Goal: Transaction & Acquisition: Download file/media

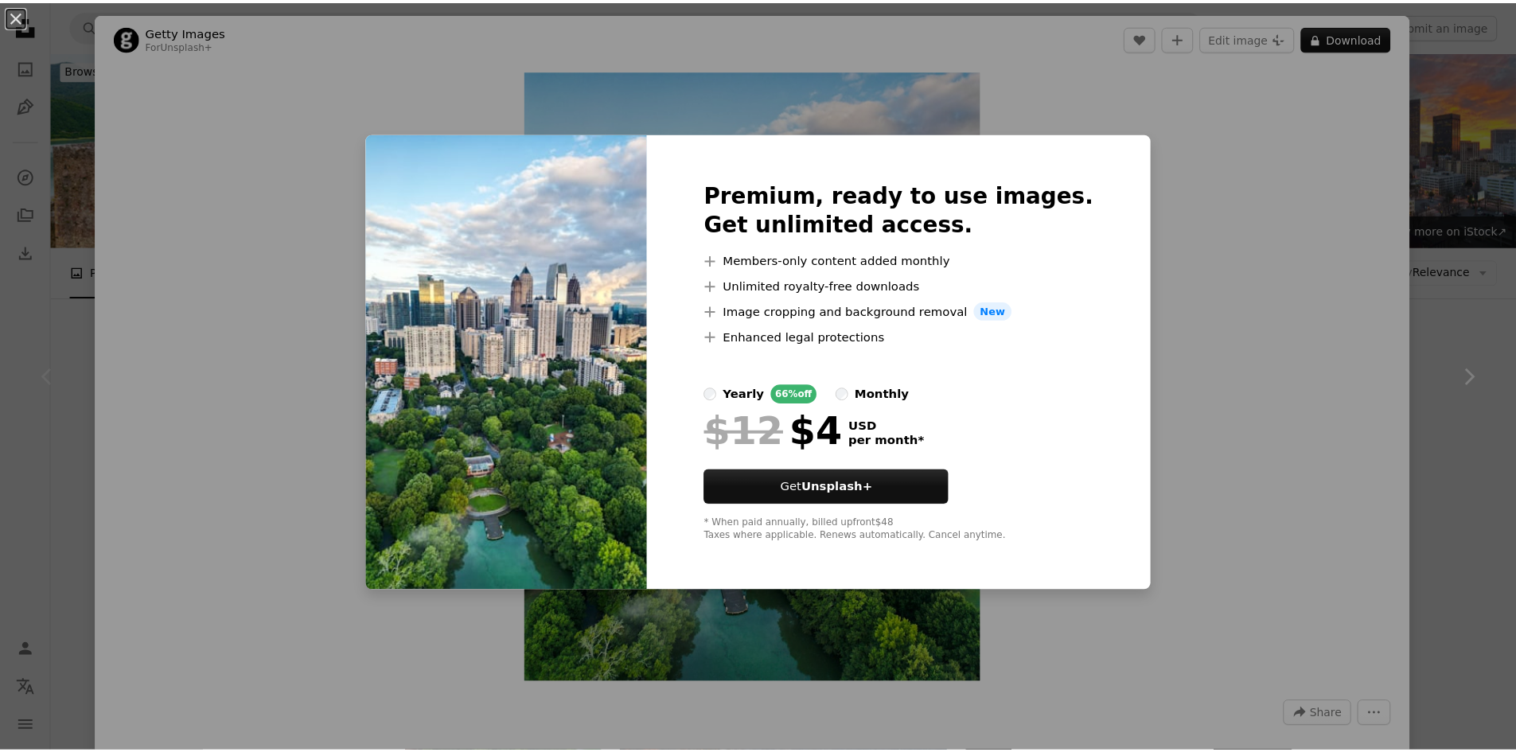
scroll to position [218, 0]
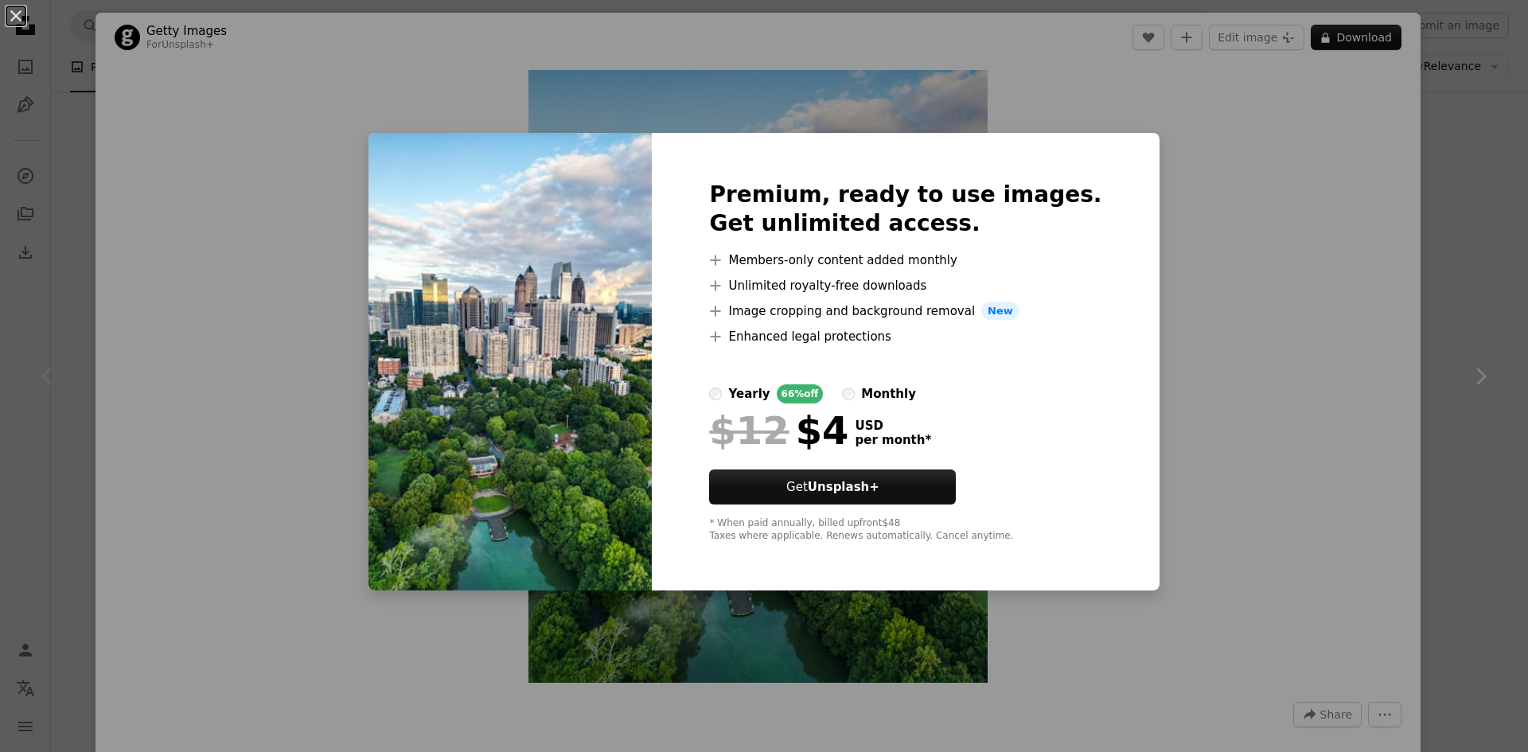
click at [1208, 227] on div "An X shape Premium, ready to use images. Get unlimited access. A plus sign Memb…" at bounding box center [764, 376] width 1528 height 752
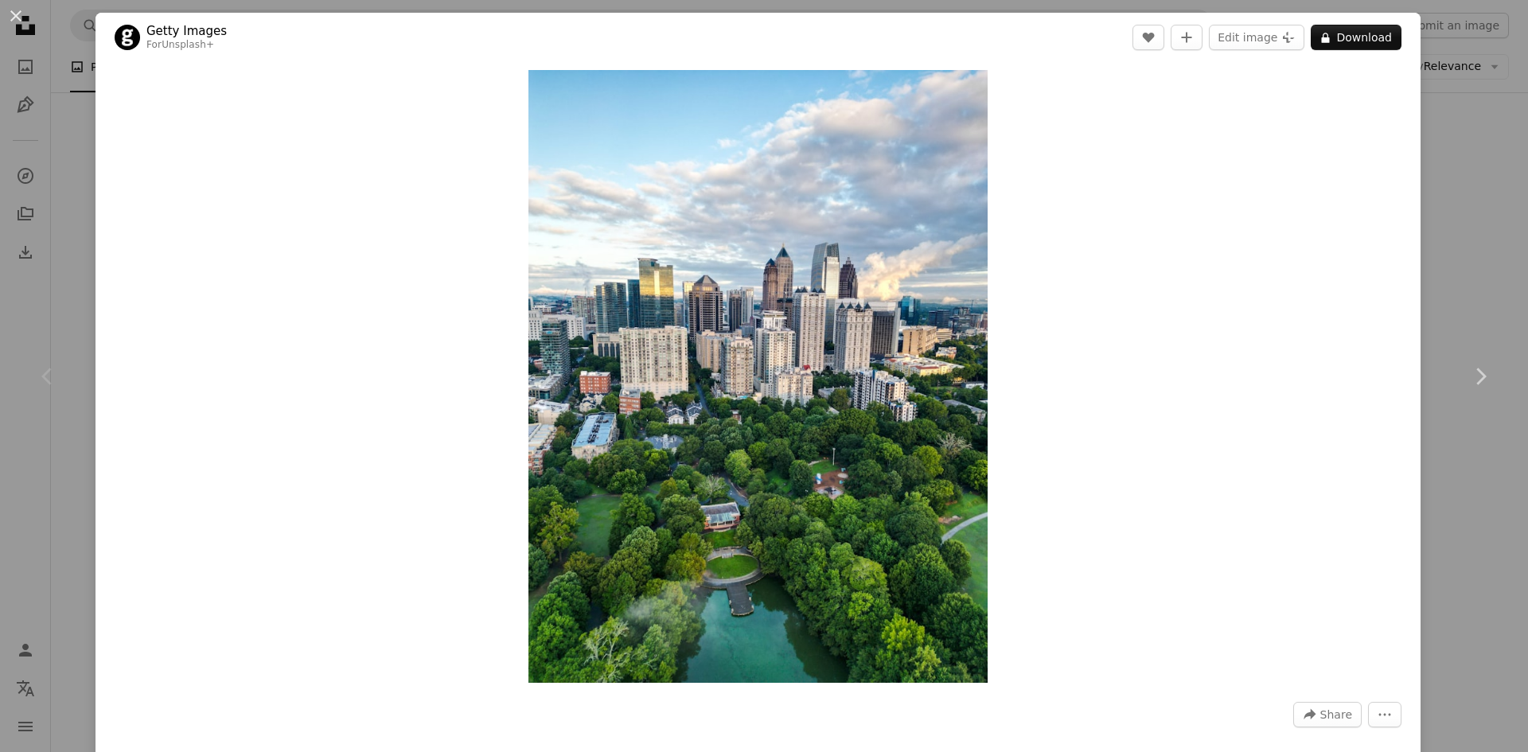
click at [20, 20] on button "An X shape" at bounding box center [15, 15] width 19 height 19
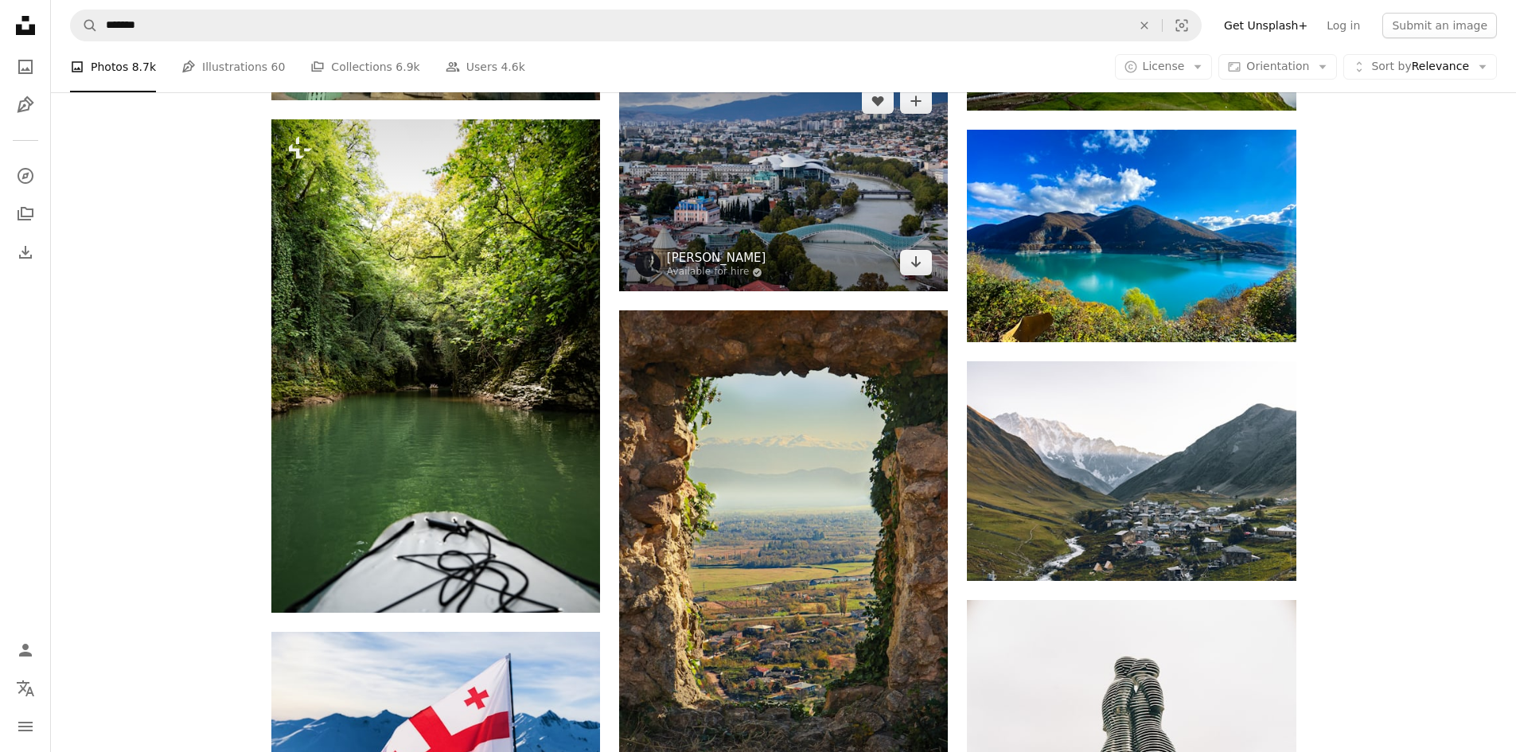
scroll to position [2182, 0]
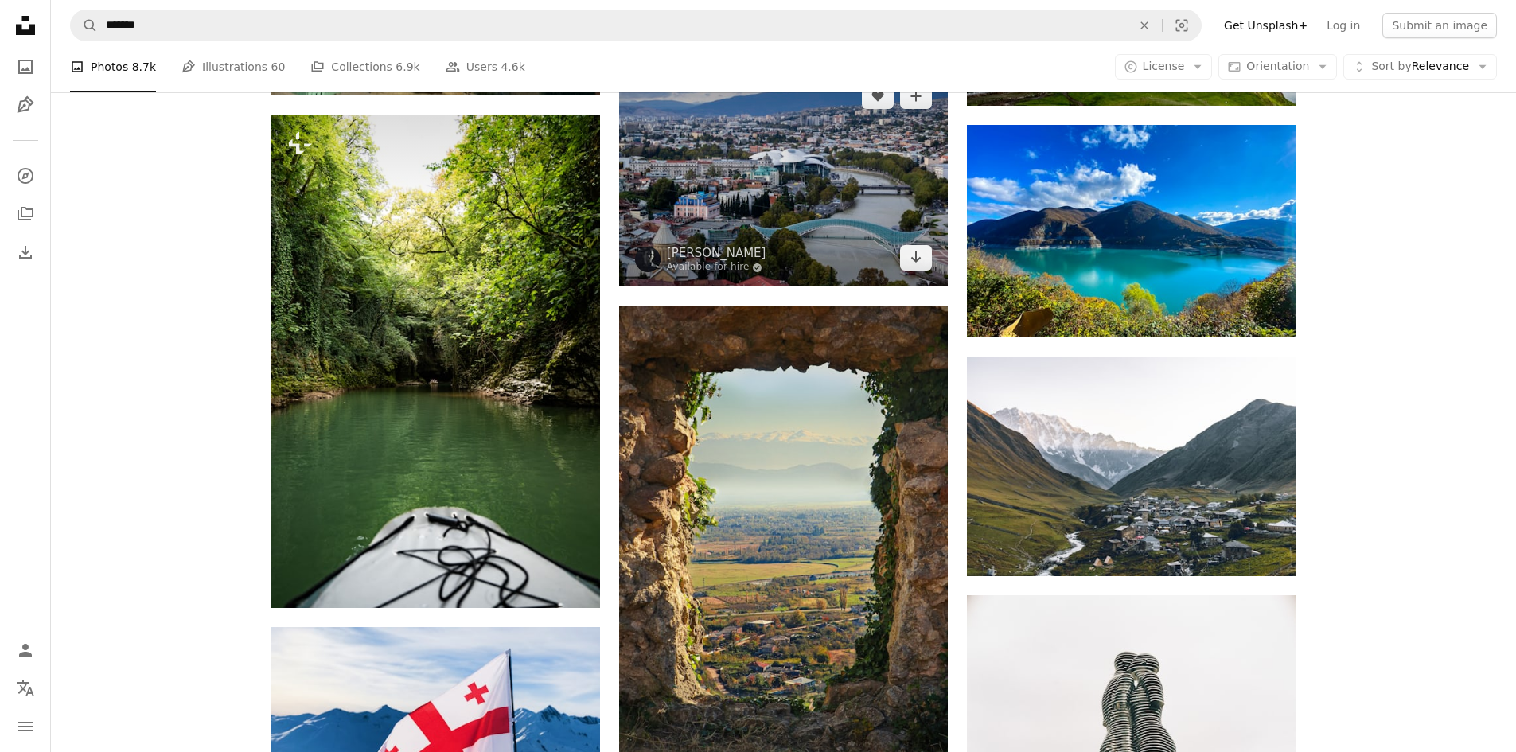
click at [767, 163] on img at bounding box center [783, 177] width 329 height 219
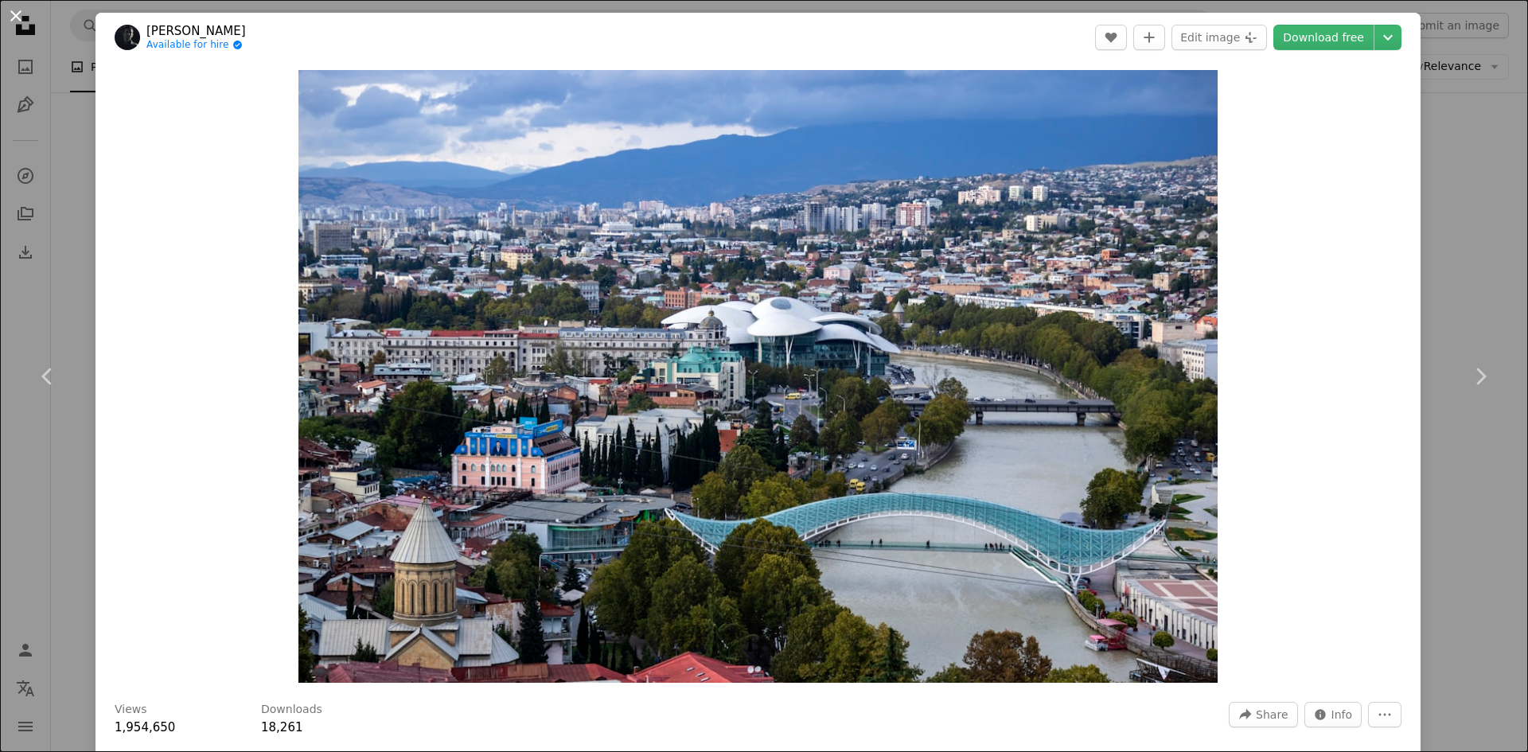
click at [15, 14] on button "An X shape" at bounding box center [15, 15] width 19 height 19
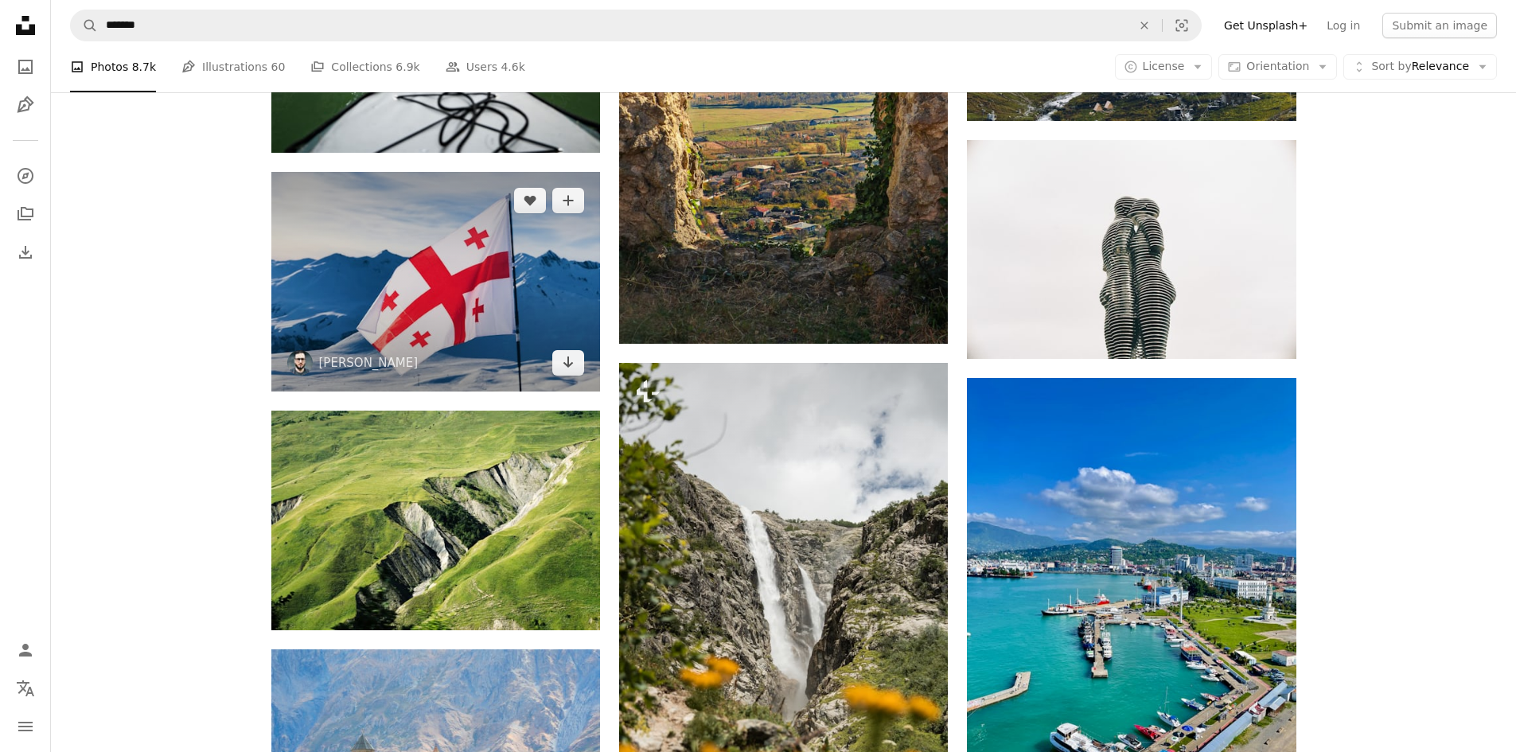
scroll to position [2765, 0]
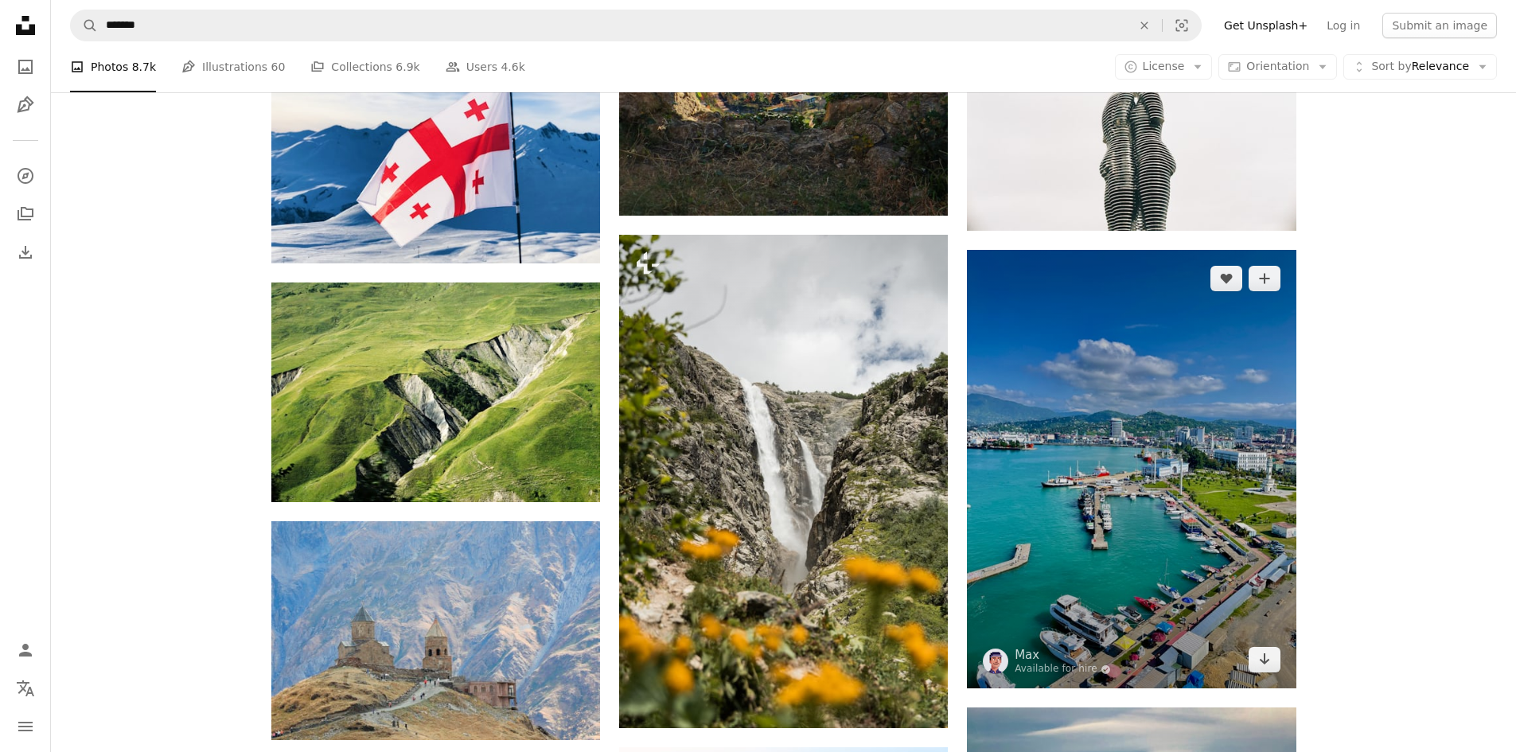
click at [1097, 389] on img at bounding box center [1131, 469] width 329 height 439
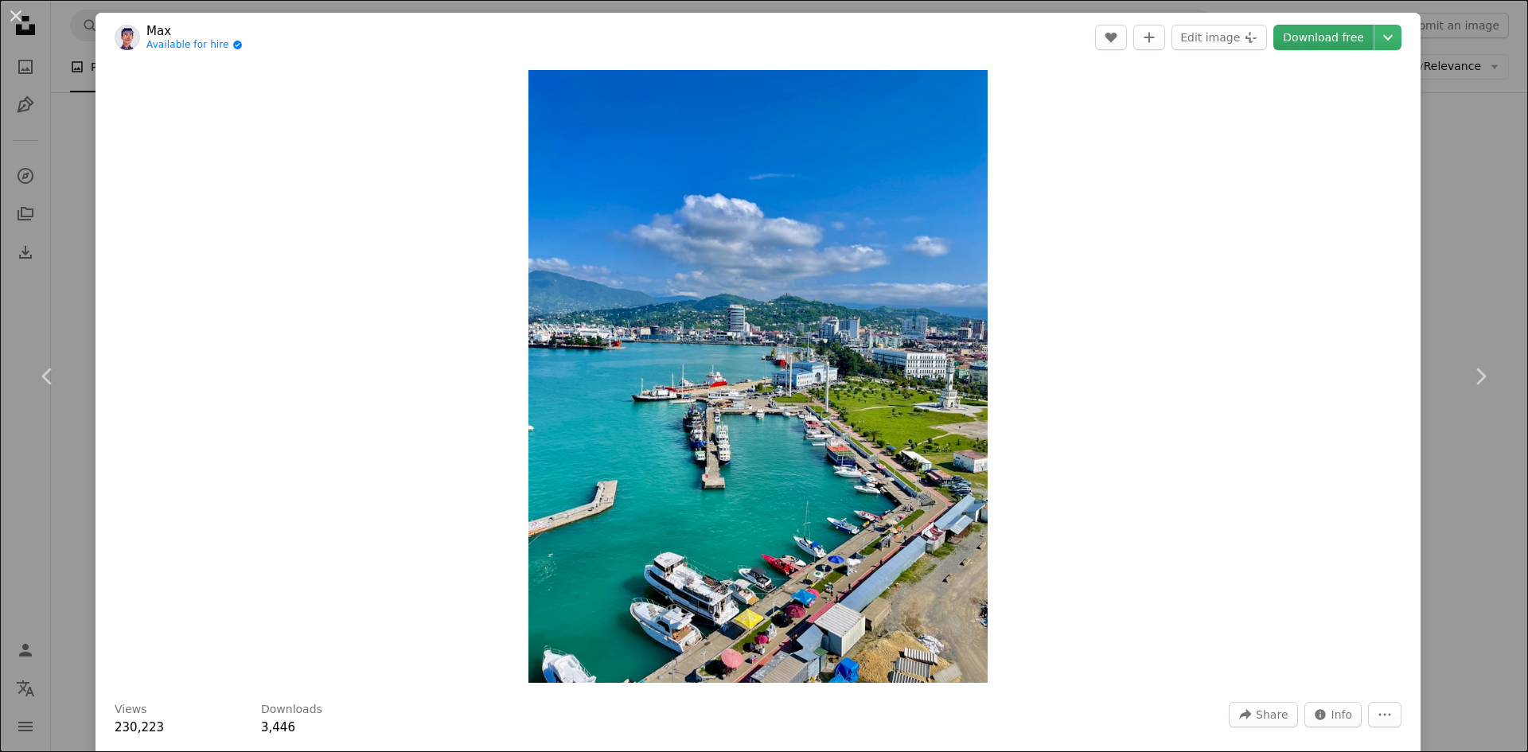
click at [1329, 33] on link "Download free" at bounding box center [1324, 37] width 100 height 25
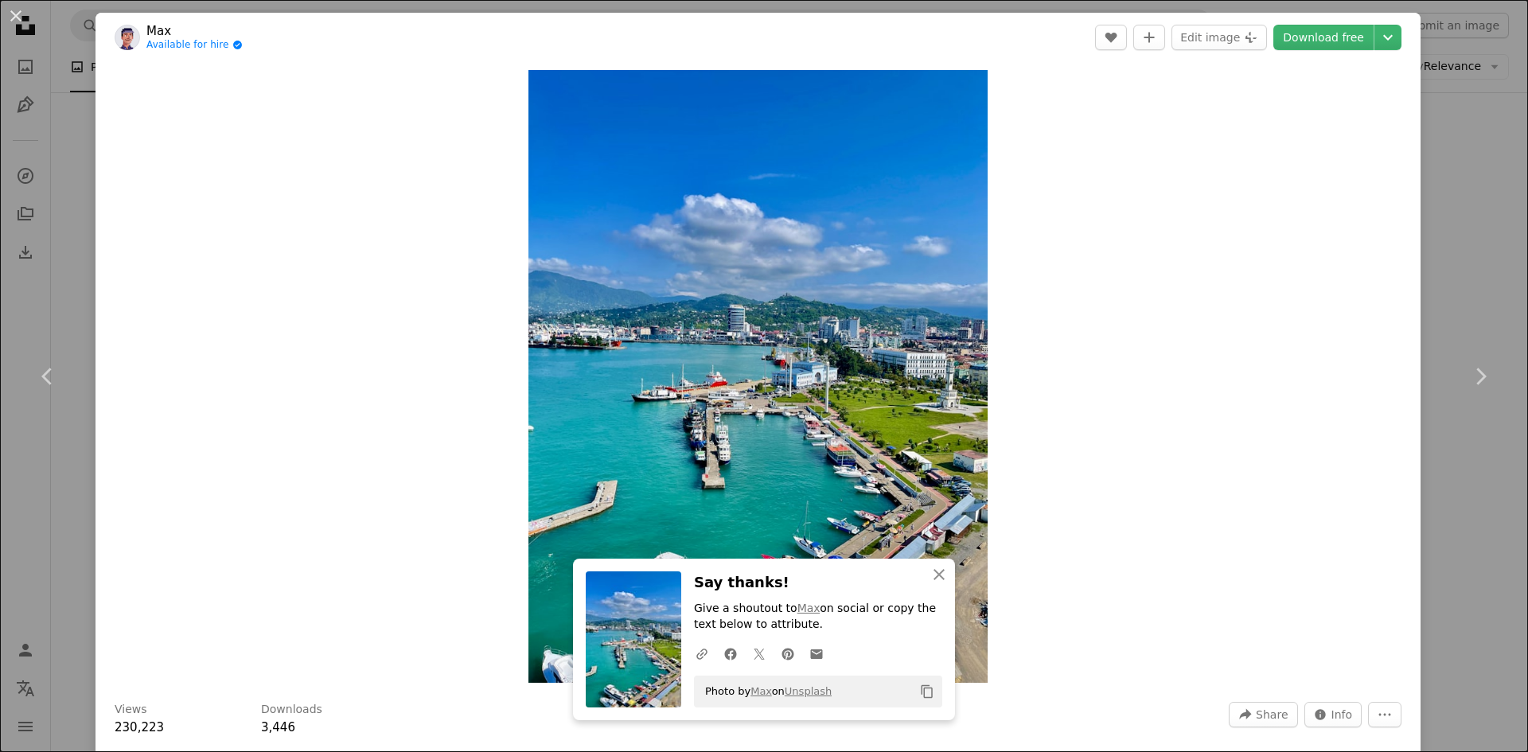
click at [1451, 213] on div "An X shape Chevron left Chevron right An X shape Close Say thanks! Give a shout…" at bounding box center [764, 376] width 1528 height 752
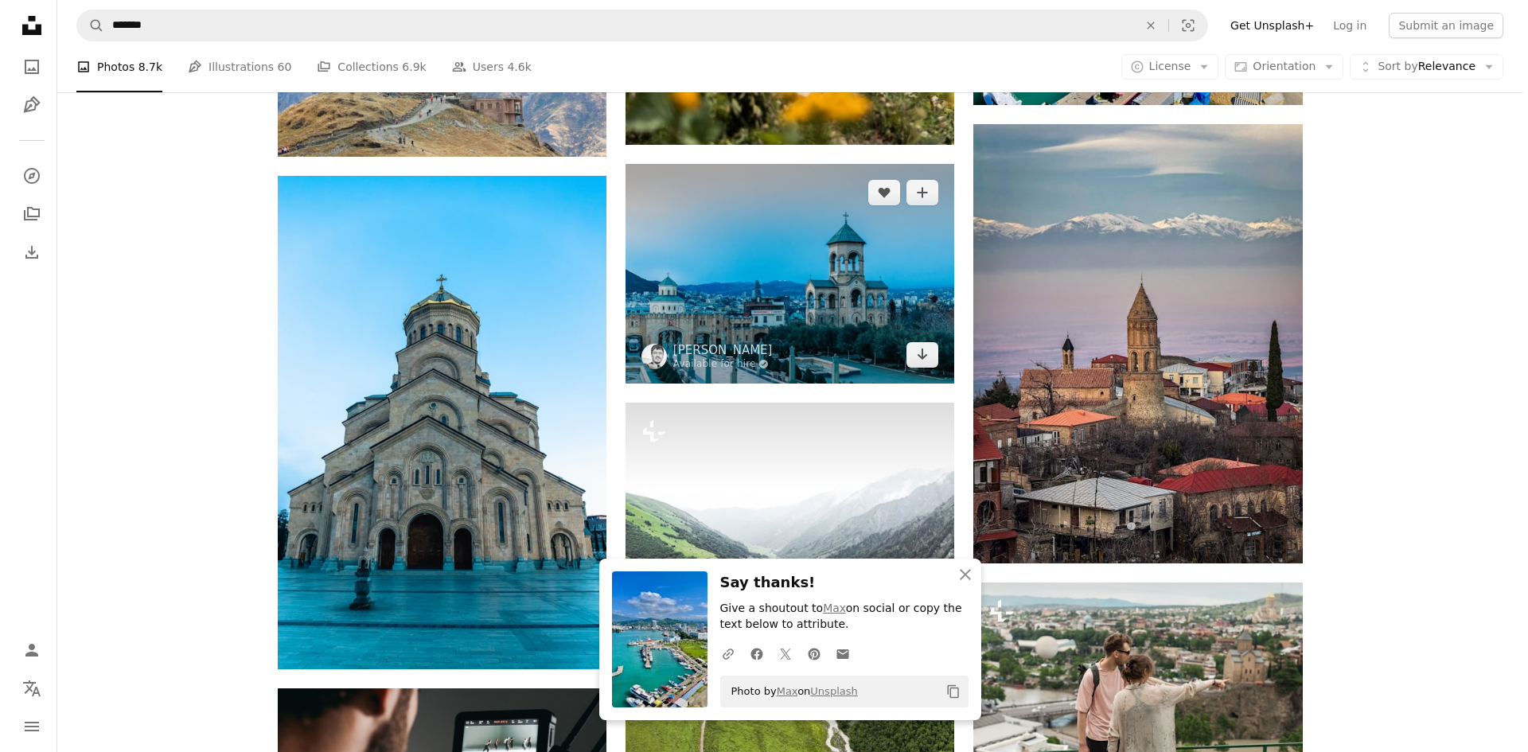
scroll to position [3350, 0]
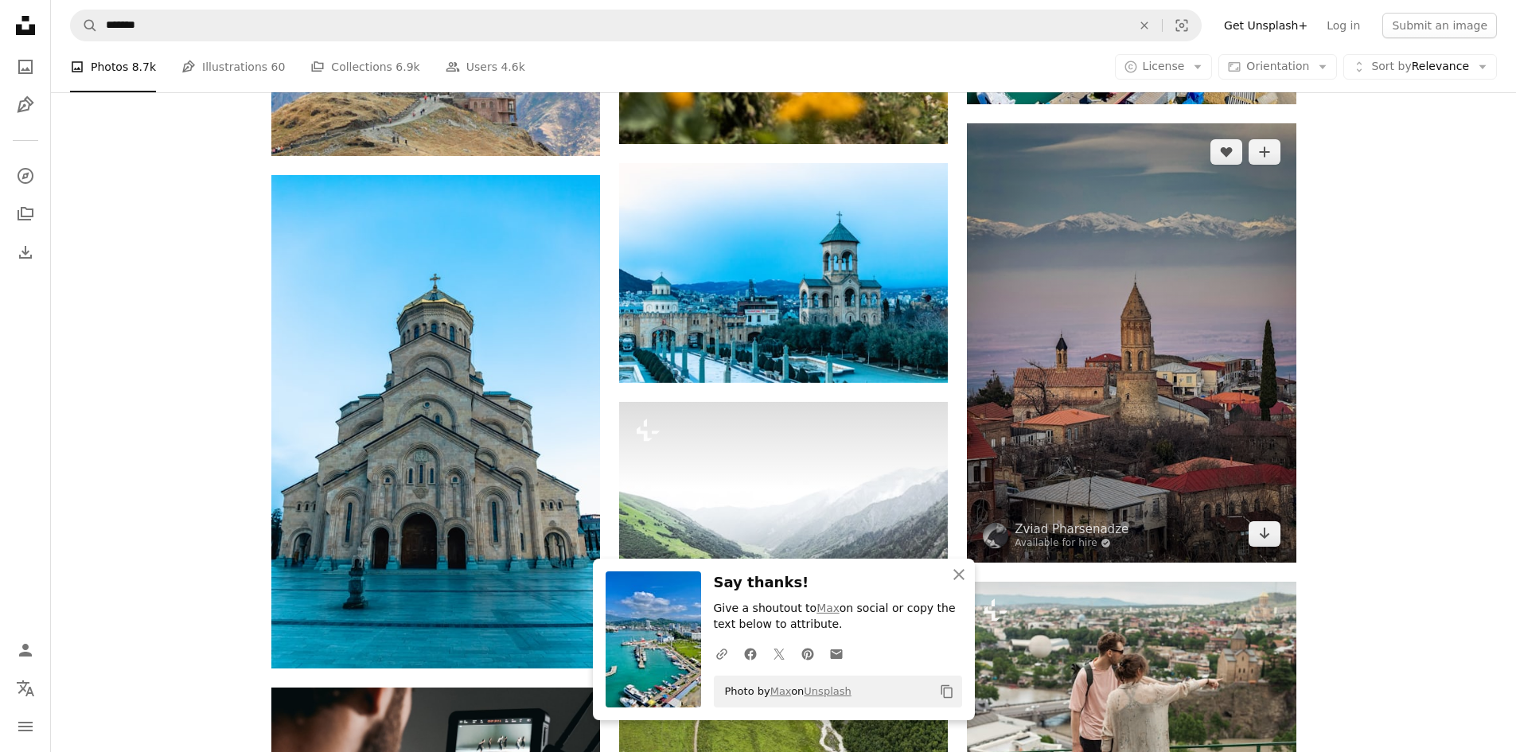
click at [1220, 211] on img at bounding box center [1131, 342] width 329 height 439
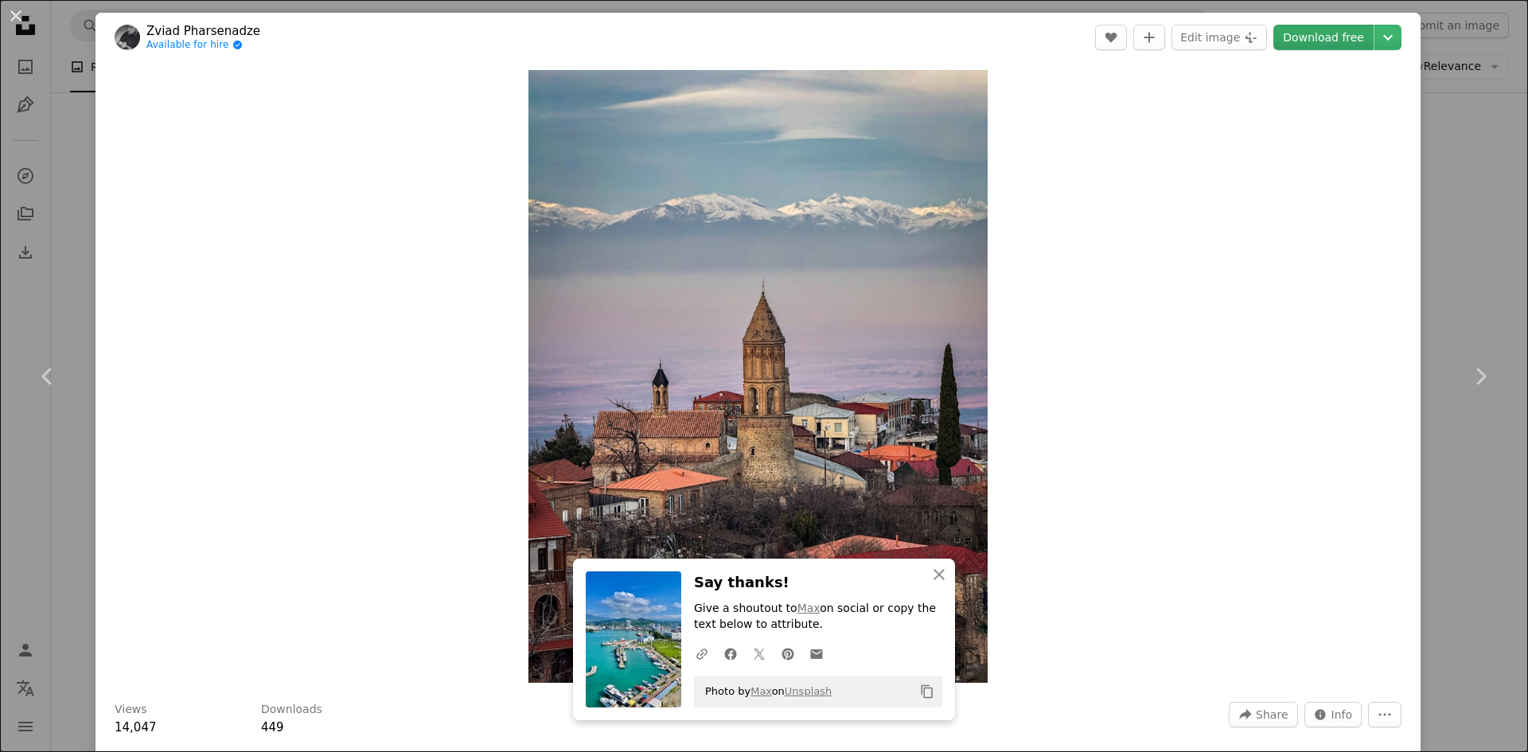
click at [1331, 42] on link "Download free" at bounding box center [1324, 37] width 100 height 25
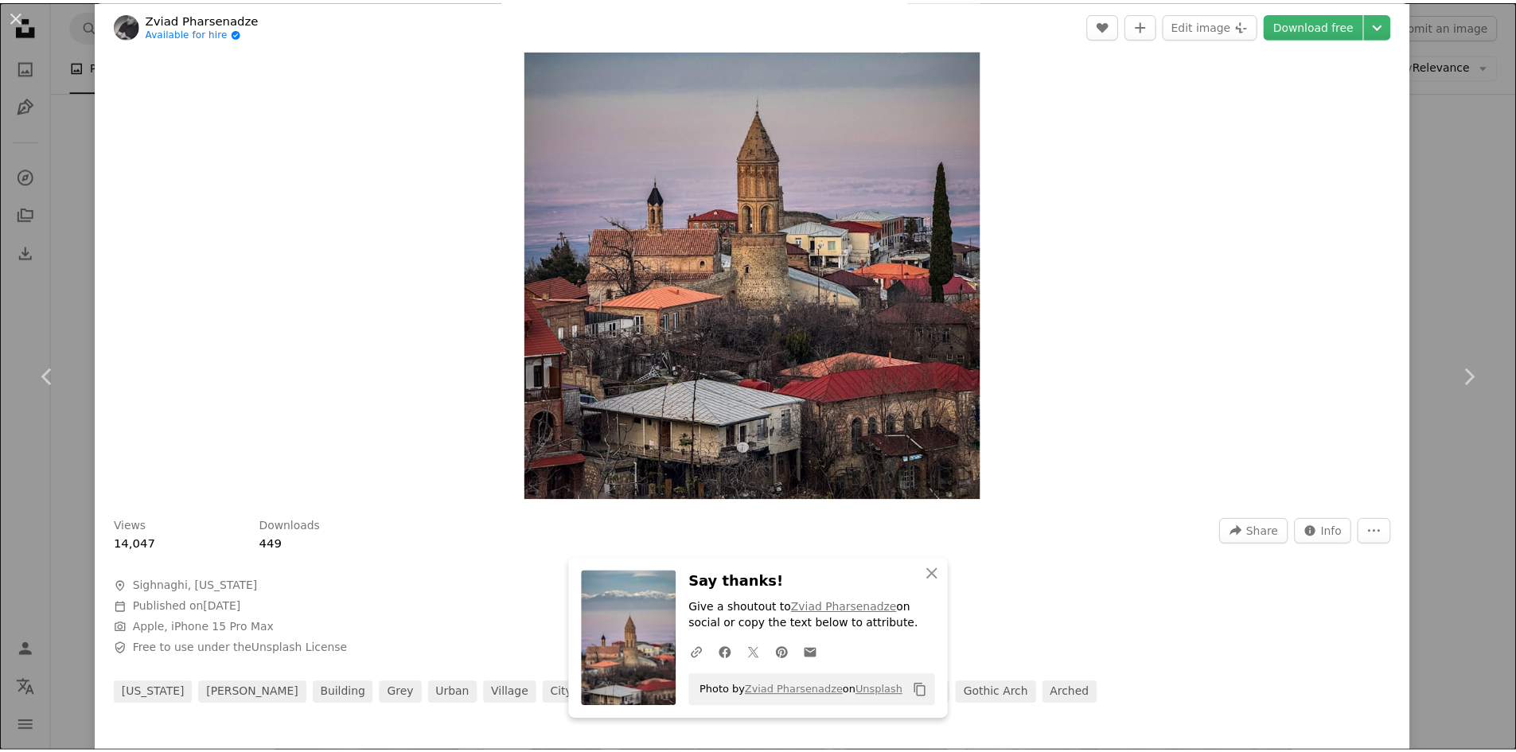
scroll to position [185, 0]
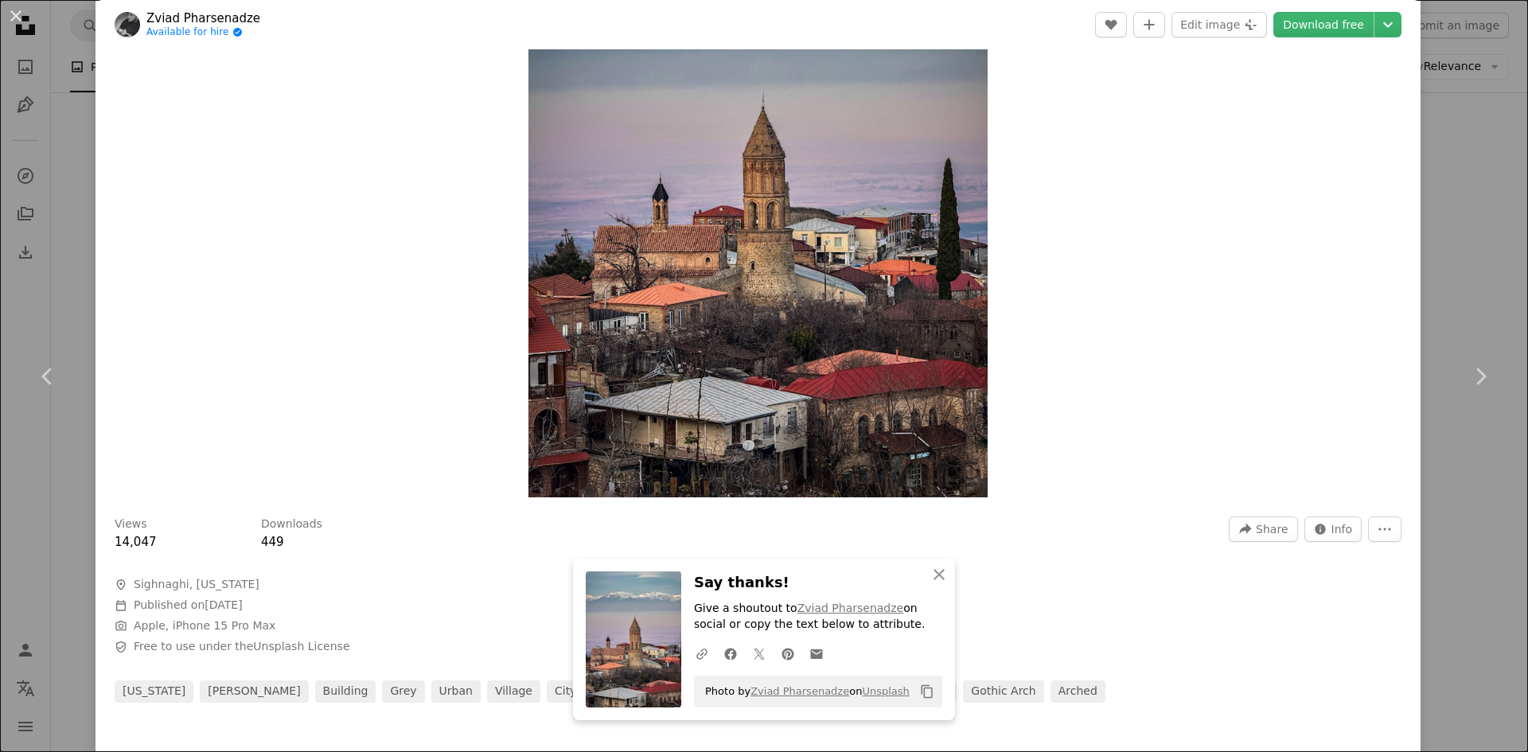
click at [1429, 206] on div "An X shape Chevron left Chevron right An X shape Close Say thanks! Give a shout…" at bounding box center [764, 376] width 1528 height 752
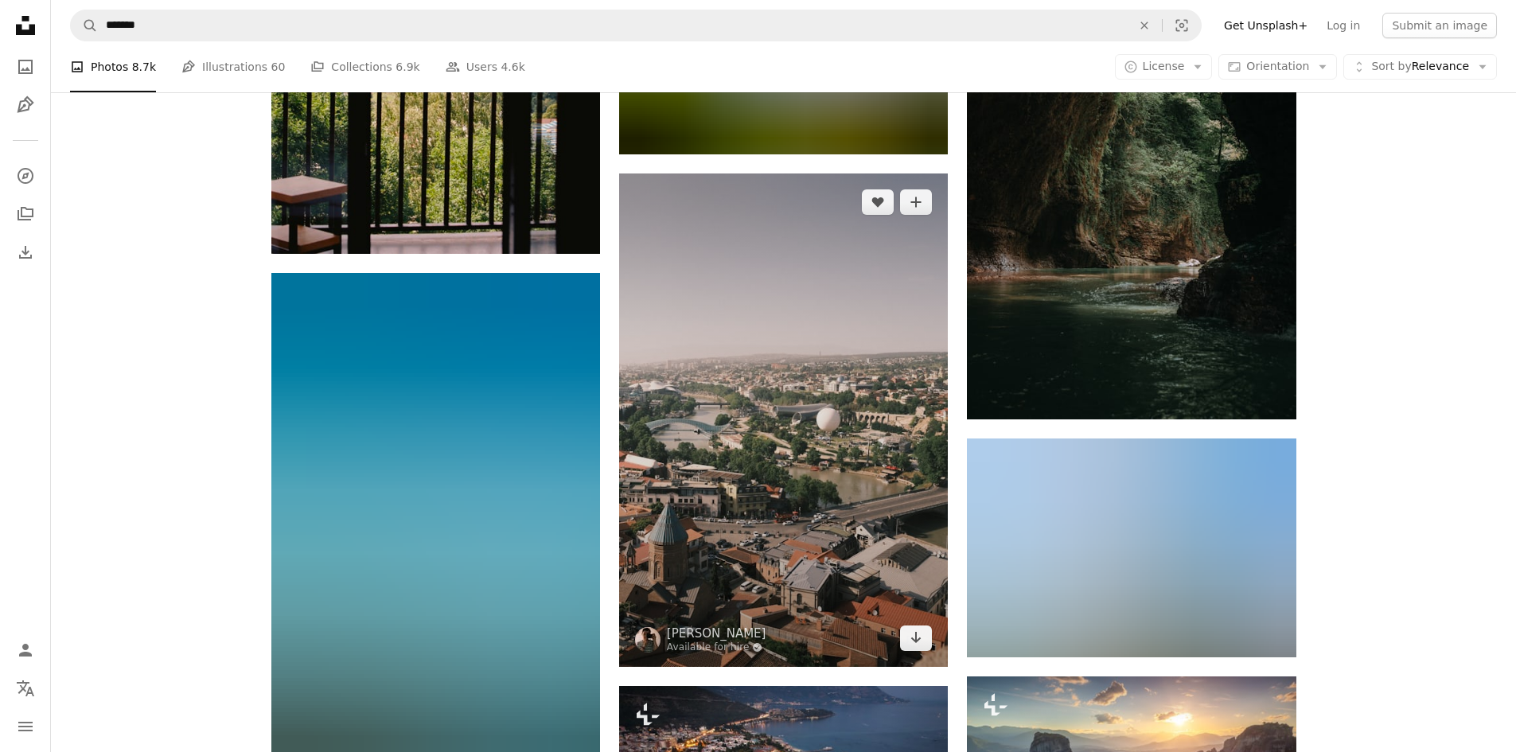
scroll to position [8815, 0]
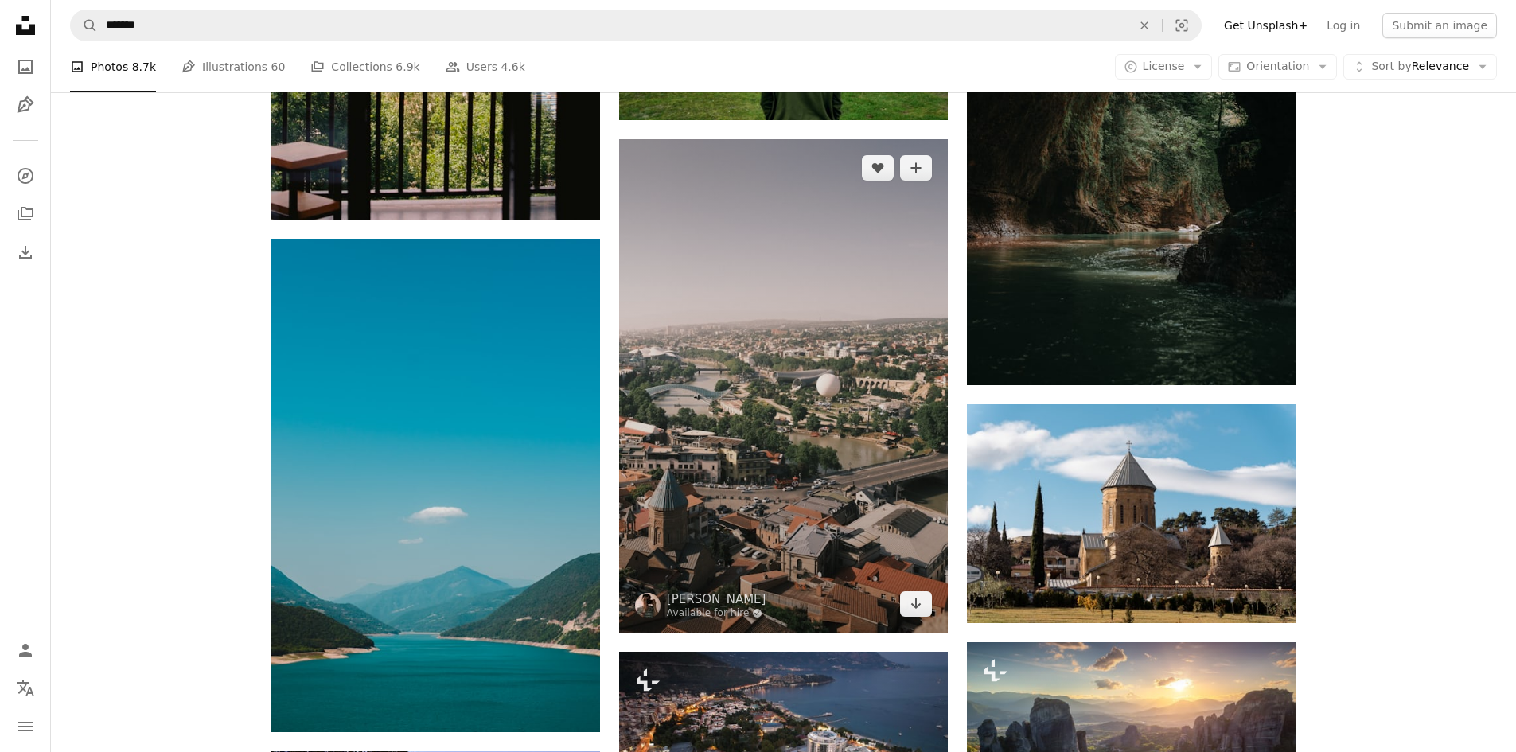
click at [837, 554] on img at bounding box center [783, 386] width 329 height 494
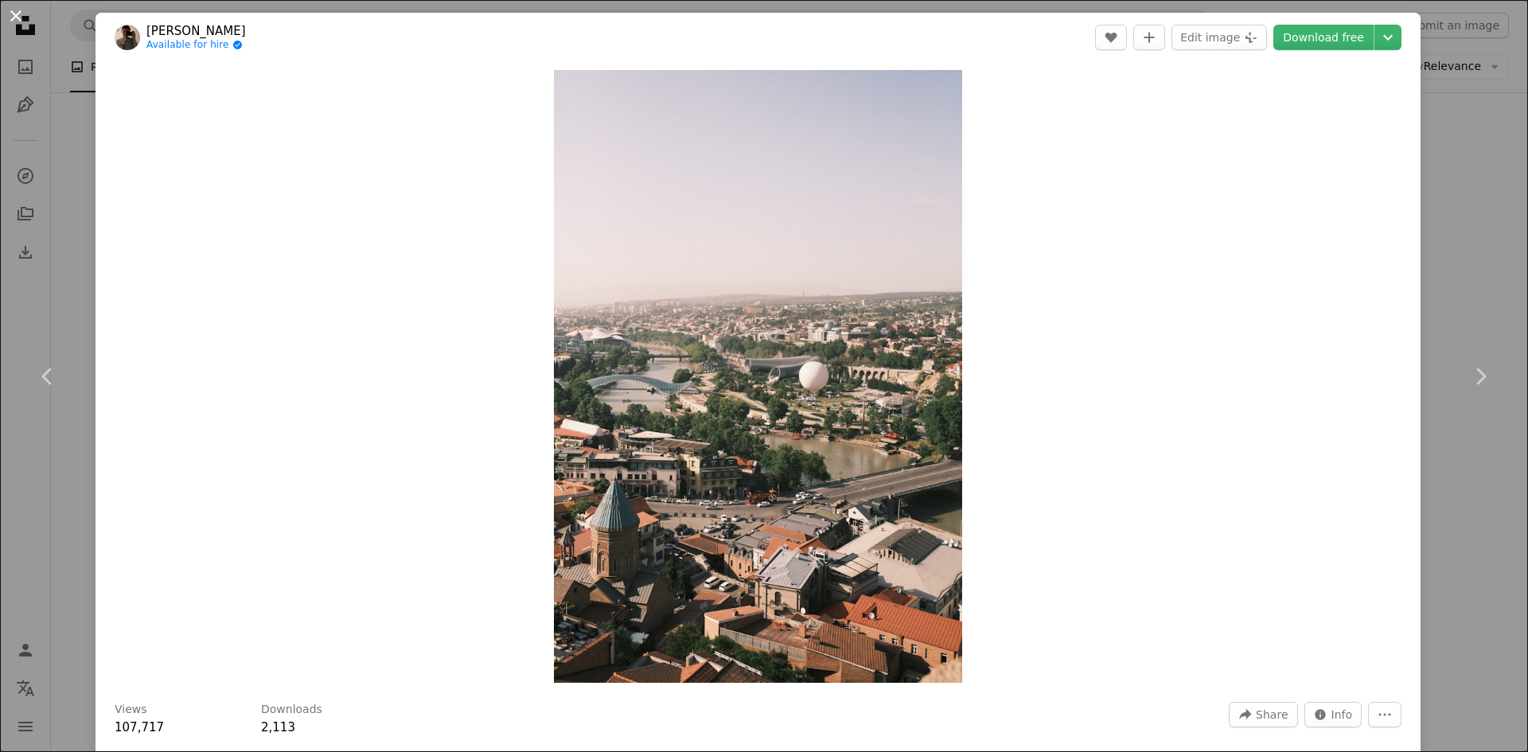
click at [18, 22] on button "An X shape" at bounding box center [15, 15] width 19 height 19
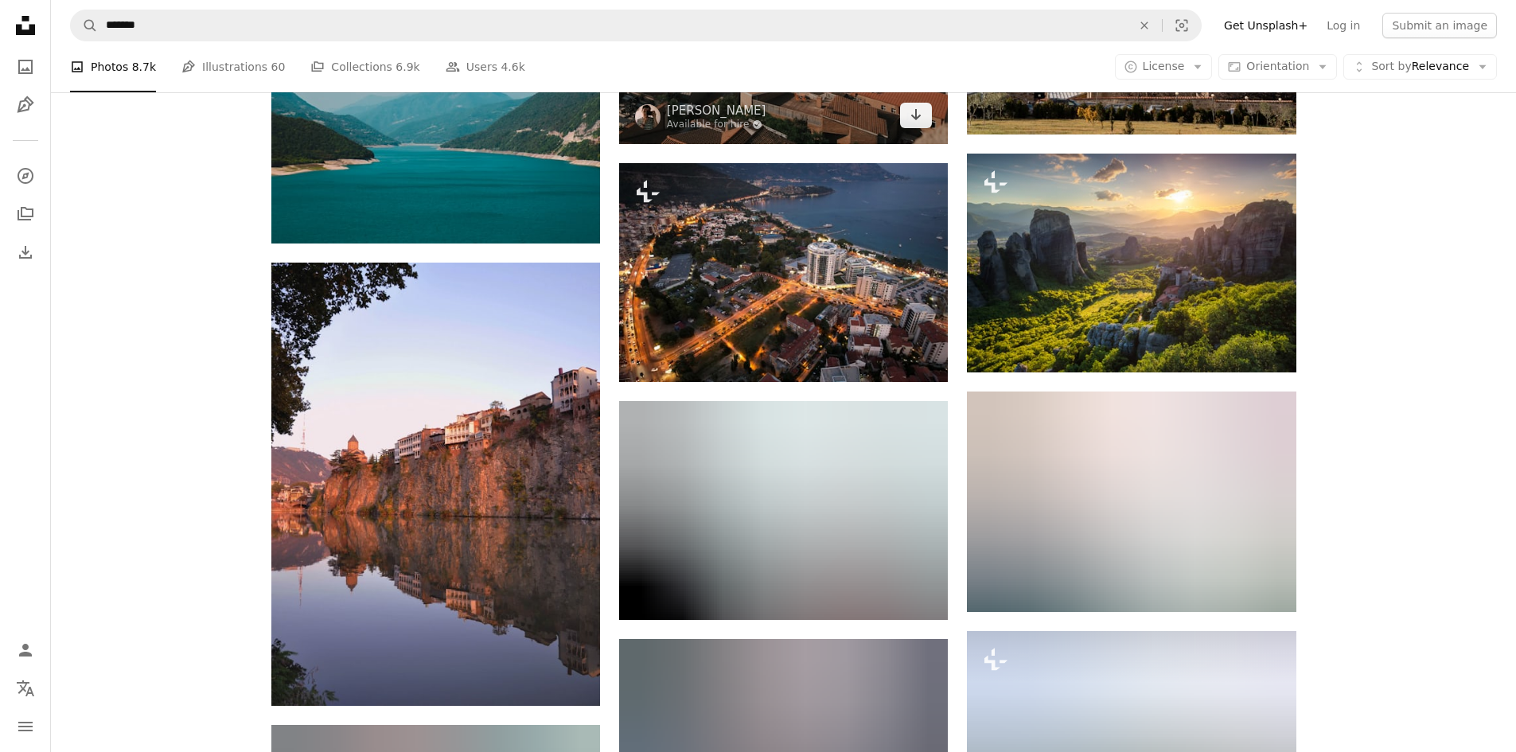
scroll to position [9372, 0]
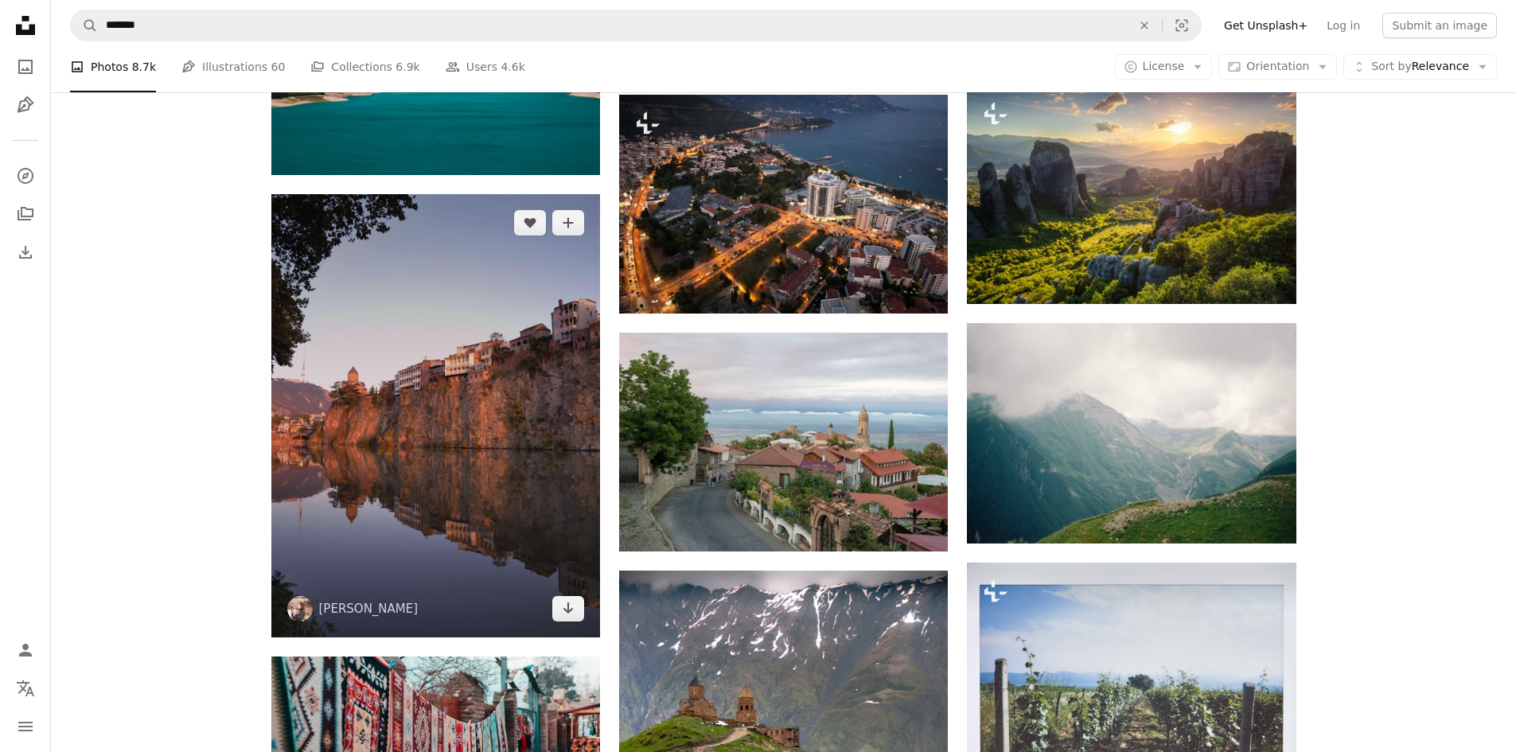
click at [482, 369] on img at bounding box center [435, 415] width 329 height 443
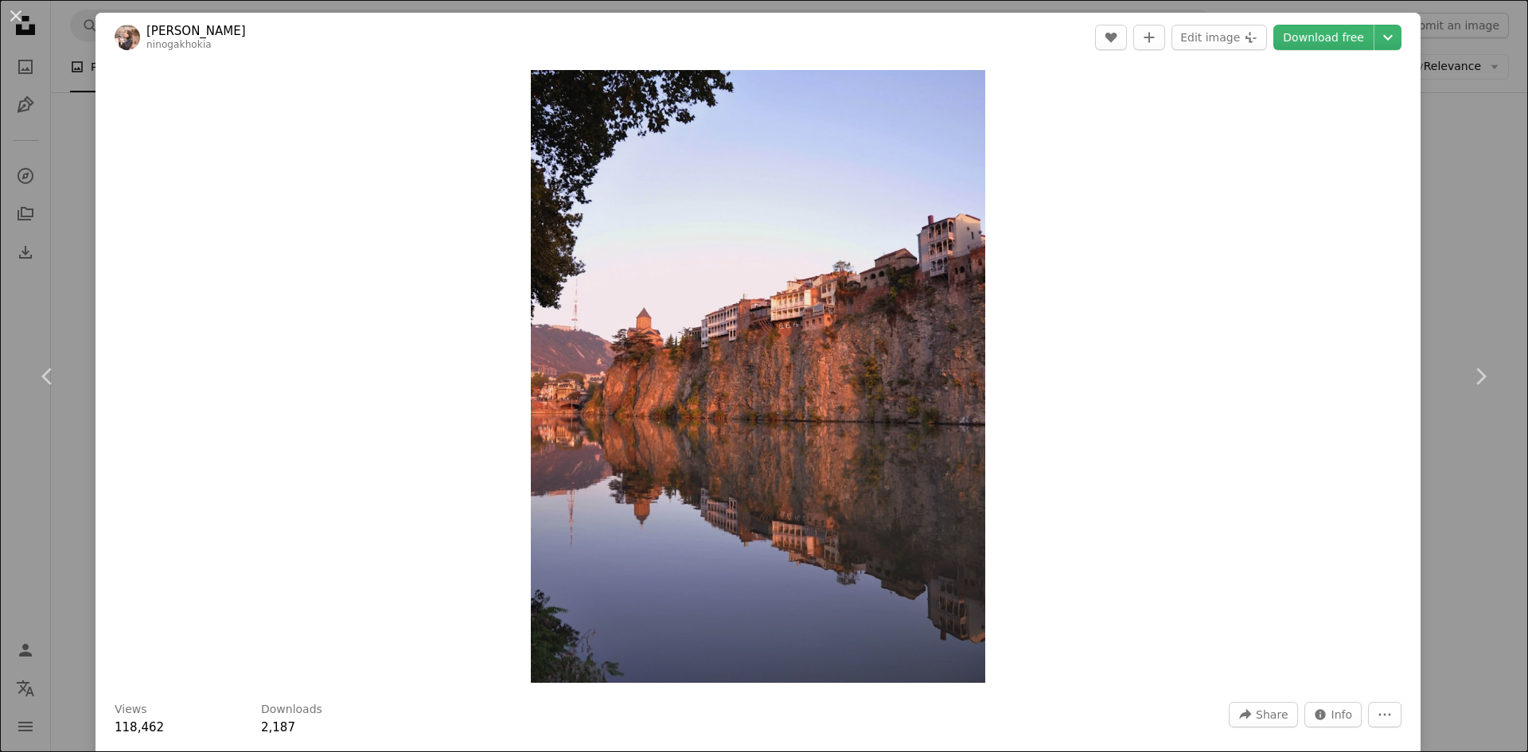
click at [15, 11] on button "An X shape" at bounding box center [15, 15] width 19 height 19
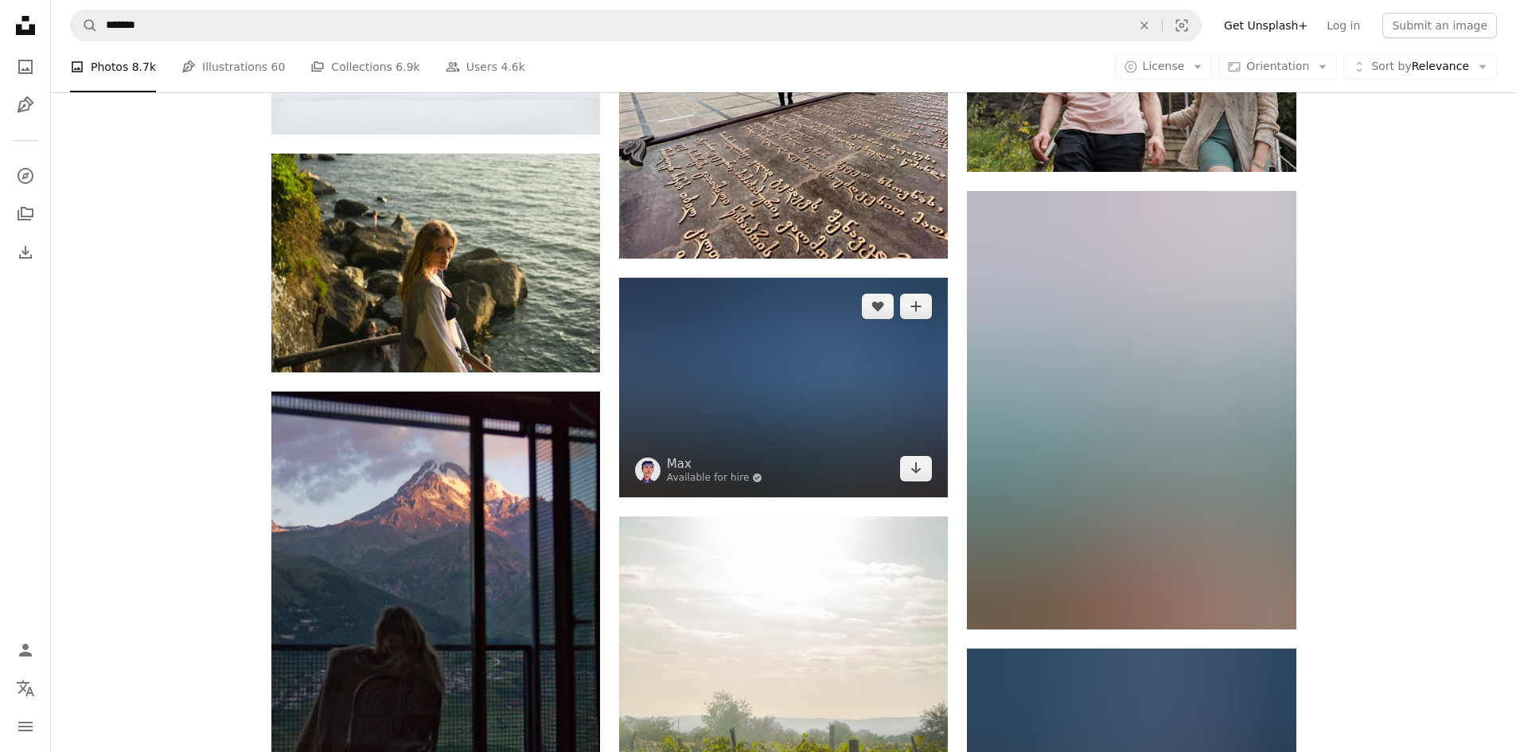
scroll to position [15979, 0]
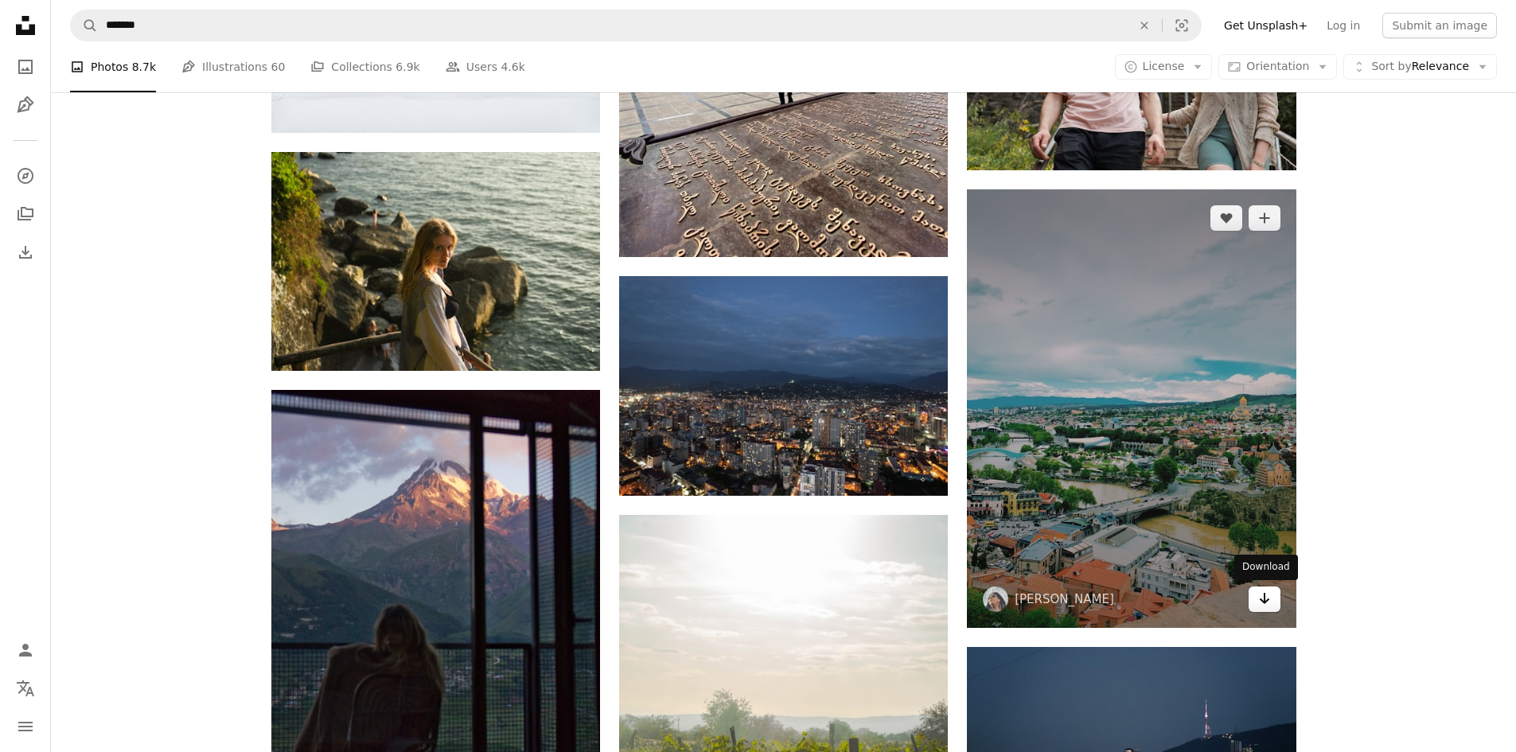
click at [1275, 601] on link "Arrow pointing down" at bounding box center [1265, 599] width 32 height 25
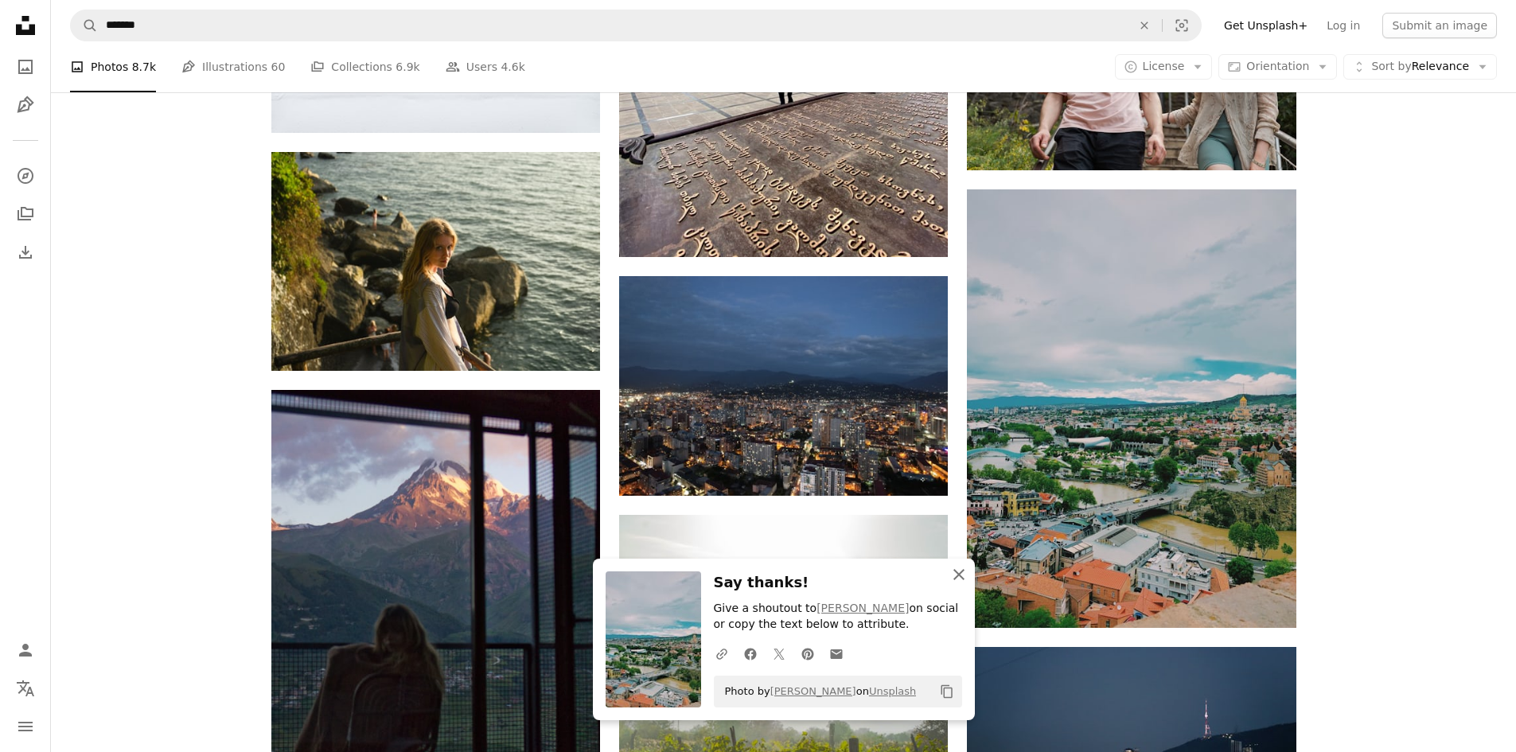
click at [957, 576] on icon "button" at bounding box center [959, 574] width 11 height 11
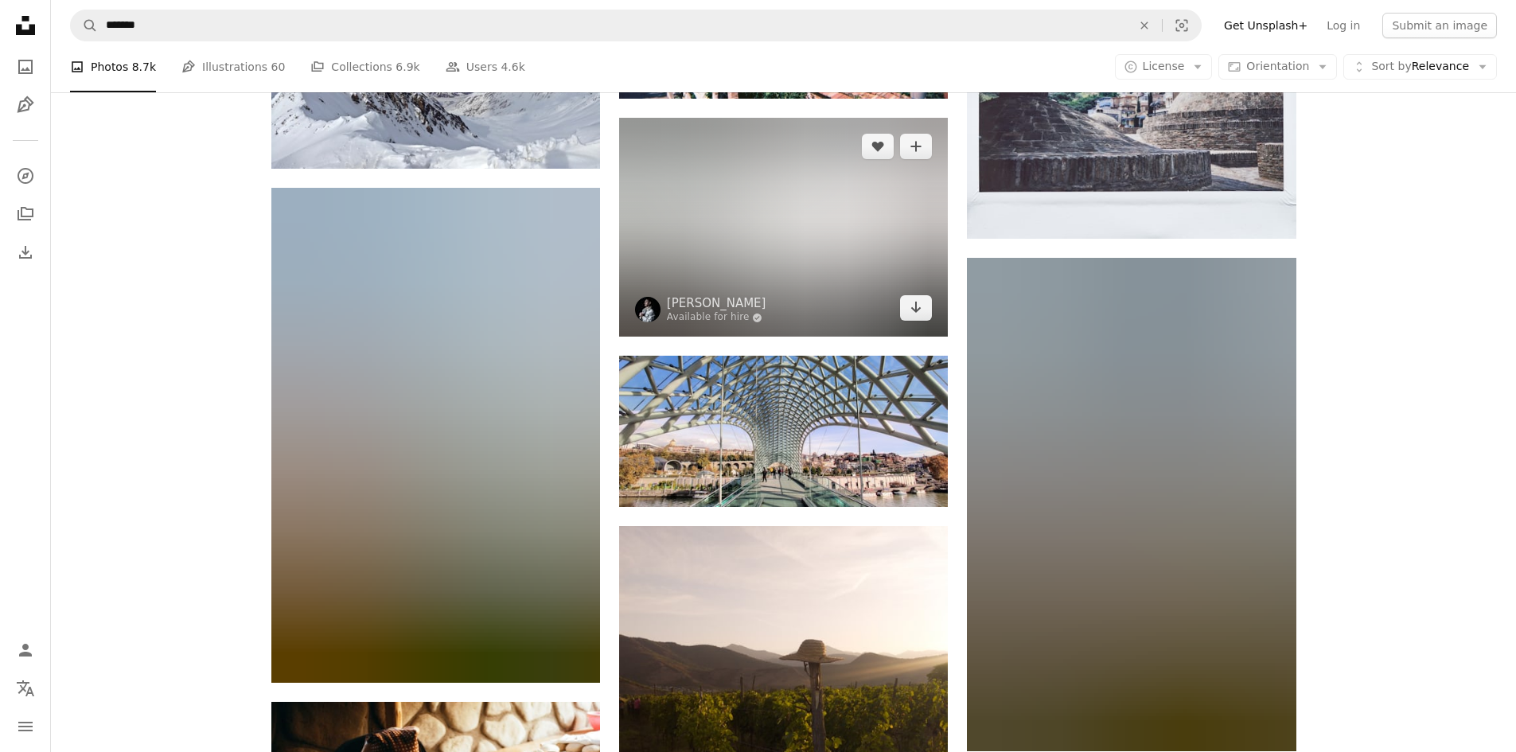
scroll to position [17890, 0]
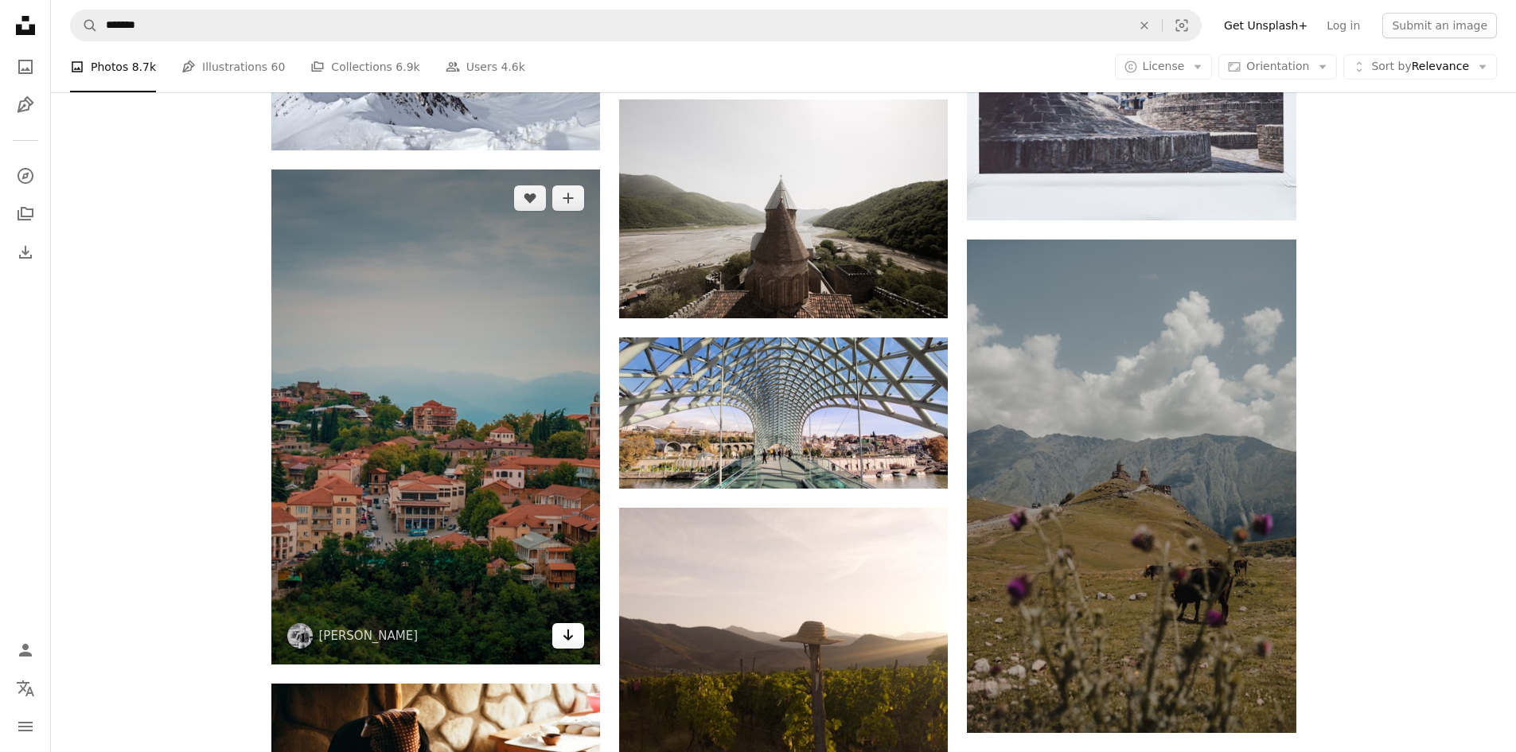
click at [572, 641] on icon "Arrow pointing down" at bounding box center [568, 635] width 13 height 19
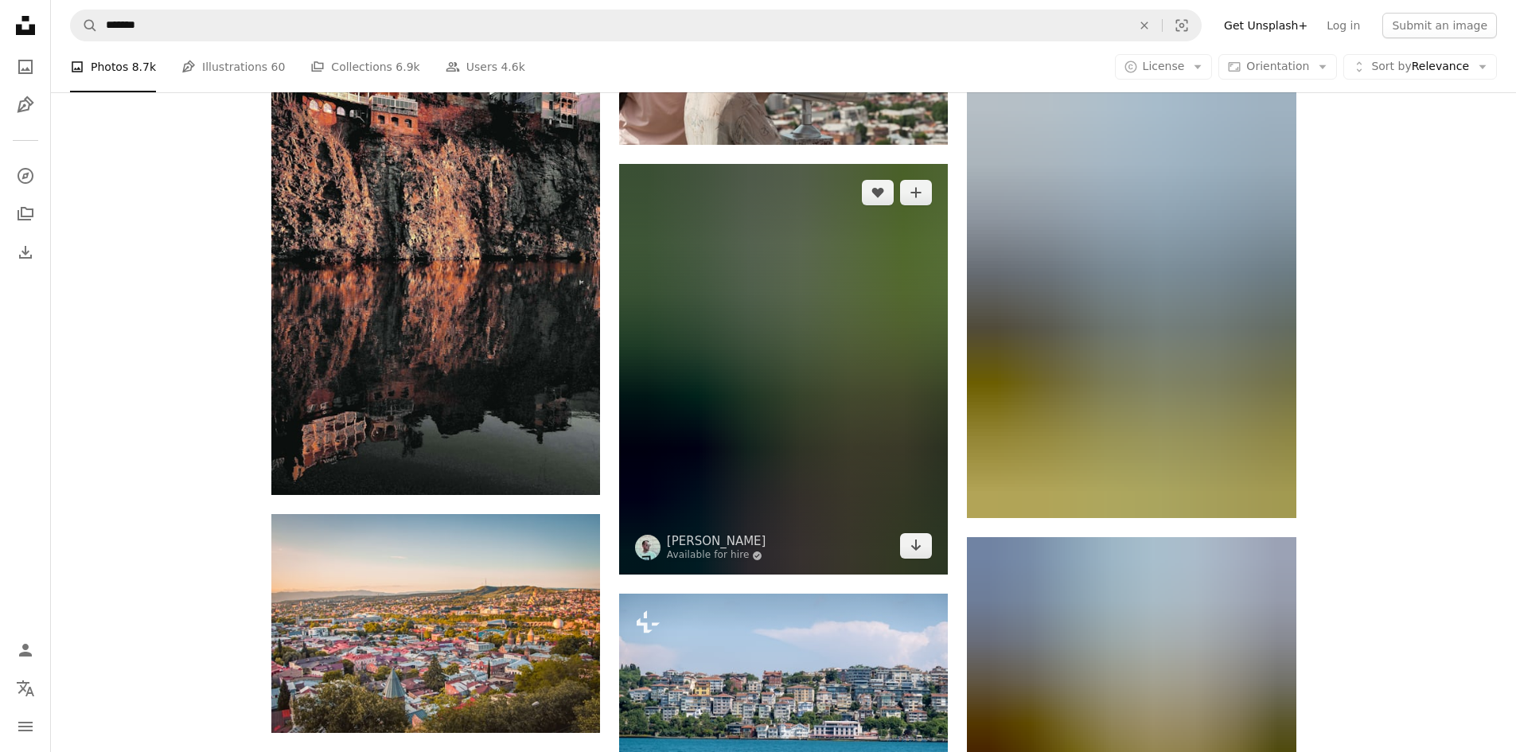
scroll to position [19588, 0]
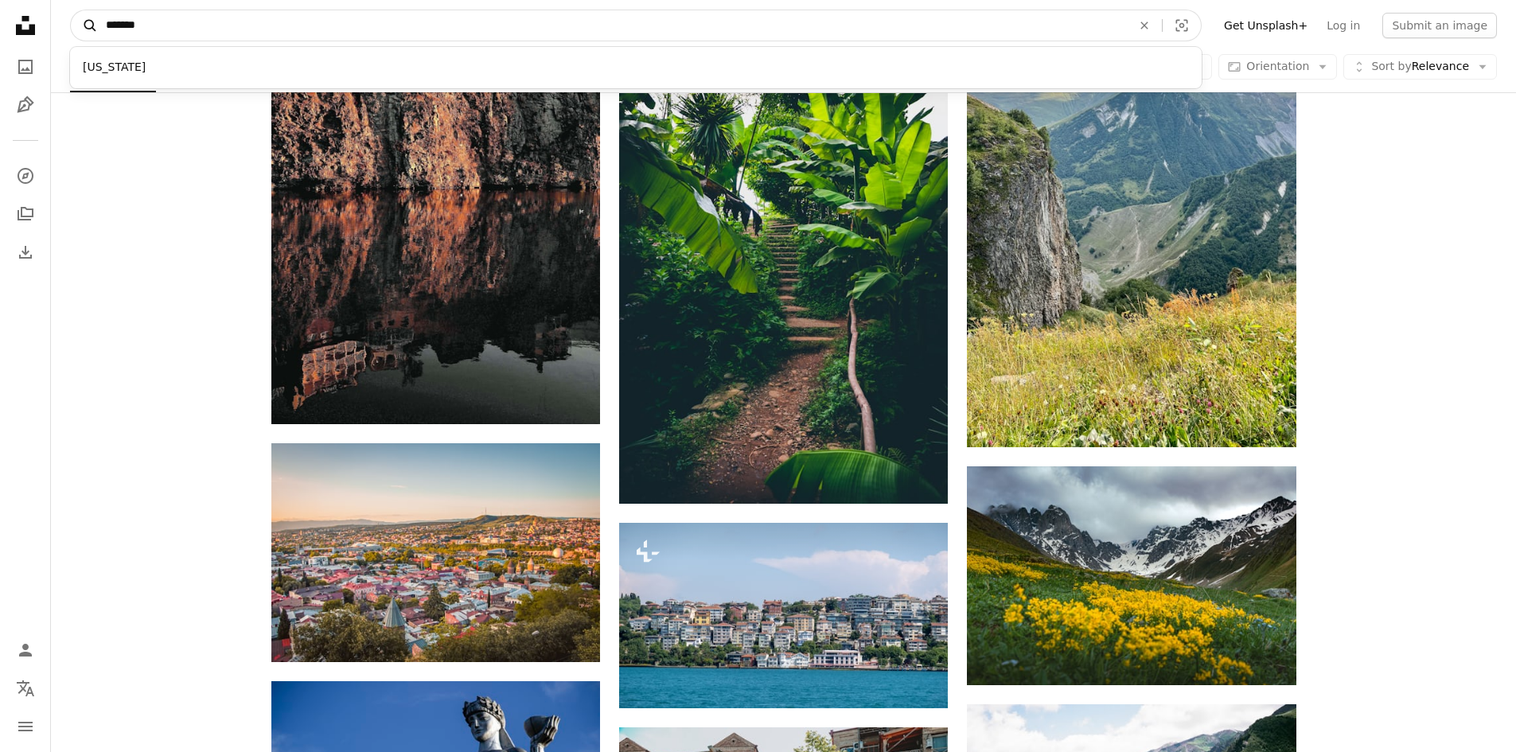
drag, startPoint x: 159, startPoint y: 29, endPoint x: 96, endPoint y: 27, distance: 62.9
click at [96, 27] on form "A magnifying glass ******* [US_STATE] An X shape Visual search" at bounding box center [636, 26] width 1132 height 32
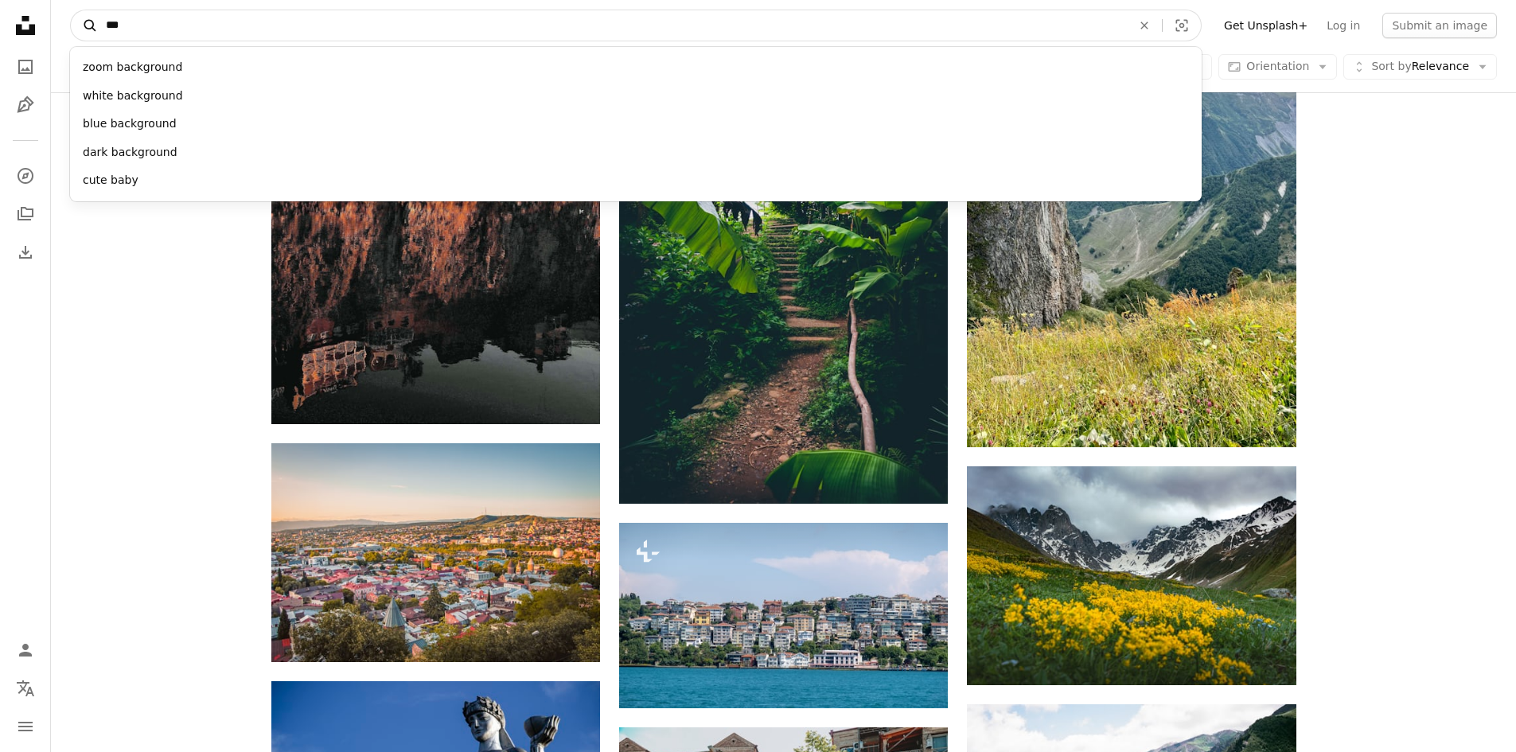
type input "****"
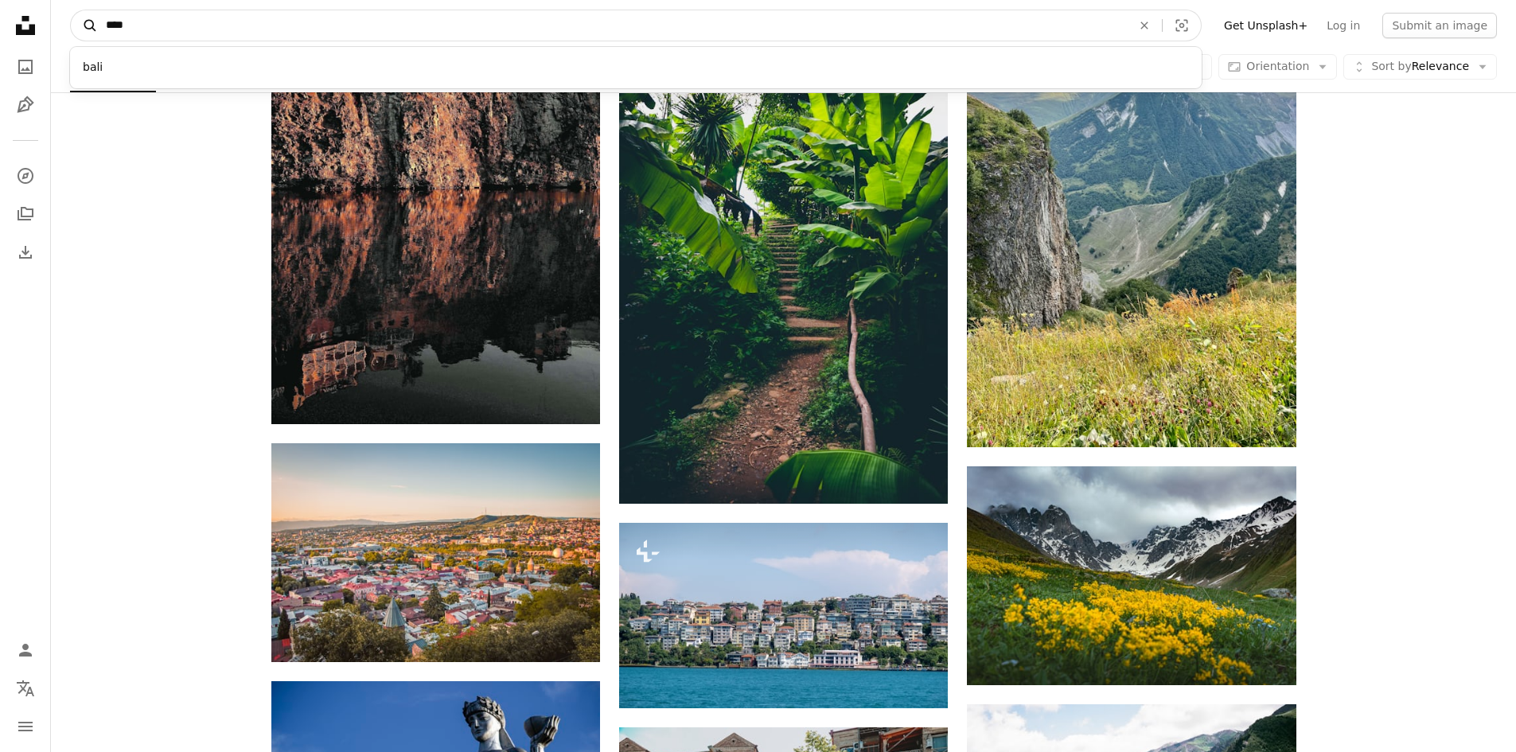
click button "A magnifying glass" at bounding box center [84, 25] width 27 height 30
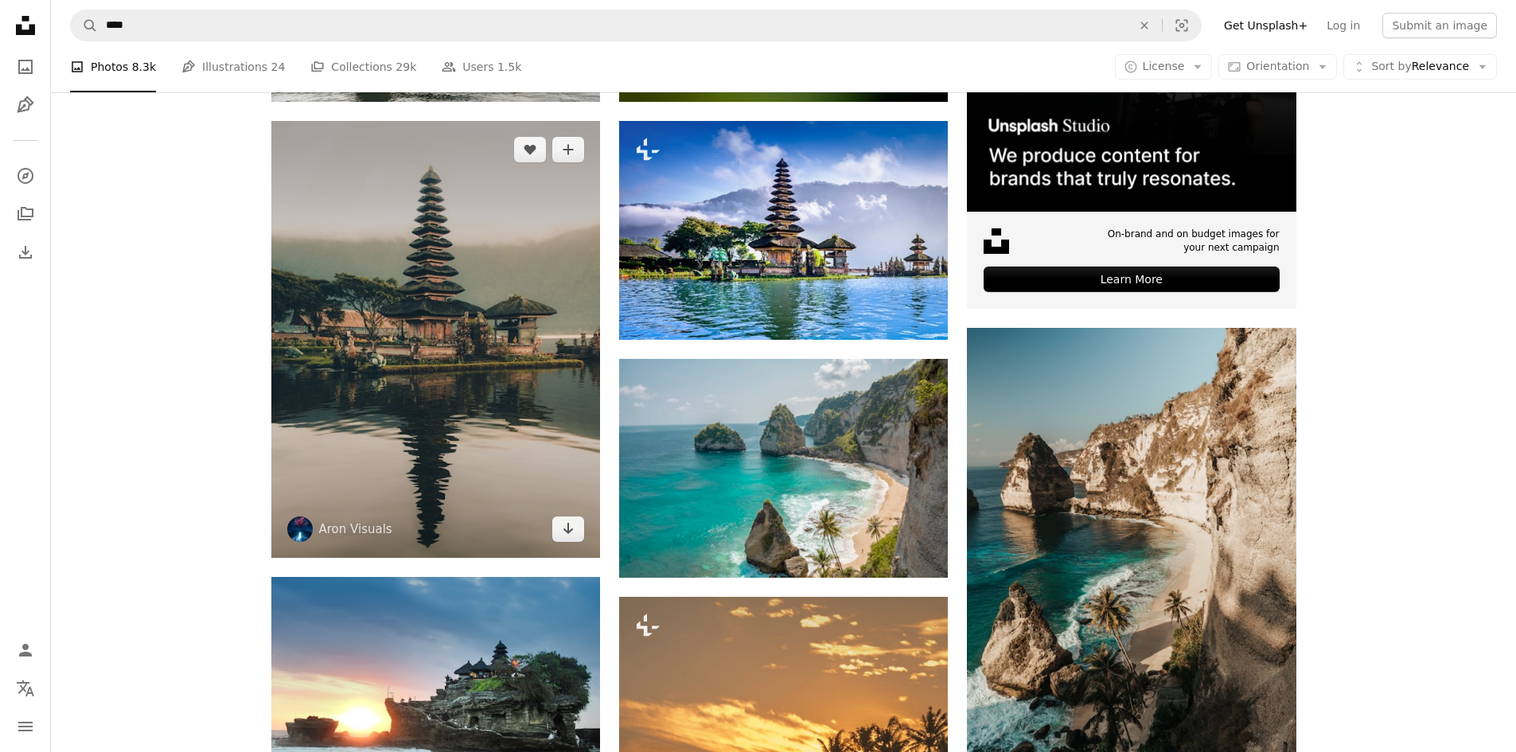
scroll to position [557, 0]
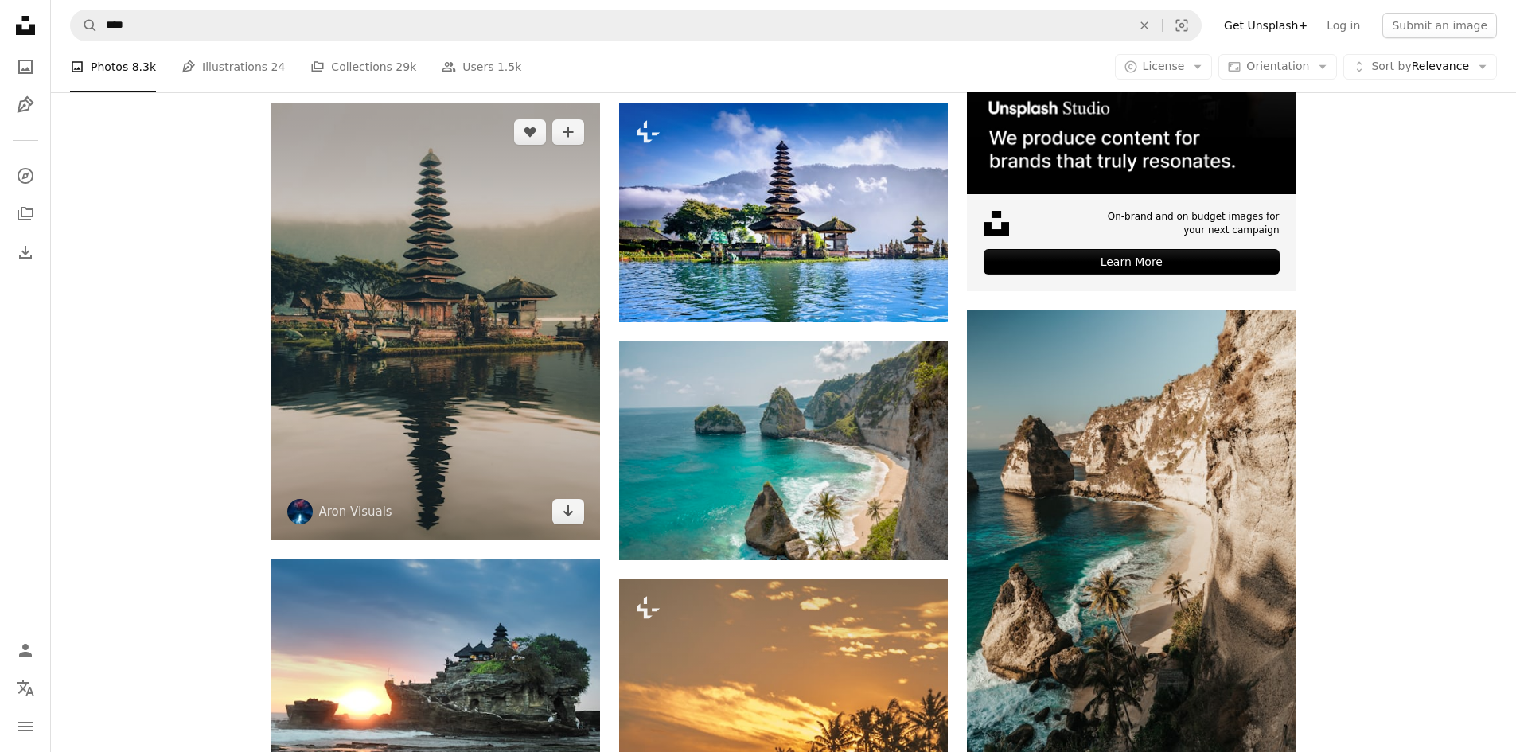
click at [478, 431] on img at bounding box center [435, 321] width 329 height 437
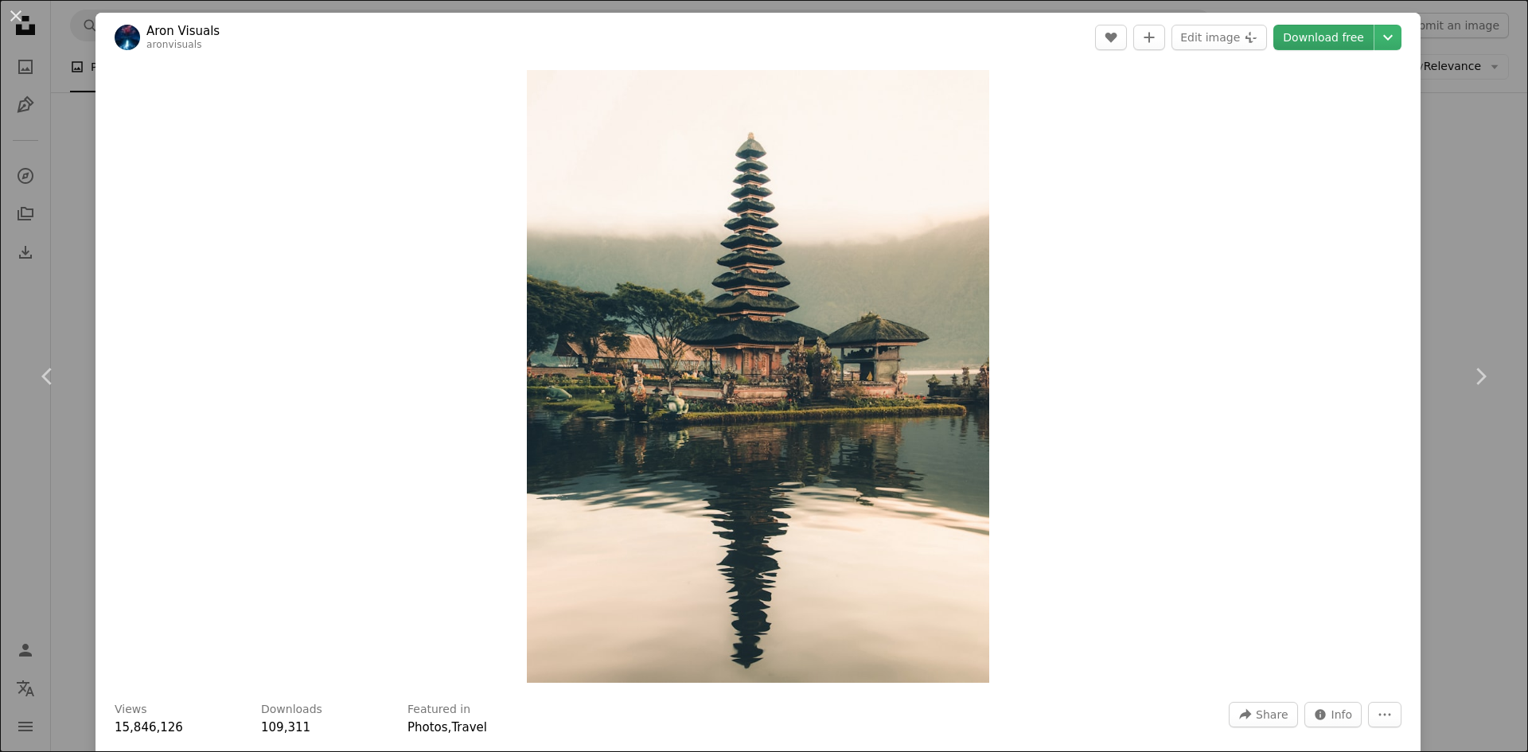
click at [1311, 42] on link "Download free" at bounding box center [1324, 37] width 100 height 25
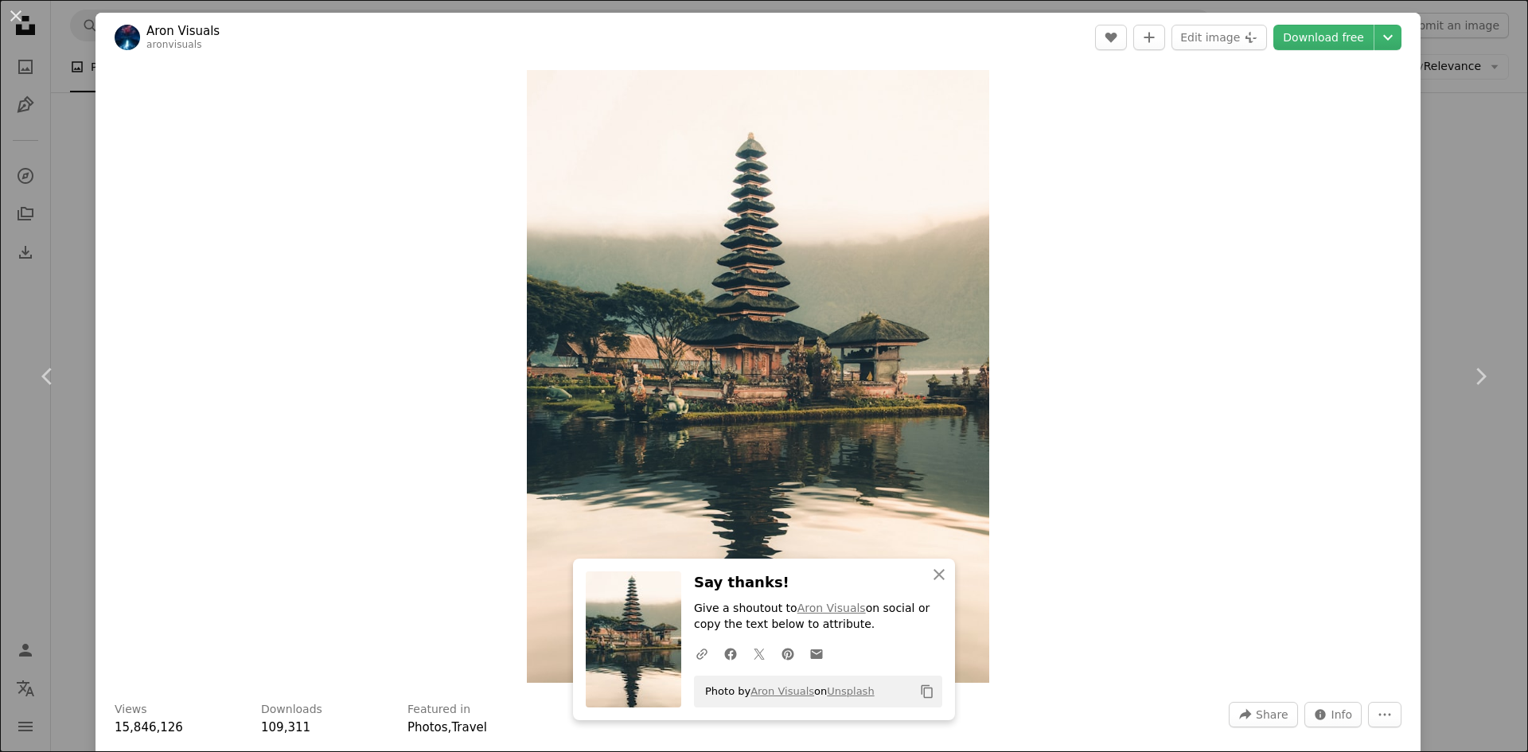
click at [1480, 154] on div "An X shape Chevron left Chevron right An X shape Close Say thanks! Give a shout…" at bounding box center [764, 376] width 1528 height 752
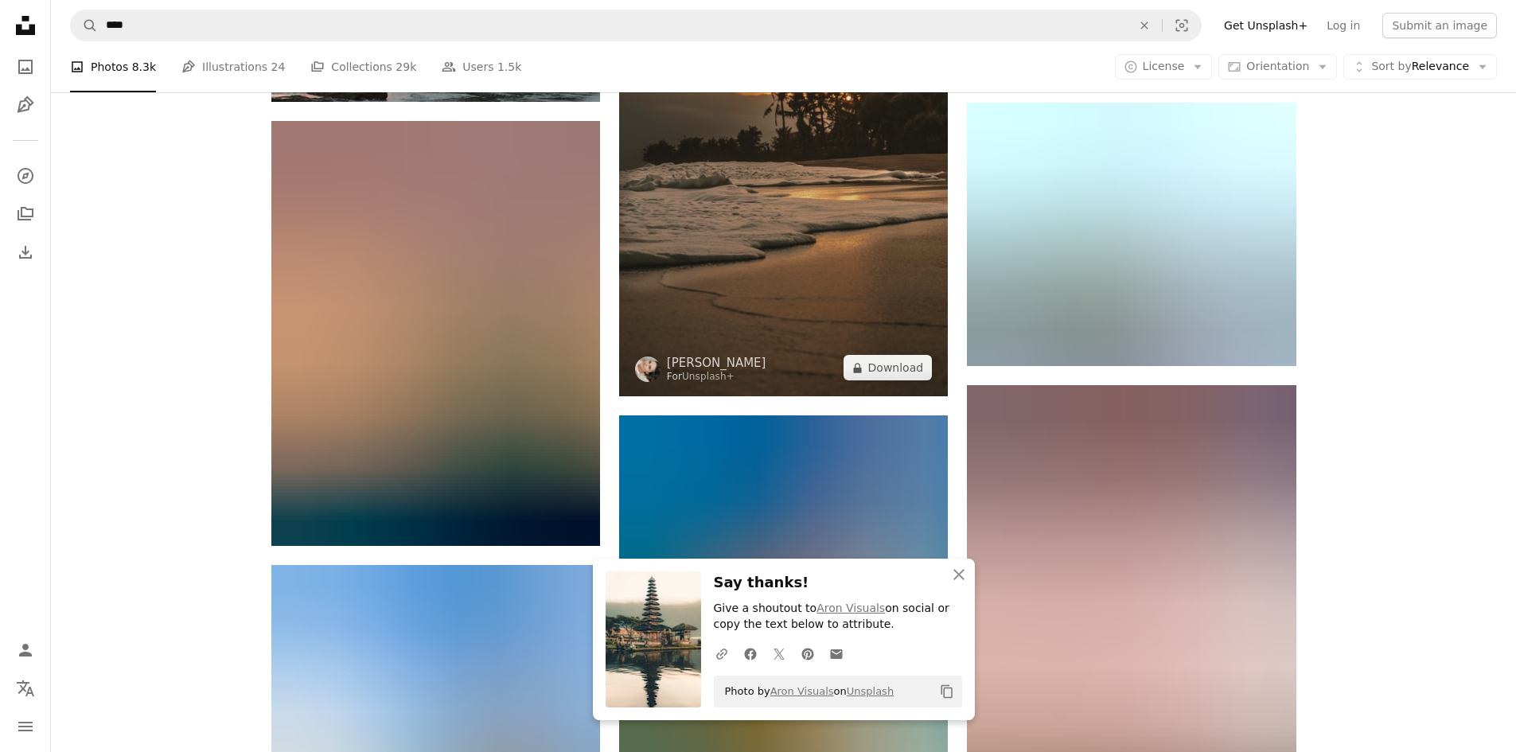
scroll to position [1220, 0]
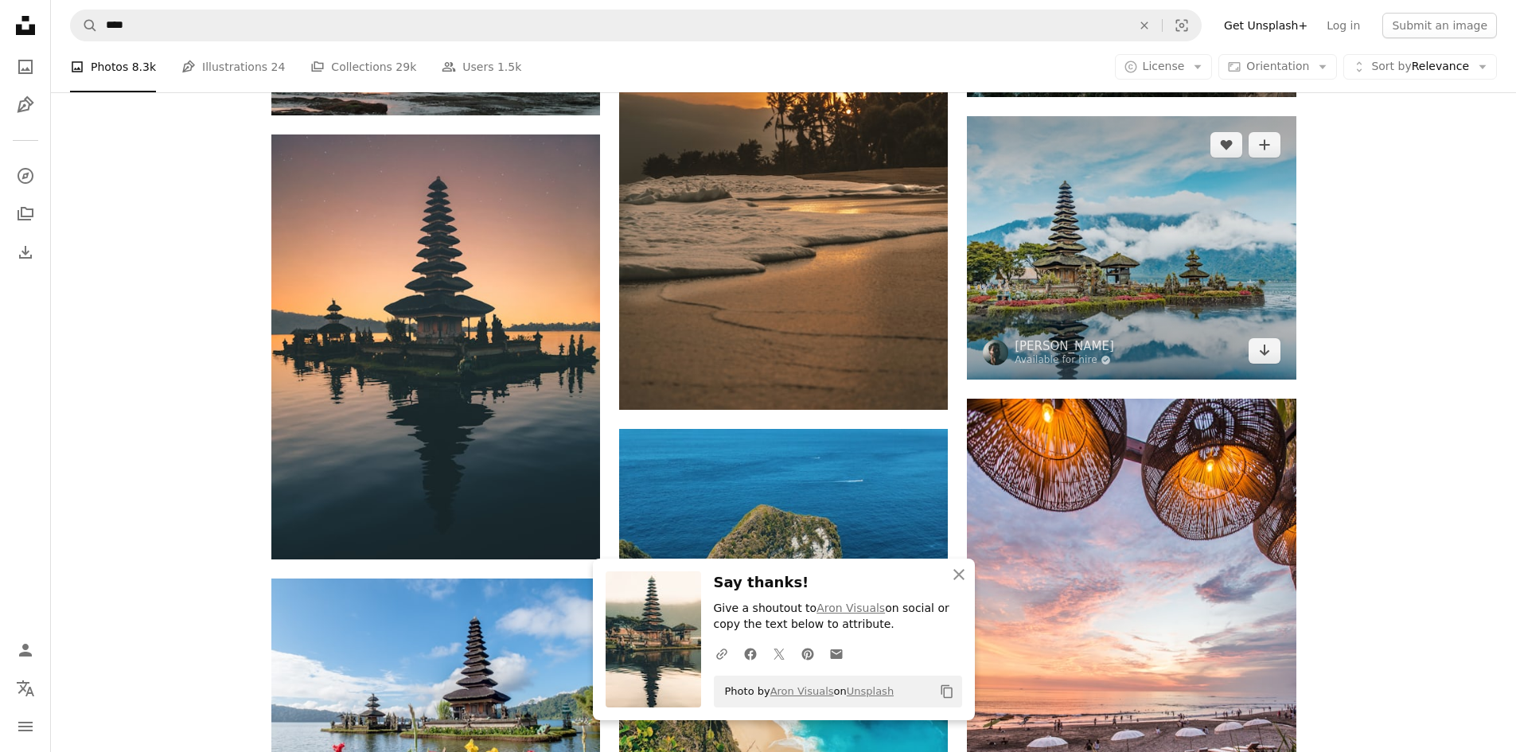
click at [1048, 270] on img at bounding box center [1131, 247] width 329 height 263
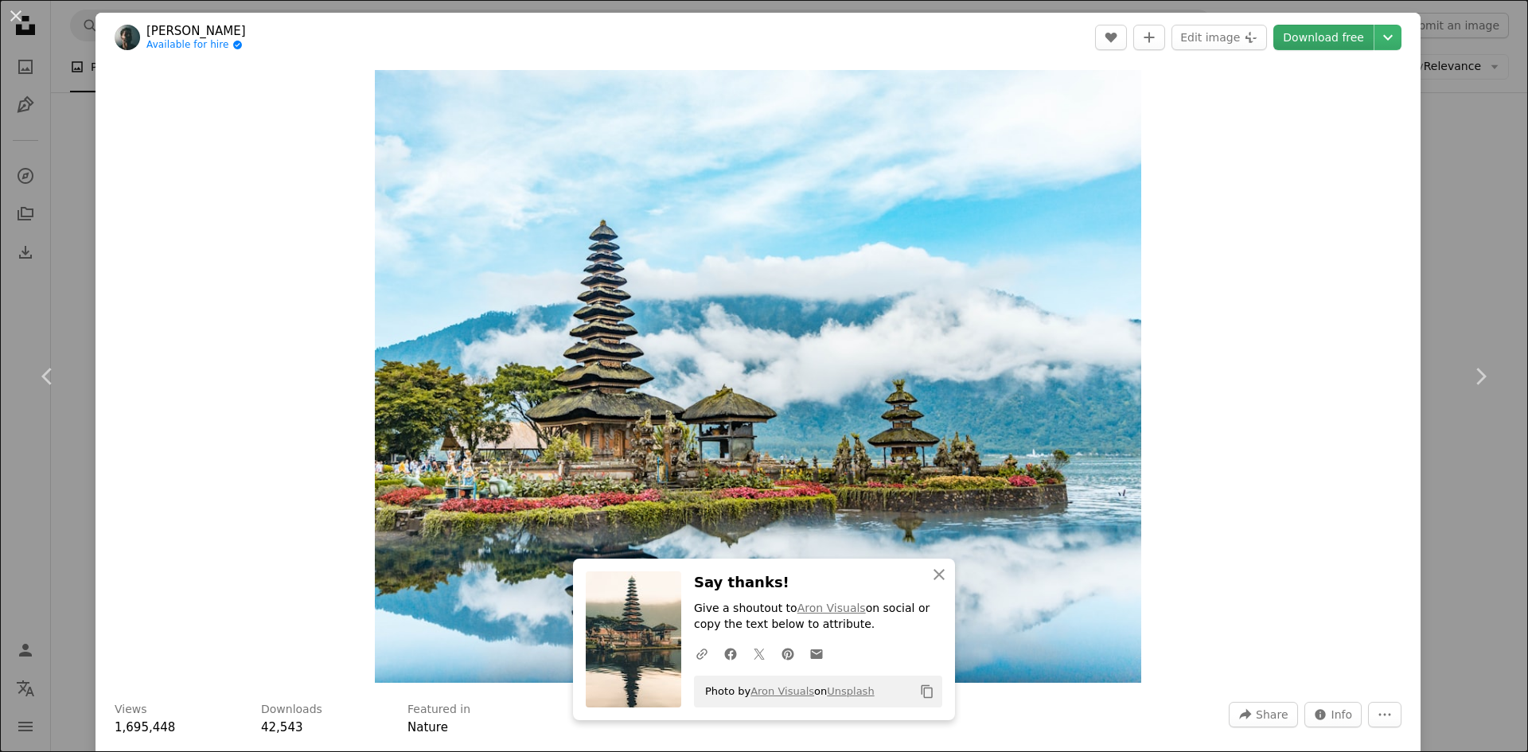
click at [1307, 40] on link "Download free" at bounding box center [1324, 37] width 100 height 25
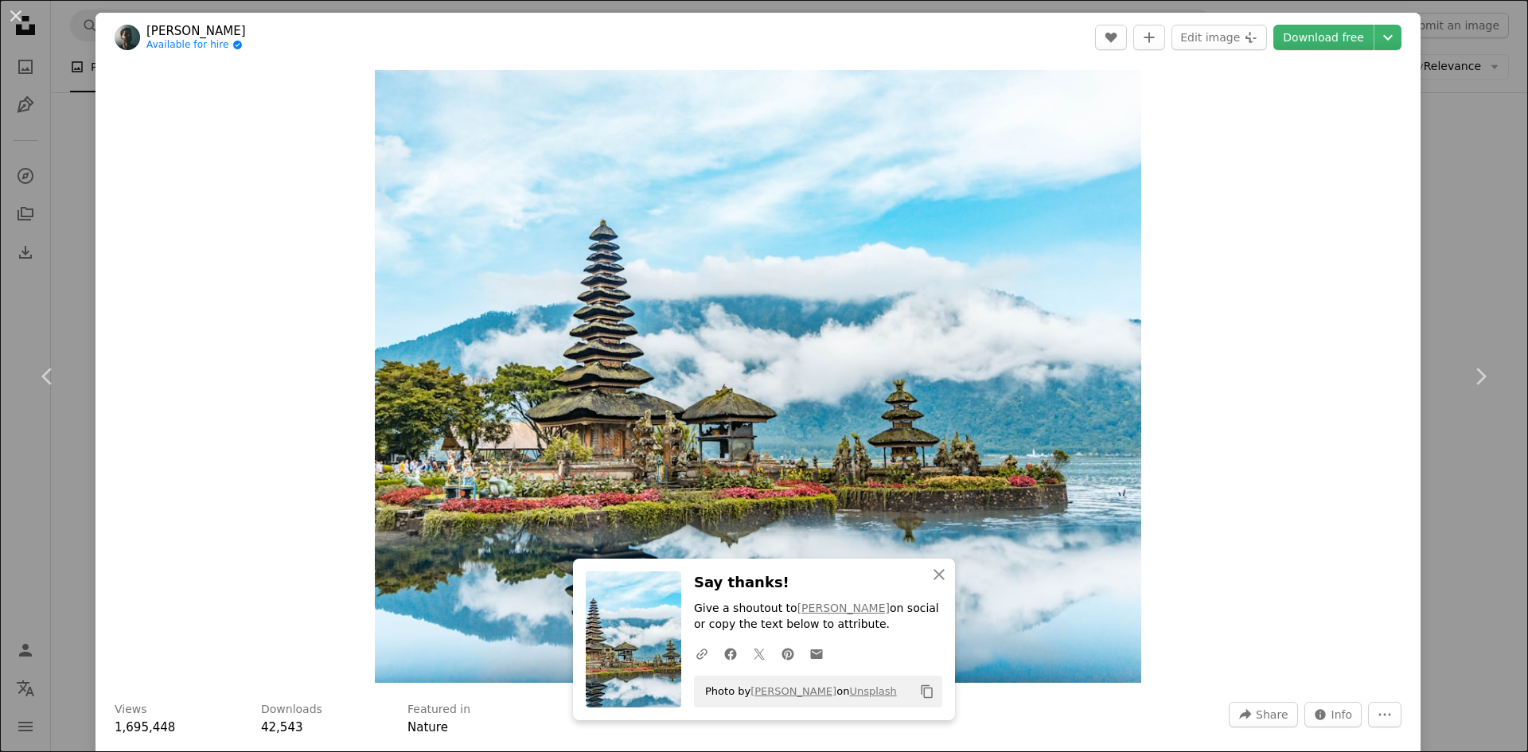
click at [1458, 217] on div "An X shape Chevron left Chevron right An X shape Close Say thanks! Give a shout…" at bounding box center [764, 376] width 1528 height 752
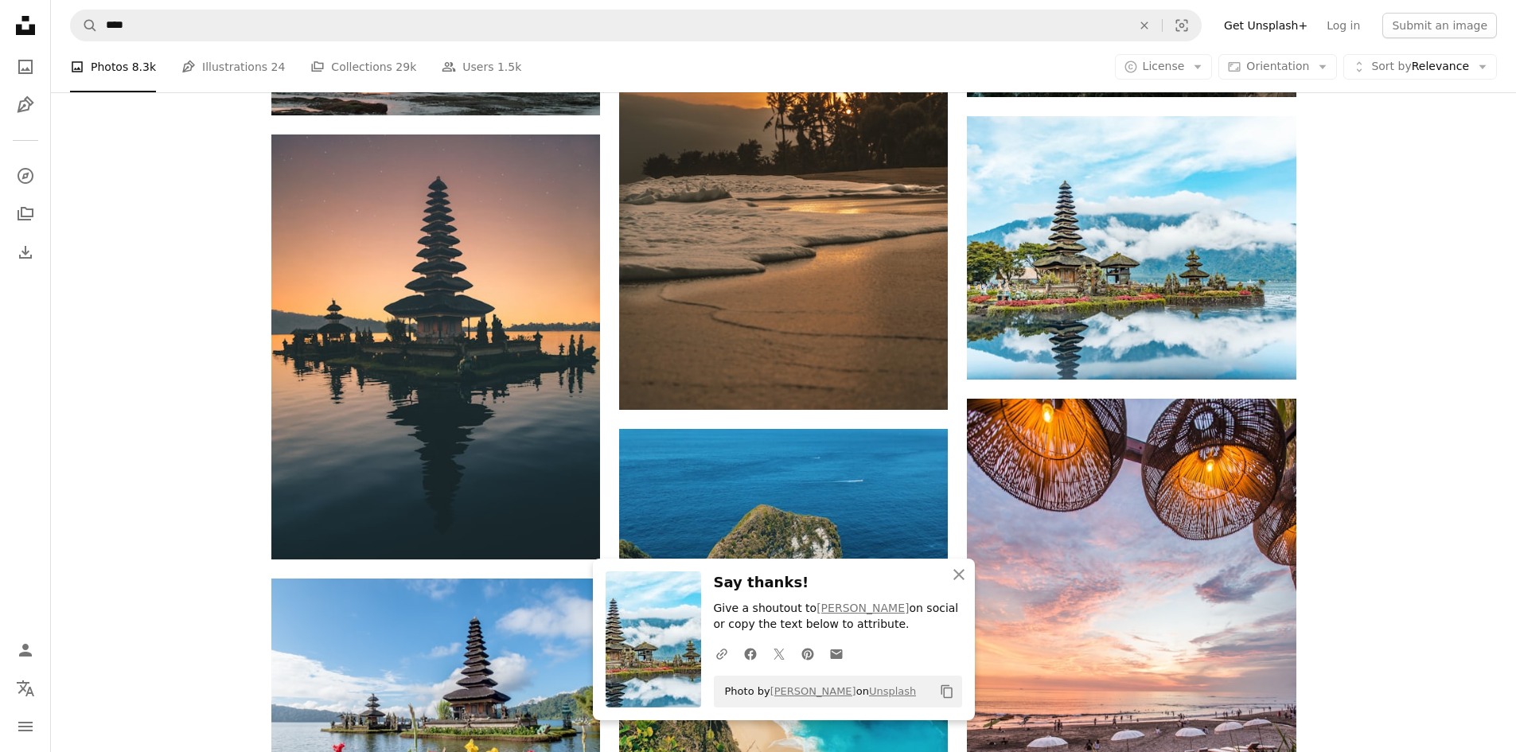
drag, startPoint x: 1487, startPoint y: 182, endPoint x: 1468, endPoint y: 174, distance: 20.7
click at [1487, 182] on div "Plus sign for Unsplash+ A heart A plus sign [PERSON_NAME] For Unsplash+ A lock …" at bounding box center [783, 653] width 1465 height 2903
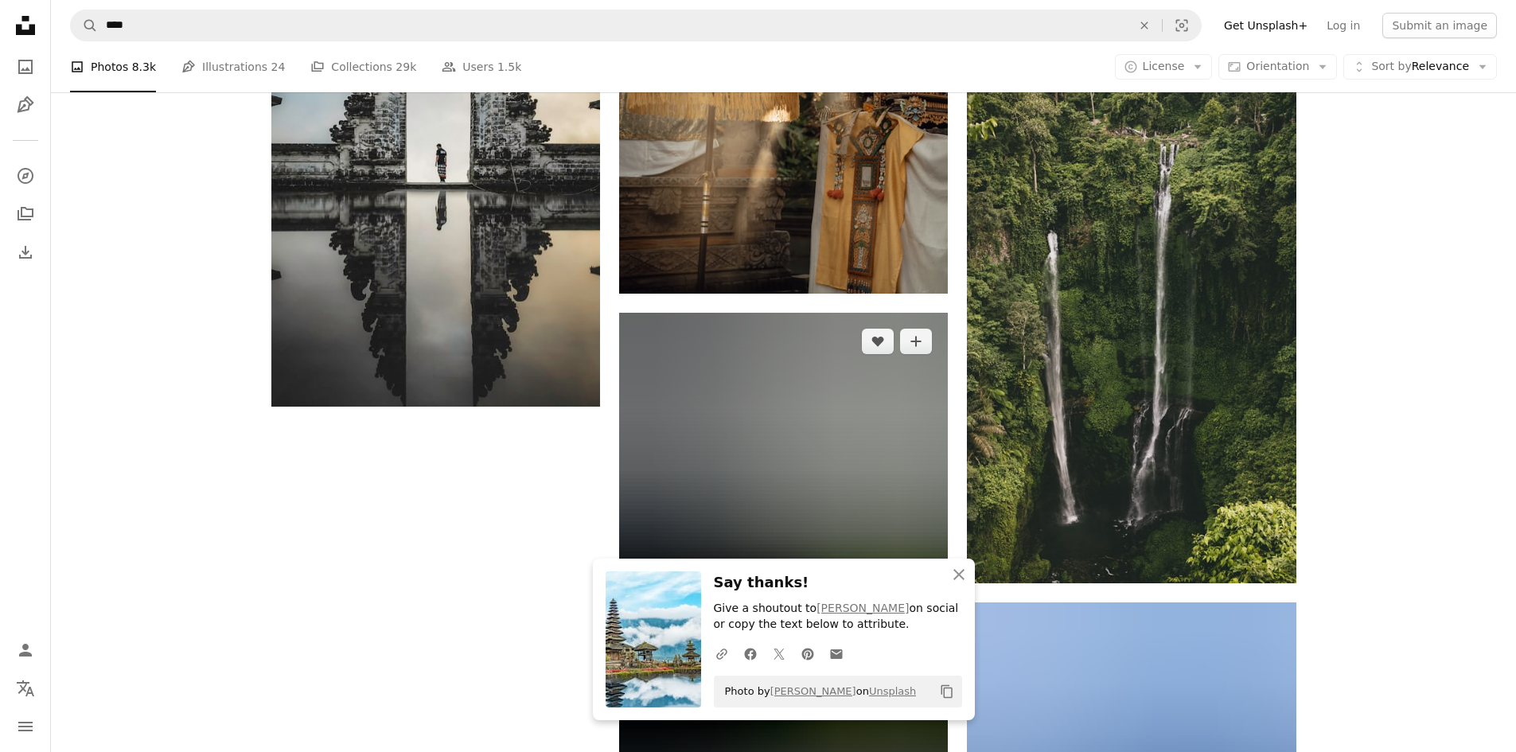
scroll to position [2414, 0]
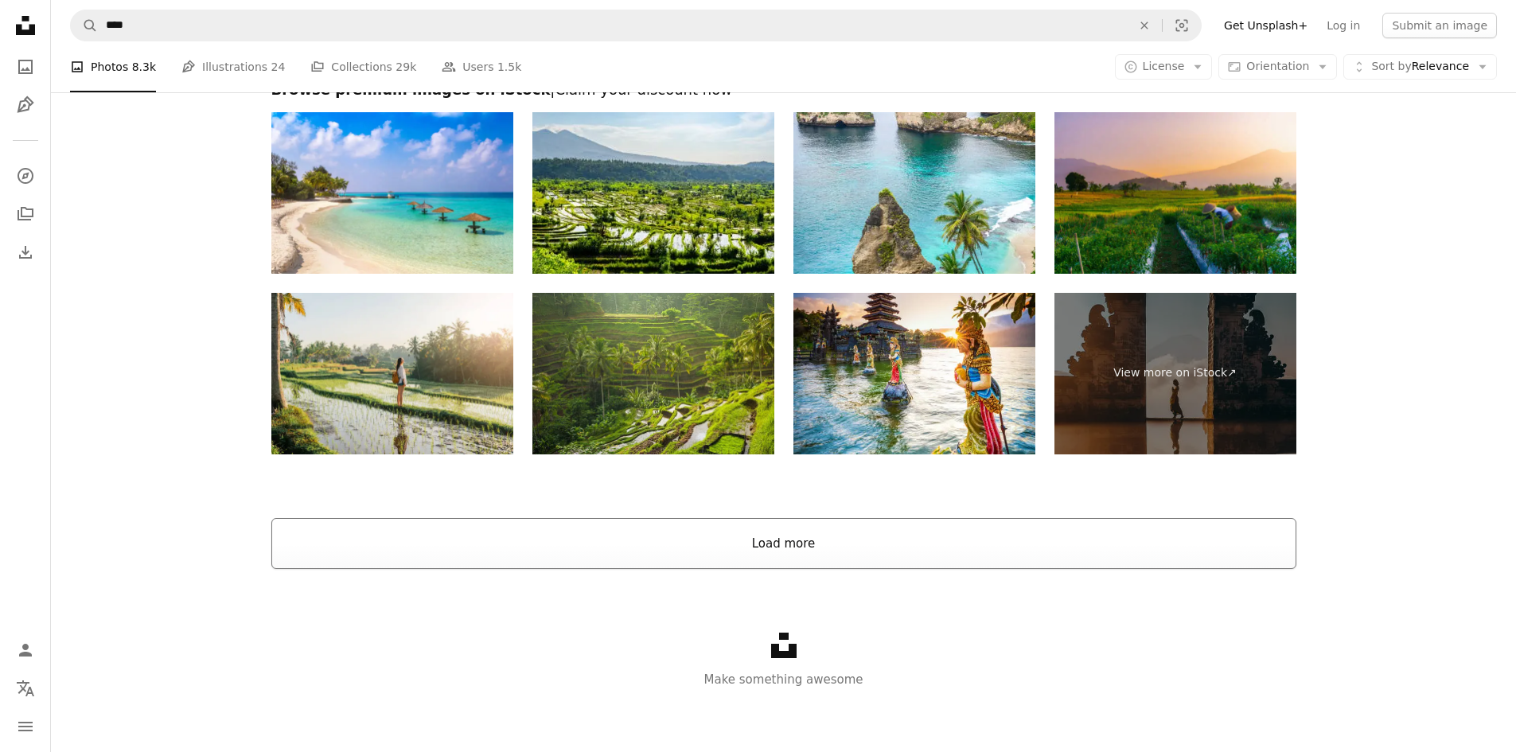
click at [807, 533] on button "Load more" at bounding box center [783, 543] width 1025 height 51
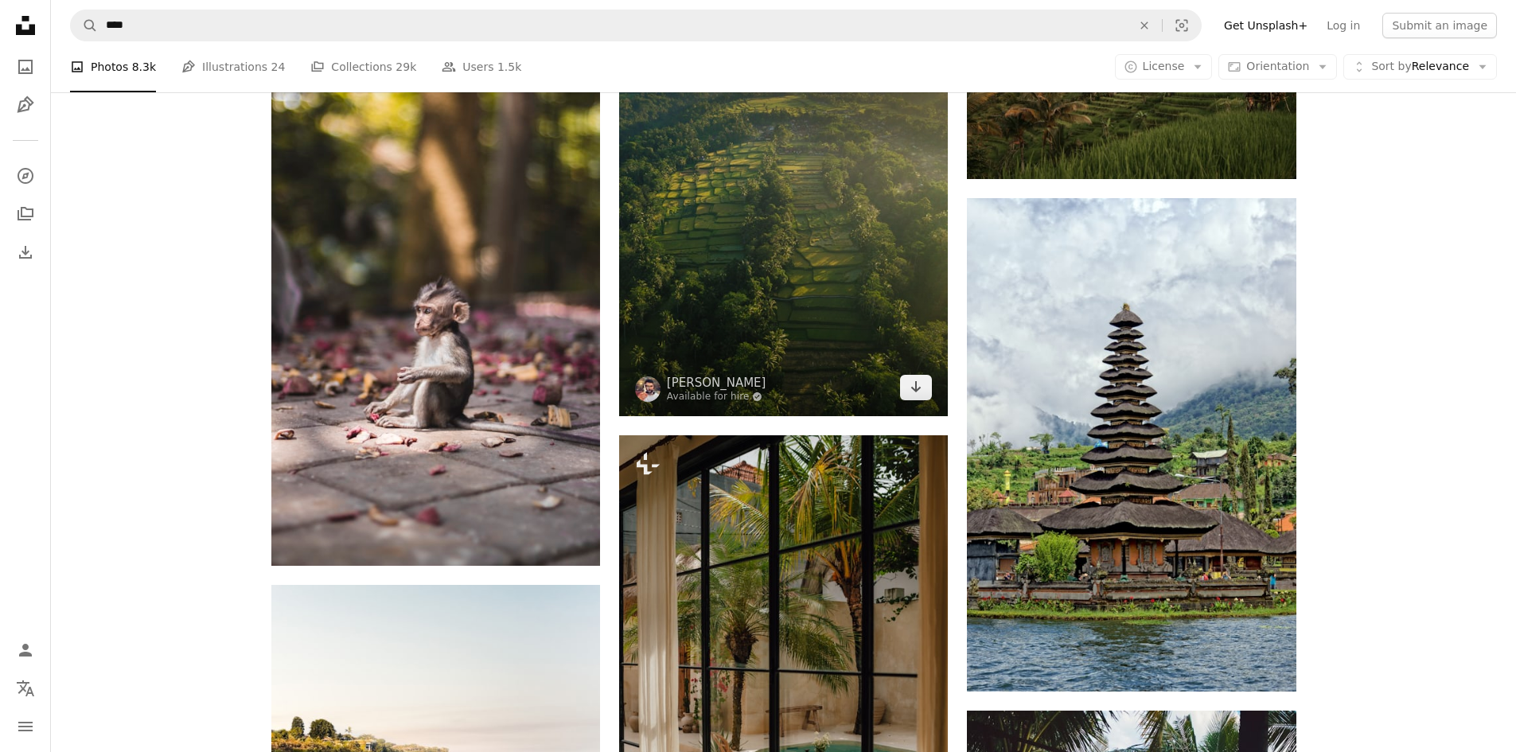
scroll to position [5875, 0]
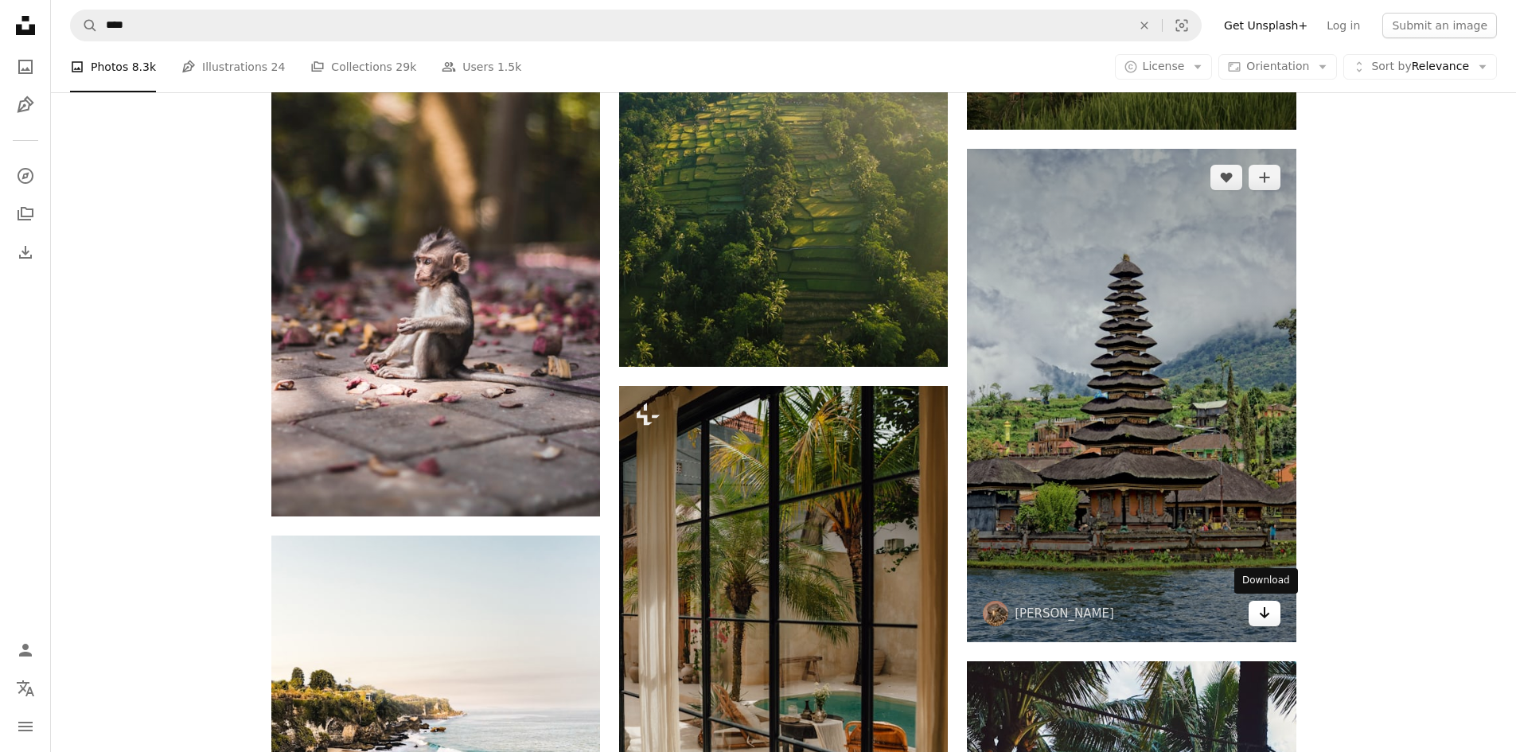
click at [1270, 620] on icon "Arrow pointing down" at bounding box center [1265, 612] width 13 height 19
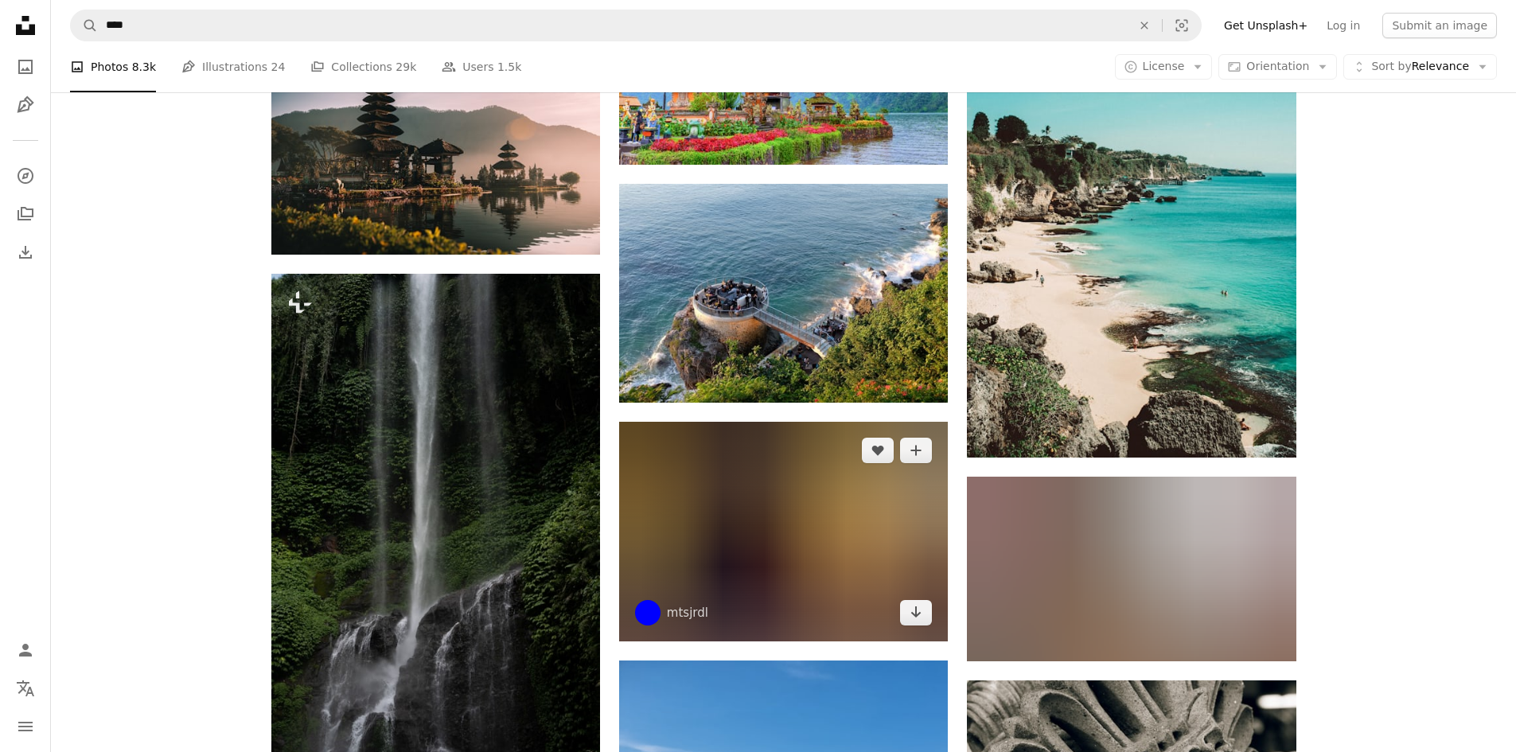
scroll to position [9988, 0]
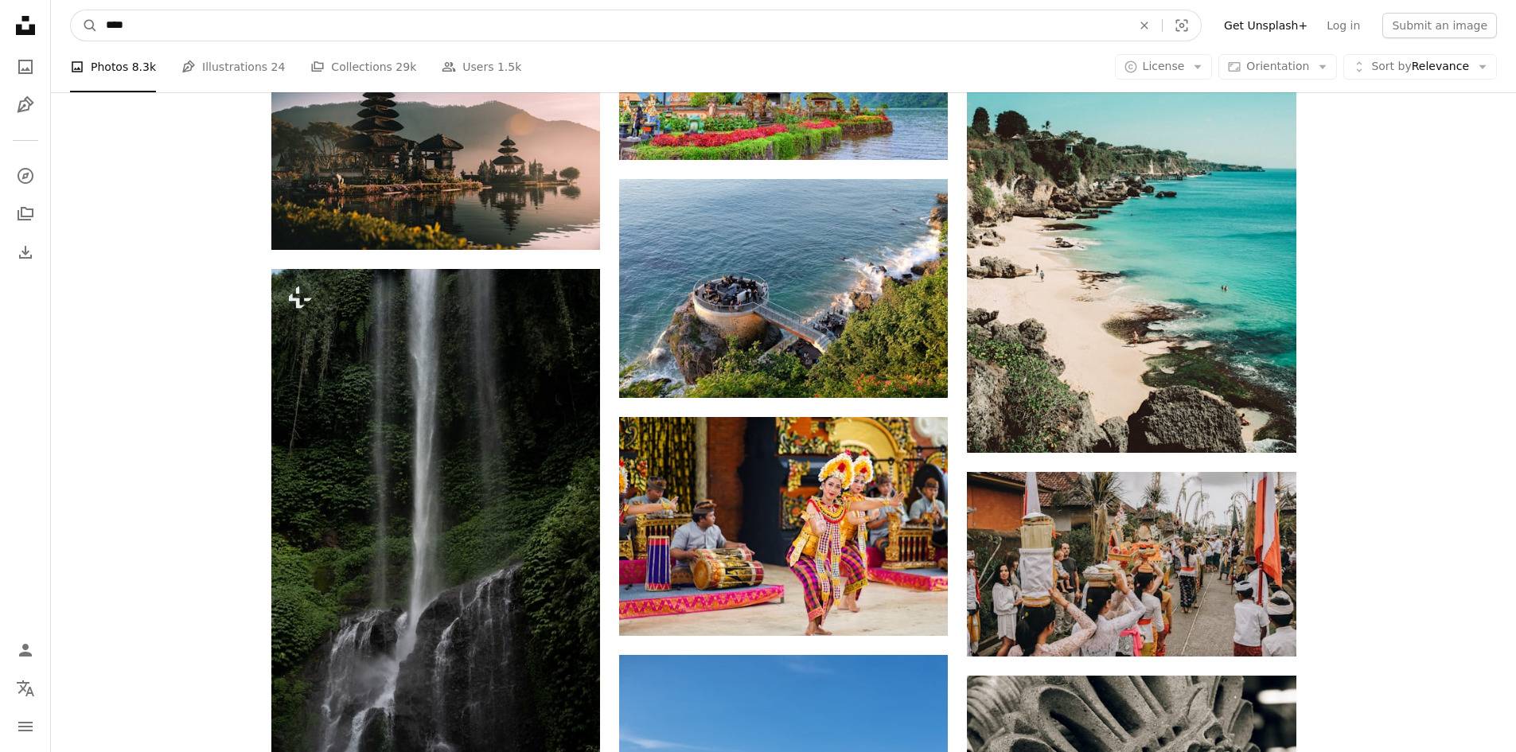
drag, startPoint x: 156, startPoint y: 37, endPoint x: 8, endPoint y: 44, distance: 148.2
type input "******"
click button "A magnifying glass" at bounding box center [84, 25] width 27 height 30
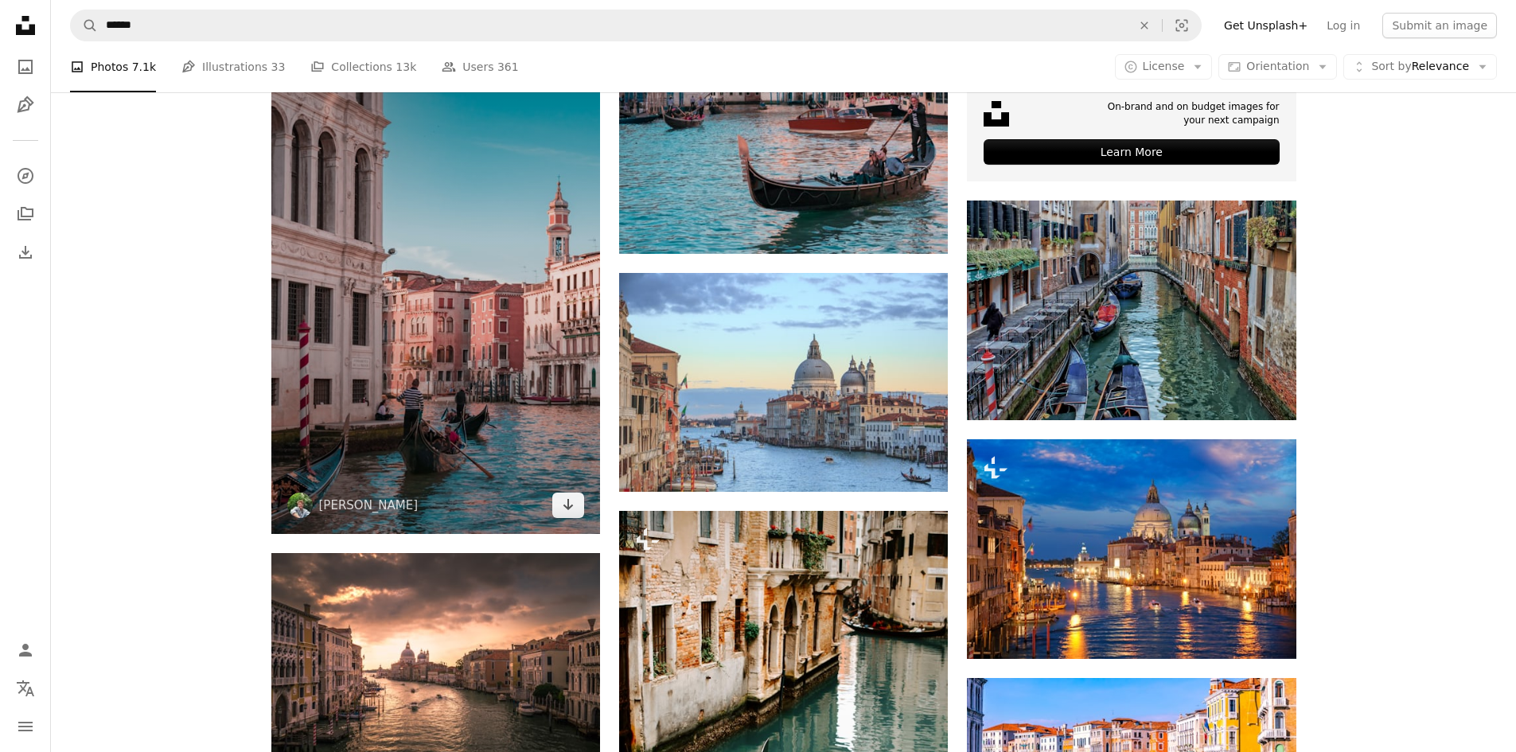
scroll to position [690, 0]
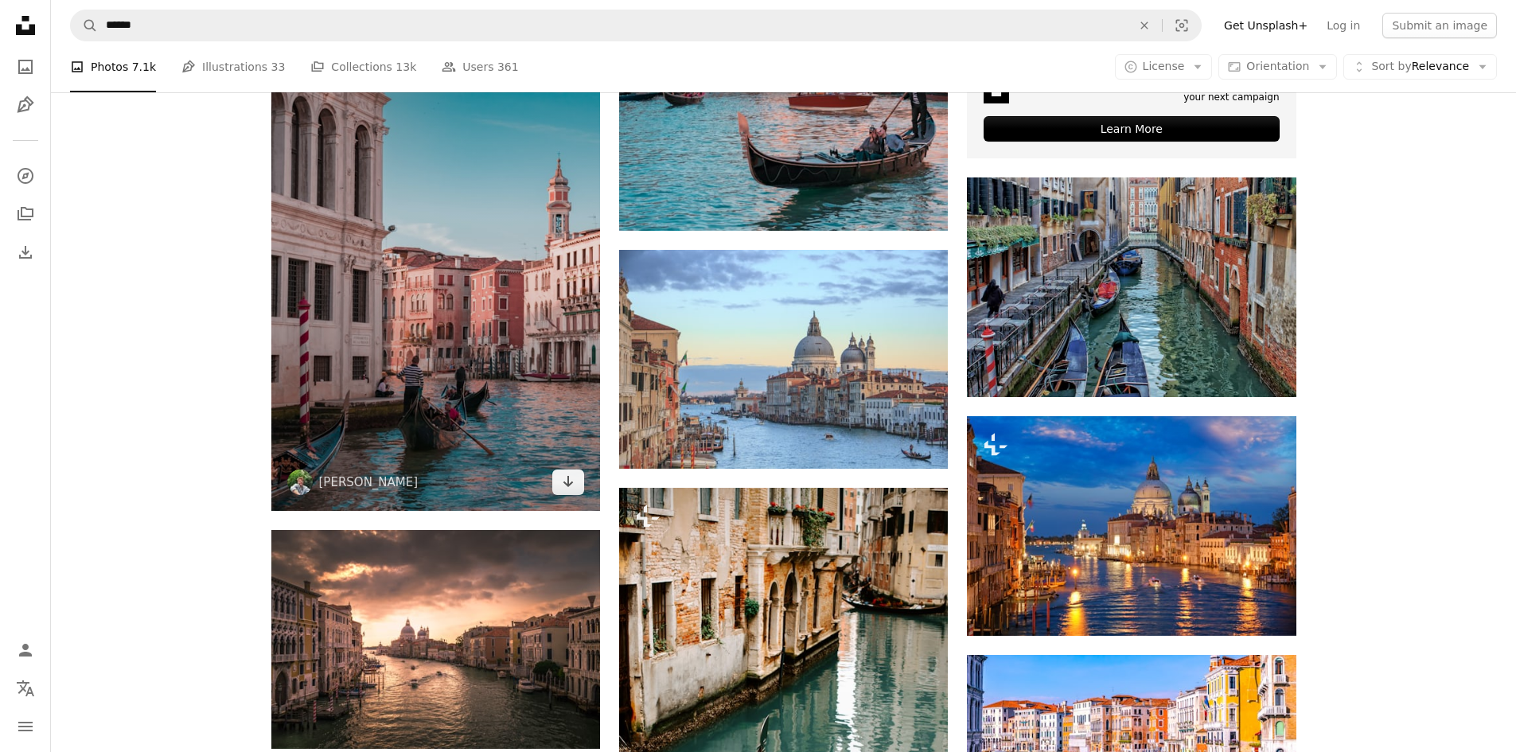
click at [483, 392] on img at bounding box center [435, 241] width 329 height 541
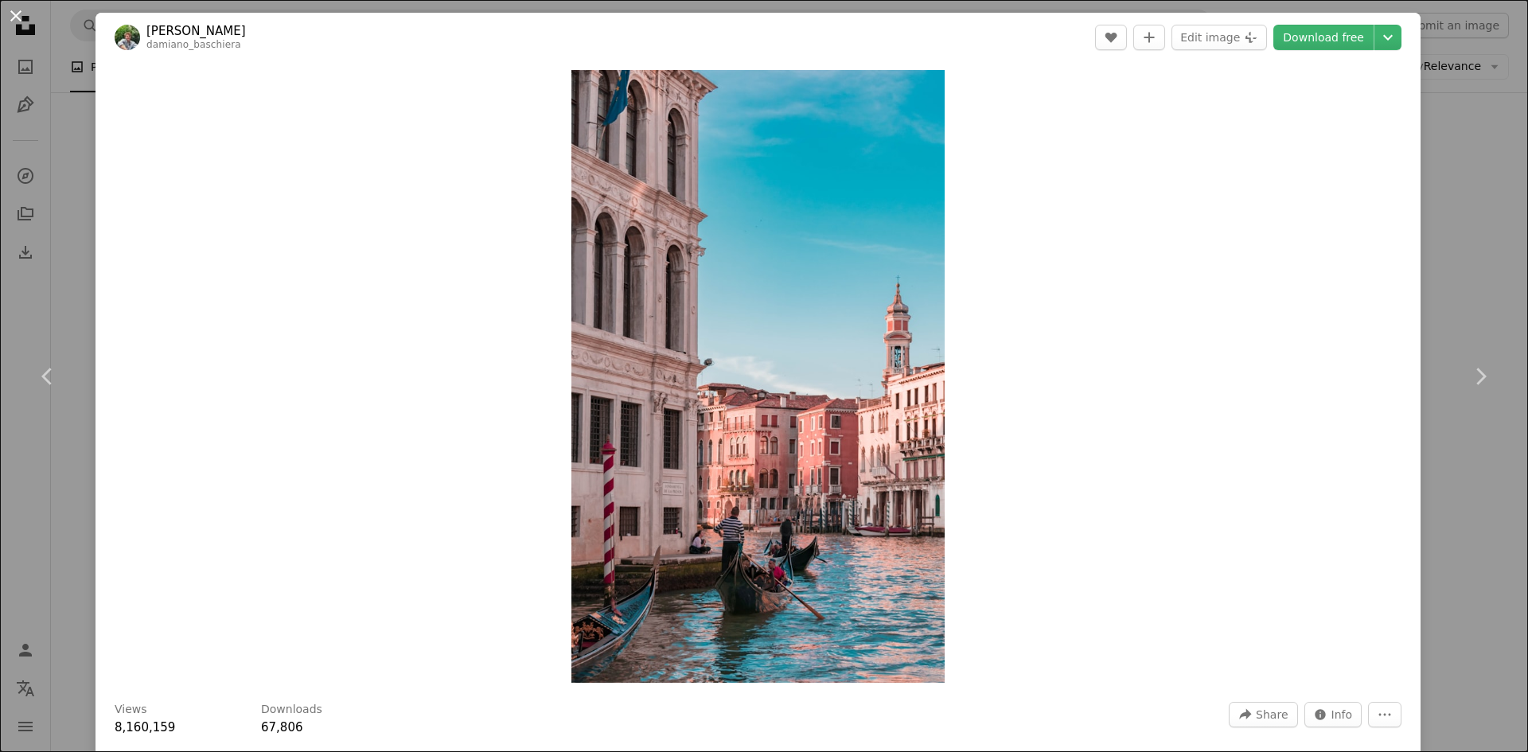
click at [23, 14] on button "An X shape" at bounding box center [15, 15] width 19 height 19
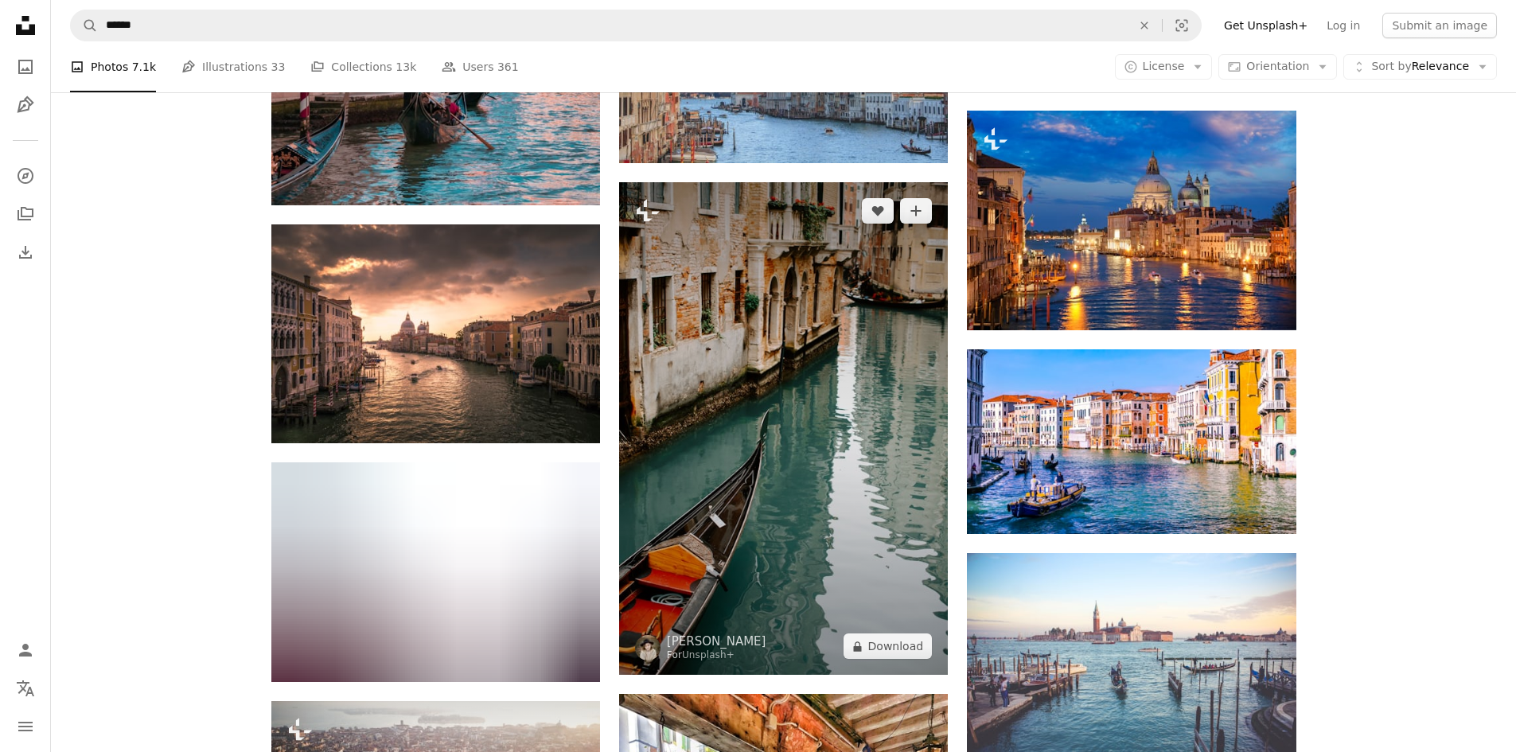
scroll to position [1009, 0]
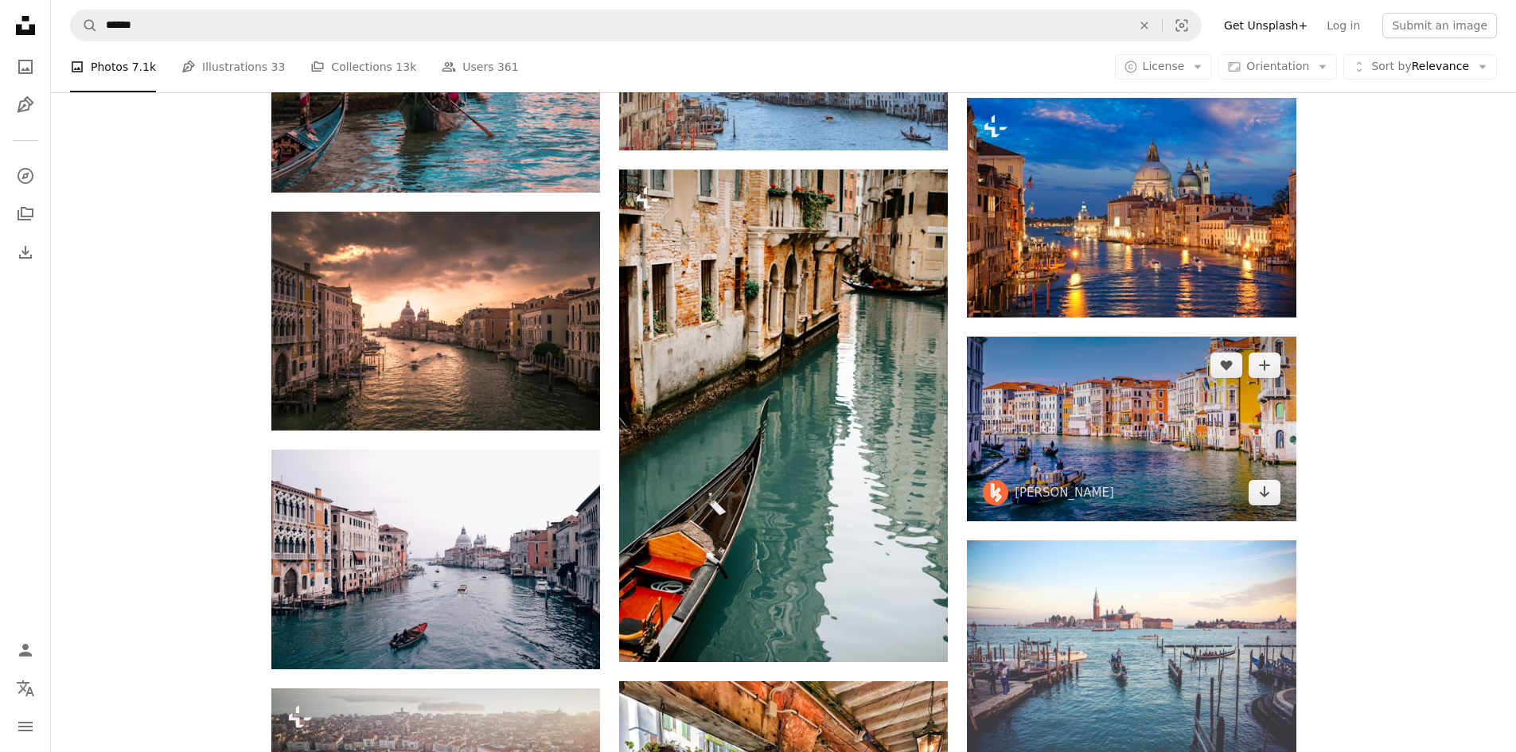
click at [1105, 403] on img at bounding box center [1131, 429] width 329 height 185
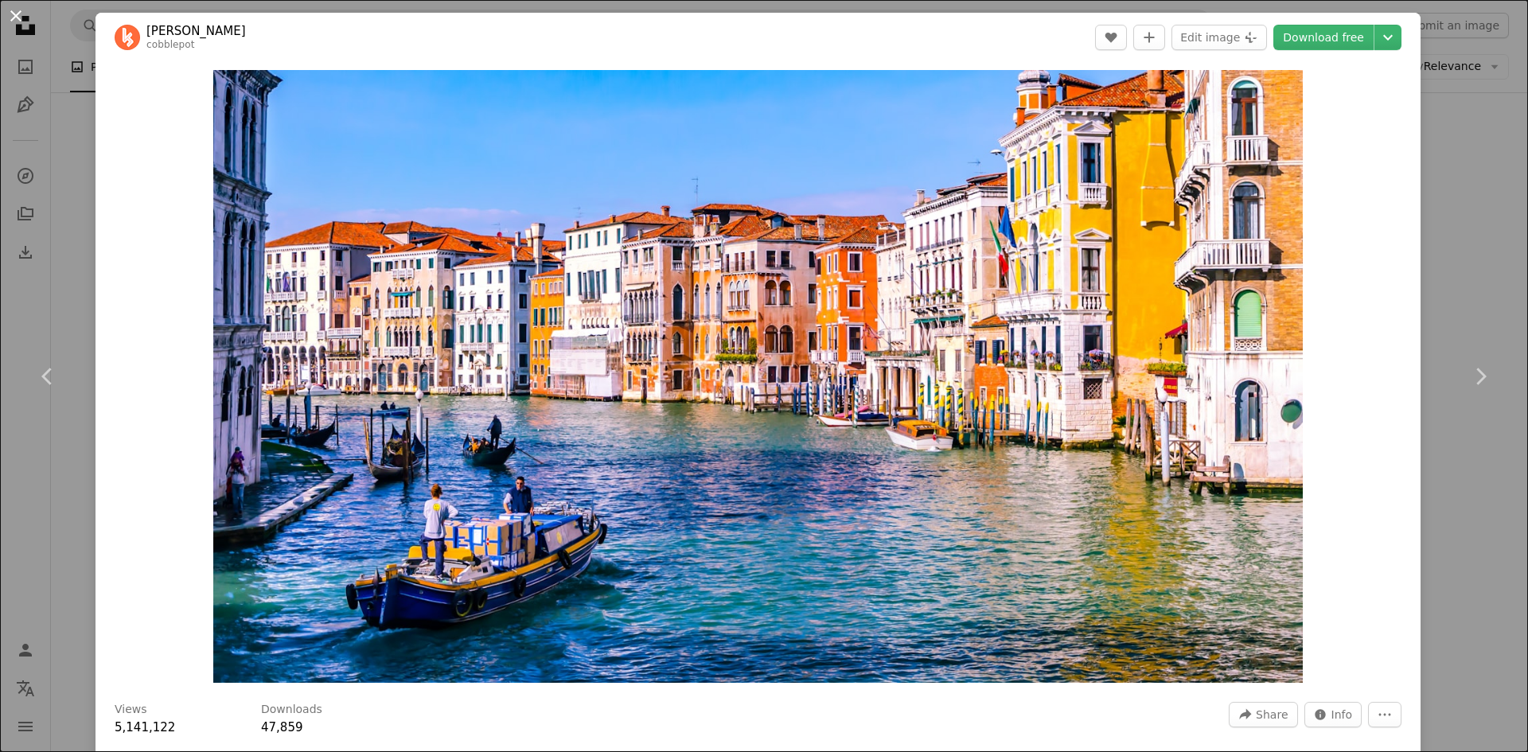
drag, startPoint x: 17, startPoint y: 17, endPoint x: 25, endPoint y: 22, distance: 9.7
click at [17, 18] on button "An X shape" at bounding box center [15, 15] width 19 height 19
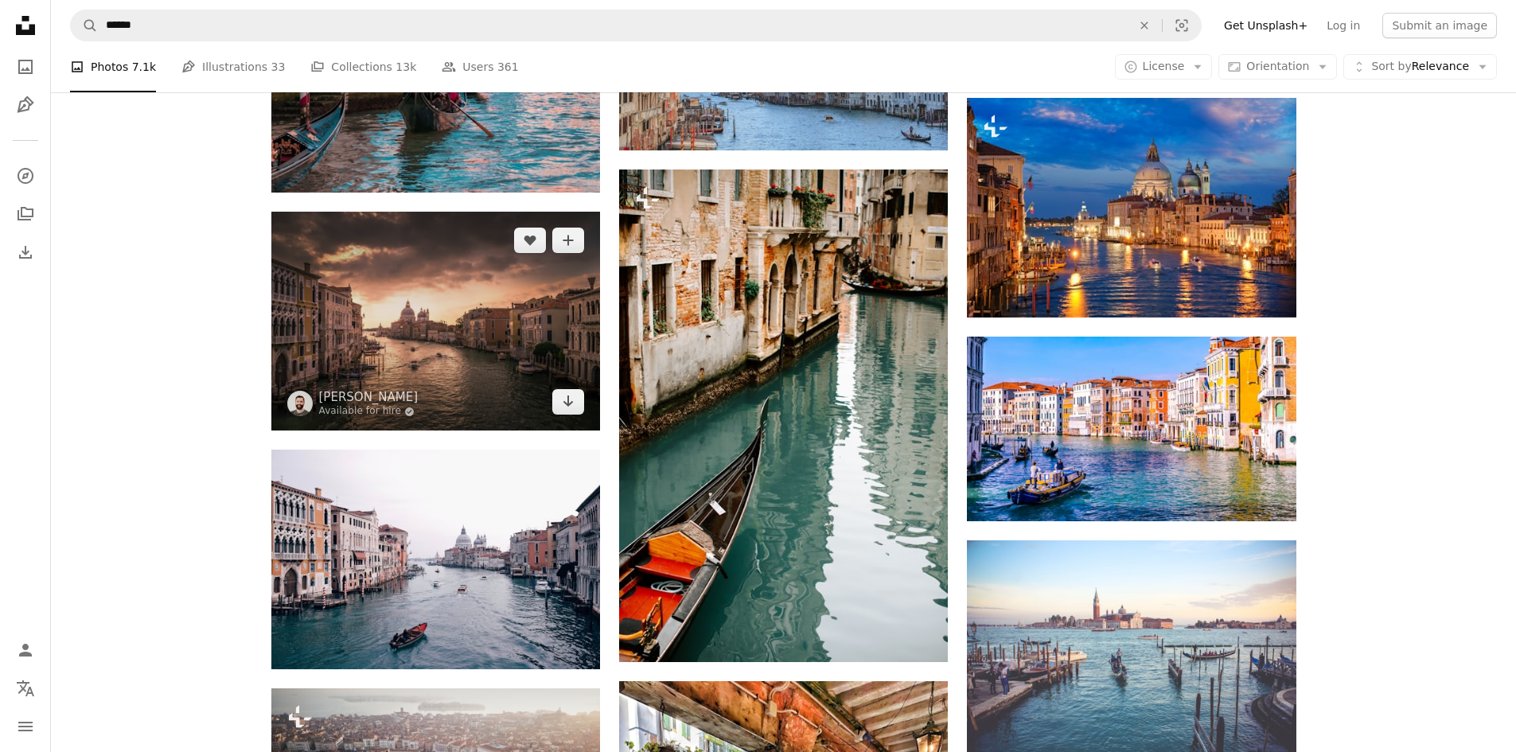
click at [464, 340] on img at bounding box center [435, 321] width 329 height 219
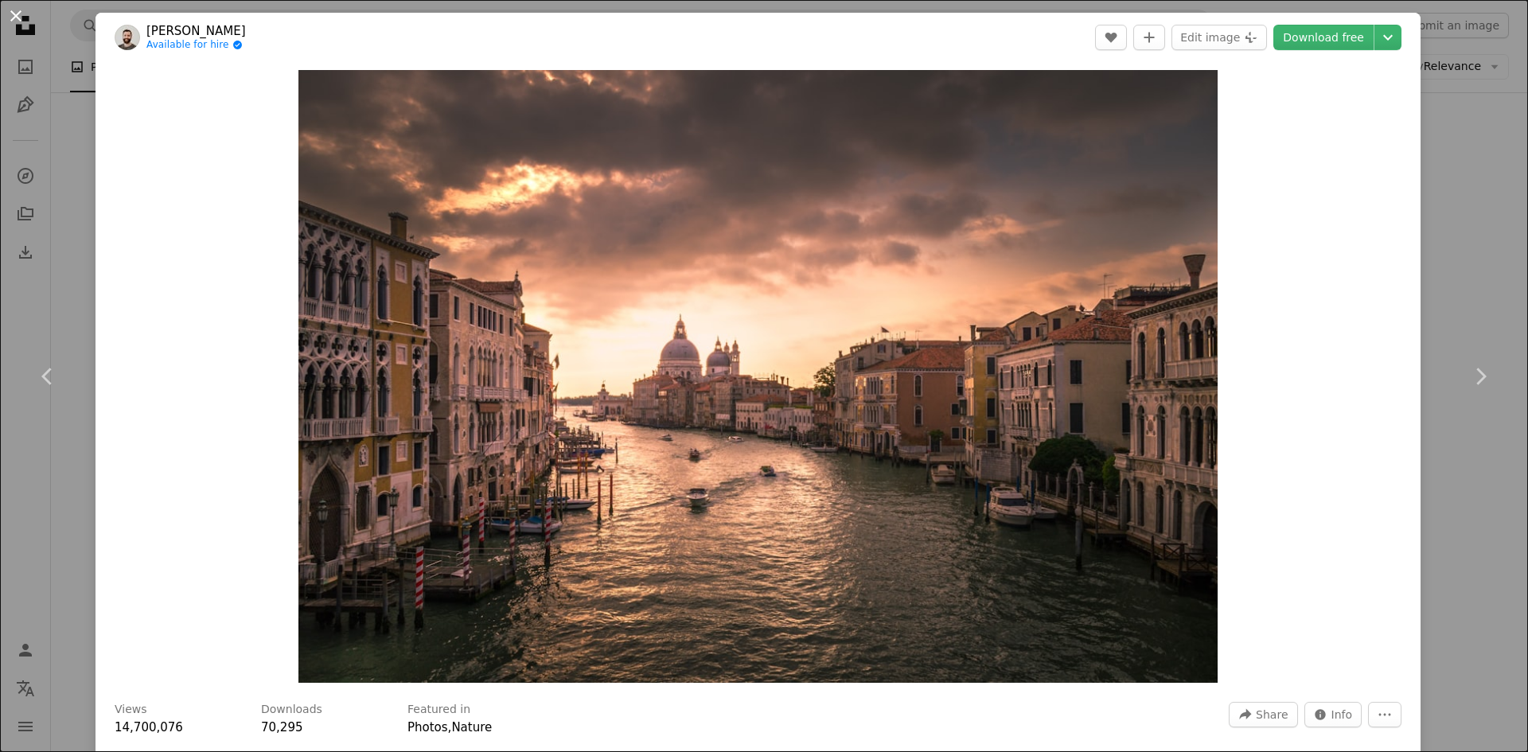
click at [14, 15] on button "An X shape" at bounding box center [15, 15] width 19 height 19
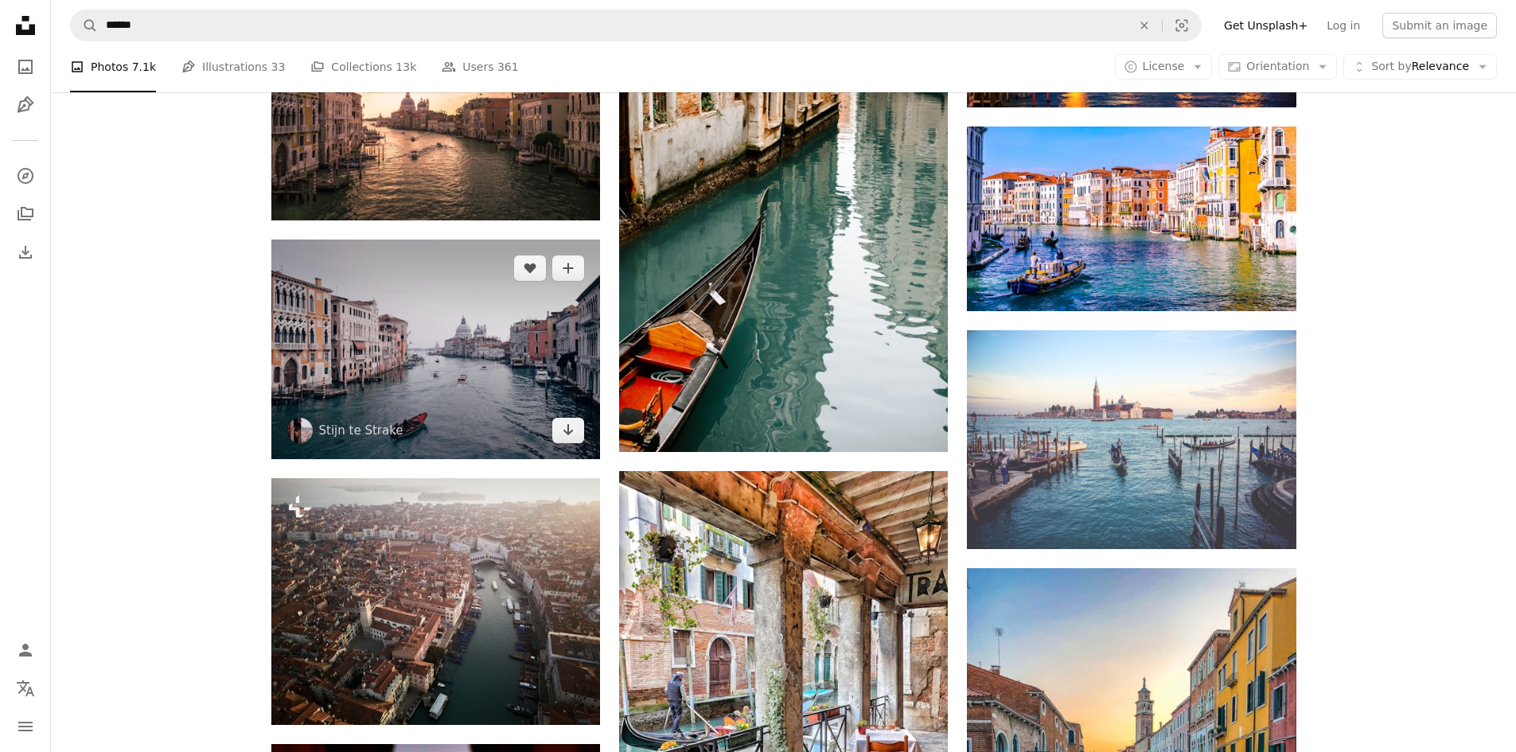
scroll to position [1220, 0]
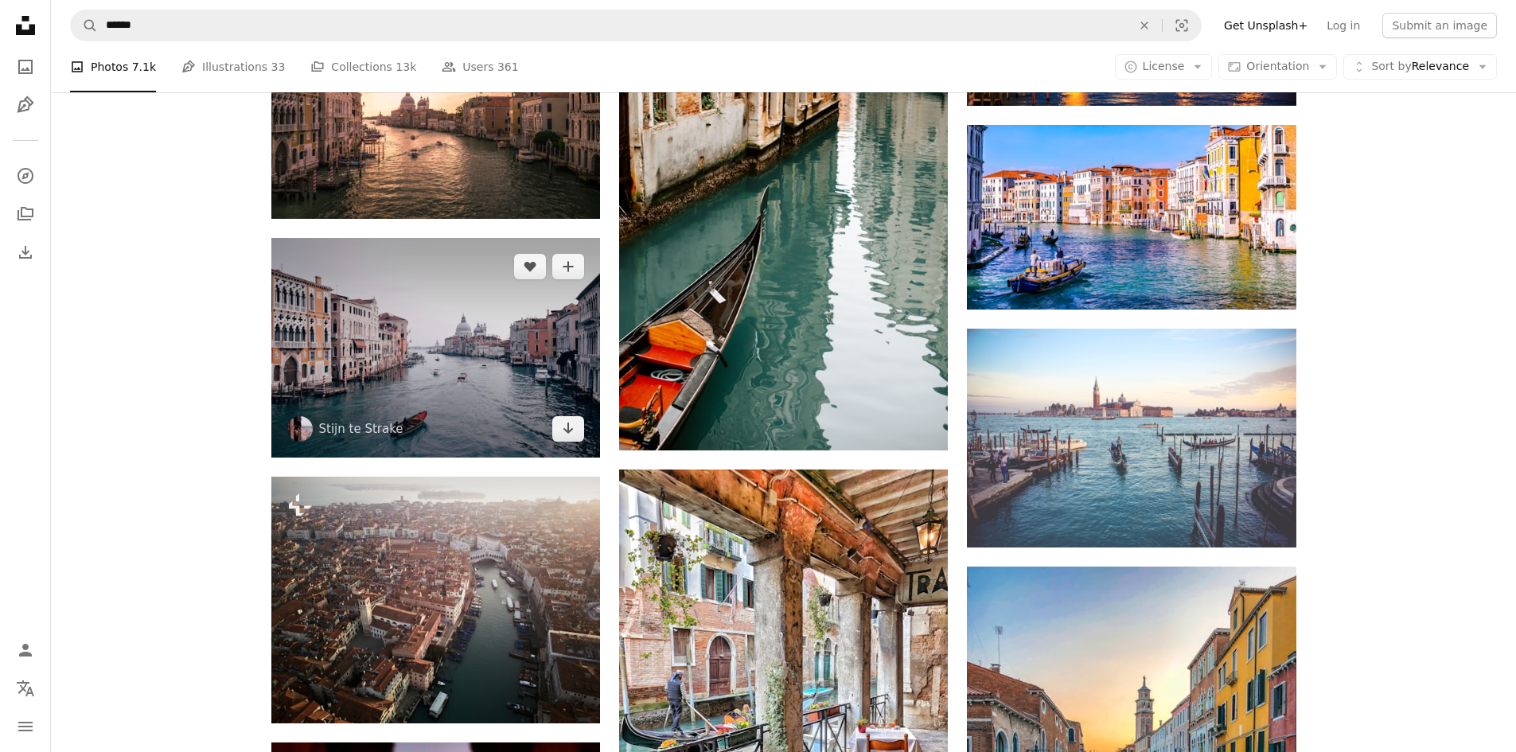
click at [351, 345] on img at bounding box center [435, 347] width 329 height 219
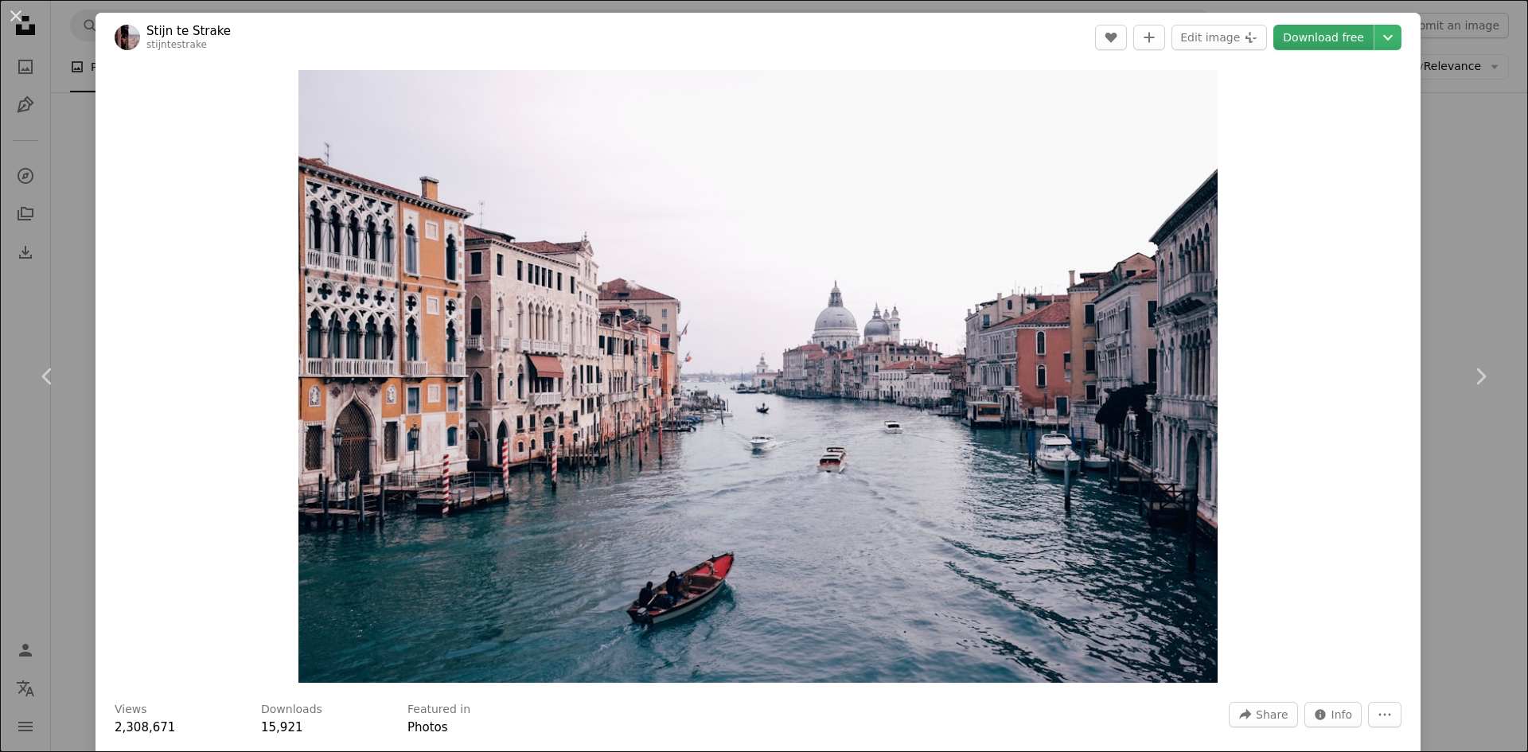
click at [1305, 49] on link "Download free" at bounding box center [1324, 37] width 100 height 25
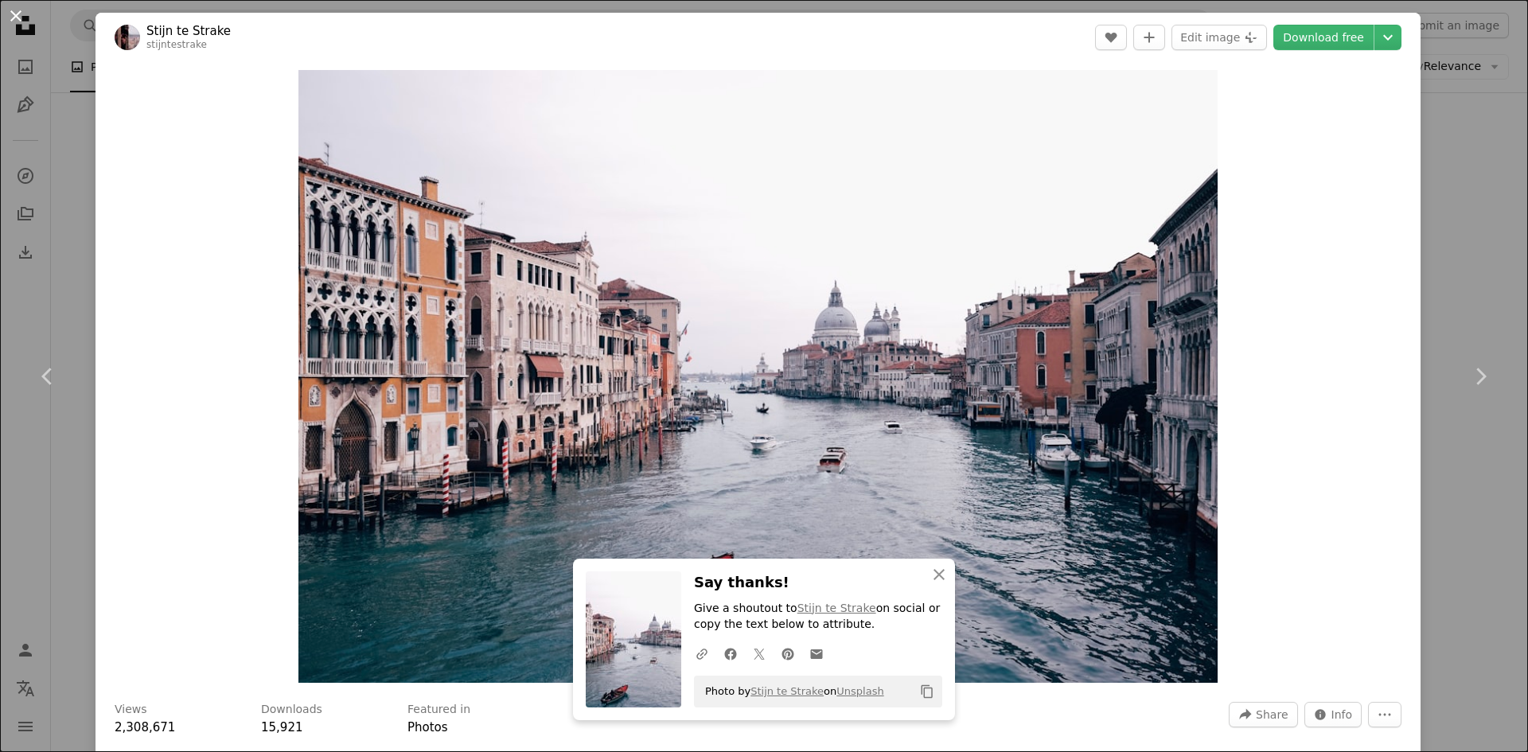
click at [14, 15] on button "An X shape" at bounding box center [15, 15] width 19 height 19
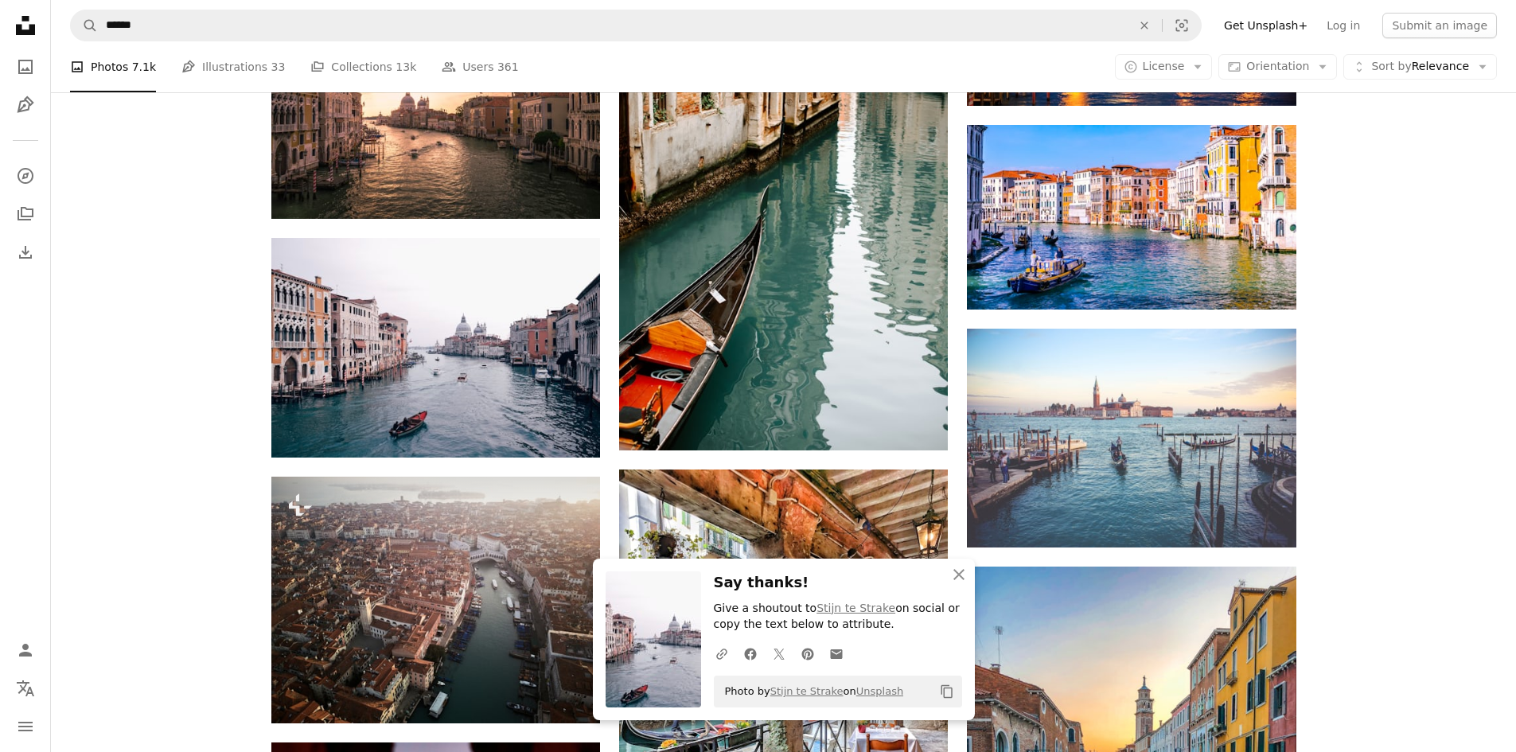
click at [202, 180] on div "Plus sign for Unsplash+ A heart A plus sign Getty Images For Unsplash+ A lock D…" at bounding box center [783, 729] width 1465 height 3054
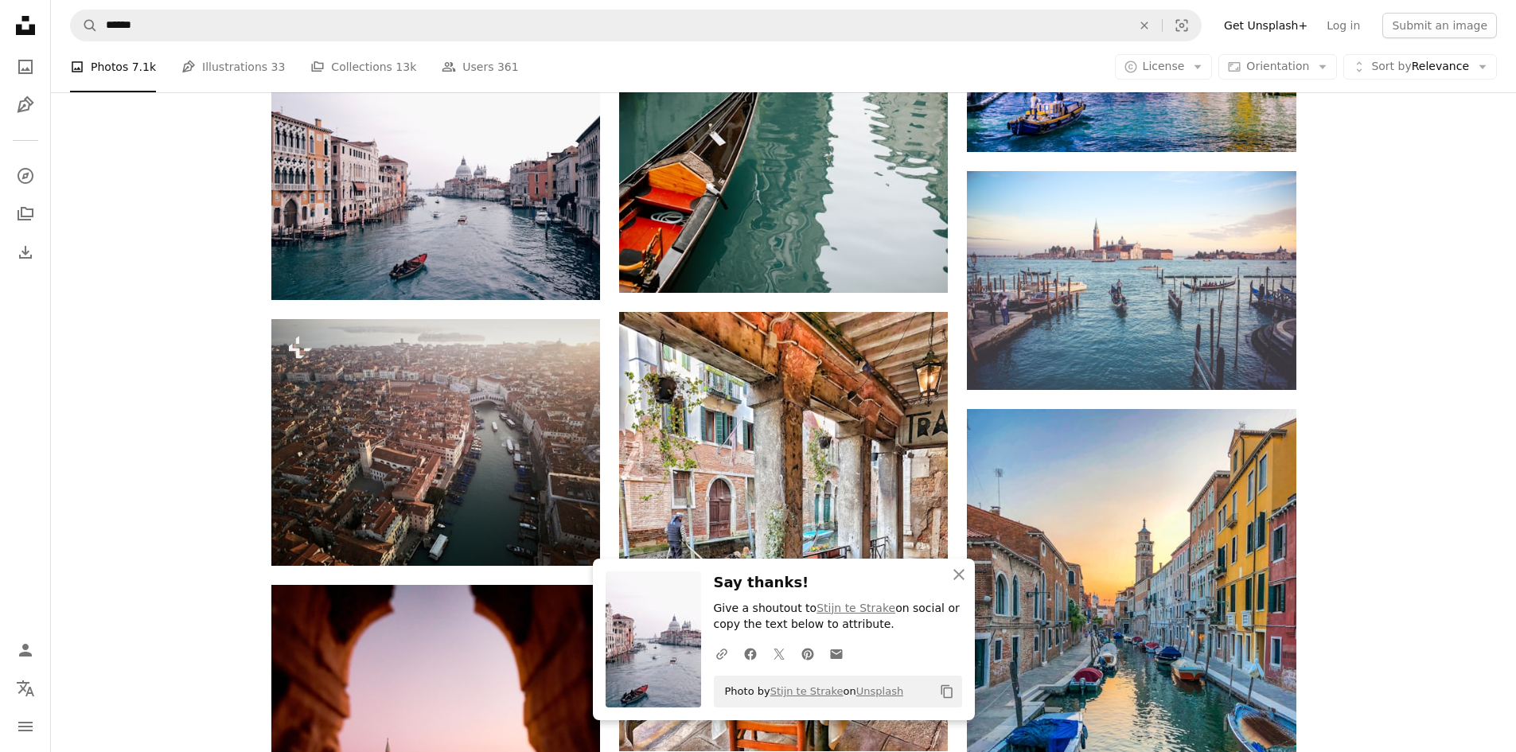
scroll to position [1380, 0]
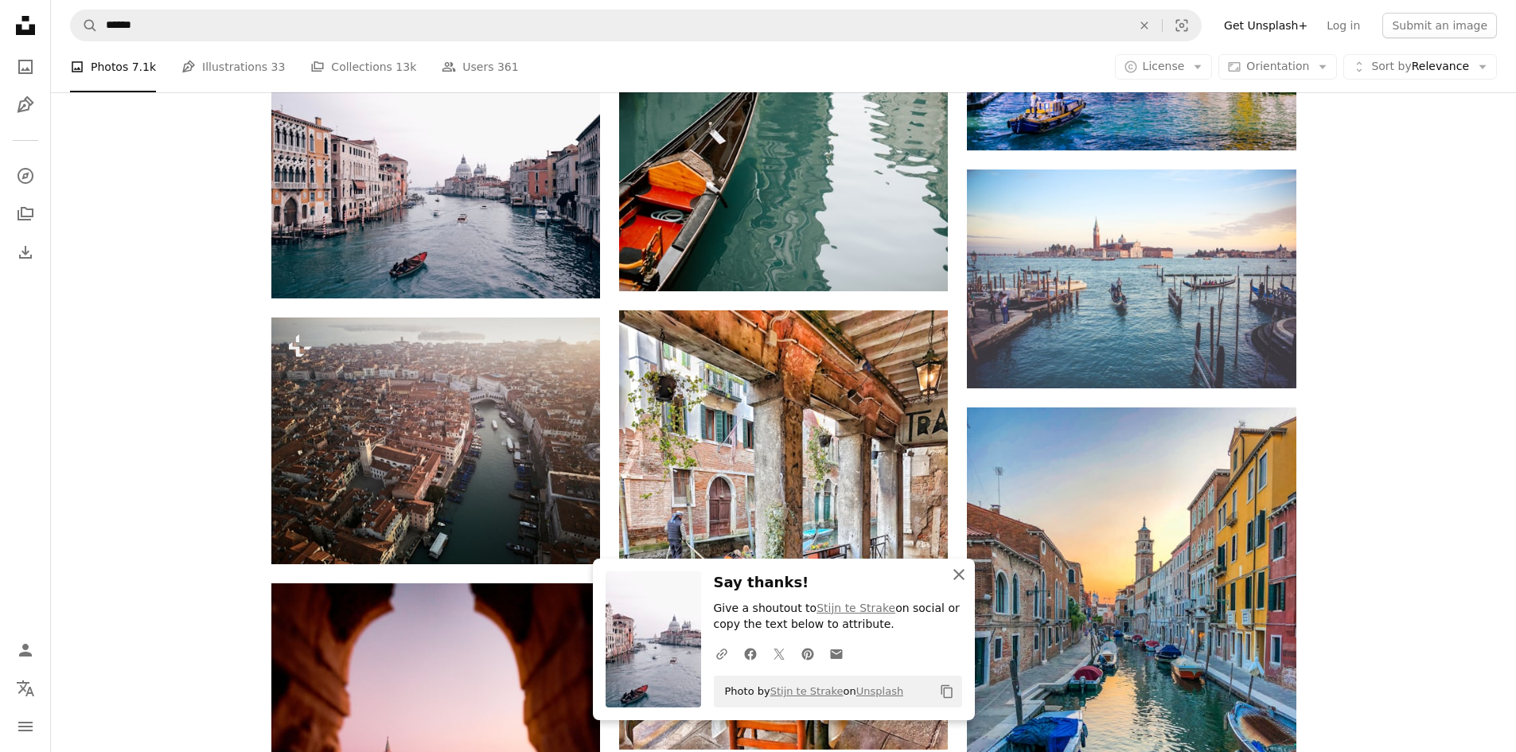
click at [965, 580] on icon "An X shape" at bounding box center [959, 574] width 19 height 19
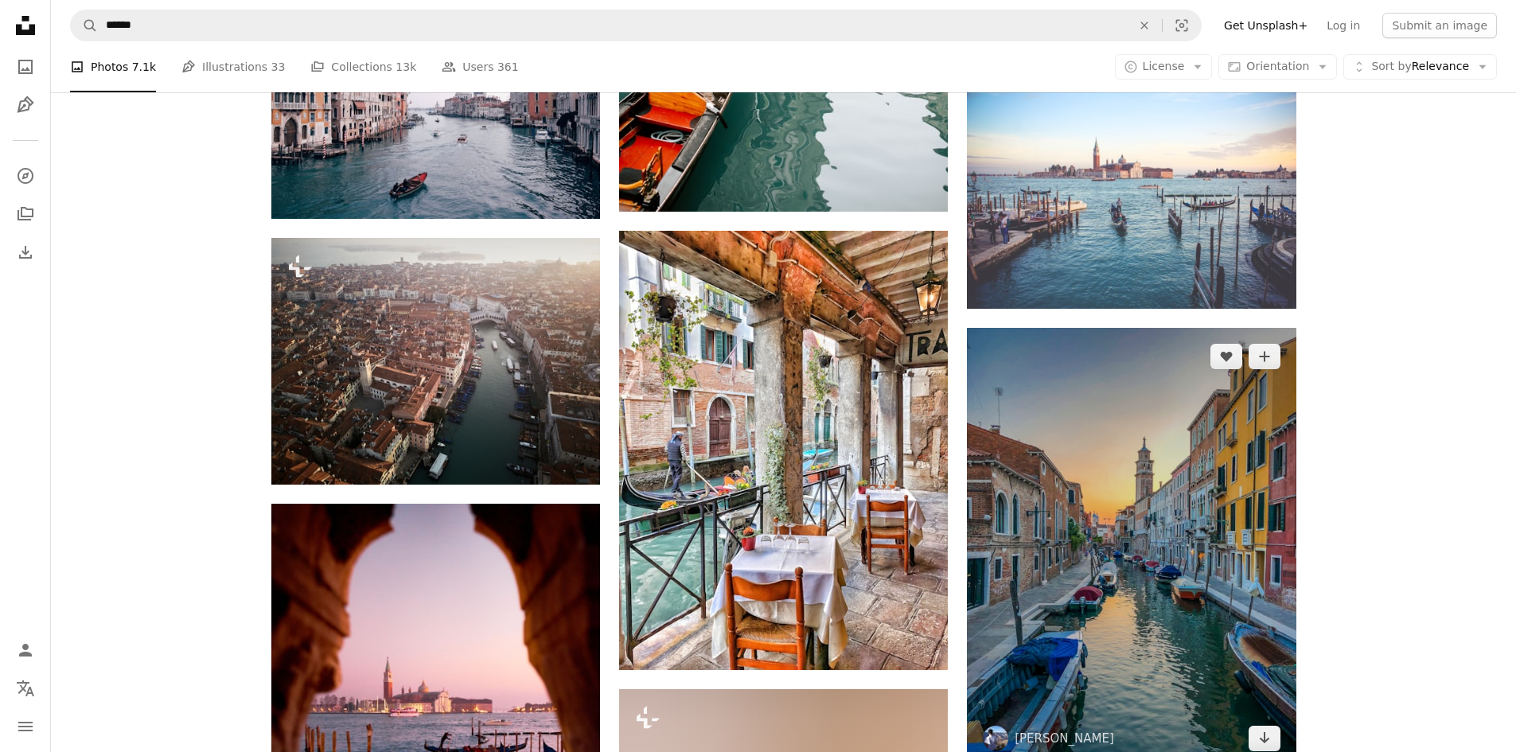
scroll to position [1566, 0]
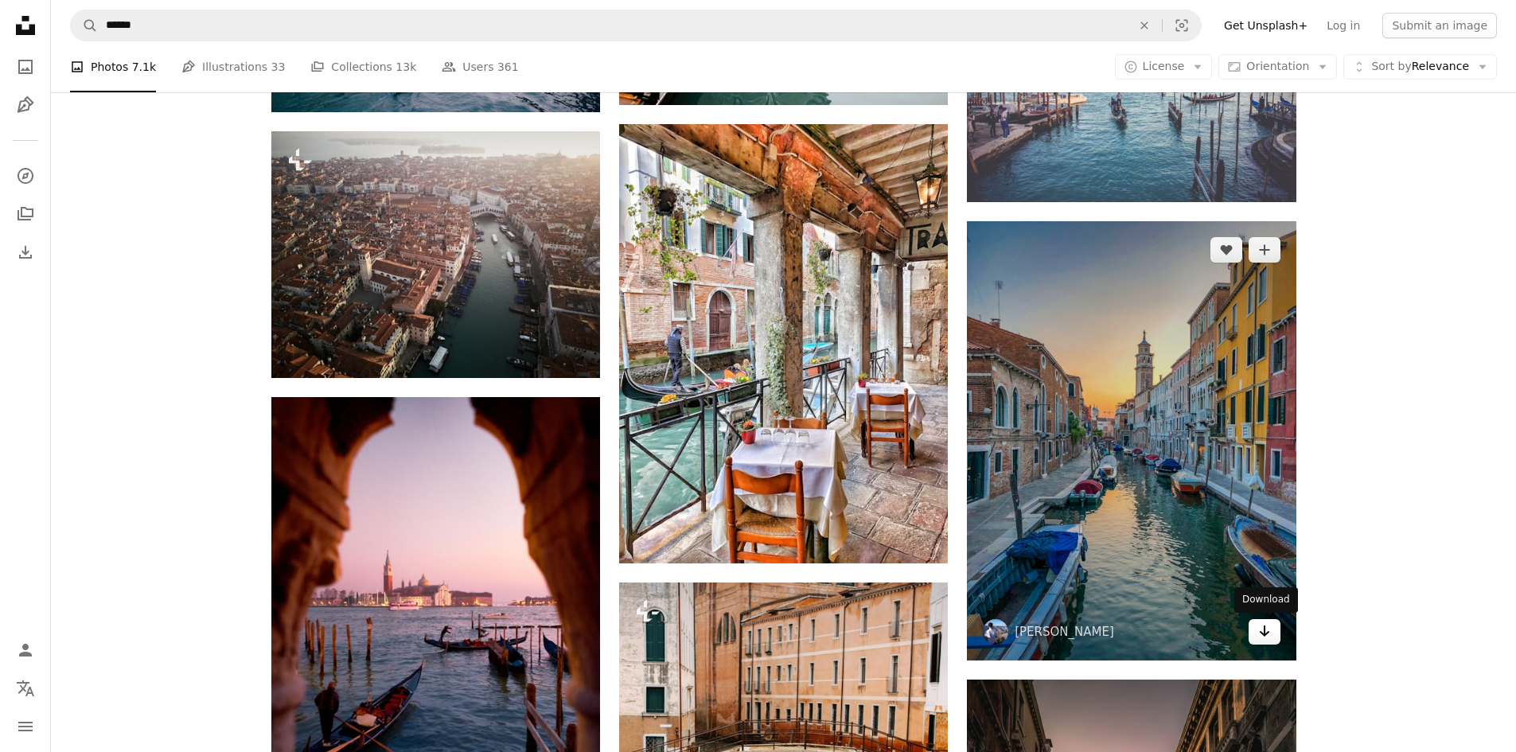
click at [1267, 636] on icon "Arrow pointing down" at bounding box center [1265, 631] width 13 height 19
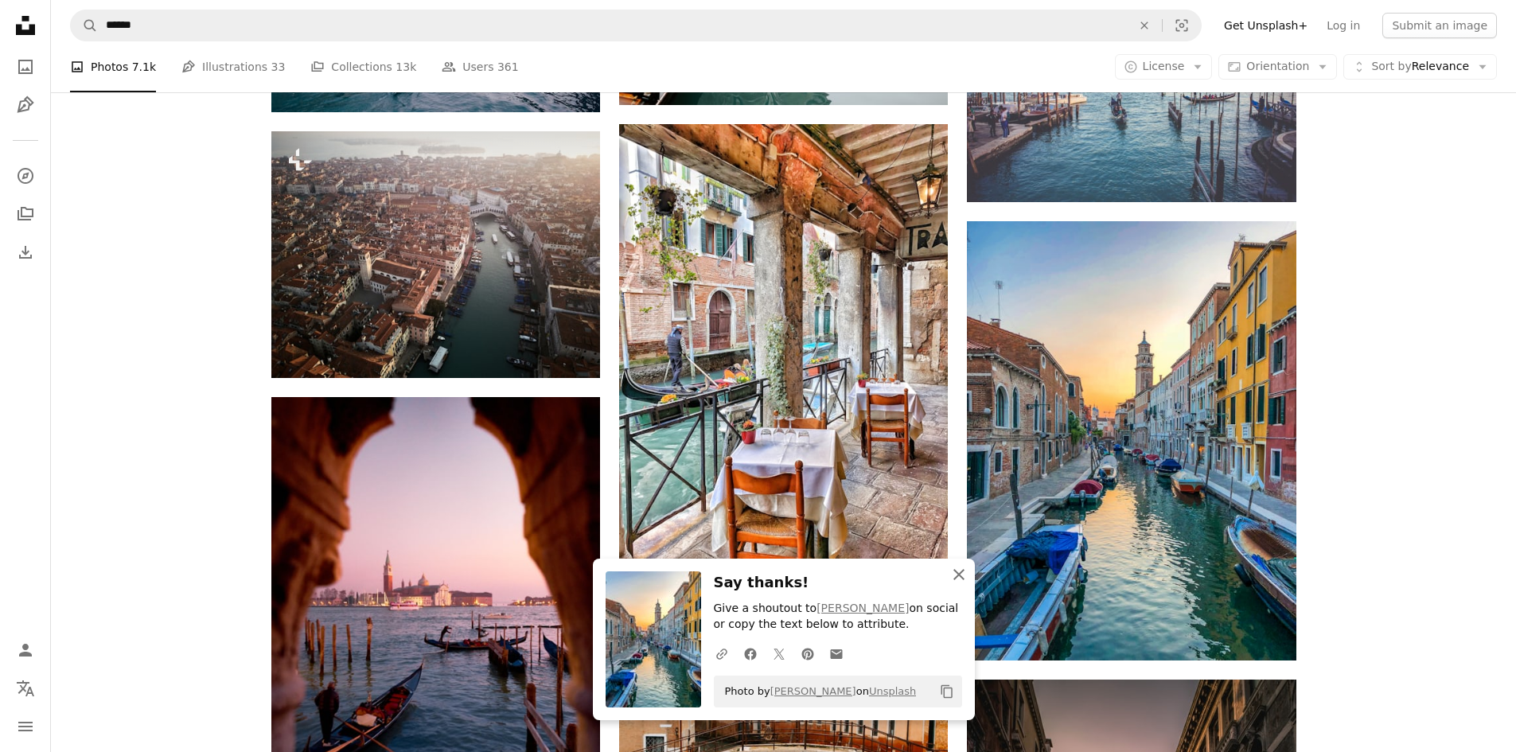
drag, startPoint x: 967, startPoint y: 572, endPoint x: 939, endPoint y: 568, distance: 28.1
click at [966, 572] on icon "An X shape" at bounding box center [959, 574] width 19 height 19
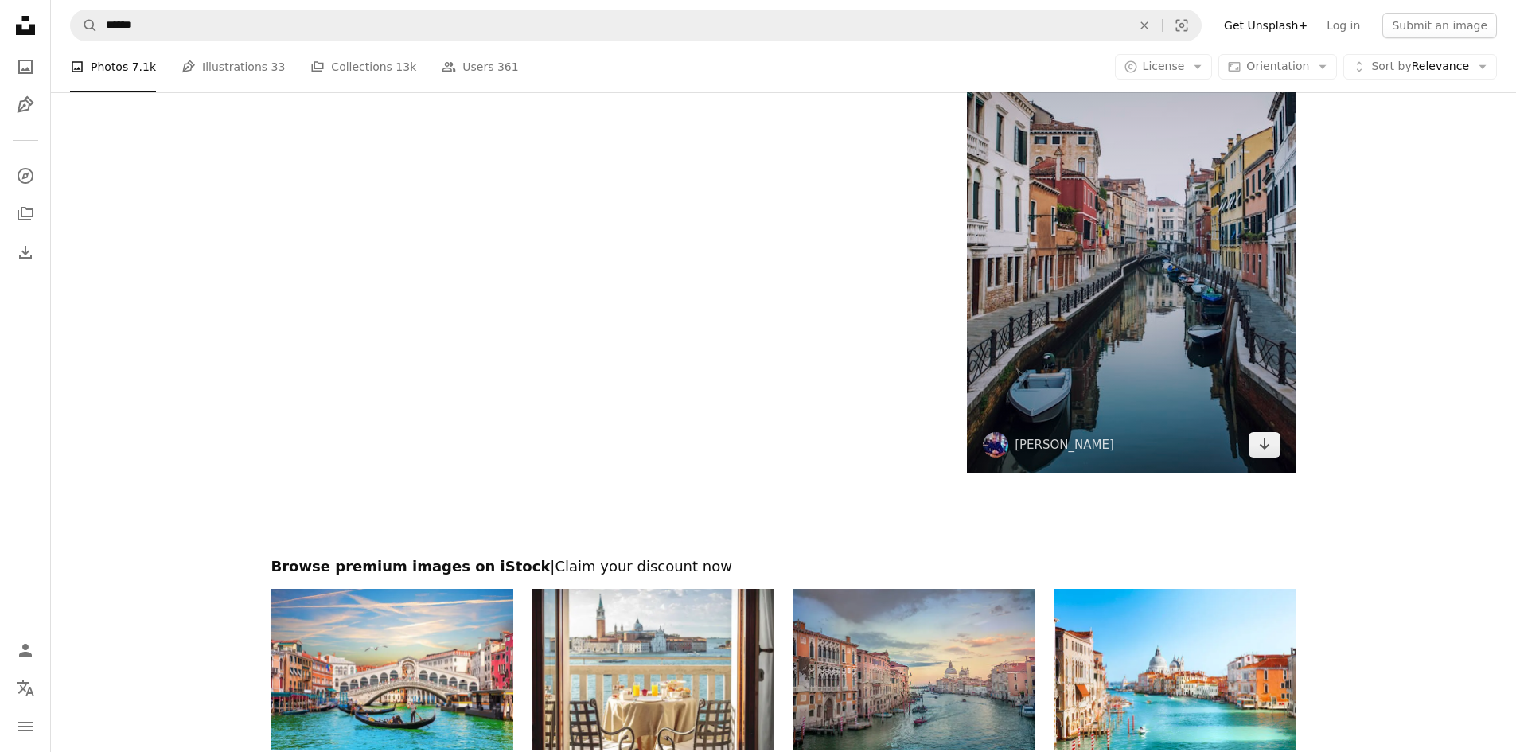
scroll to position [2972, 0]
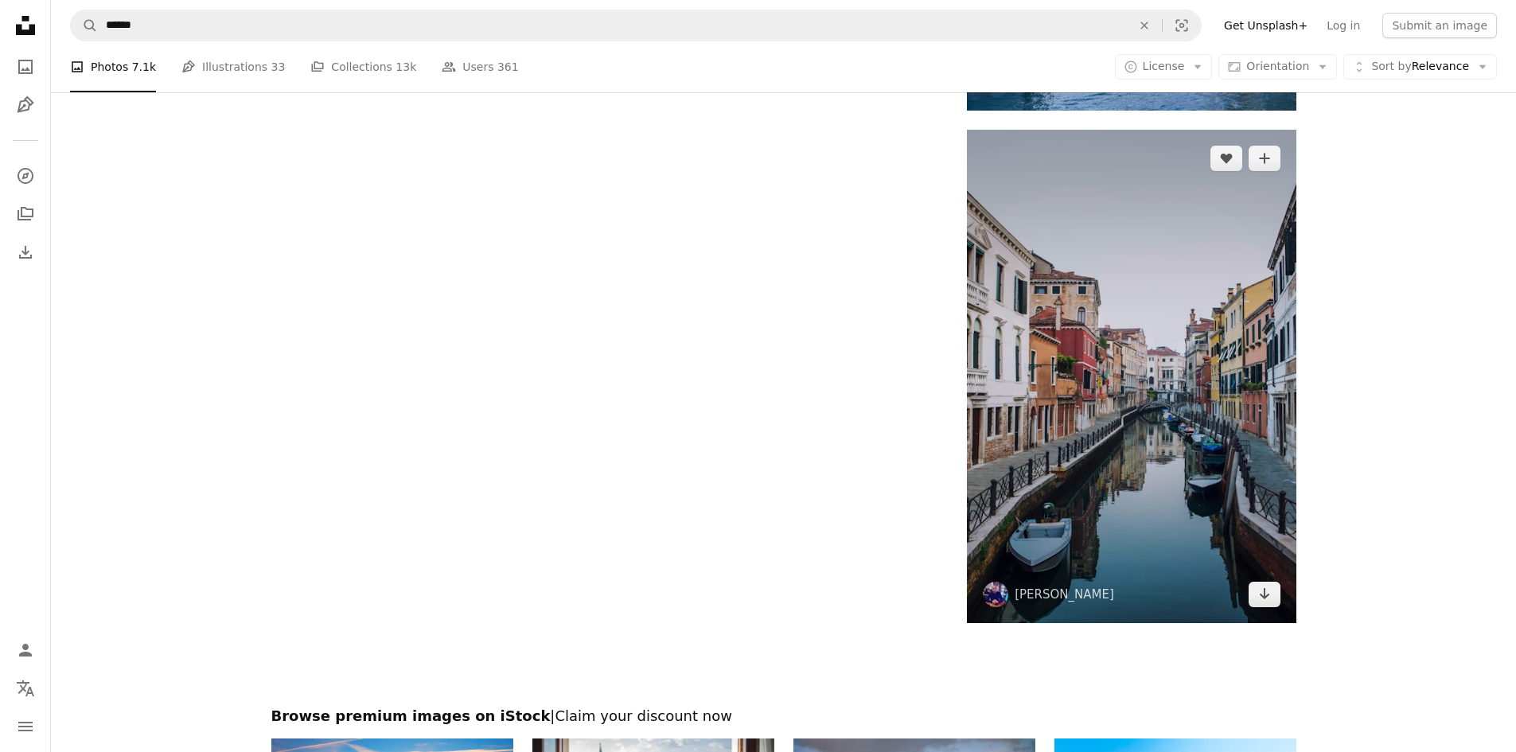
scroll to position [2839, 0]
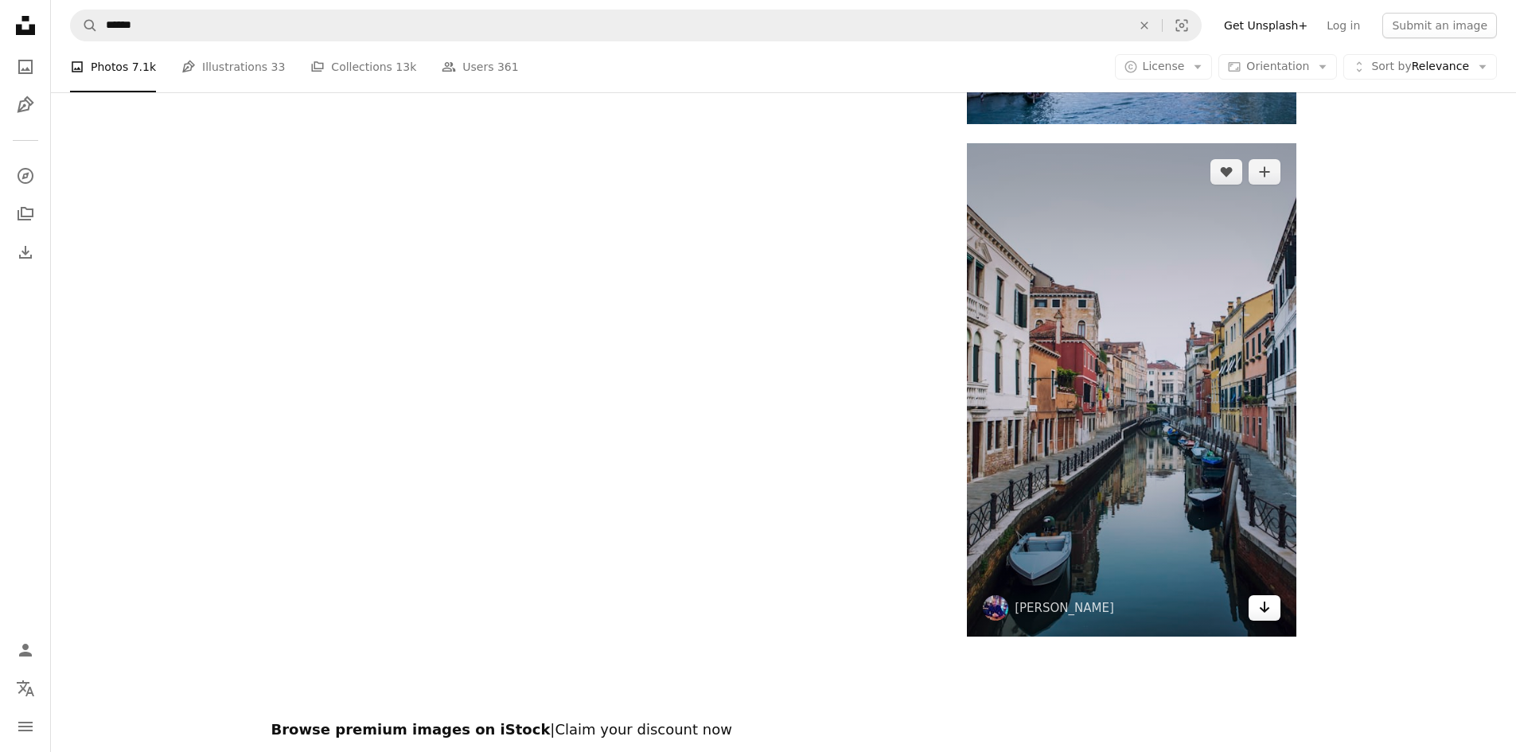
click at [1275, 612] on link "Arrow pointing down" at bounding box center [1265, 607] width 32 height 25
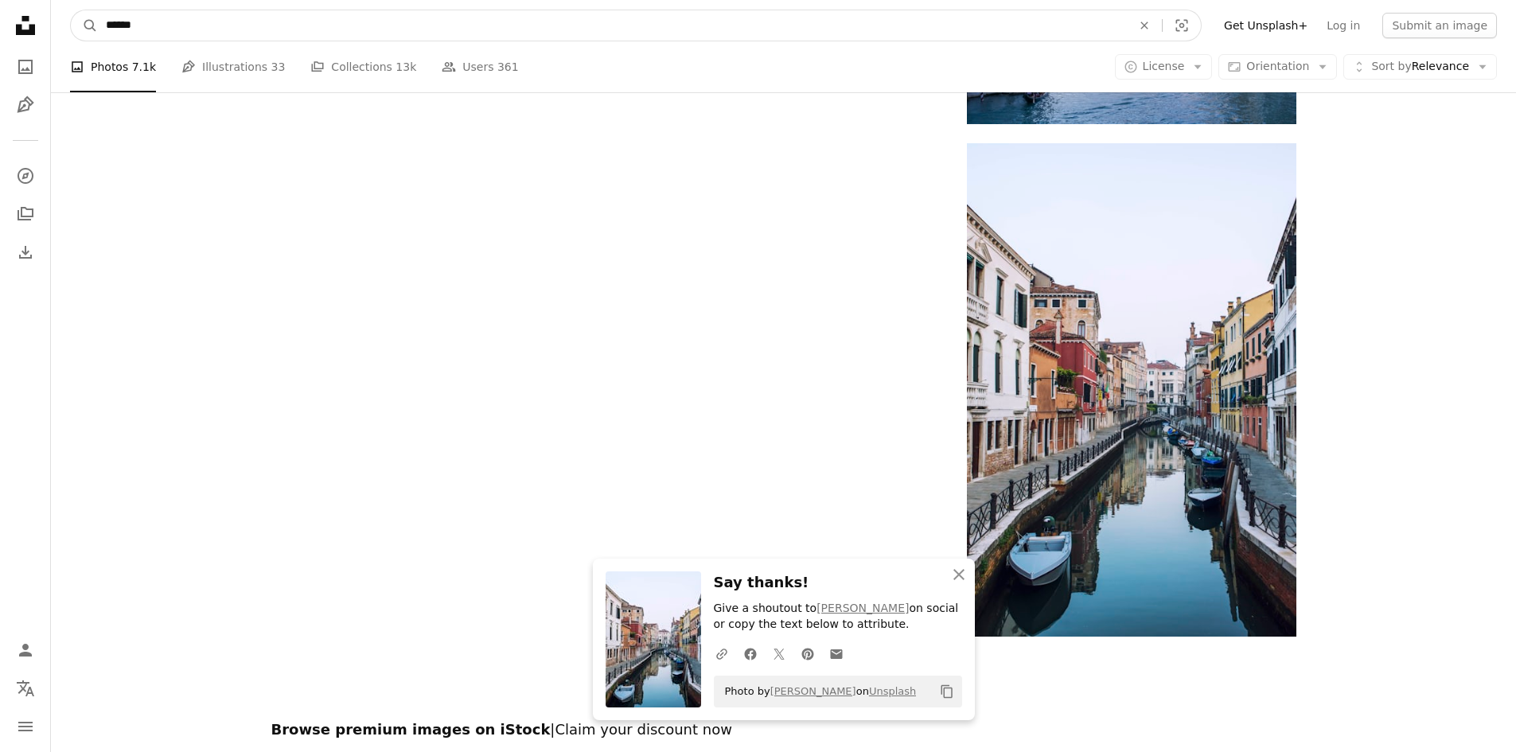
drag, startPoint x: 193, startPoint y: 34, endPoint x: 69, endPoint y: 35, distance: 123.4
click at [68, 39] on nav "A magnifying glass ****** An X shape Visual search Filters Get Unsplash+ Log in…" at bounding box center [783, 25] width 1465 height 51
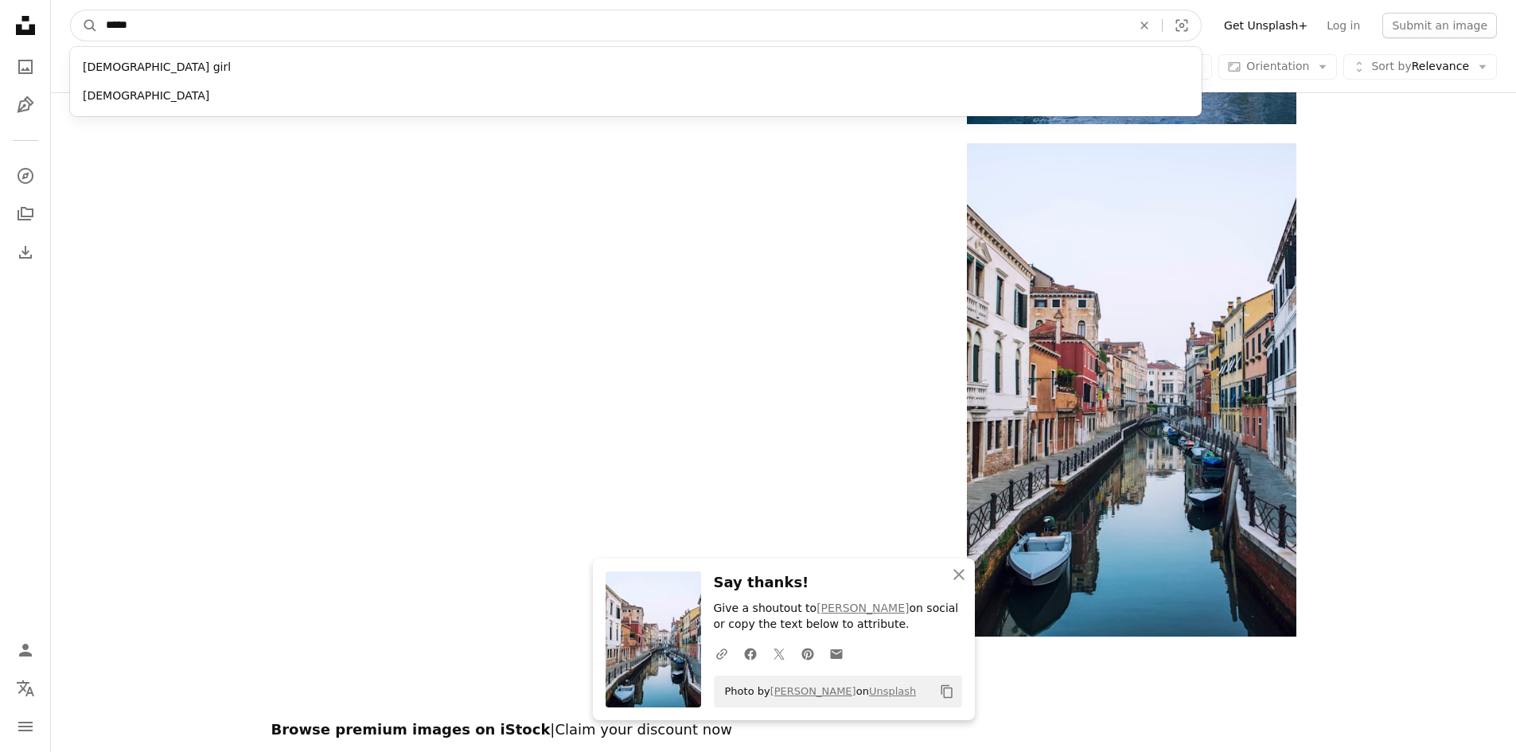
type input "******"
click button "A magnifying glass" at bounding box center [84, 25] width 27 height 30
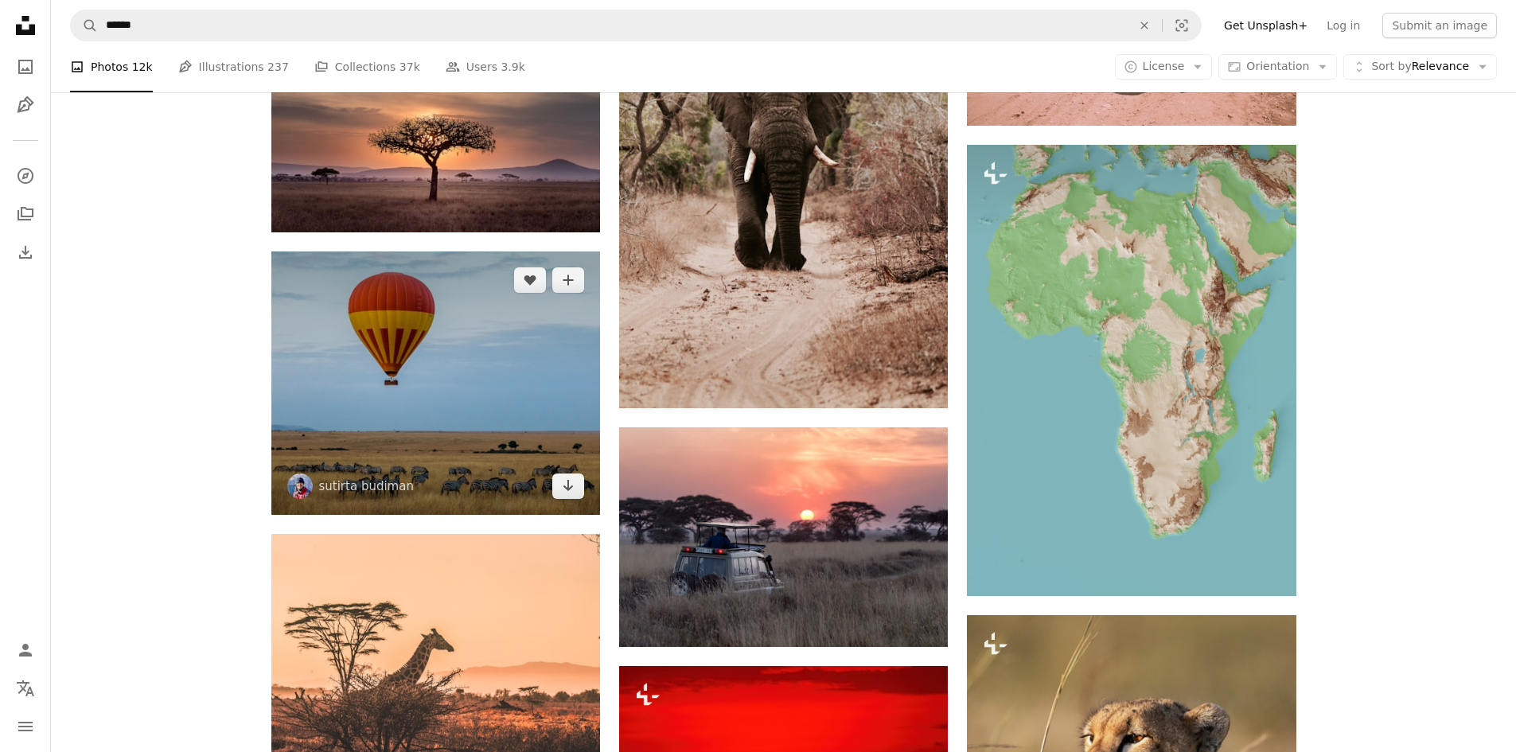
scroll to position [1009, 0]
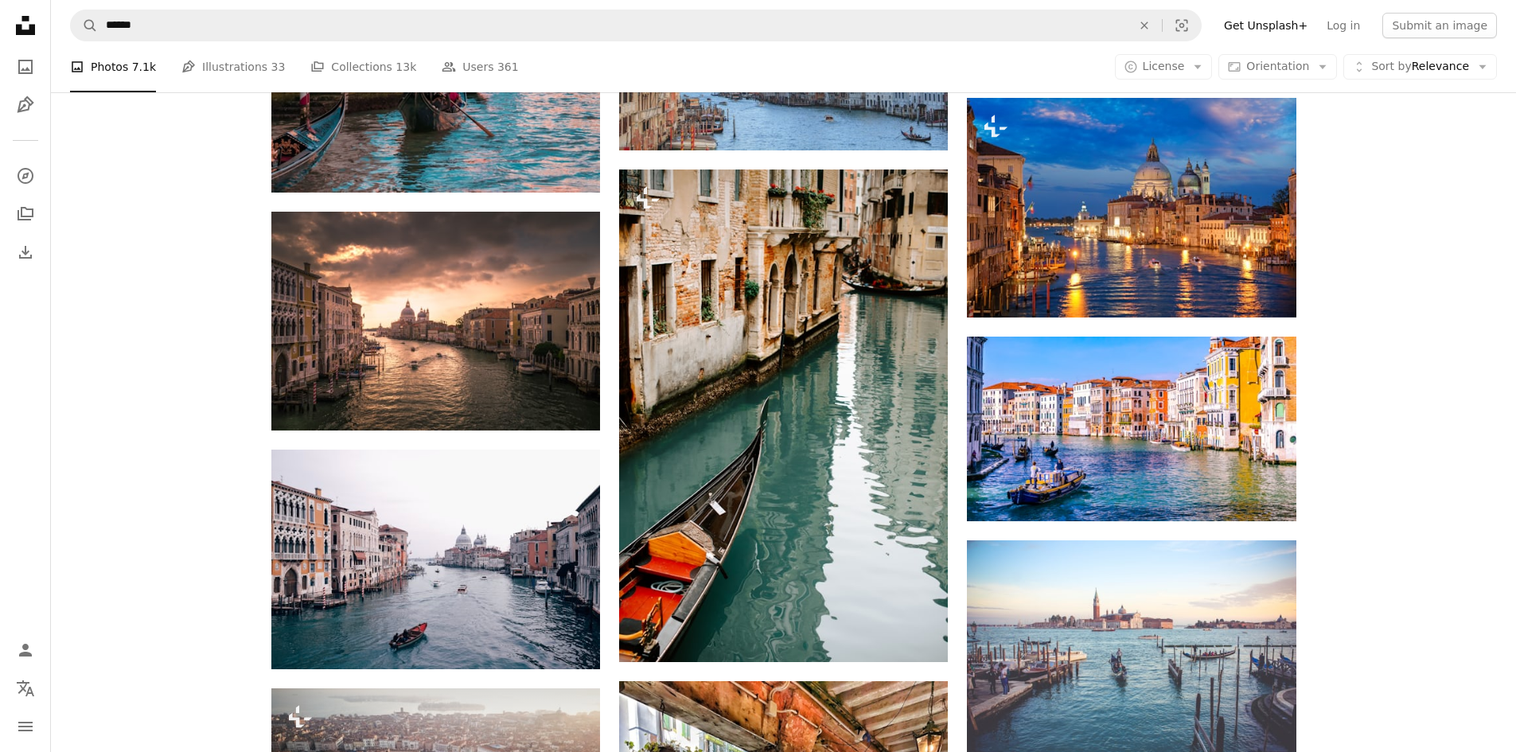
scroll to position [2839, 0]
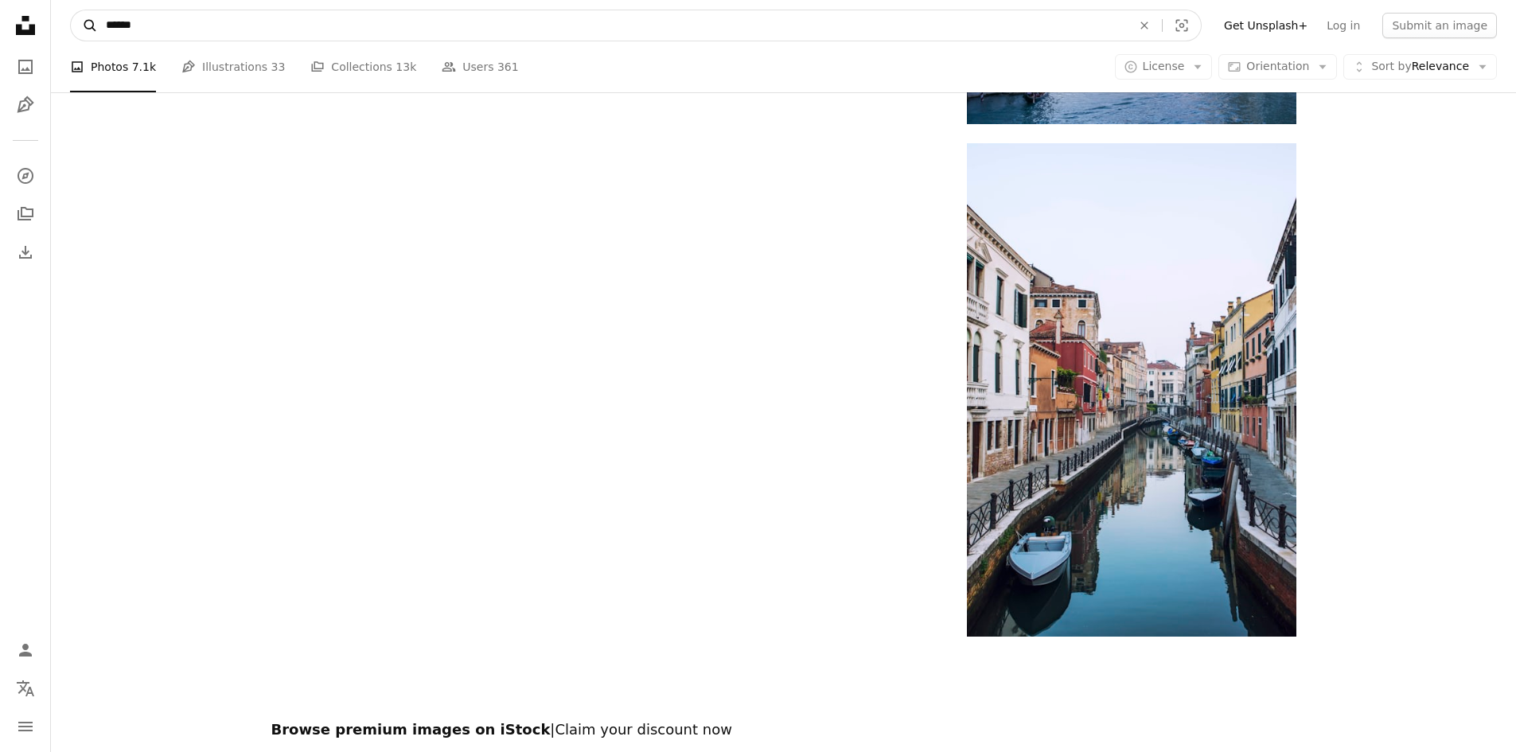
drag, startPoint x: 160, startPoint y: 27, endPoint x: 77, endPoint y: 22, distance: 82.9
click at [78, 23] on form "A magnifying glass ****** An X shape Visual search" at bounding box center [636, 26] width 1132 height 32
type input "*****"
click button "A magnifying glass" at bounding box center [84, 25] width 27 height 30
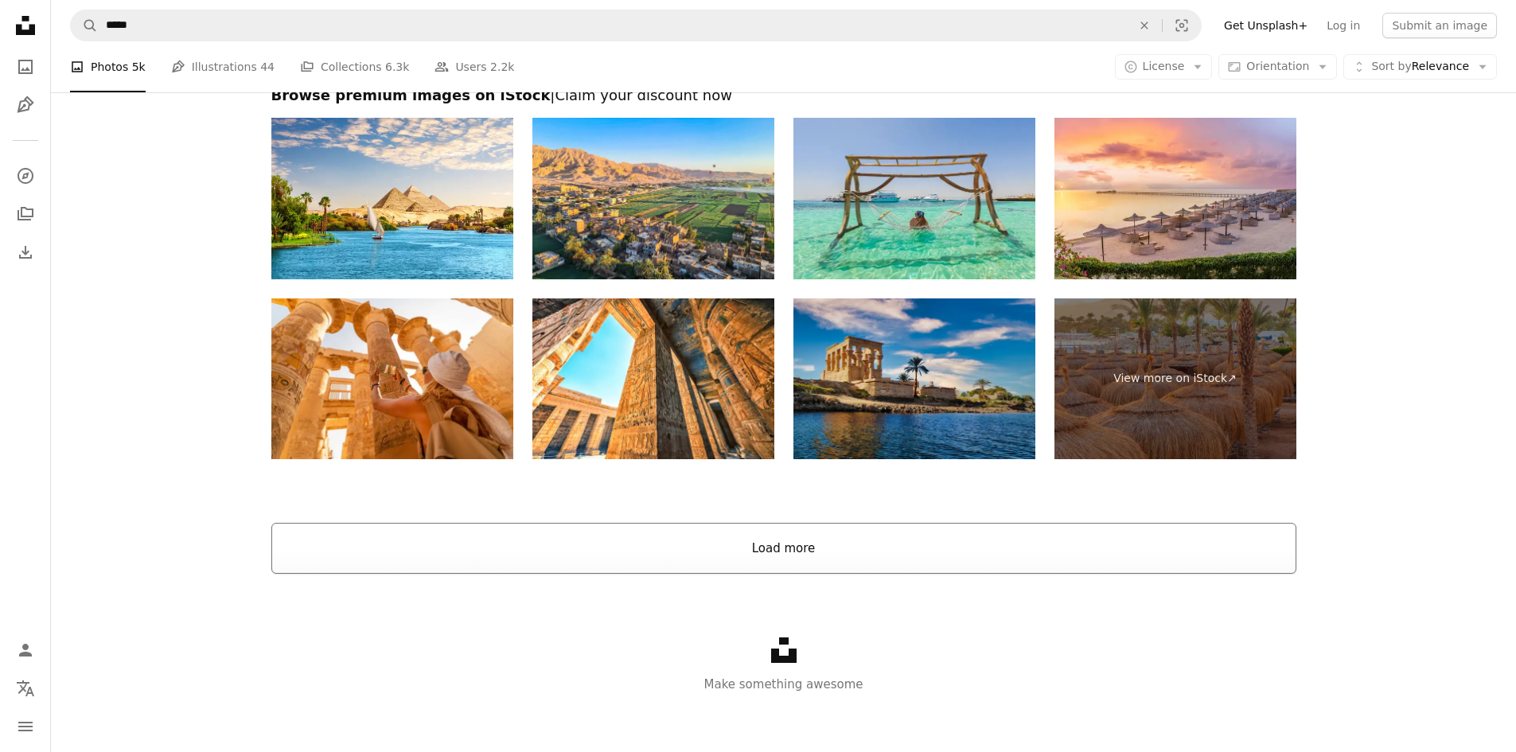
scroll to position [3157, 0]
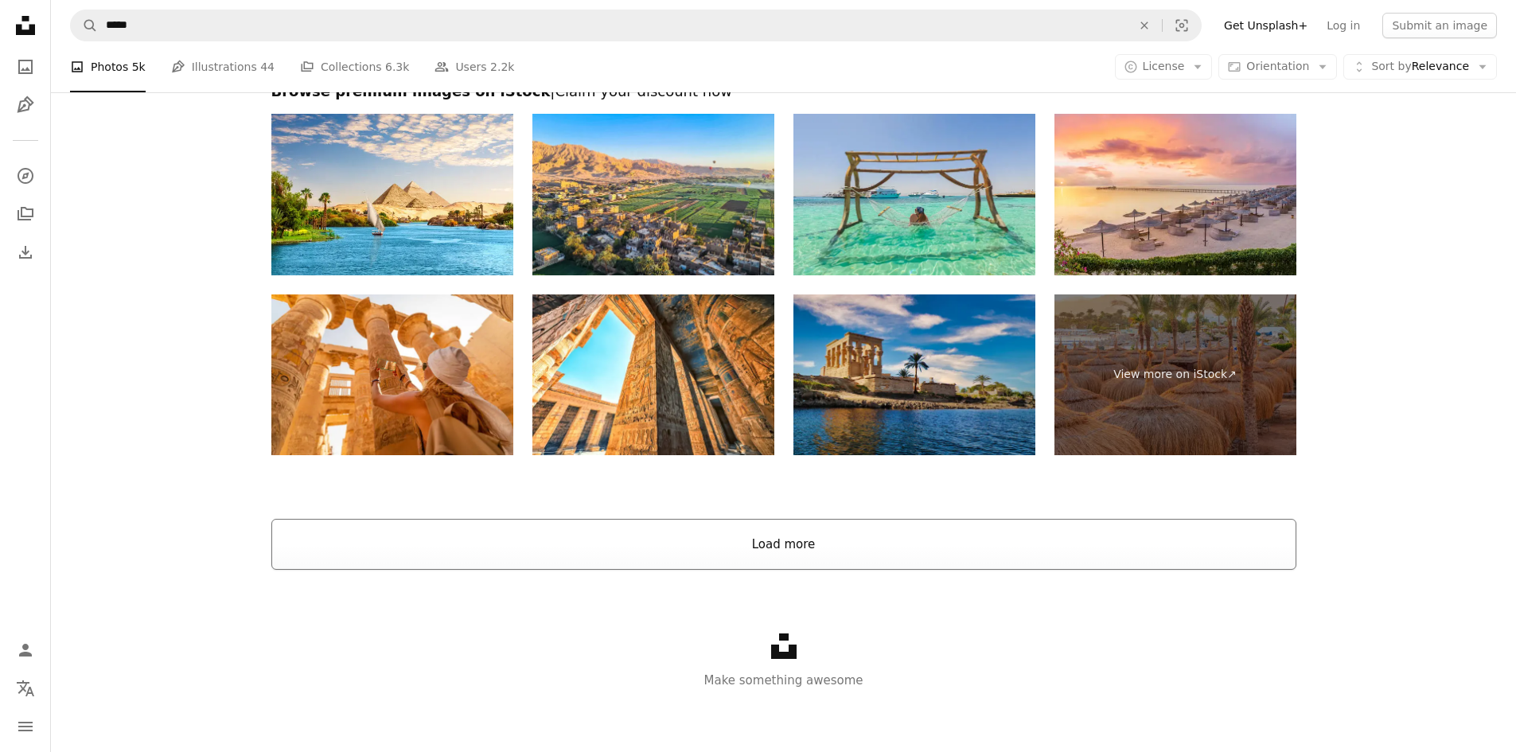
click at [789, 547] on button "Load more" at bounding box center [783, 544] width 1025 height 51
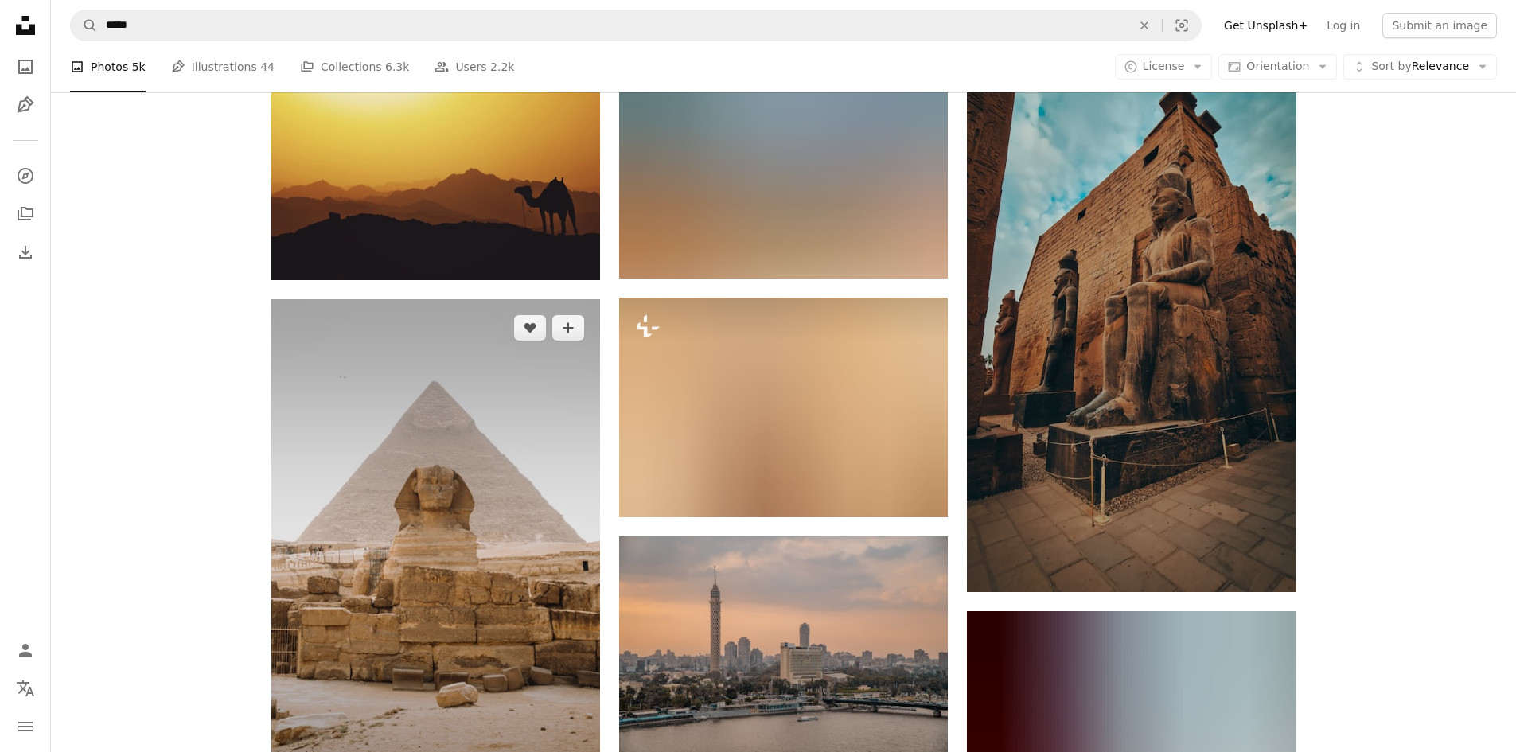
scroll to position [2574, 0]
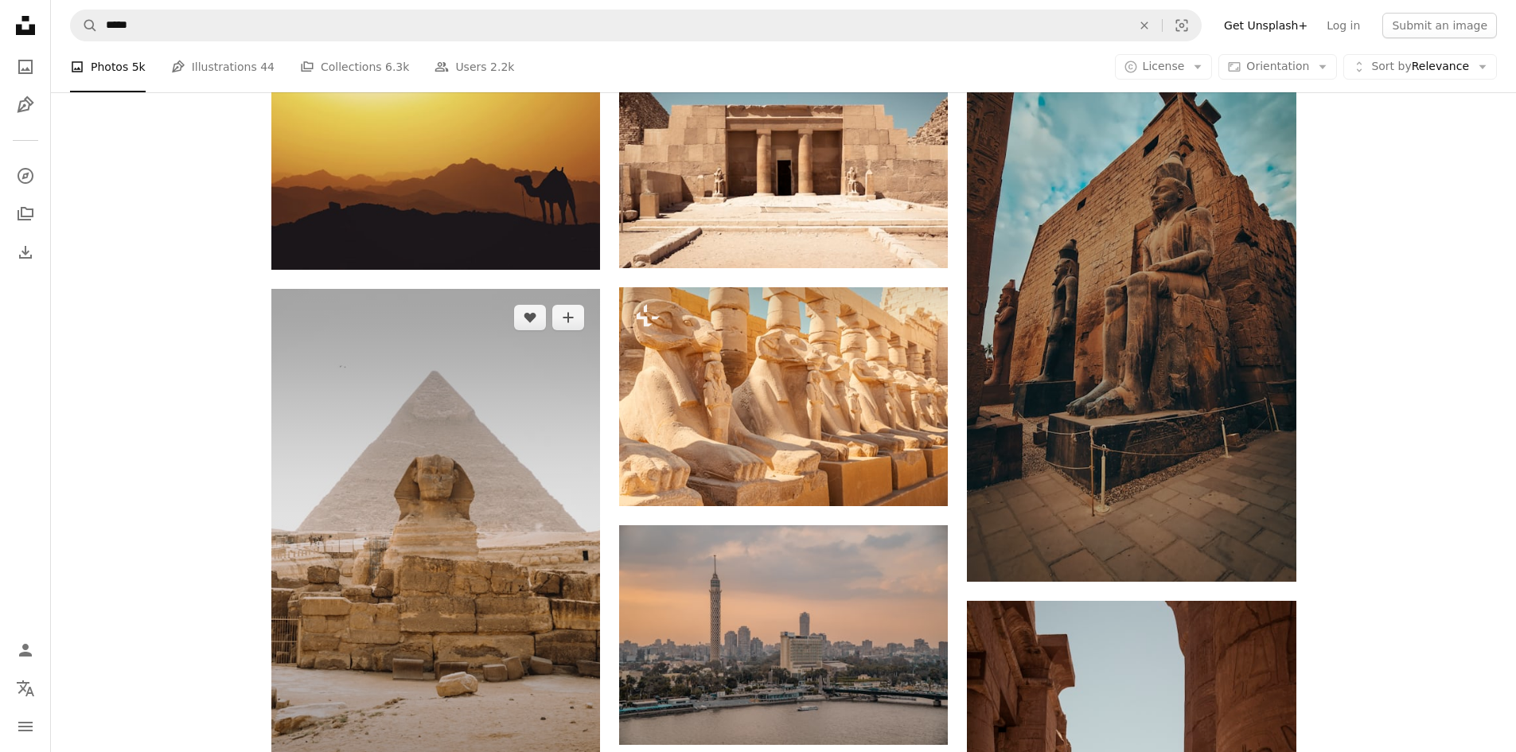
click at [373, 529] on img at bounding box center [435, 542] width 329 height 506
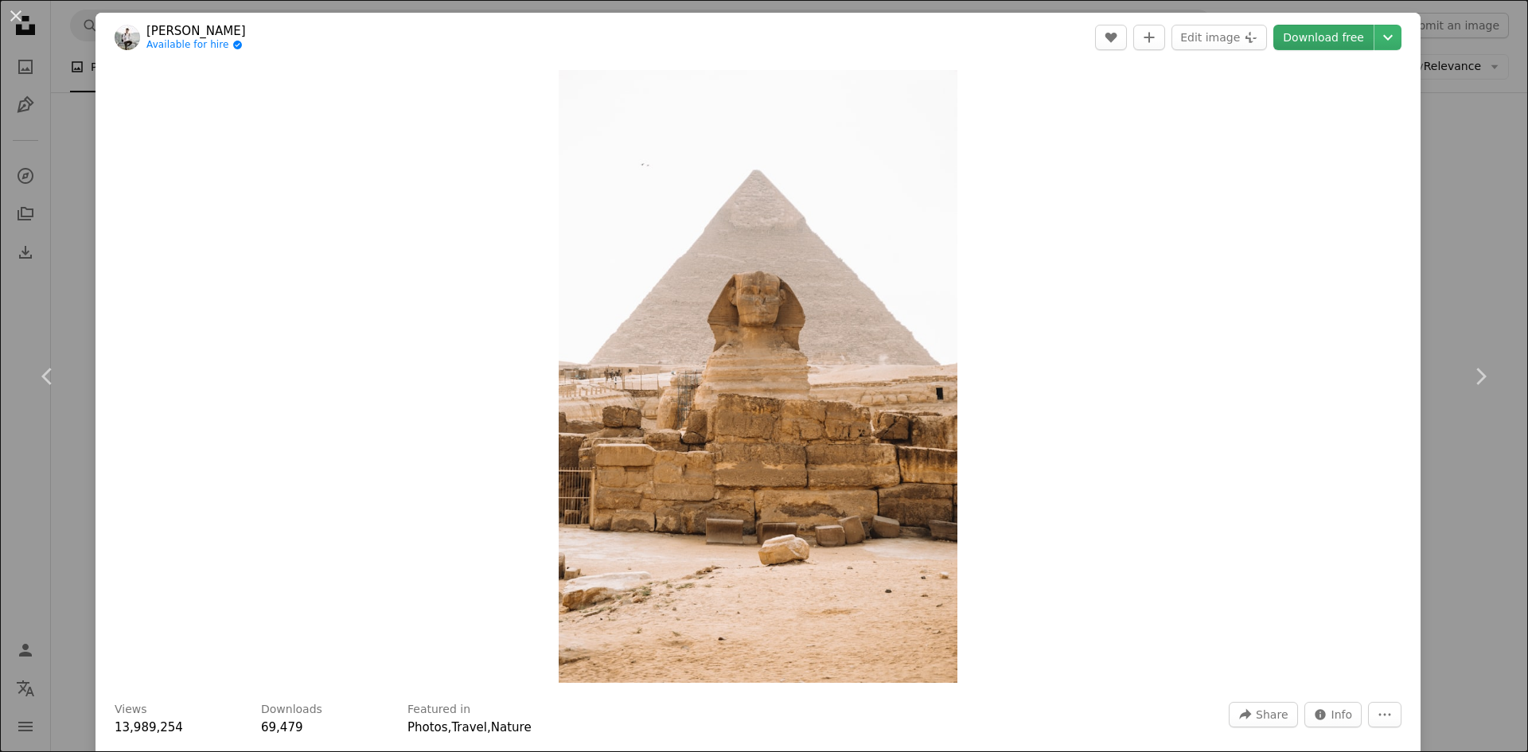
click at [1327, 37] on link "Download free" at bounding box center [1324, 37] width 100 height 25
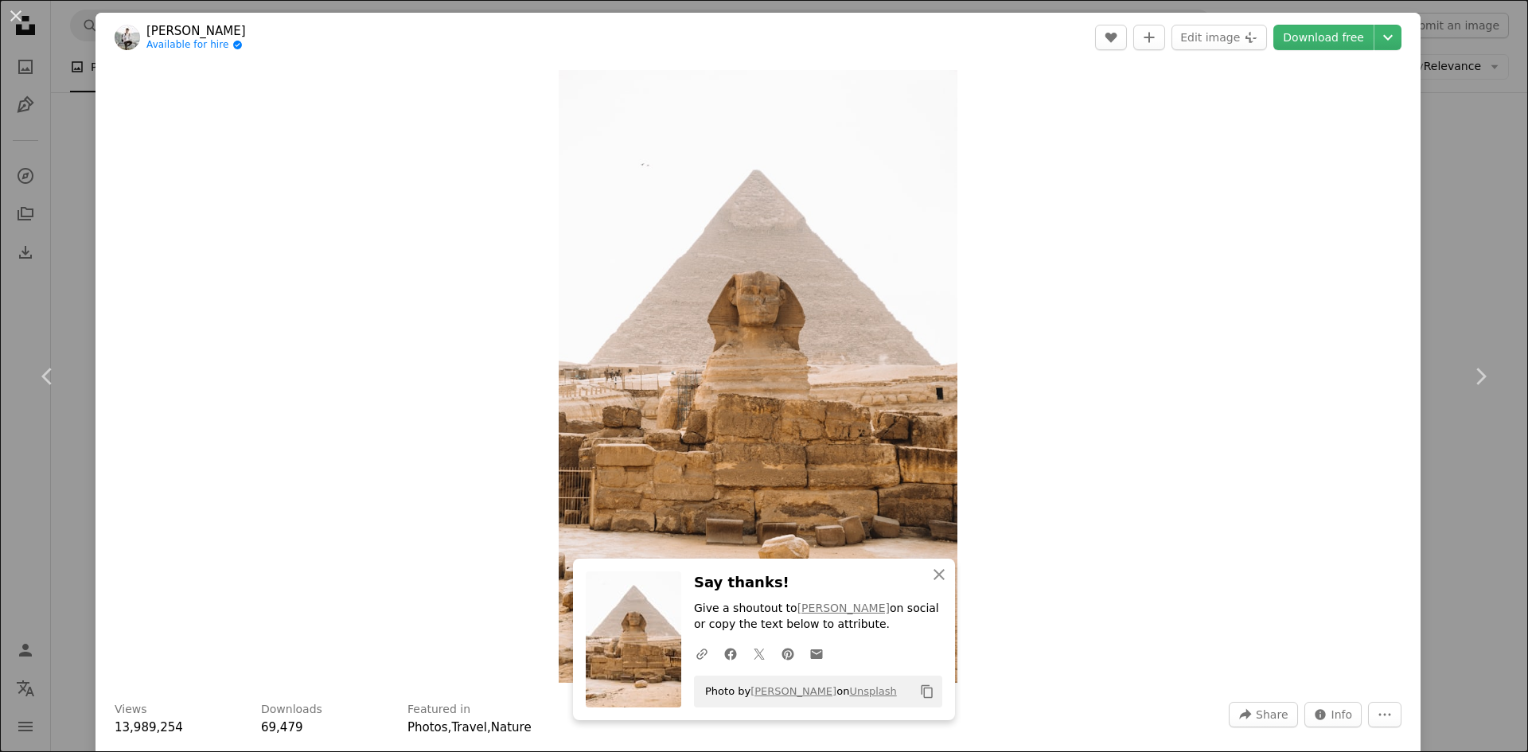
click at [1469, 189] on div "An X shape Chevron left Chevron right An X shape Close Say thanks! Give a shout…" at bounding box center [764, 376] width 1528 height 752
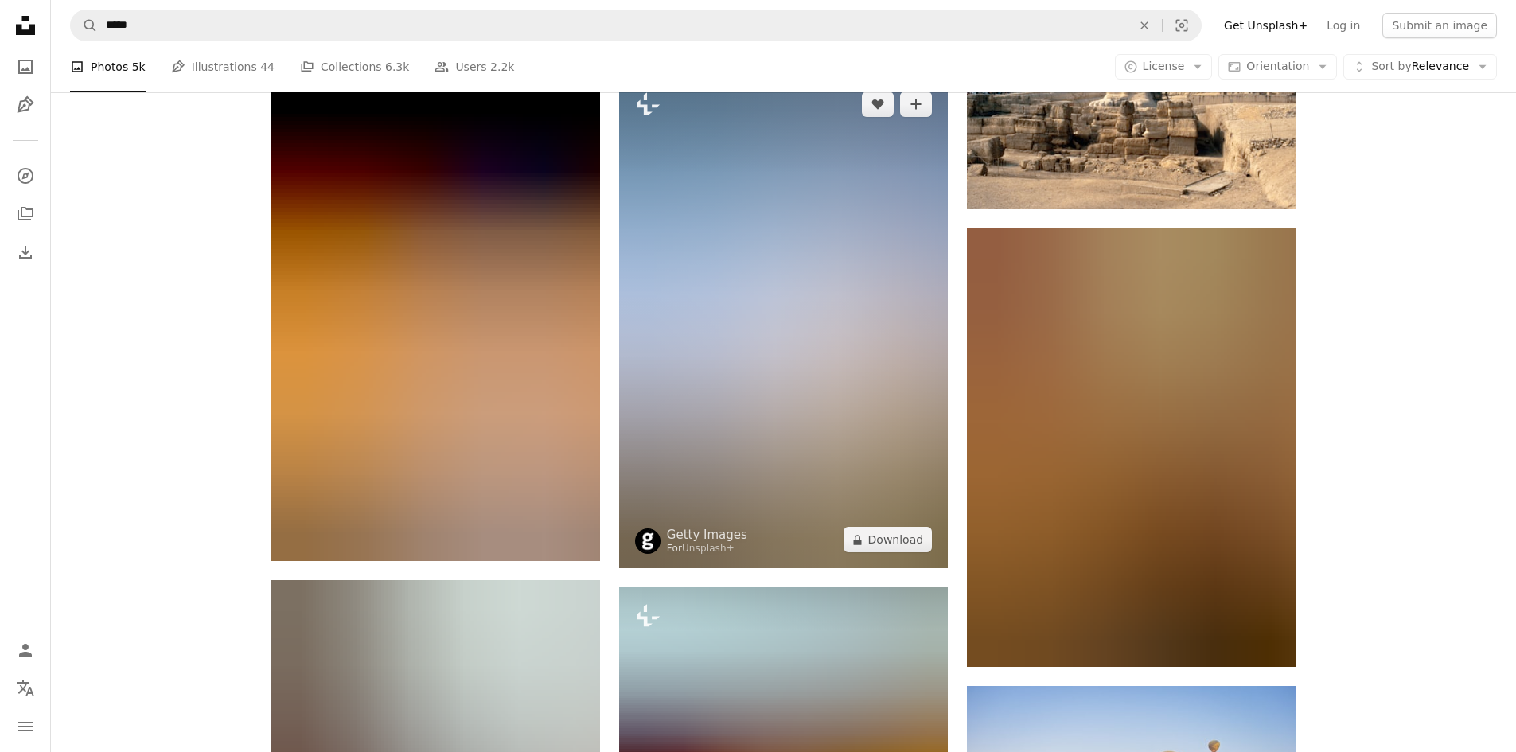
scroll to position [4166, 0]
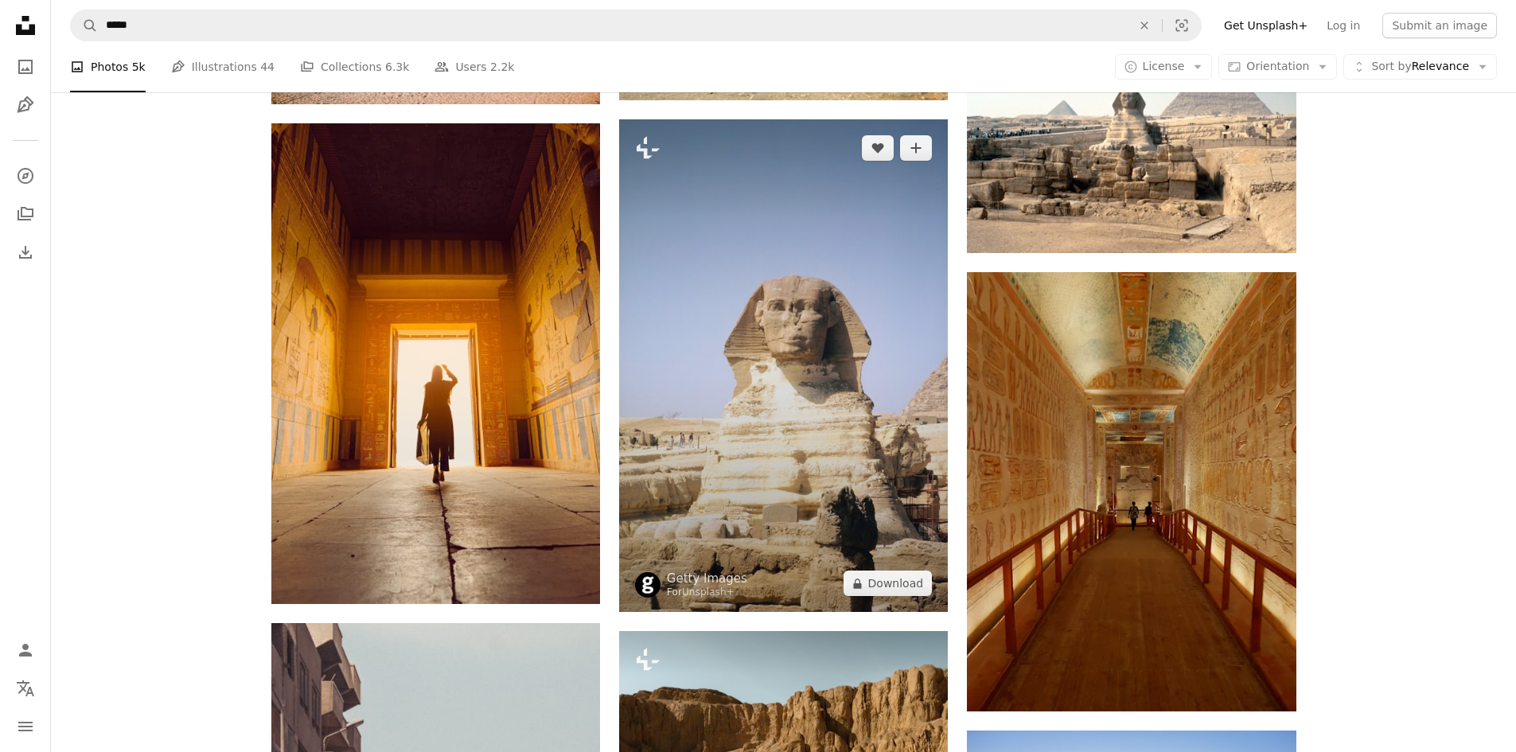
click at [755, 434] on img at bounding box center [783, 365] width 329 height 493
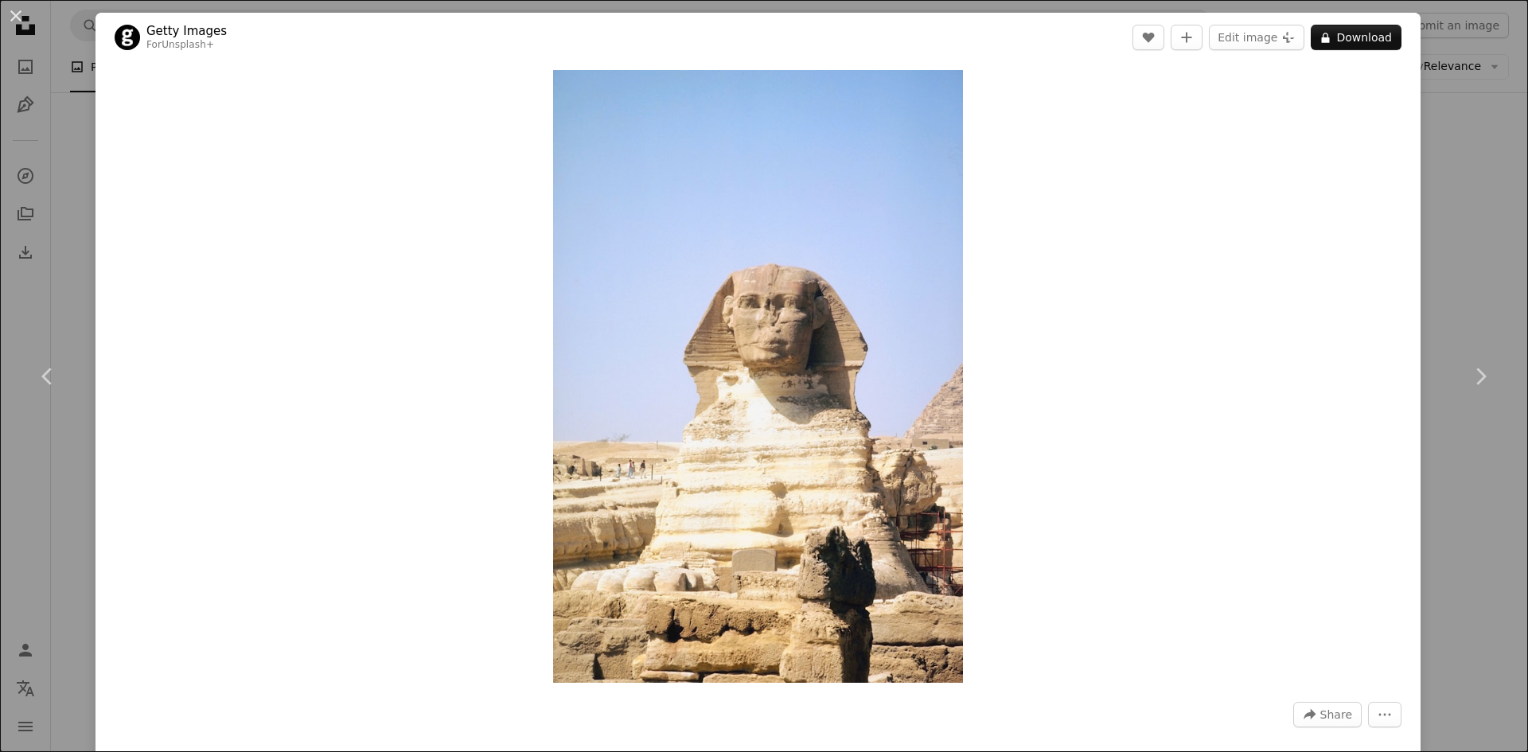
drag, startPoint x: 1446, startPoint y: 175, endPoint x: 1197, endPoint y: 198, distance: 249.4
click at [1442, 175] on div "An X shape Chevron left Chevron right Getty Images For Unsplash+ A heart A plus…" at bounding box center [764, 376] width 1528 height 752
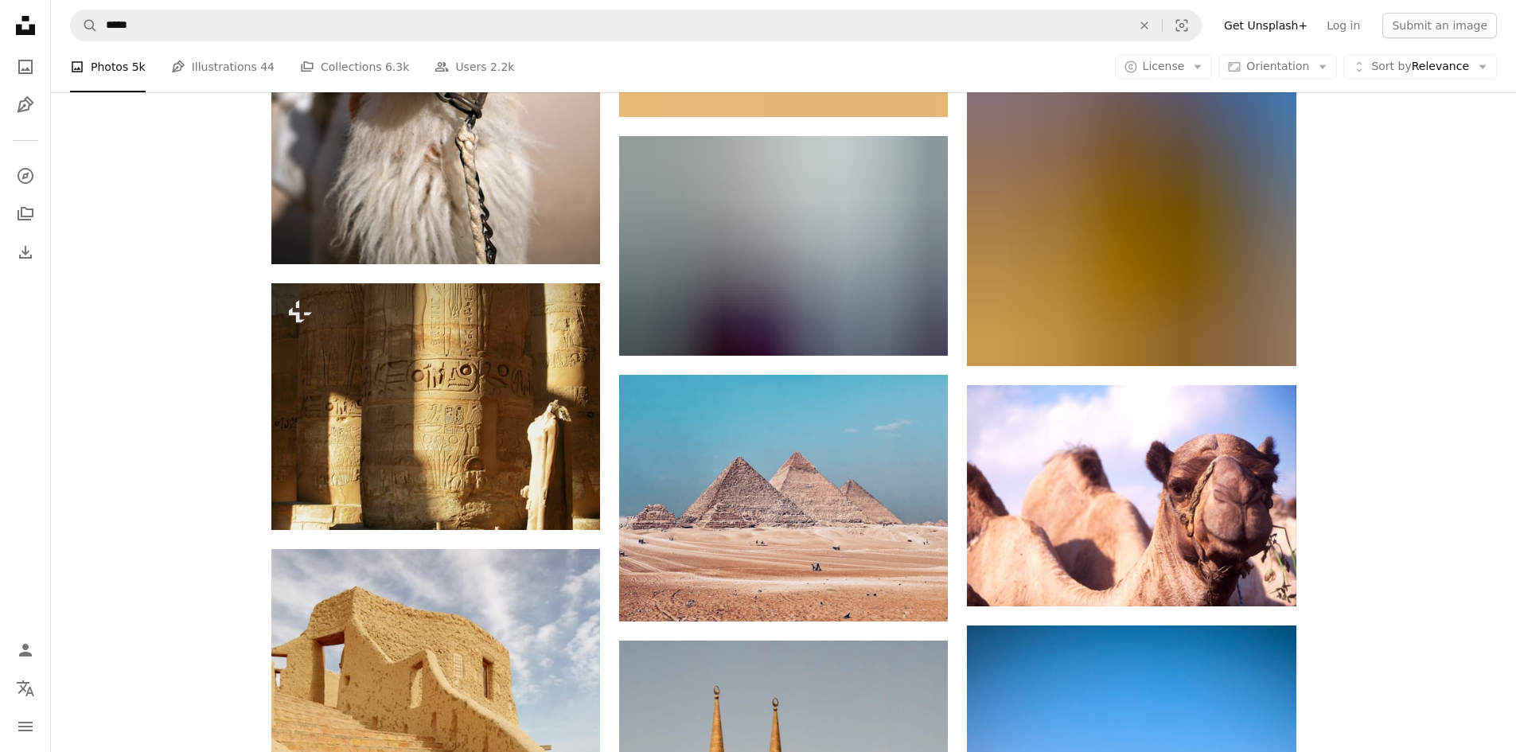
scroll to position [9180, 0]
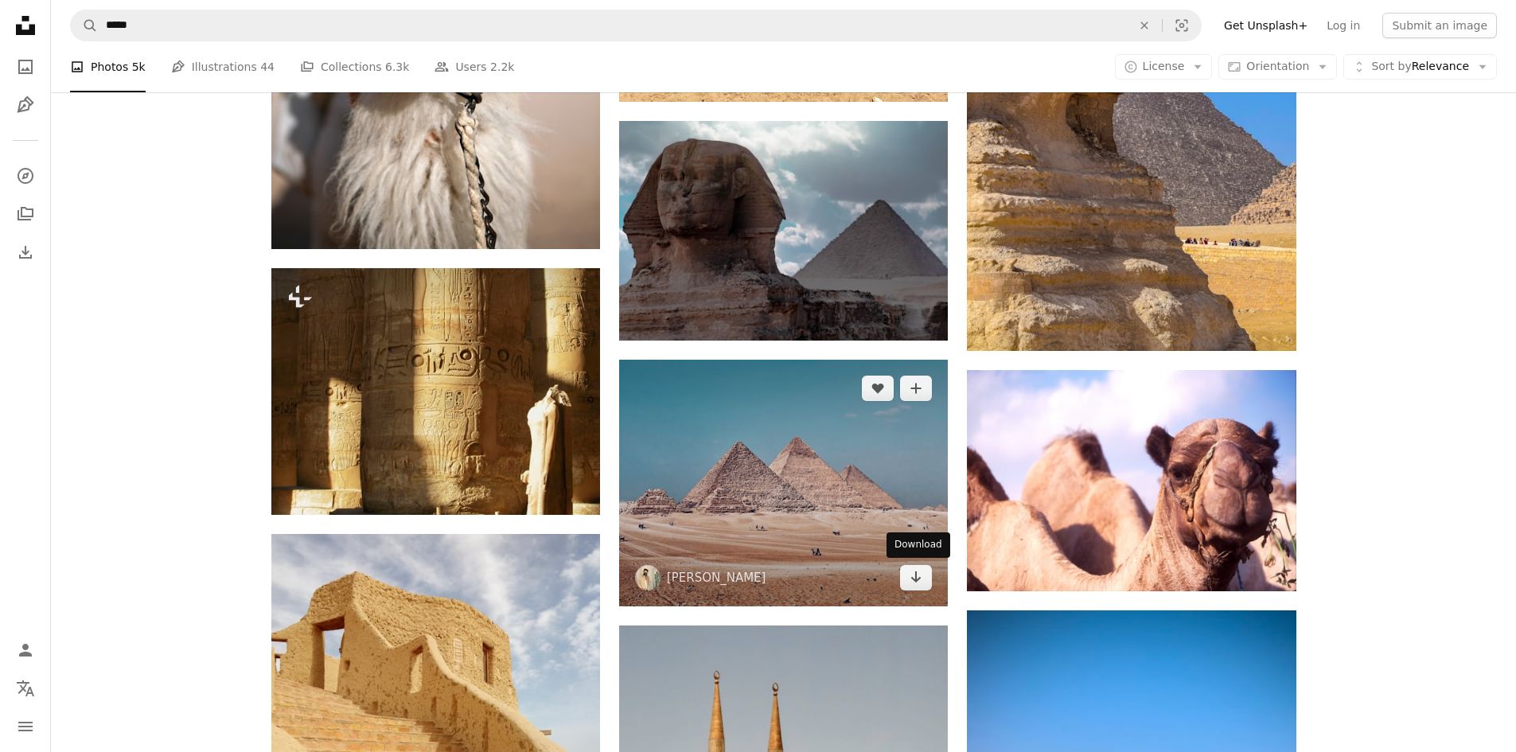
click at [834, 509] on img at bounding box center [783, 483] width 329 height 247
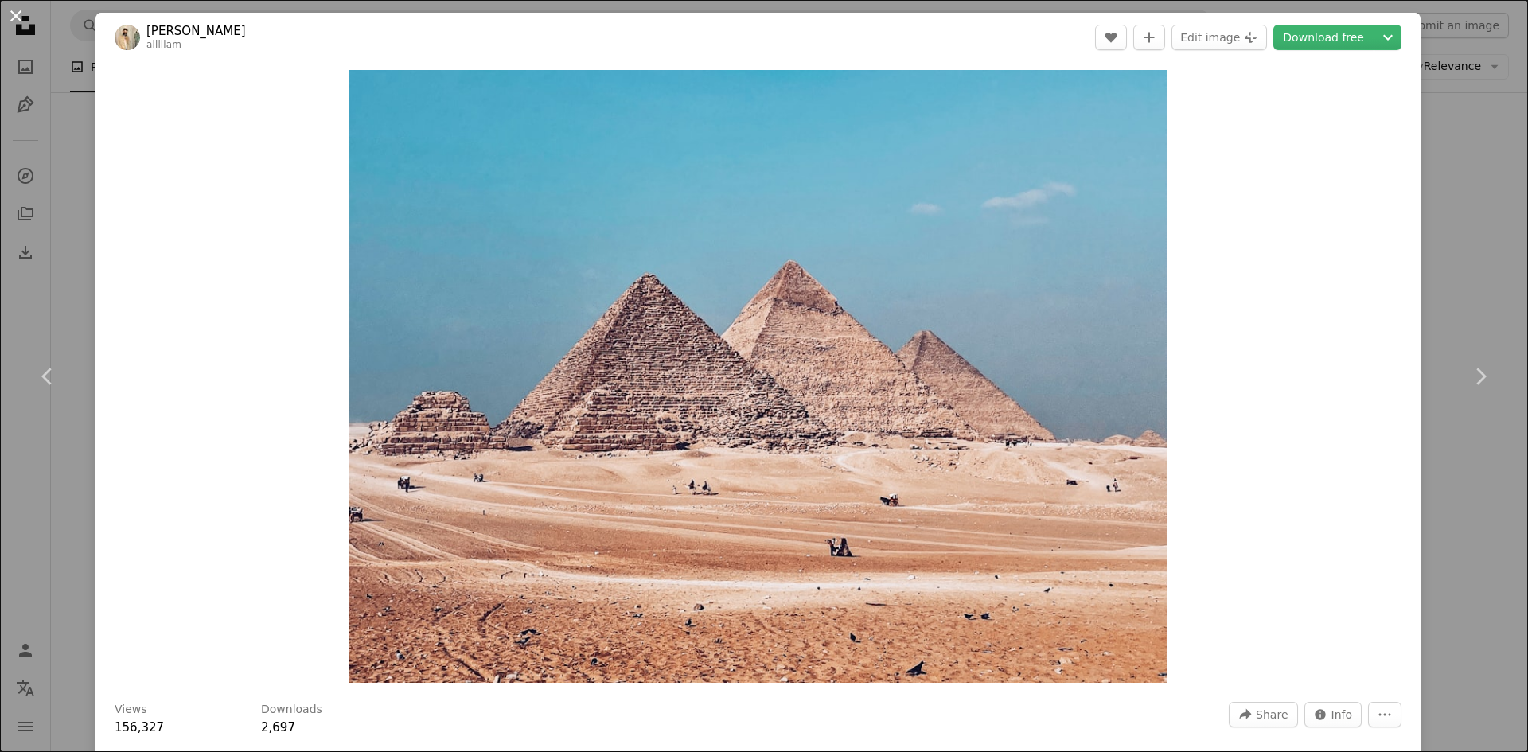
click at [24, 22] on button "An X shape" at bounding box center [15, 15] width 19 height 19
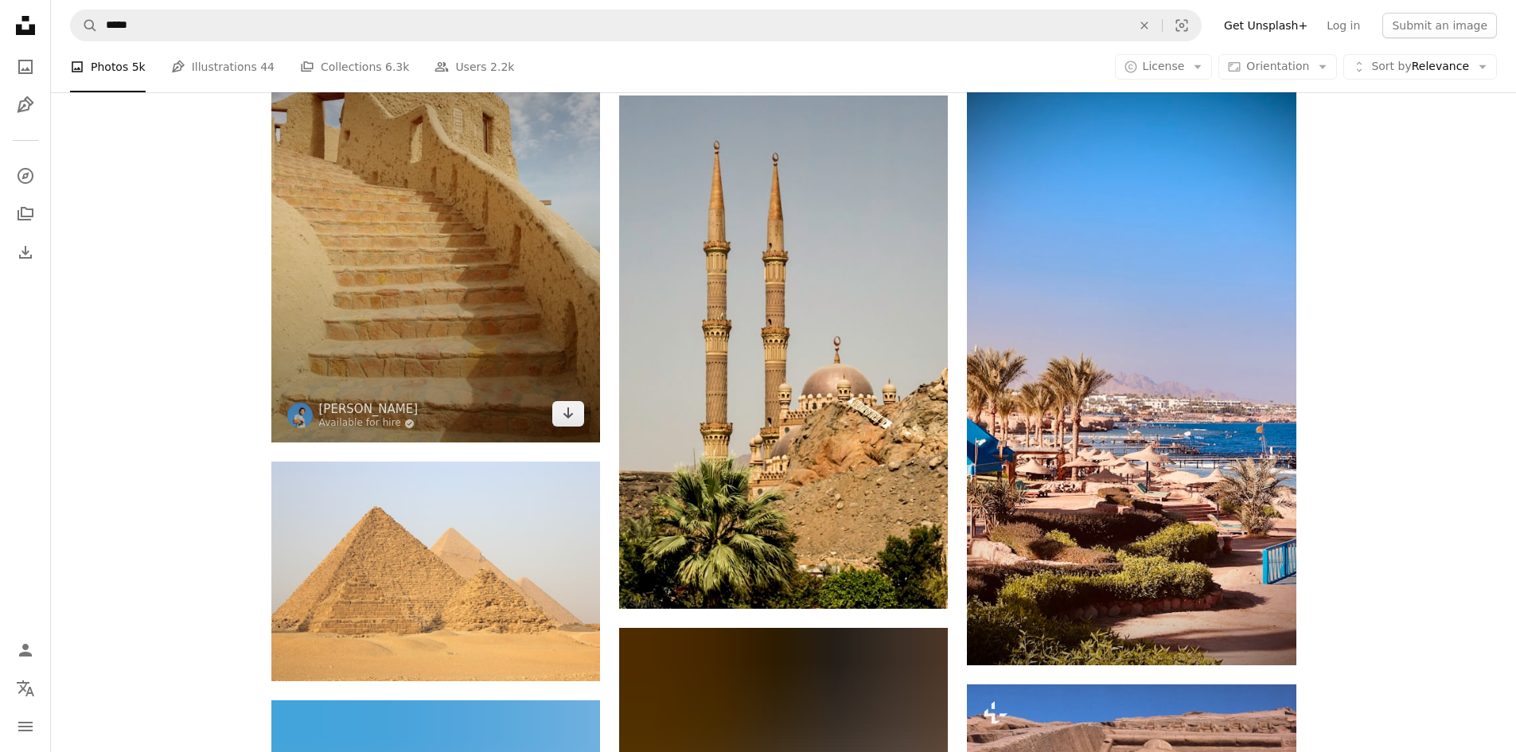
scroll to position [9764, 0]
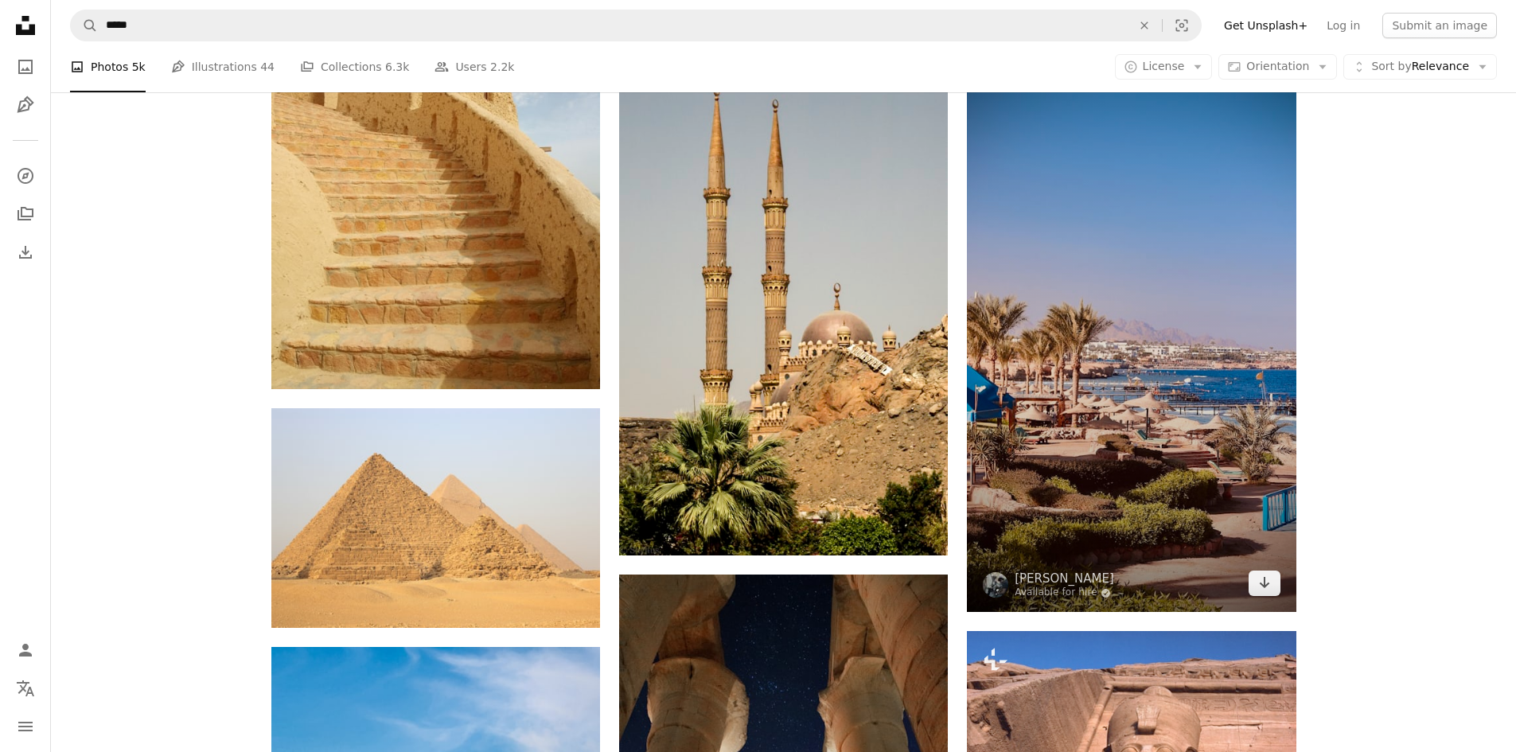
click at [1126, 395] on img at bounding box center [1131, 319] width 329 height 585
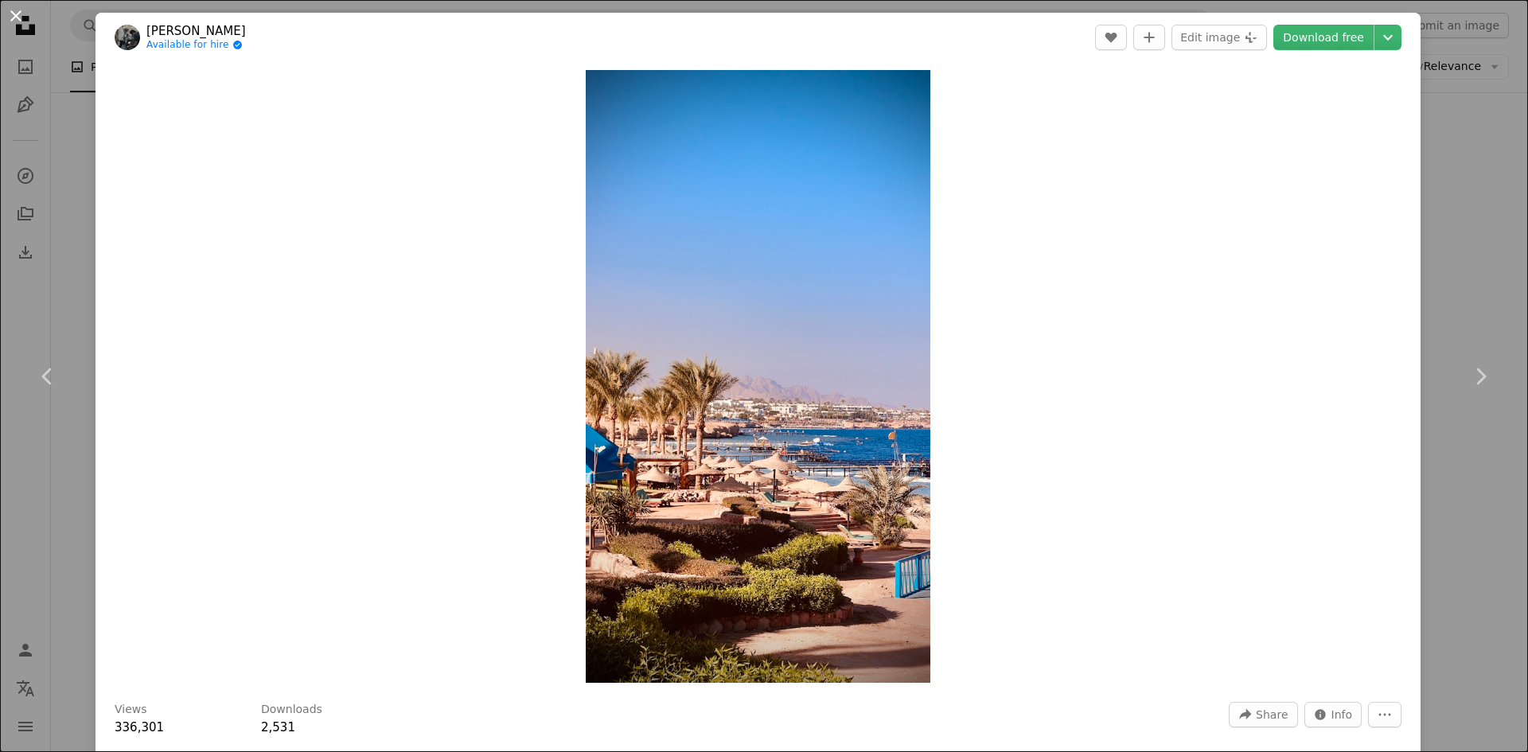
click at [21, 24] on button "An X shape" at bounding box center [15, 15] width 19 height 19
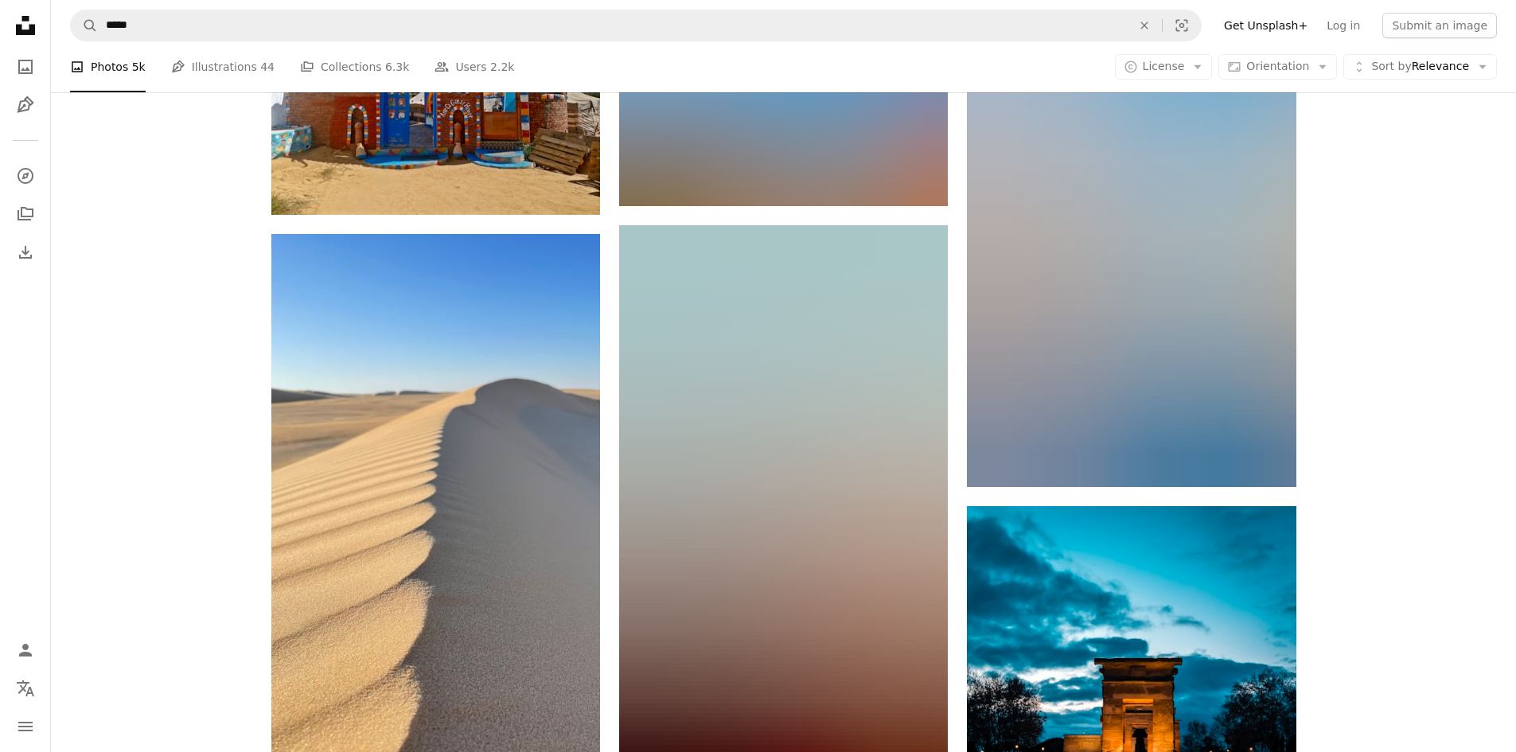
scroll to position [20590, 0]
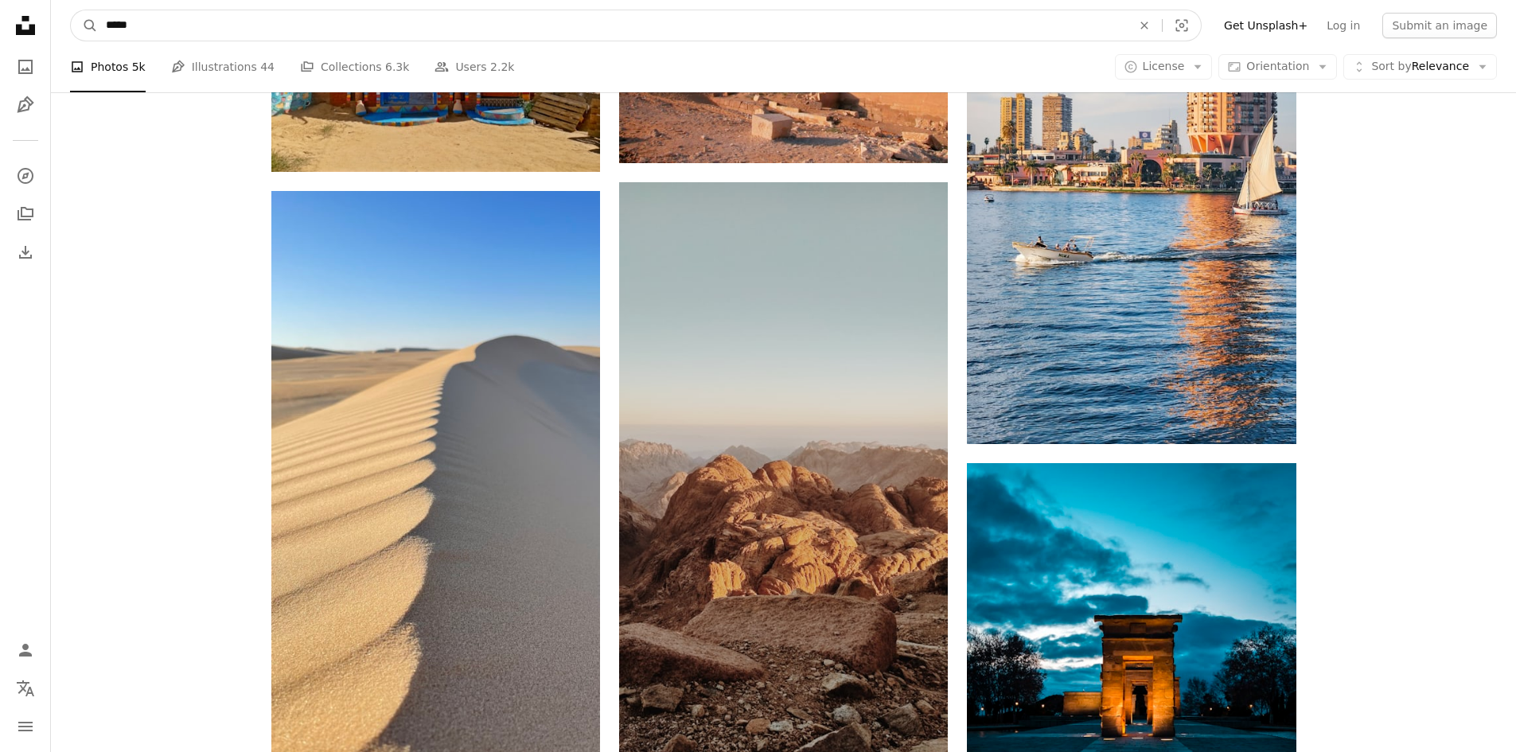
drag, startPoint x: 186, startPoint y: 27, endPoint x: 47, endPoint y: 62, distance: 143.6
type input "********"
click button "A magnifying glass" at bounding box center [84, 25] width 27 height 30
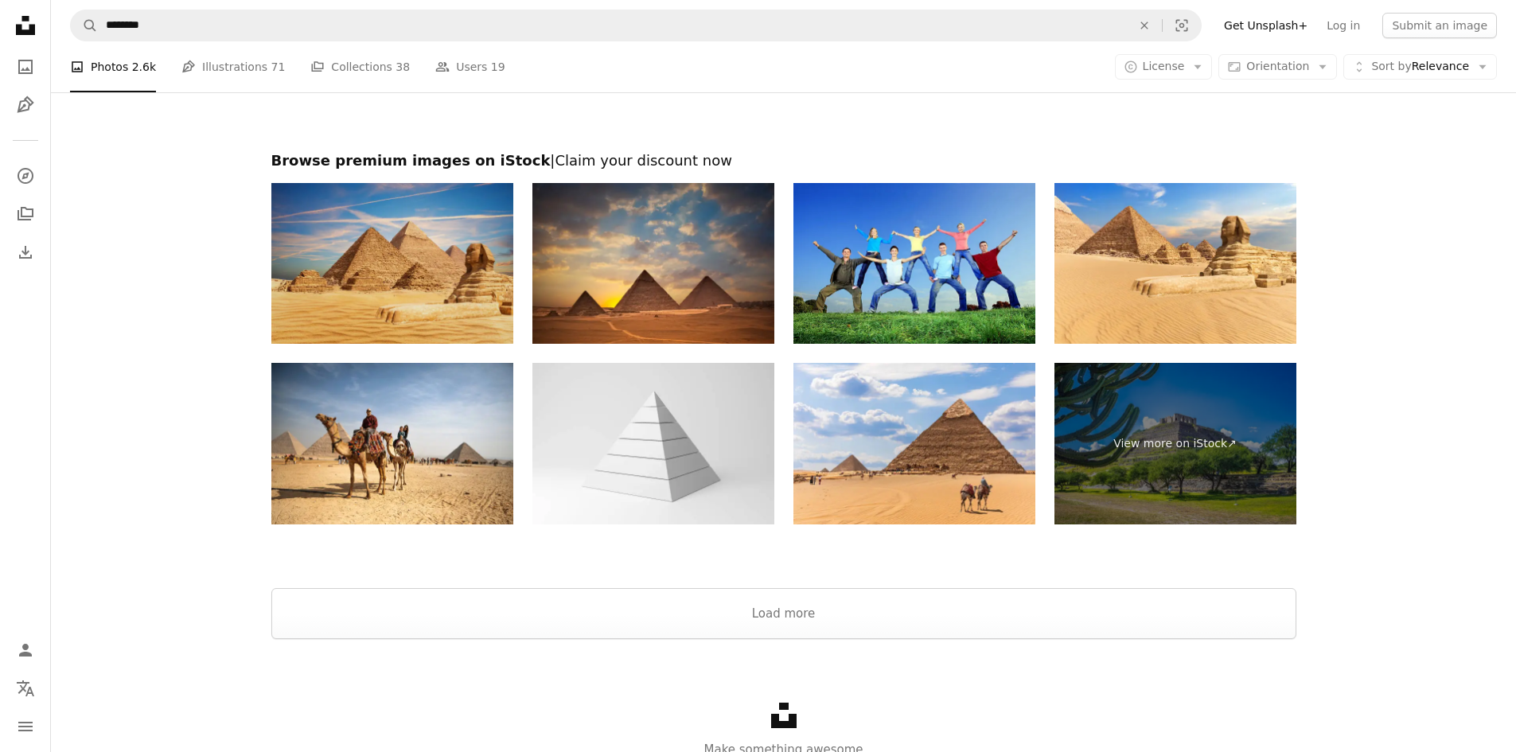
scroll to position [2733, 0]
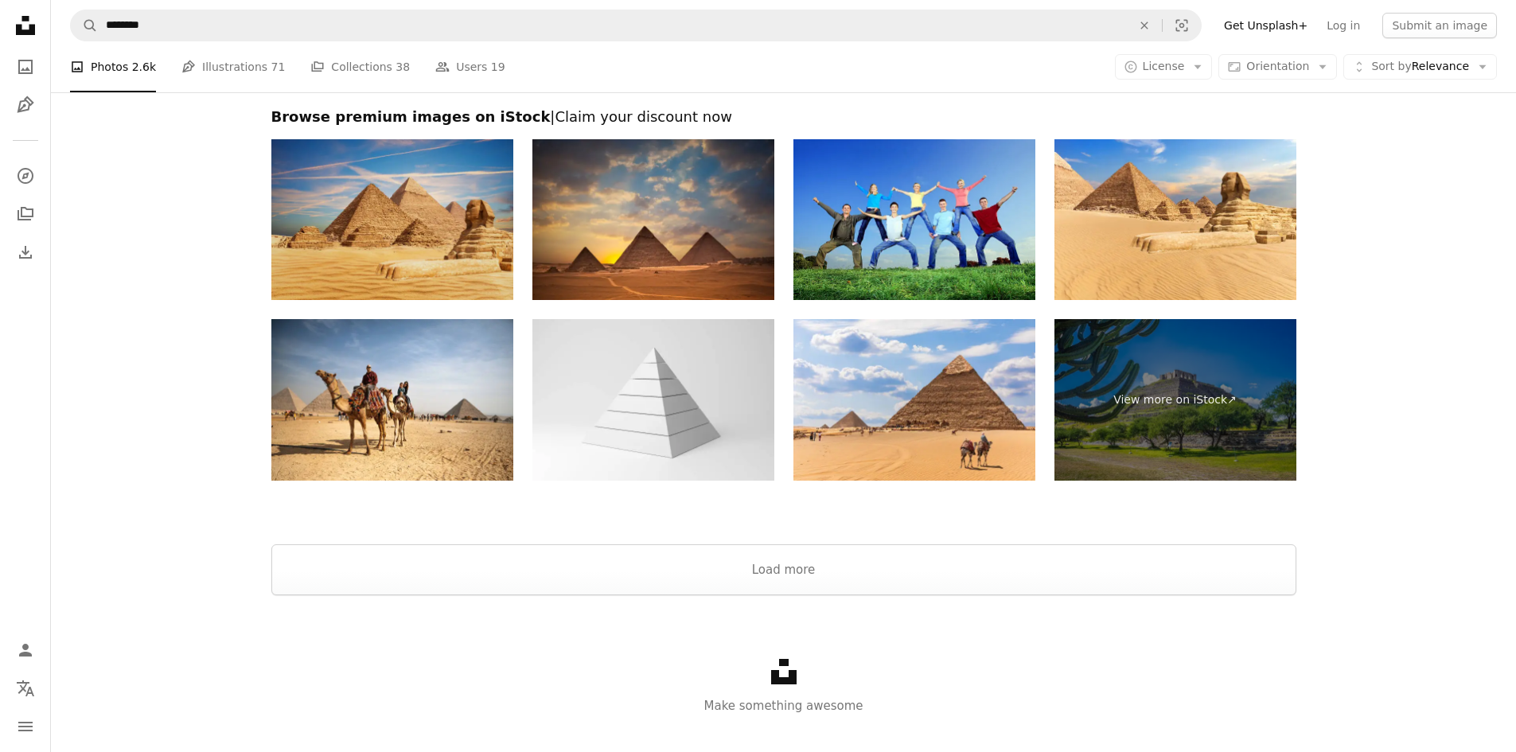
click at [391, 219] on img at bounding box center [392, 220] width 242 height 162
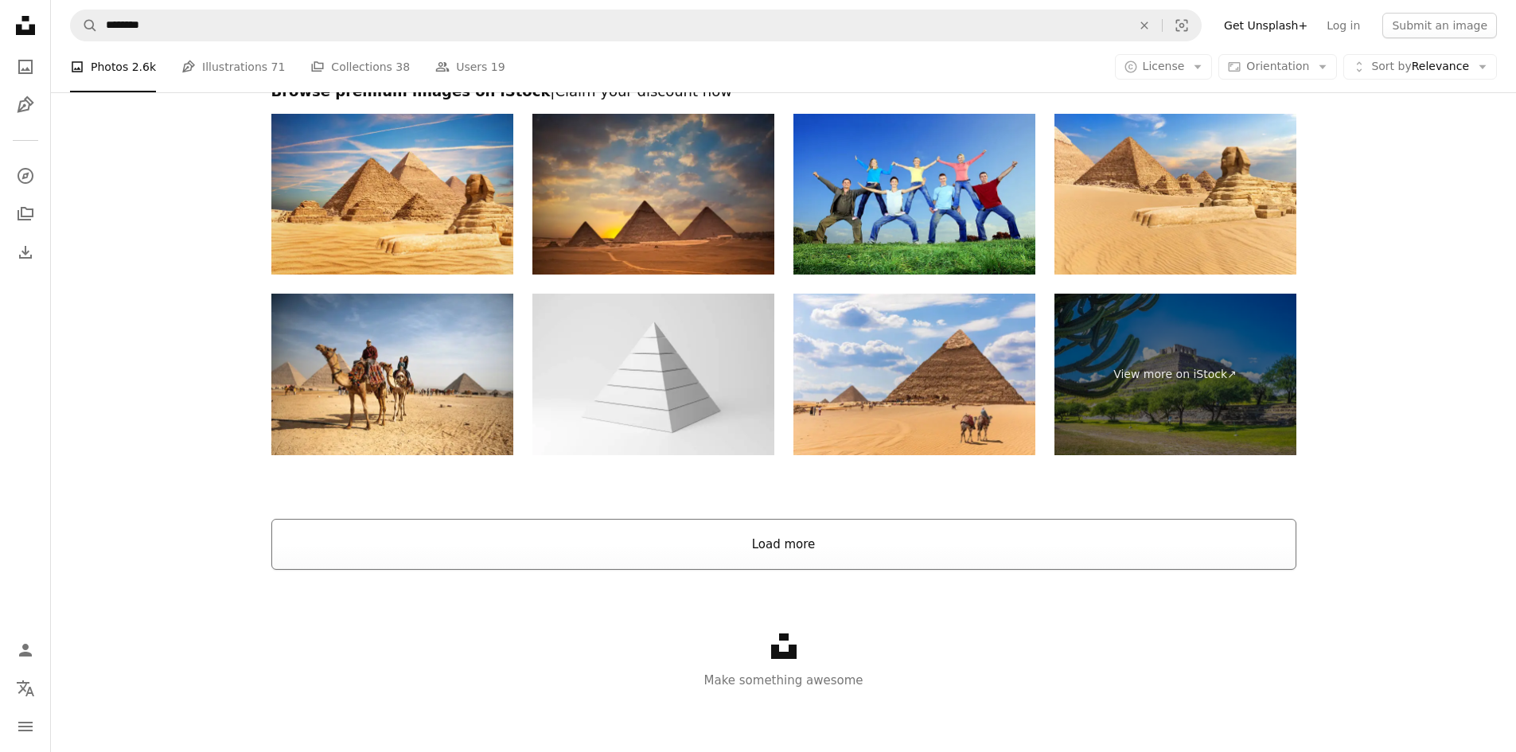
click at [1165, 562] on button "Load more" at bounding box center [783, 544] width 1025 height 51
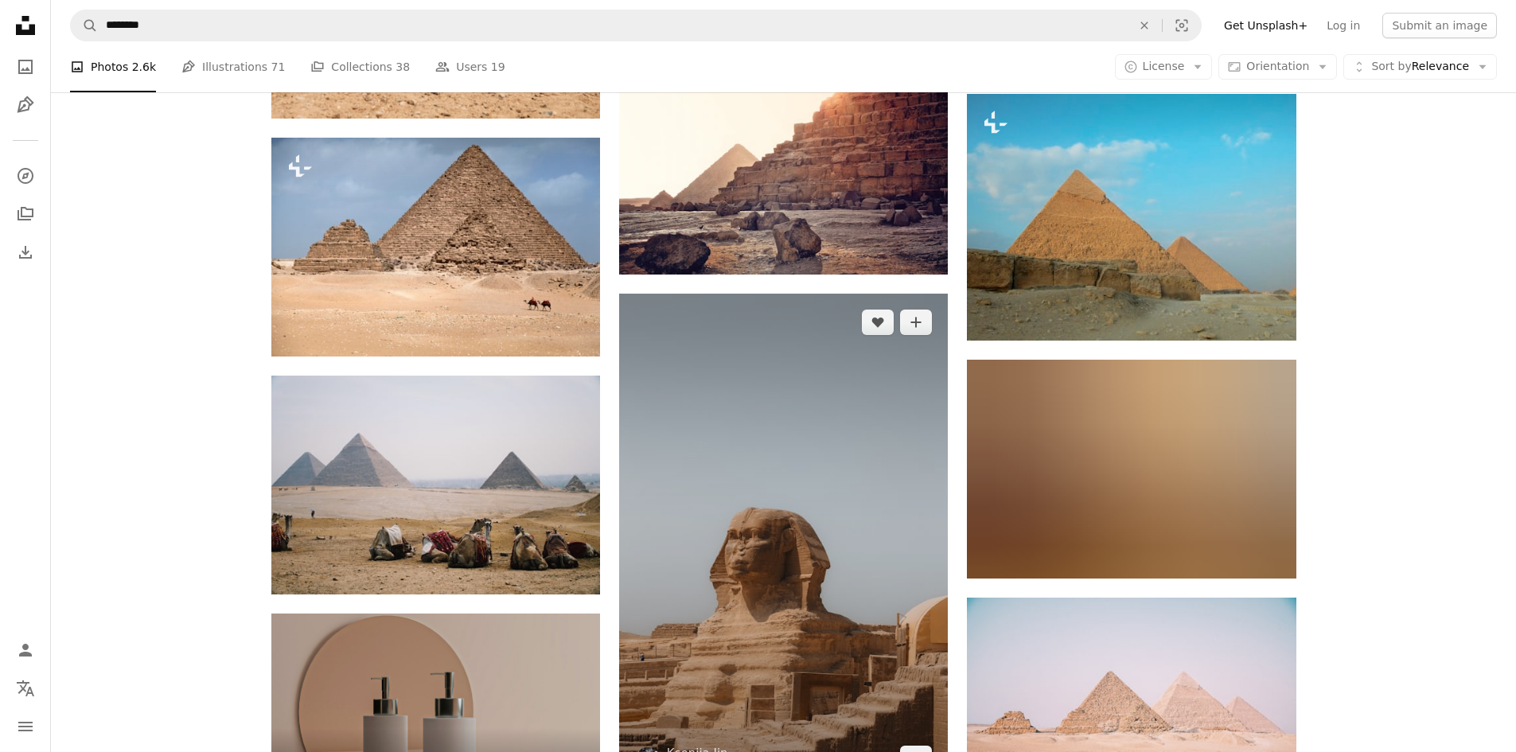
scroll to position [2705, 0]
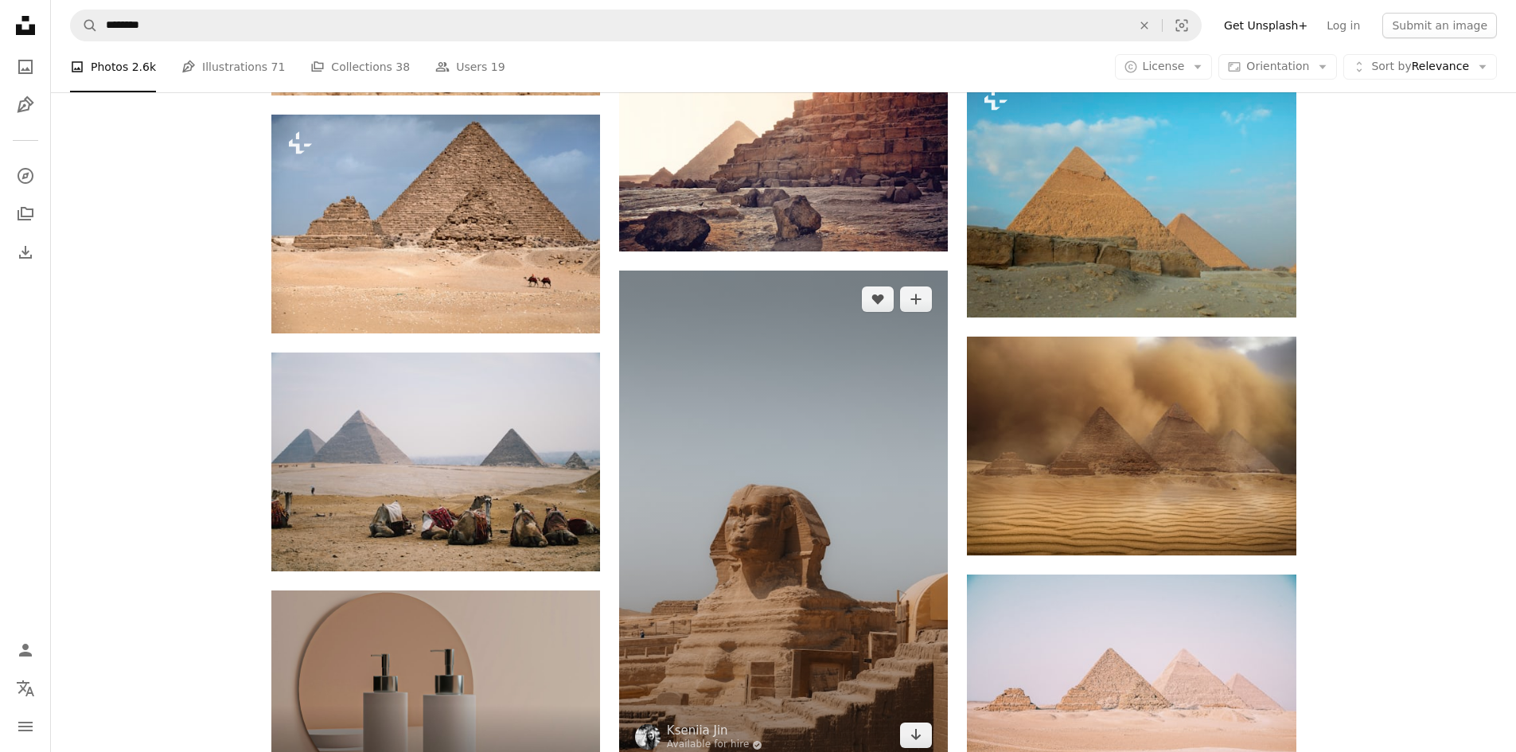
click at [761, 524] on img at bounding box center [783, 518] width 329 height 494
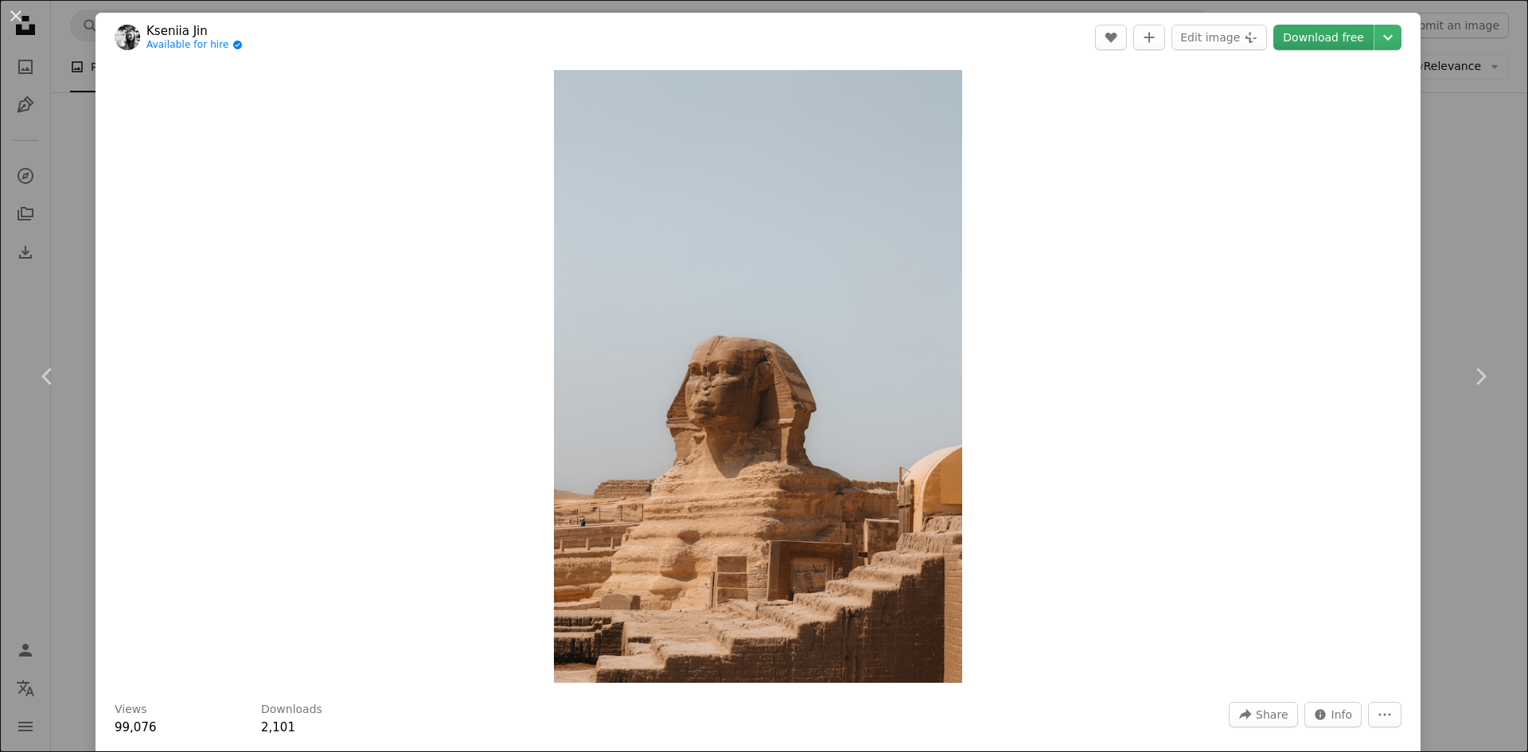
click at [1337, 37] on link "Download free" at bounding box center [1324, 37] width 100 height 25
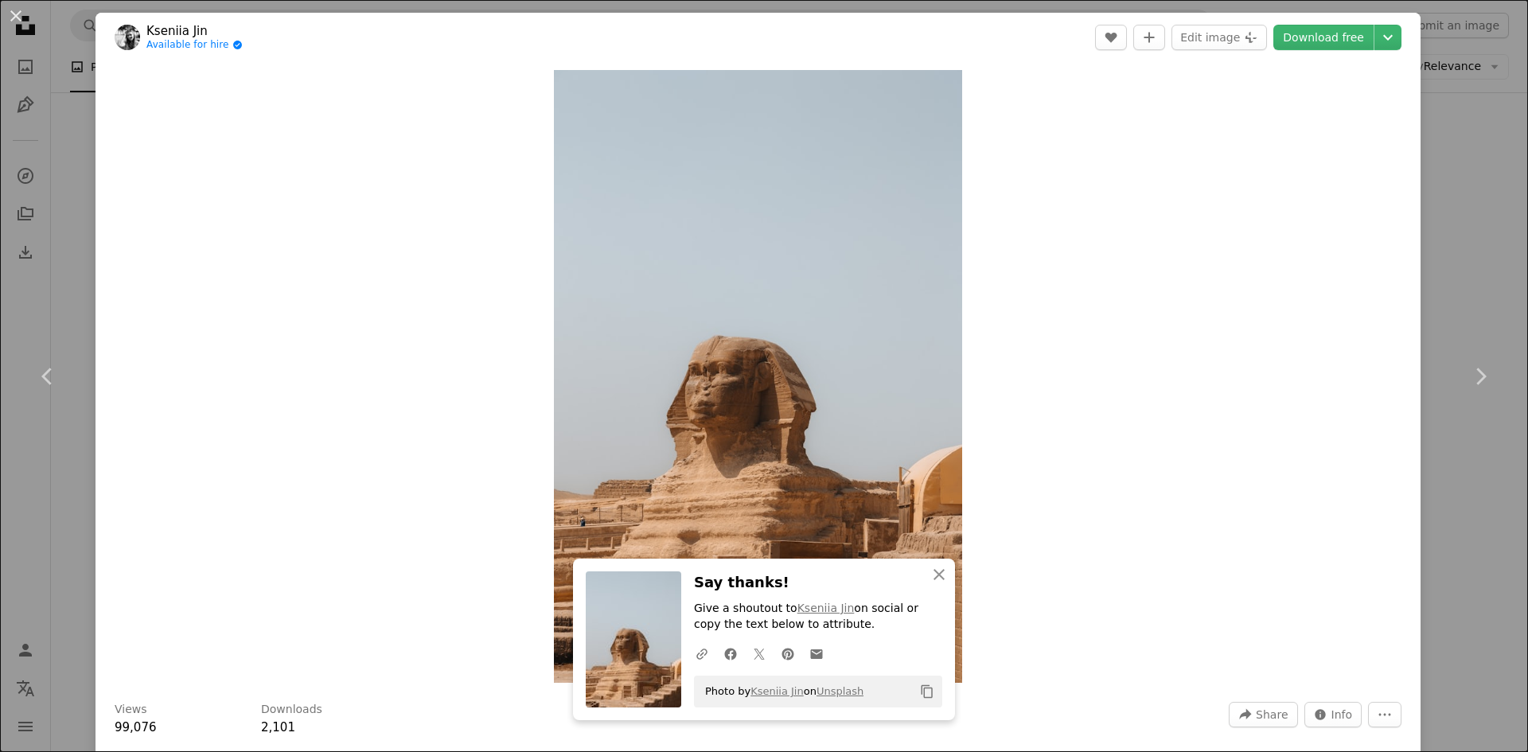
click at [1465, 238] on div "An X shape Chevron left Chevron right An X shape Close Say thanks! Give a shout…" at bounding box center [764, 376] width 1528 height 752
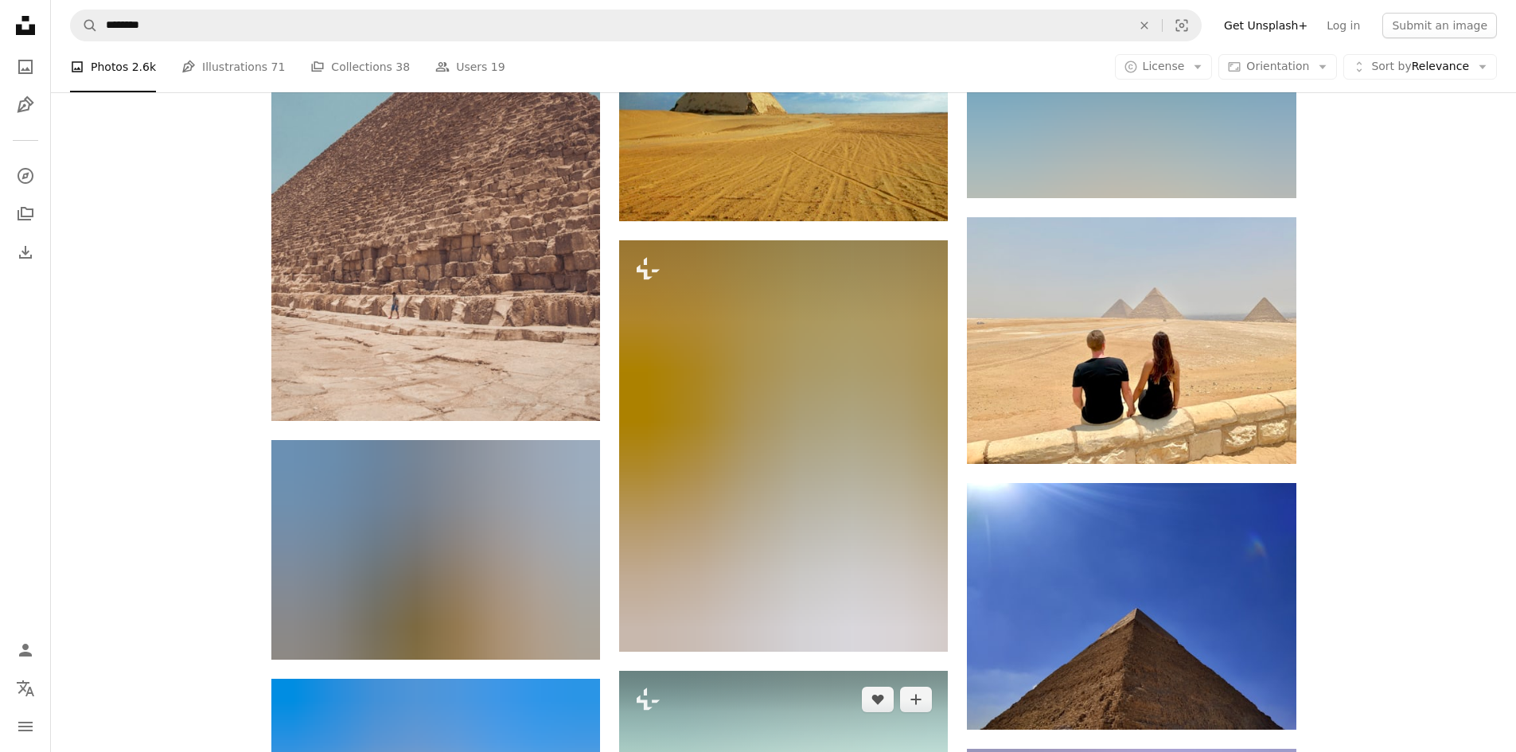
scroll to position [7481, 0]
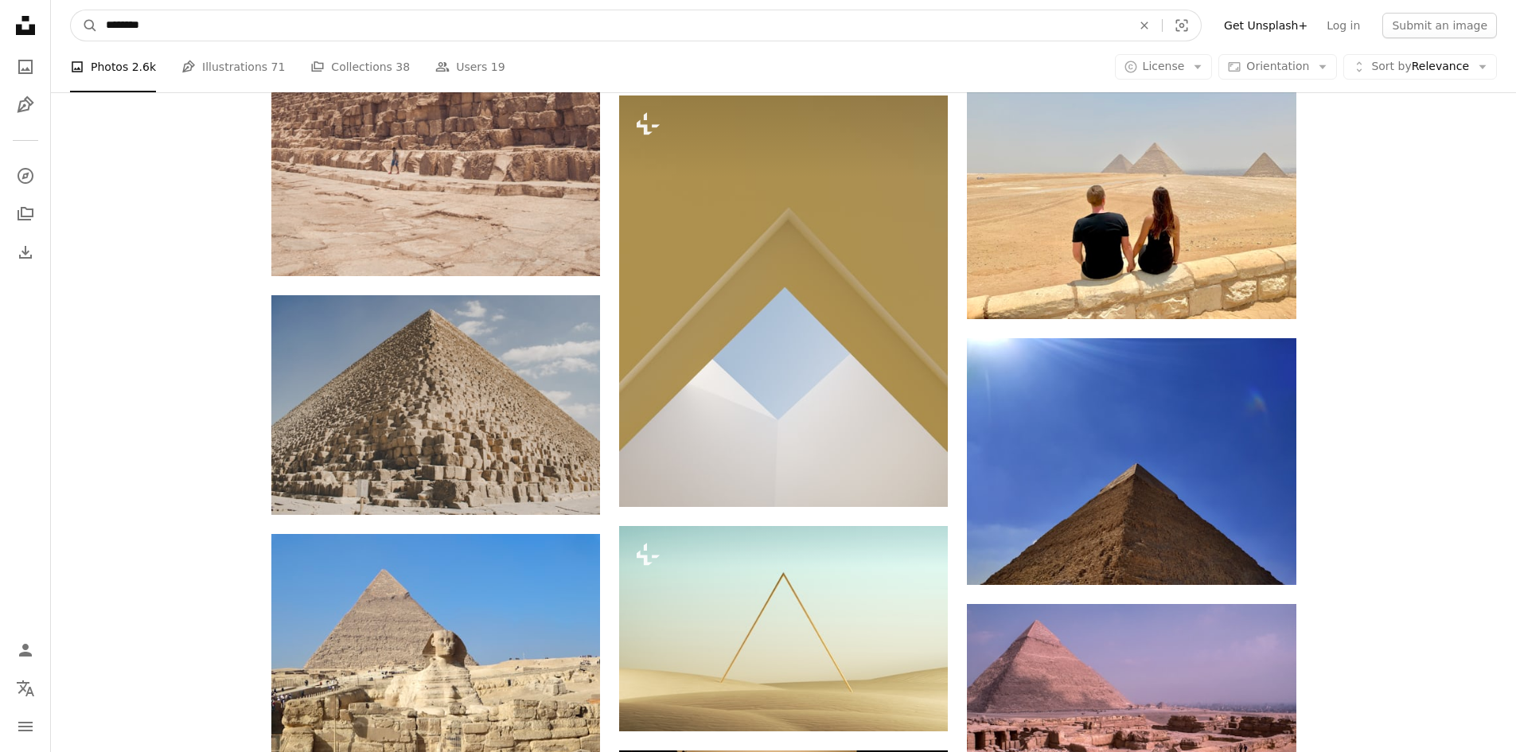
drag, startPoint x: 160, startPoint y: 29, endPoint x: 102, endPoint y: 39, distance: 59.0
click at [102, 39] on input "********" at bounding box center [612, 25] width 1029 height 30
paste input "***"
type input "**********"
click button "A magnifying glass" at bounding box center [84, 25] width 27 height 30
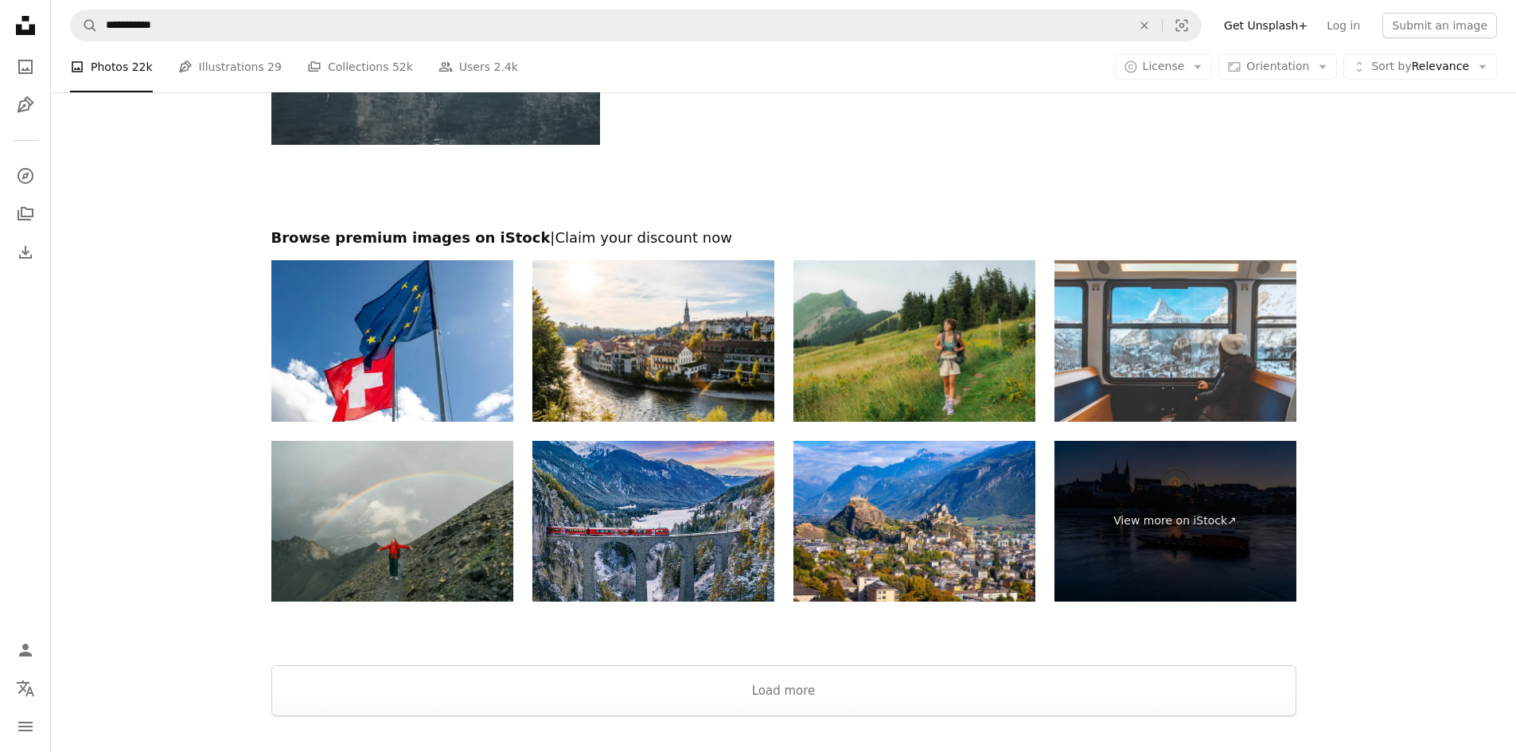
scroll to position [2547, 0]
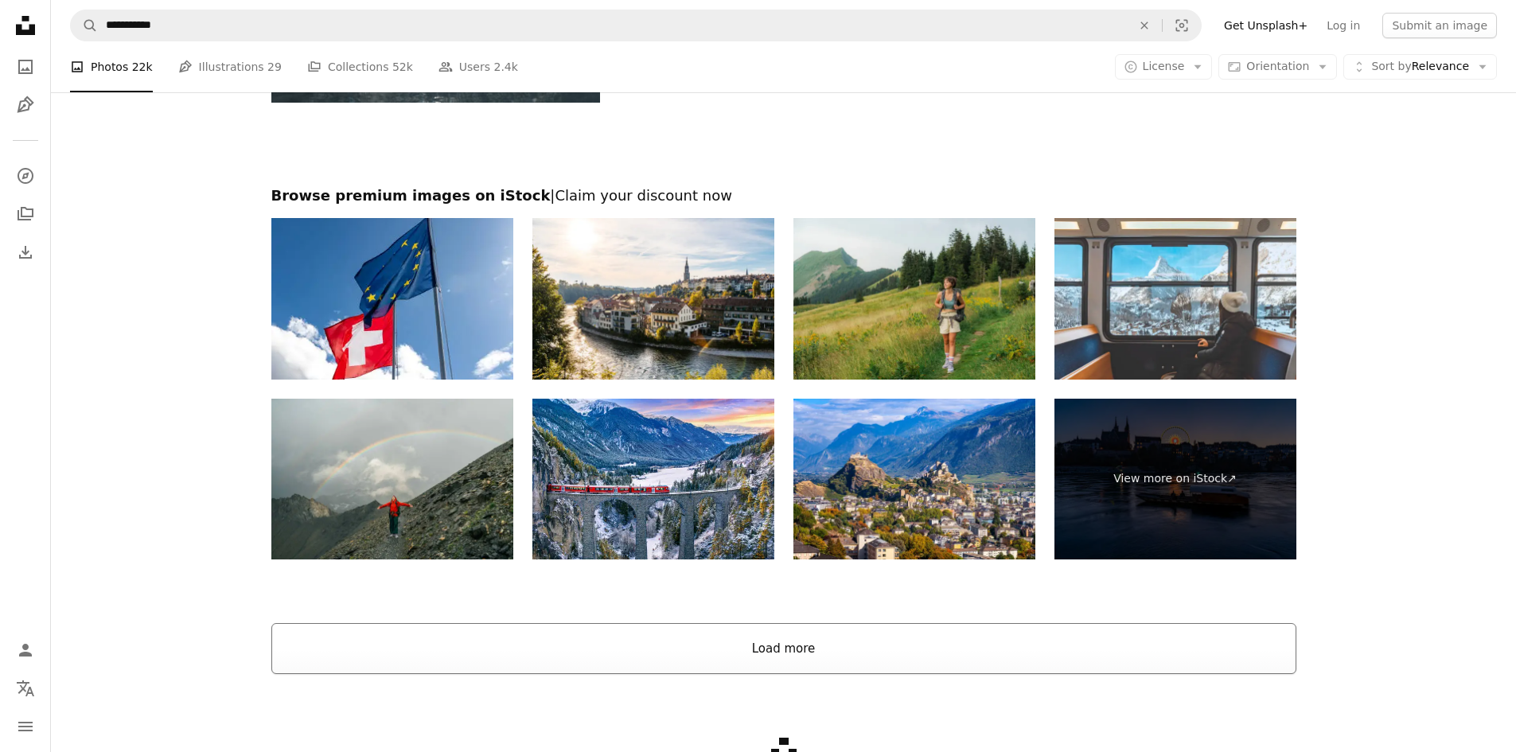
click at [821, 666] on button "Load more" at bounding box center [783, 648] width 1025 height 51
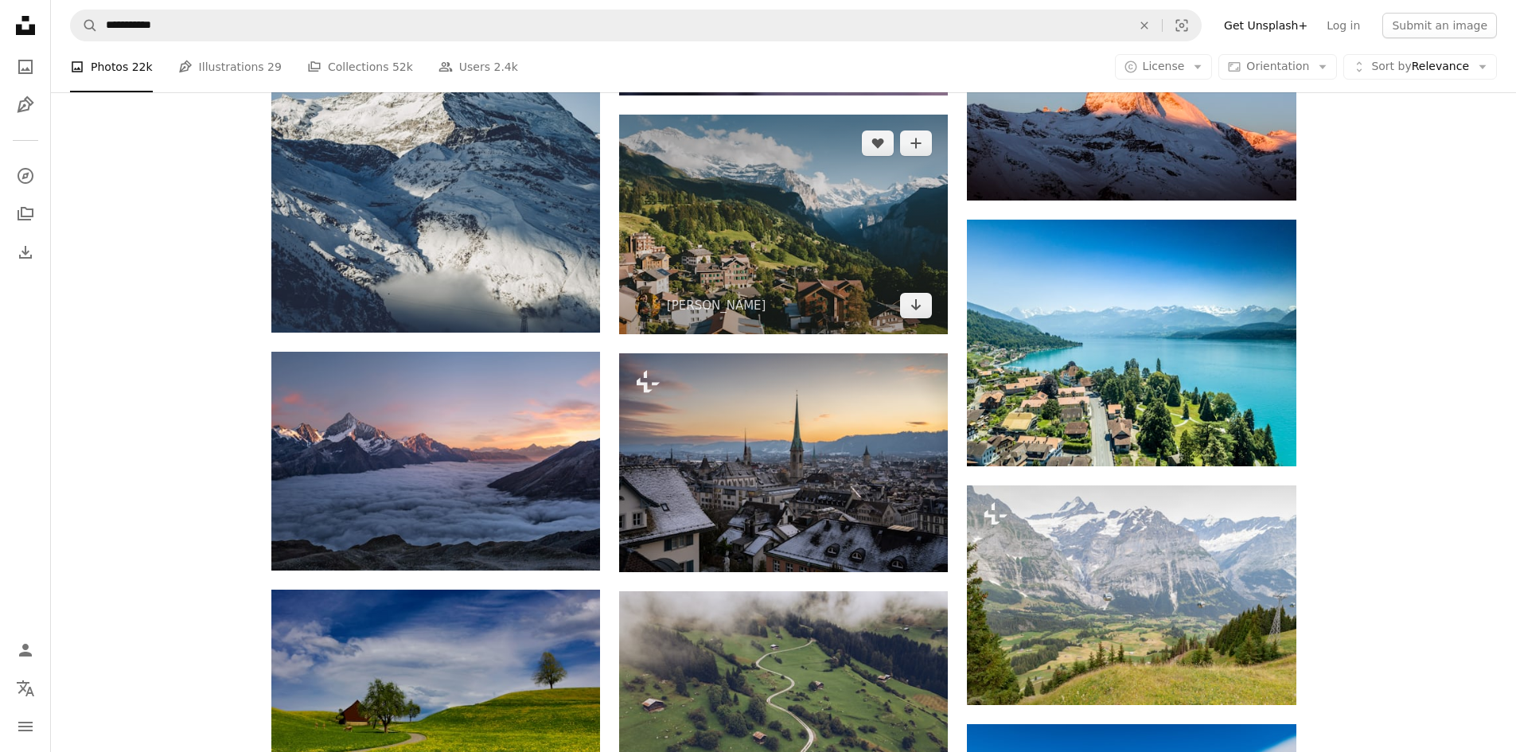
scroll to position [4033, 0]
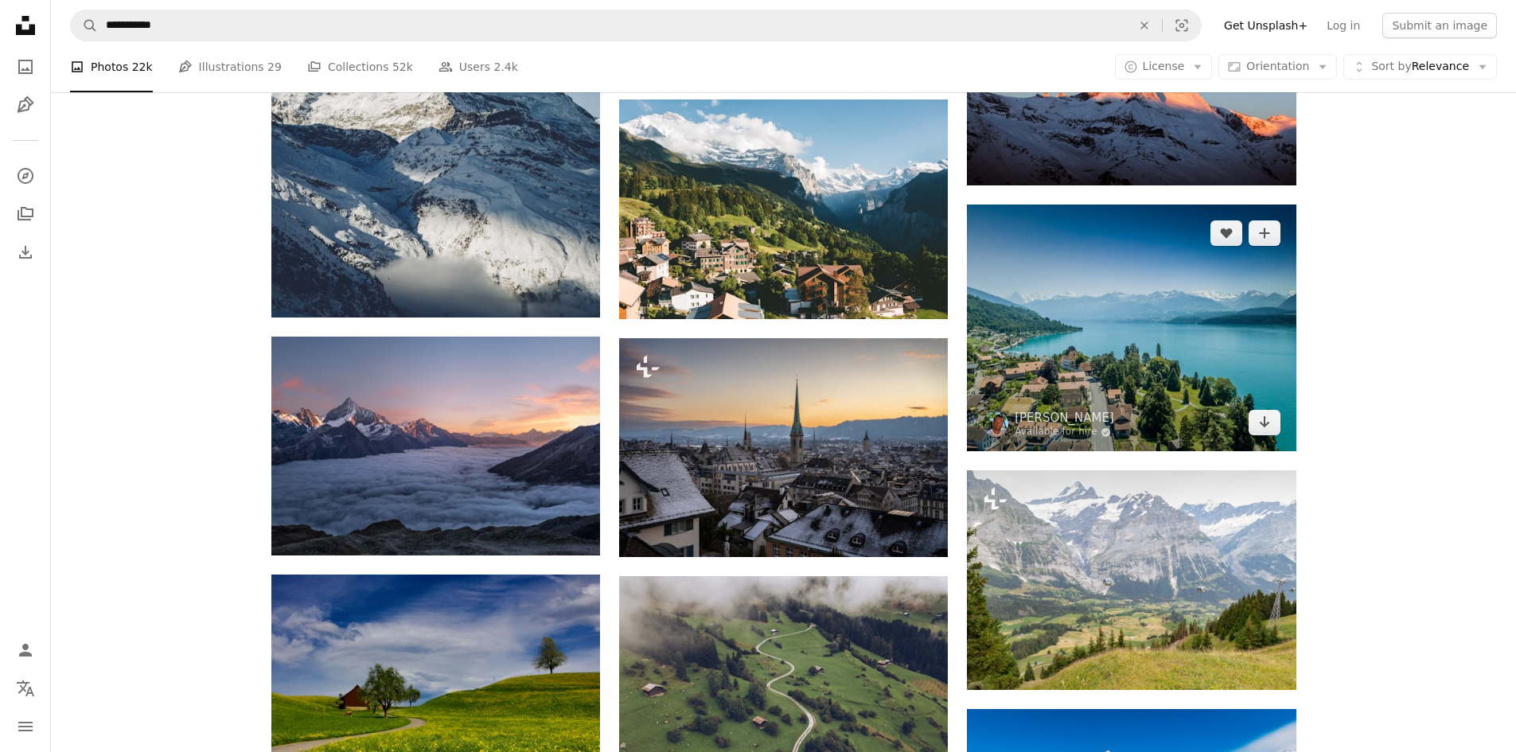
click at [1150, 401] on img at bounding box center [1131, 328] width 329 height 247
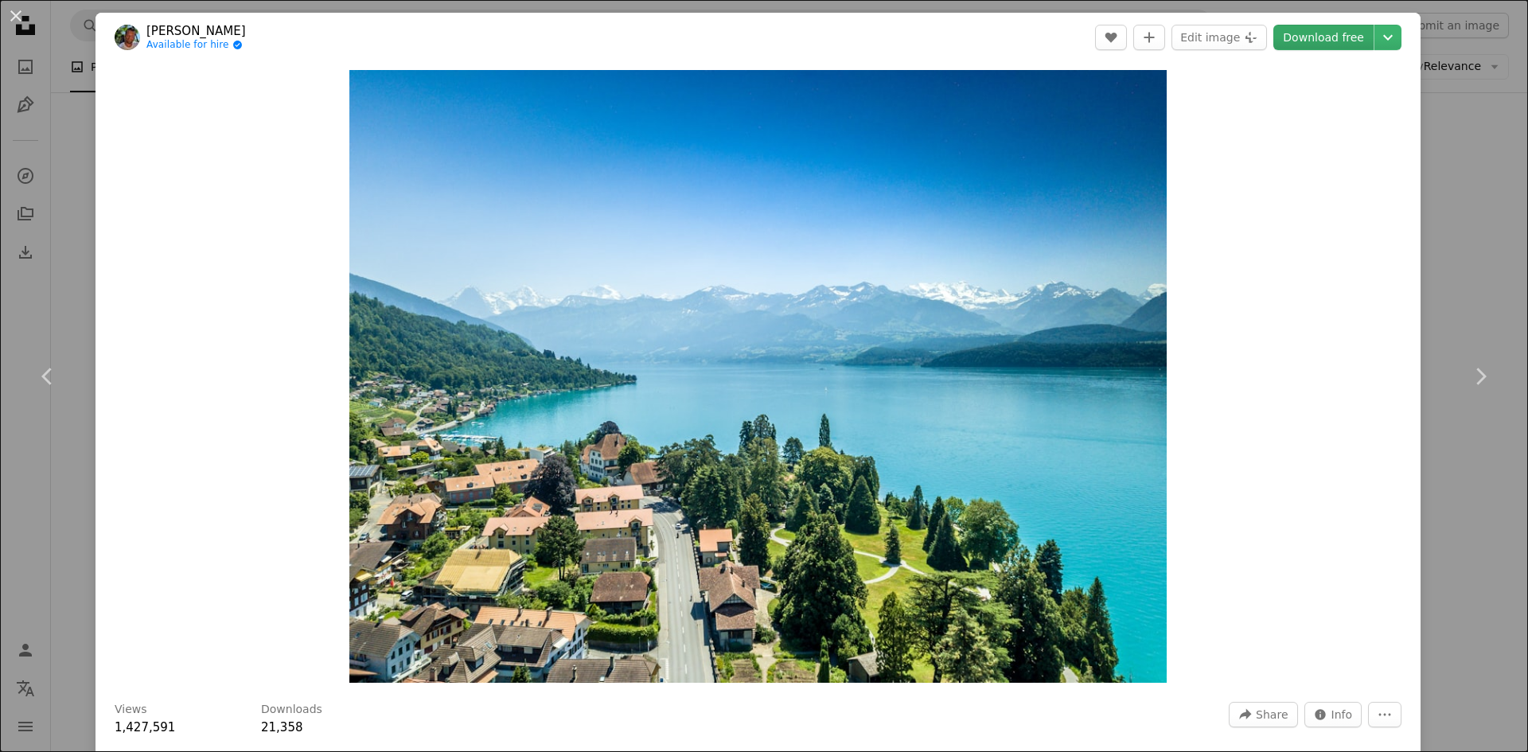
click at [1336, 33] on link "Download free" at bounding box center [1324, 37] width 100 height 25
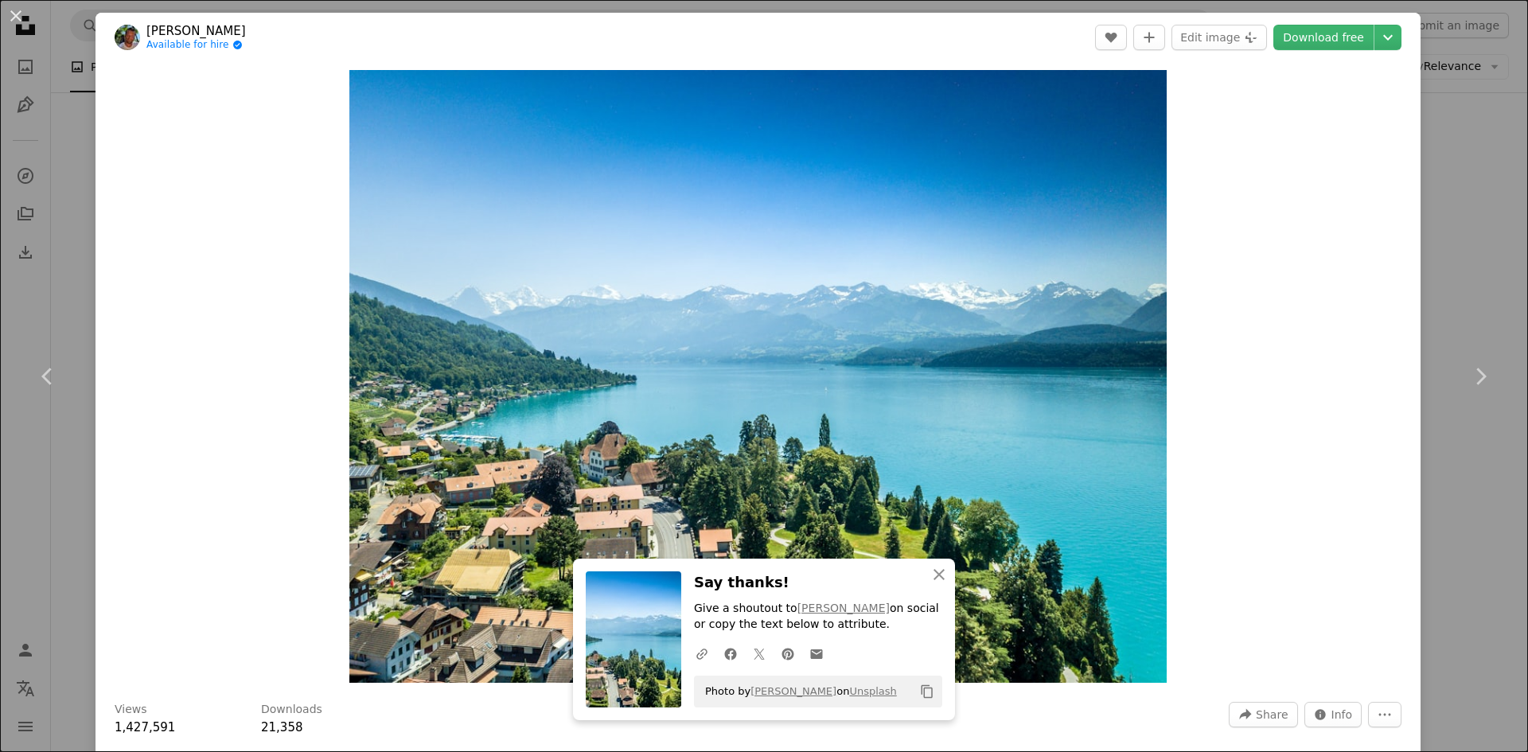
click at [1464, 145] on div "An X shape Chevron left Chevron right An X shape Close Say thanks! Give a shout…" at bounding box center [764, 376] width 1528 height 752
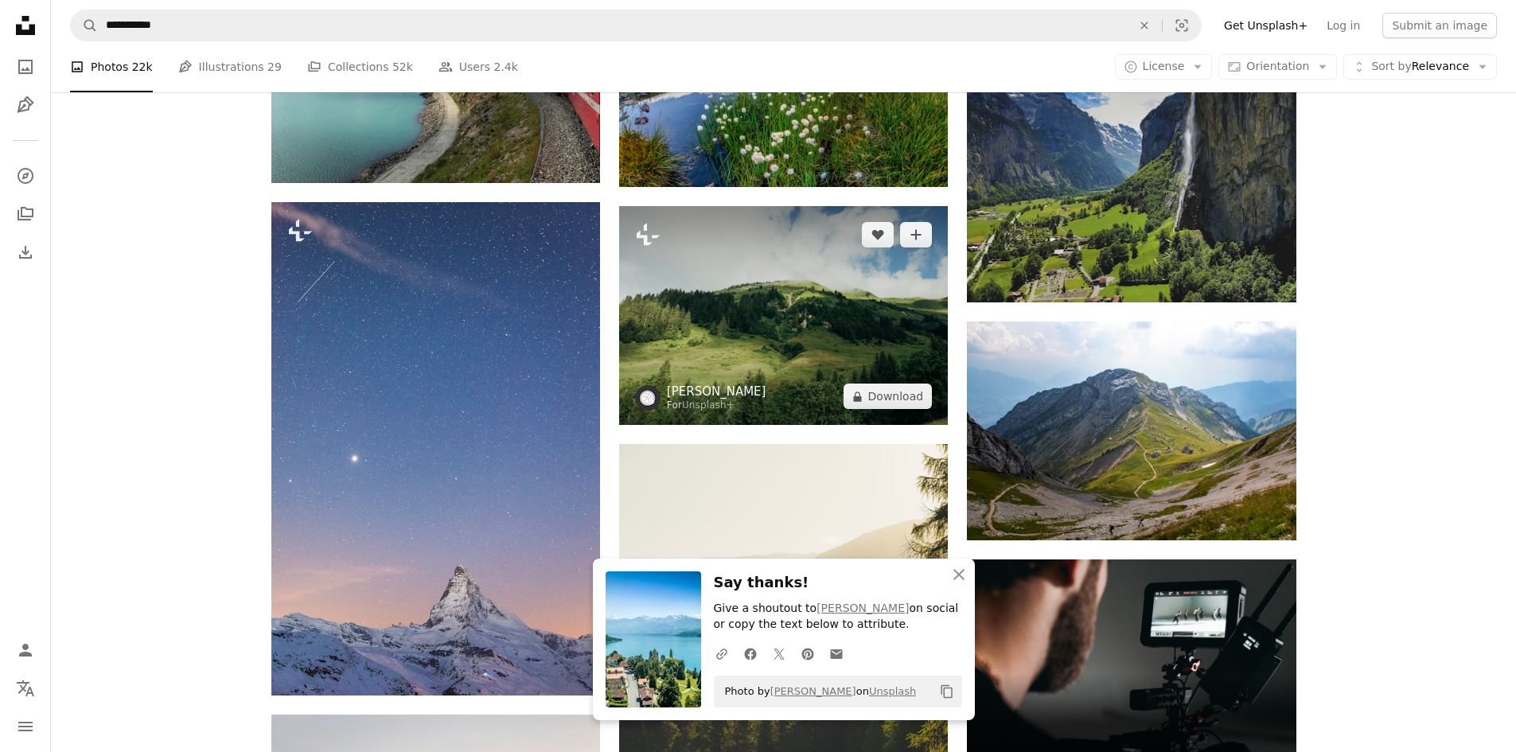
scroll to position [4962, 0]
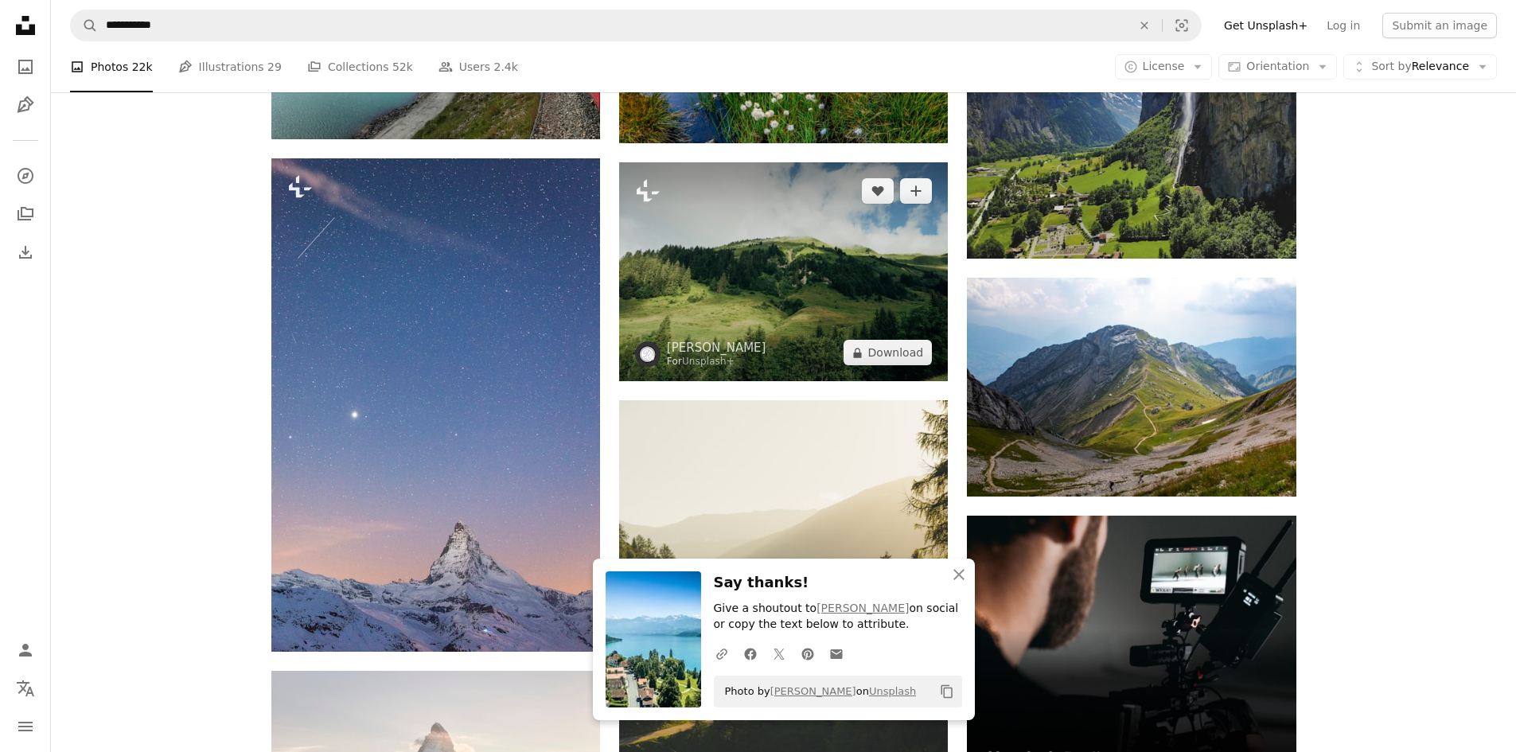
click at [769, 287] on img at bounding box center [783, 271] width 329 height 219
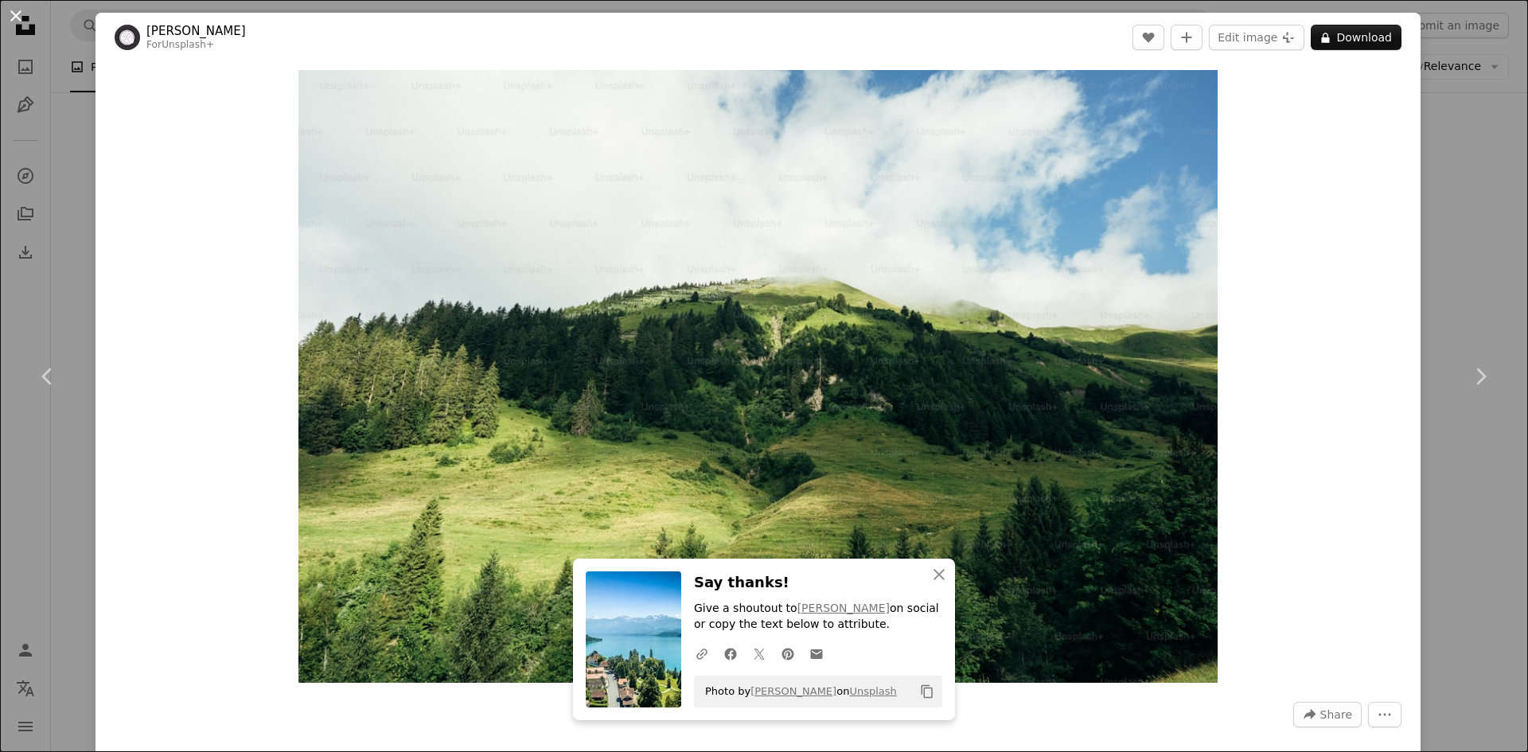
click at [17, 20] on button "An X shape" at bounding box center [15, 15] width 19 height 19
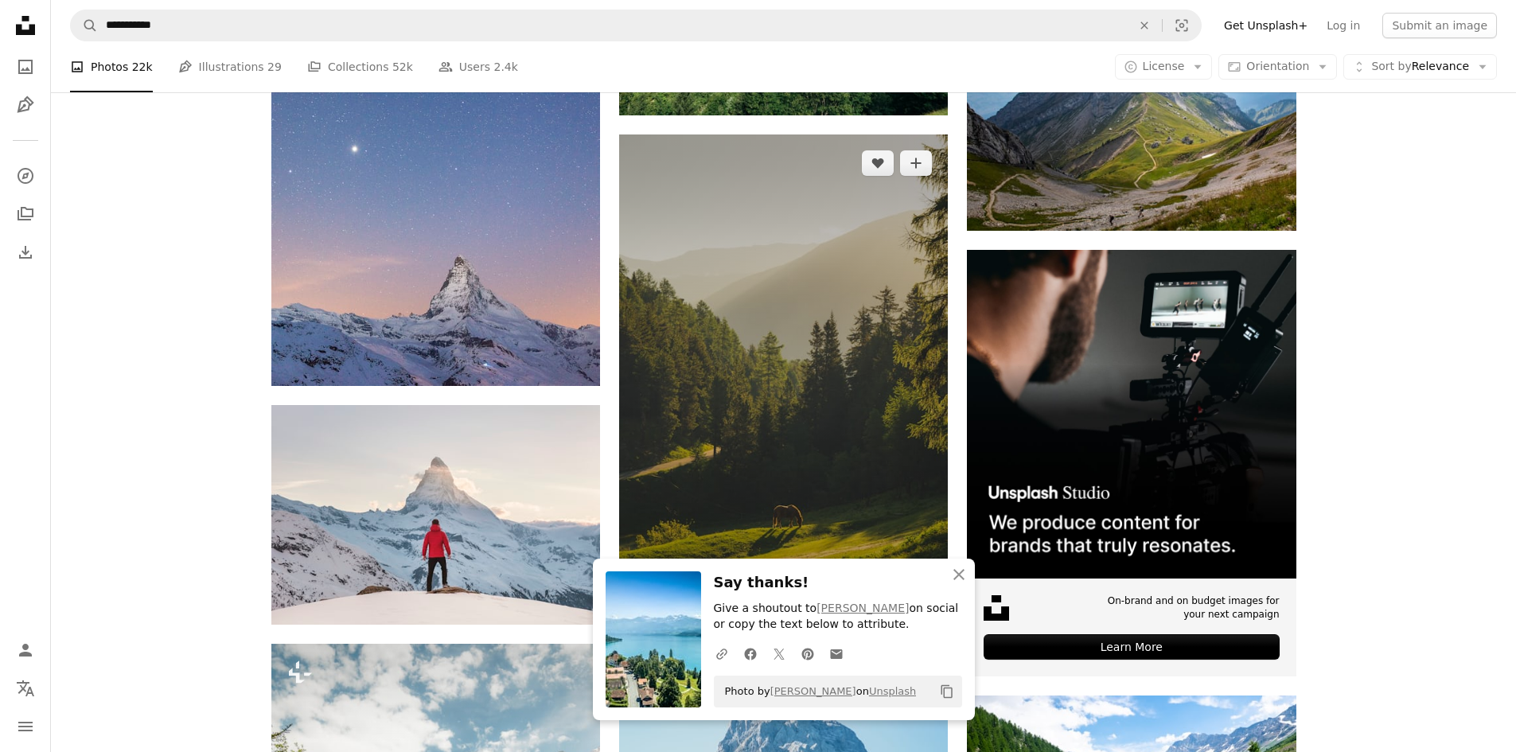
scroll to position [5227, 0]
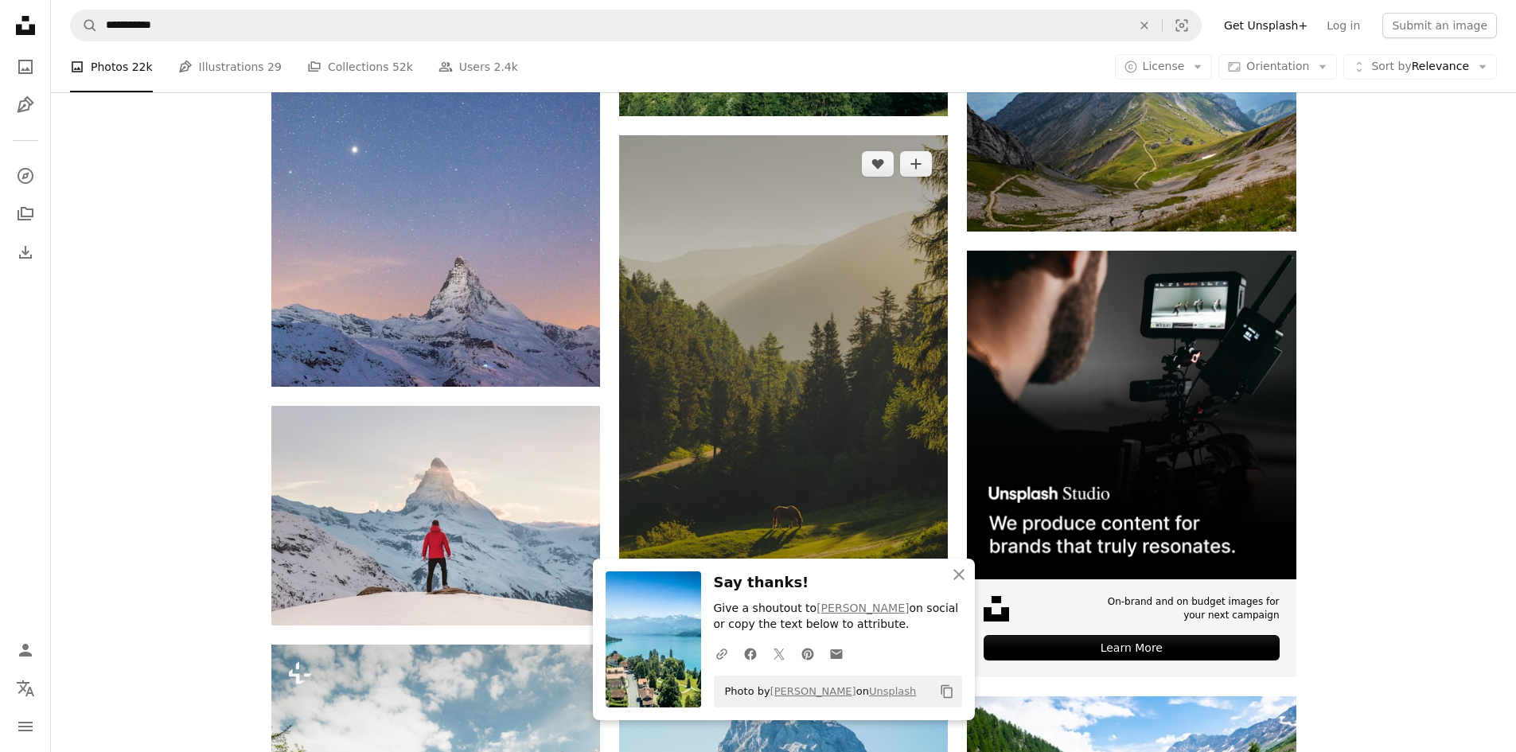
click at [749, 330] on img at bounding box center [783, 382] width 329 height 494
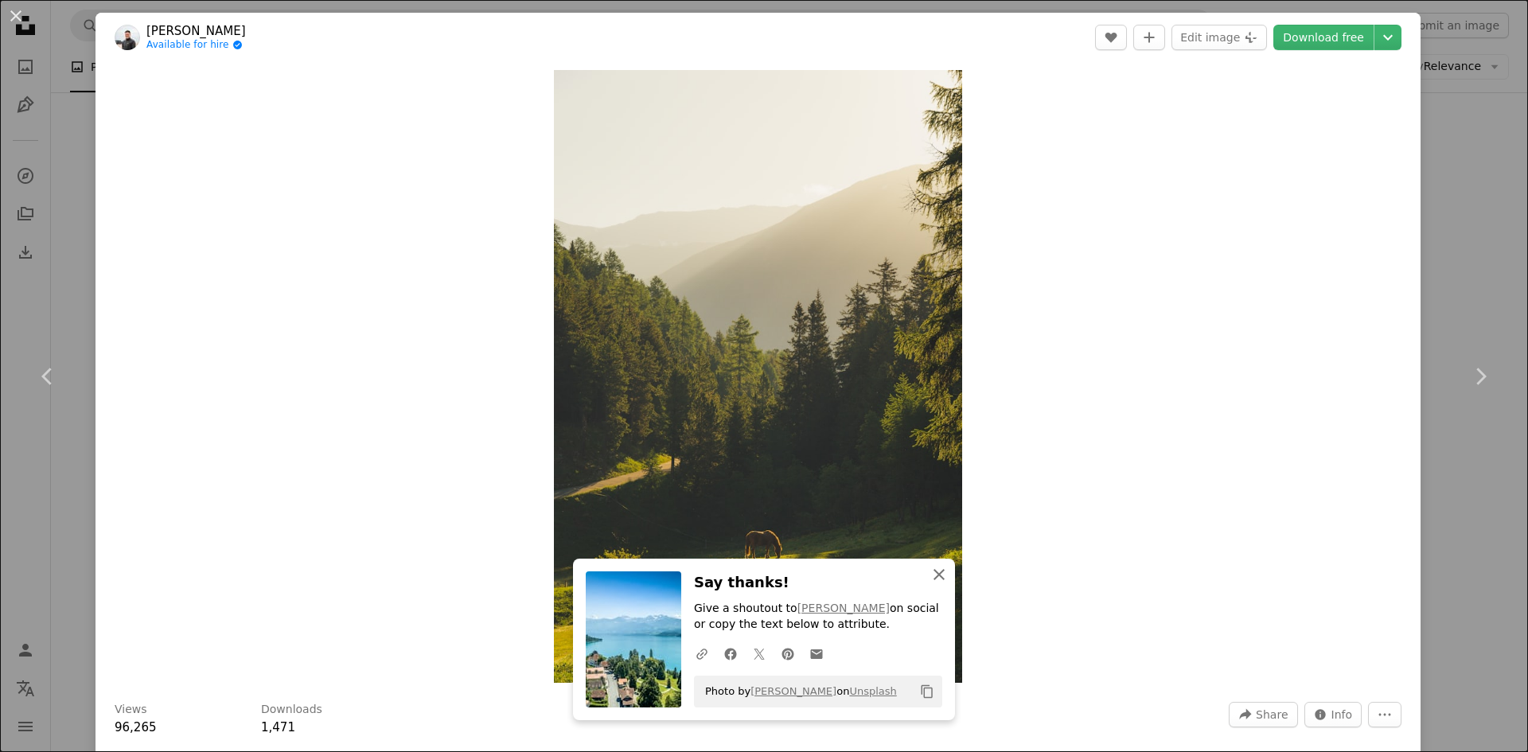
click at [934, 576] on icon "button" at bounding box center [939, 574] width 11 height 11
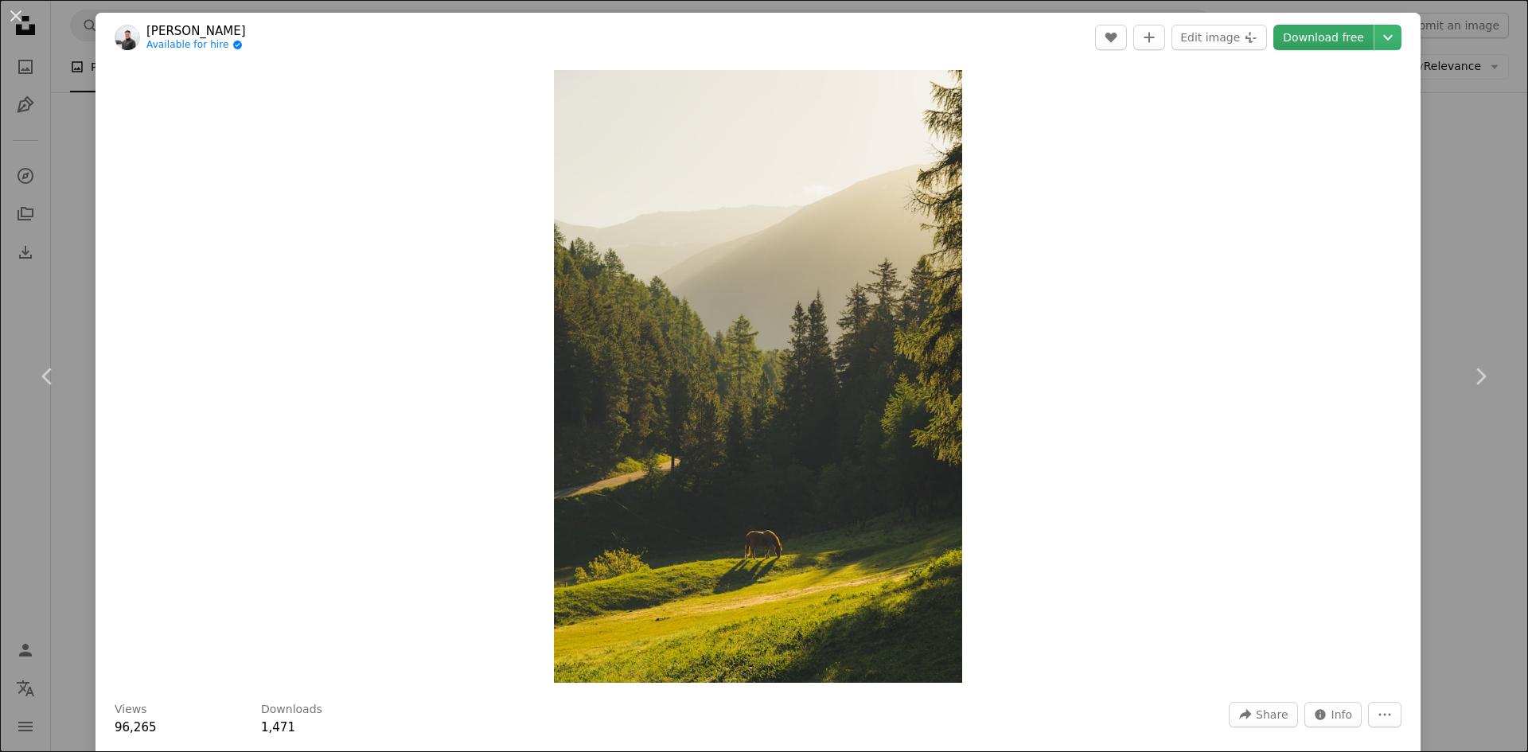
click at [1322, 42] on link "Download free" at bounding box center [1324, 37] width 100 height 25
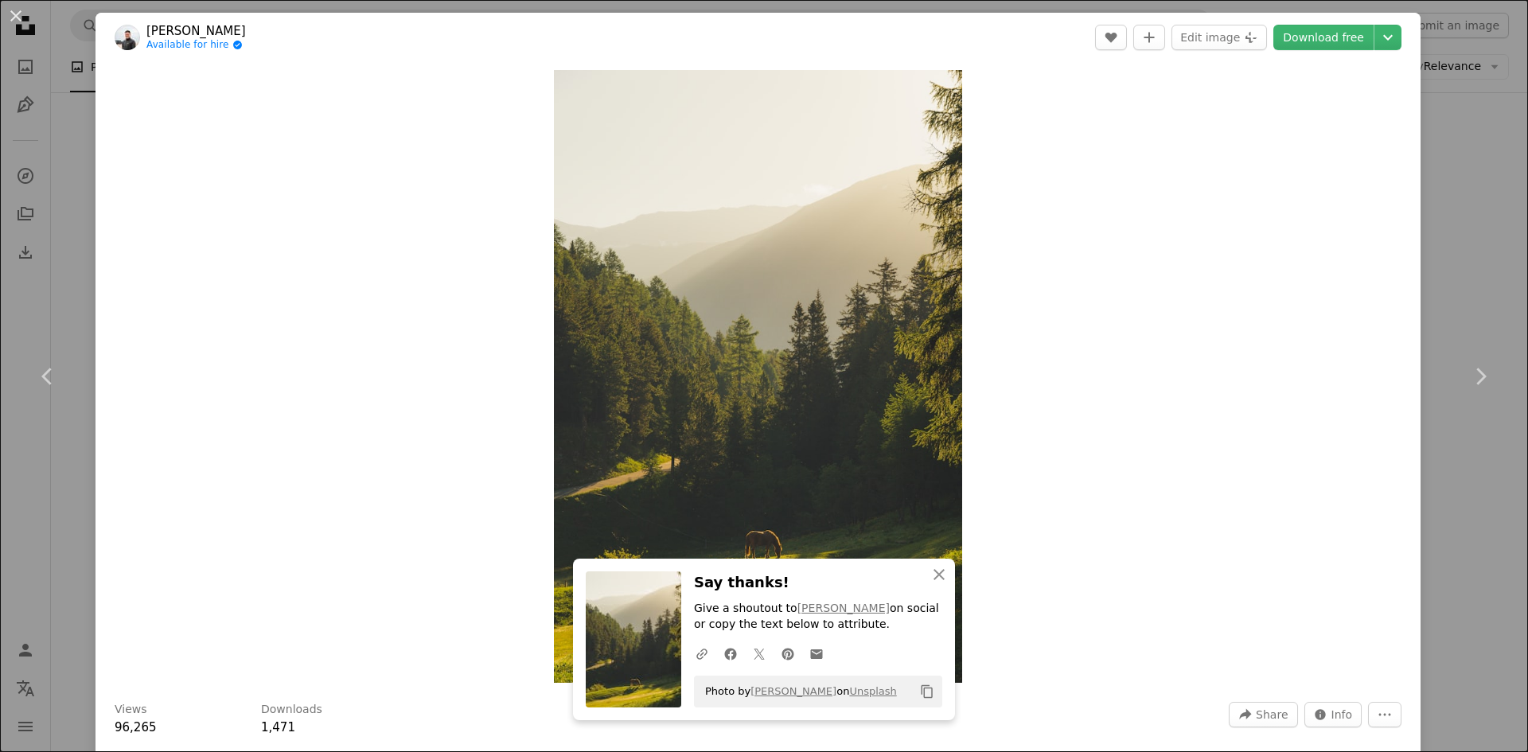
click at [15, 22] on button "An X shape" at bounding box center [15, 15] width 19 height 19
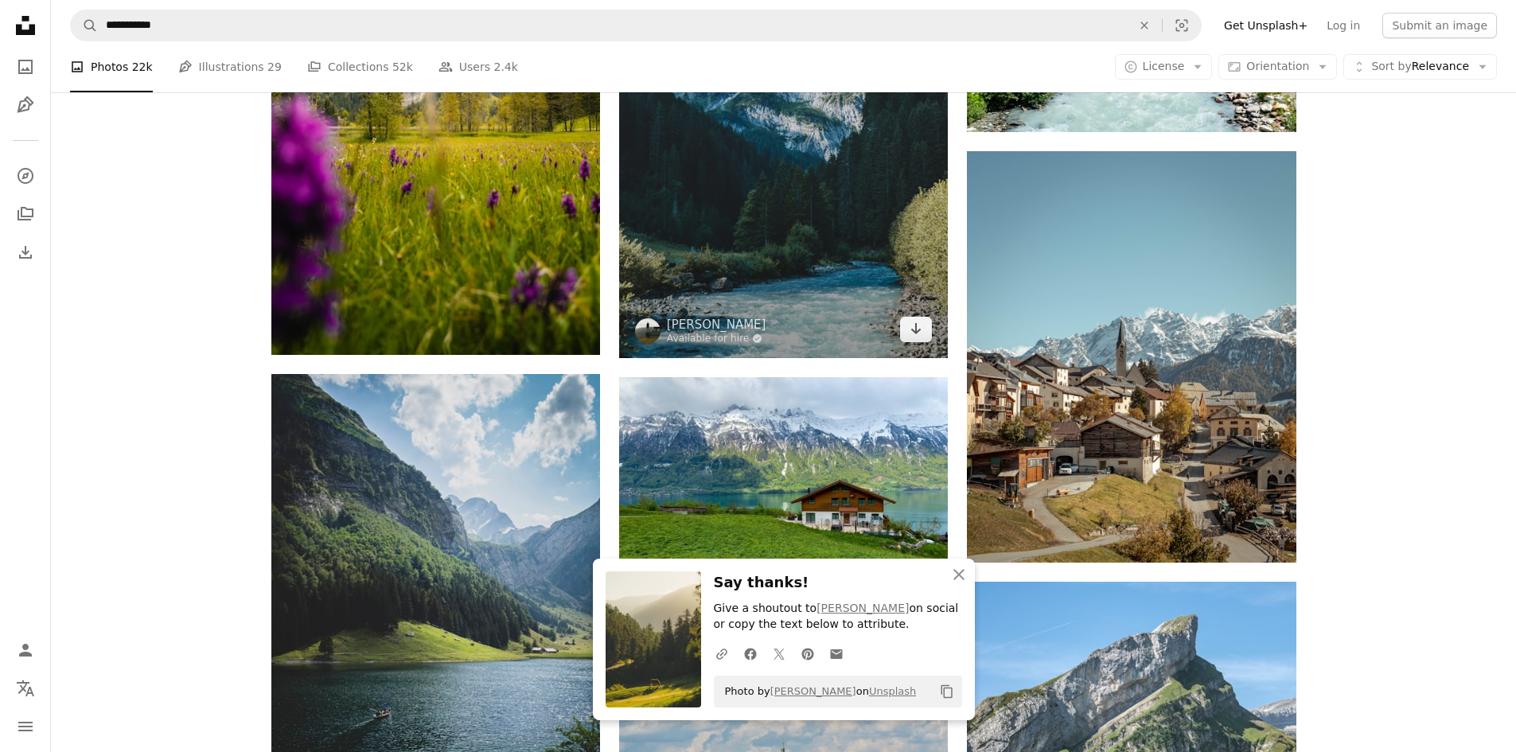
scroll to position [5997, 0]
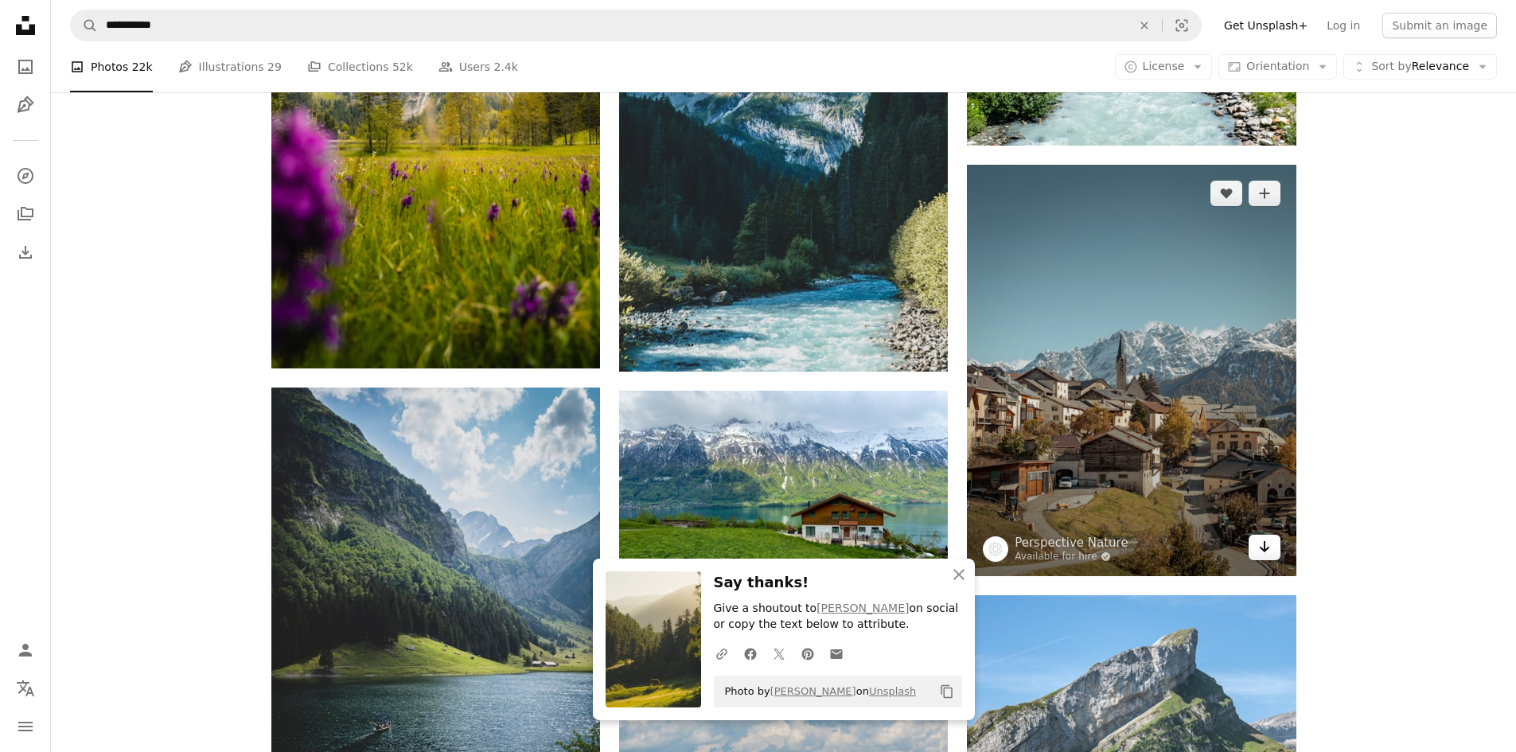
click at [1268, 546] on icon "Arrow pointing down" at bounding box center [1265, 546] width 13 height 19
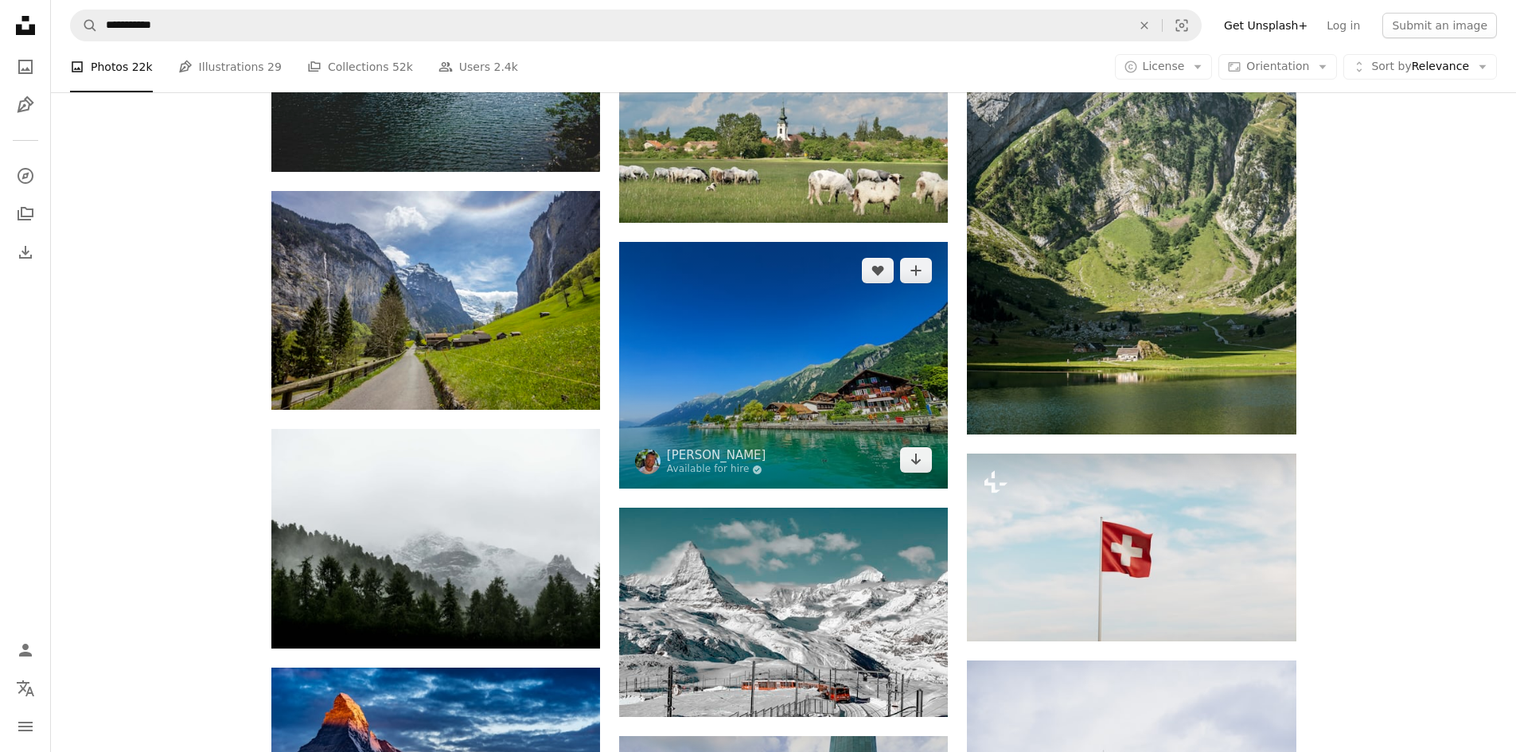
scroll to position [6687, 0]
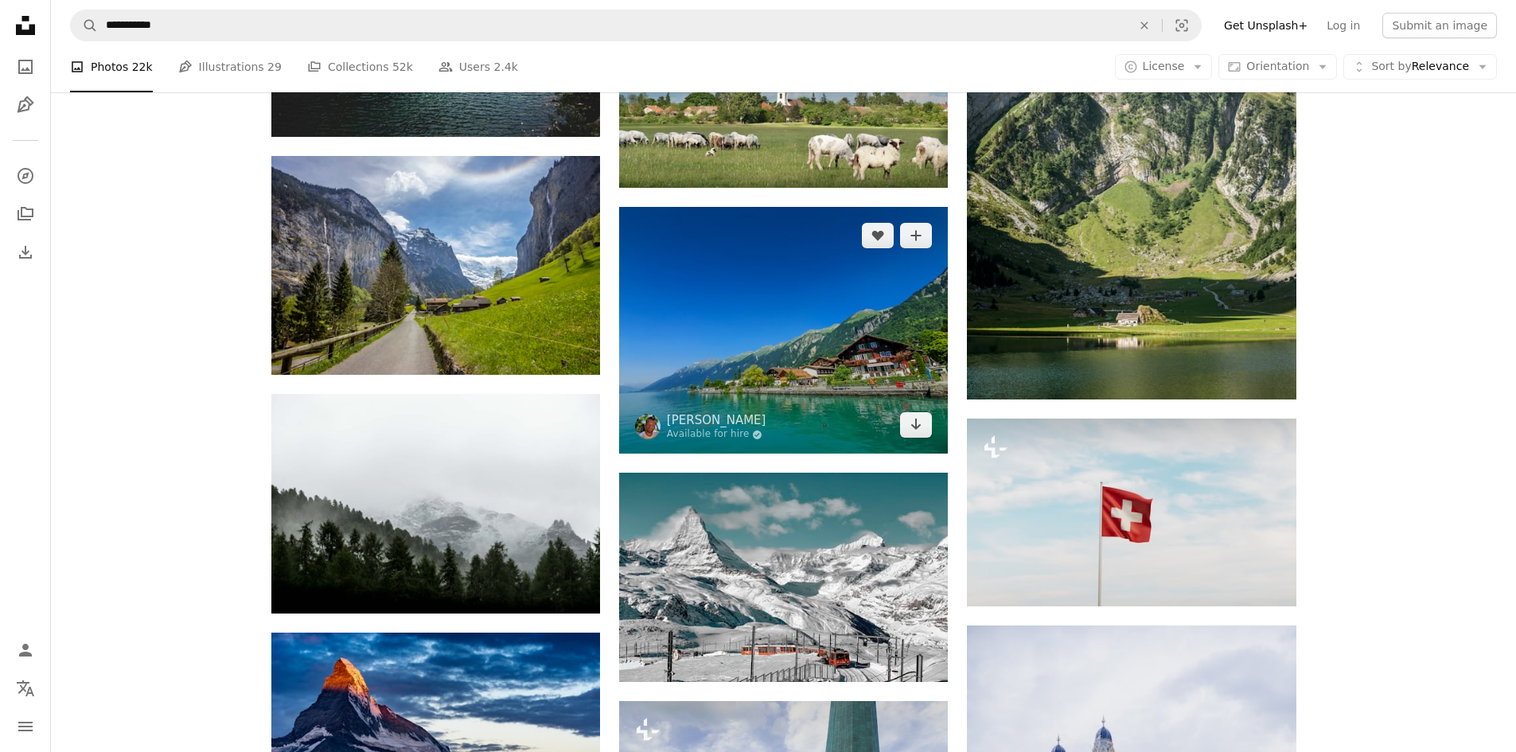
click at [694, 349] on img at bounding box center [783, 330] width 329 height 247
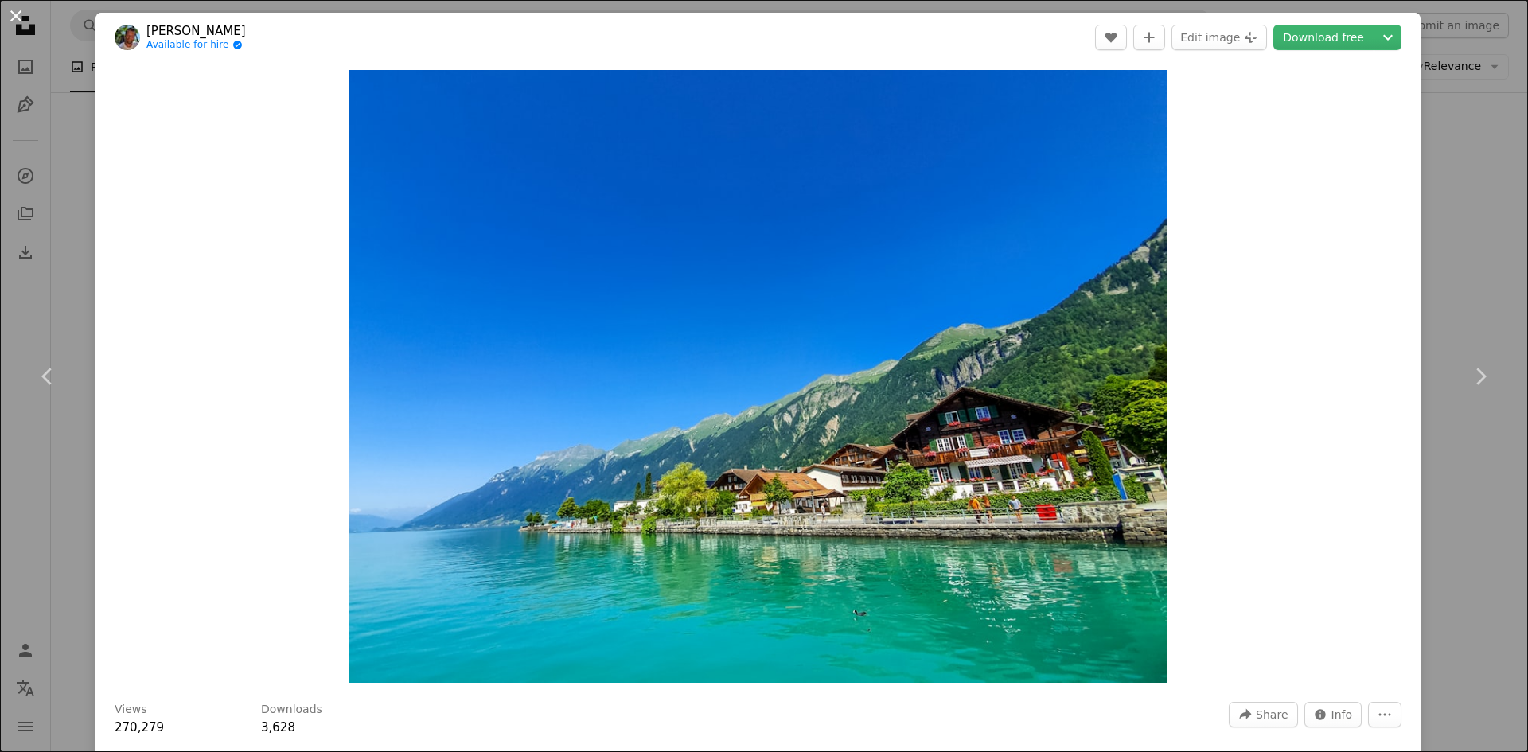
click at [21, 14] on button "An X shape" at bounding box center [15, 15] width 19 height 19
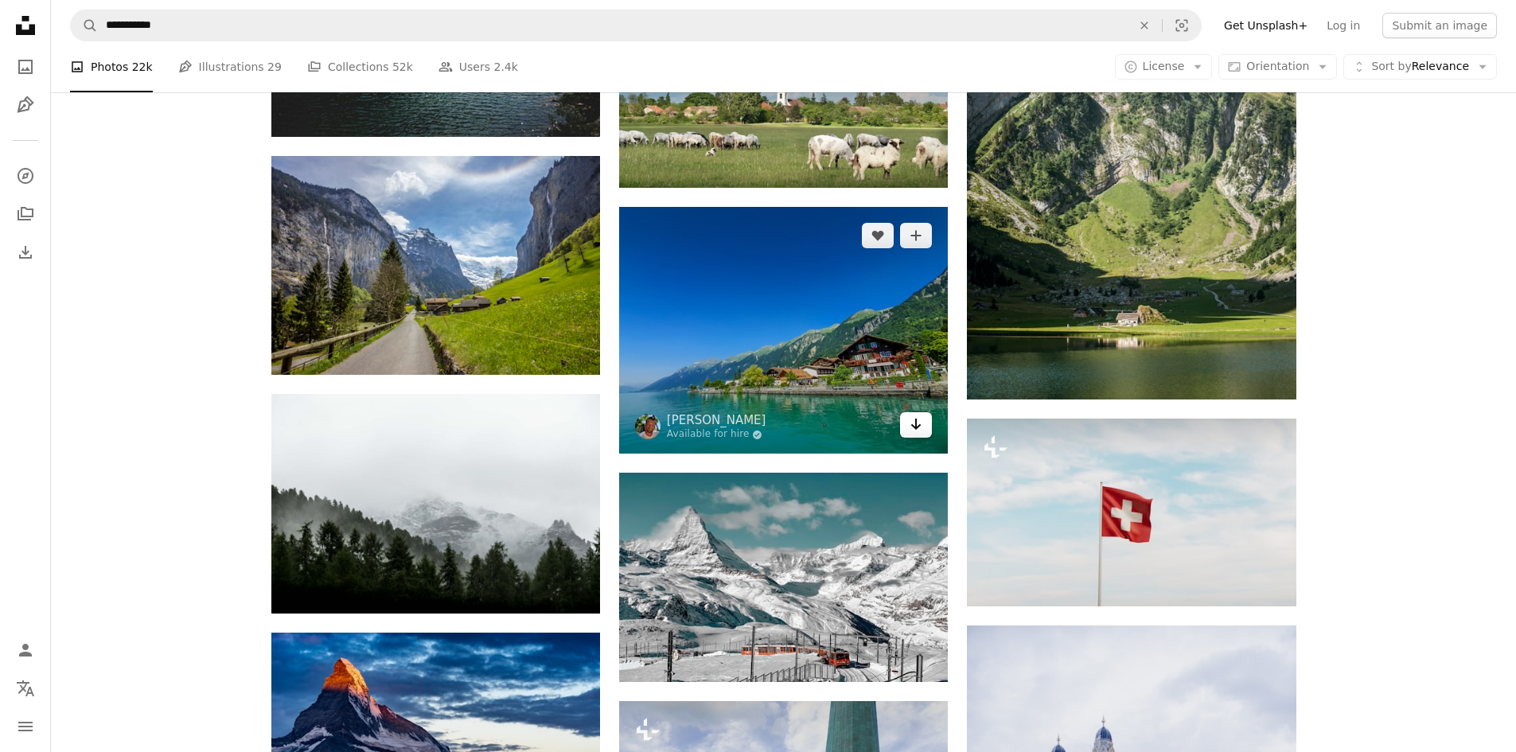
click at [917, 423] on icon "Download" at bounding box center [916, 424] width 10 height 11
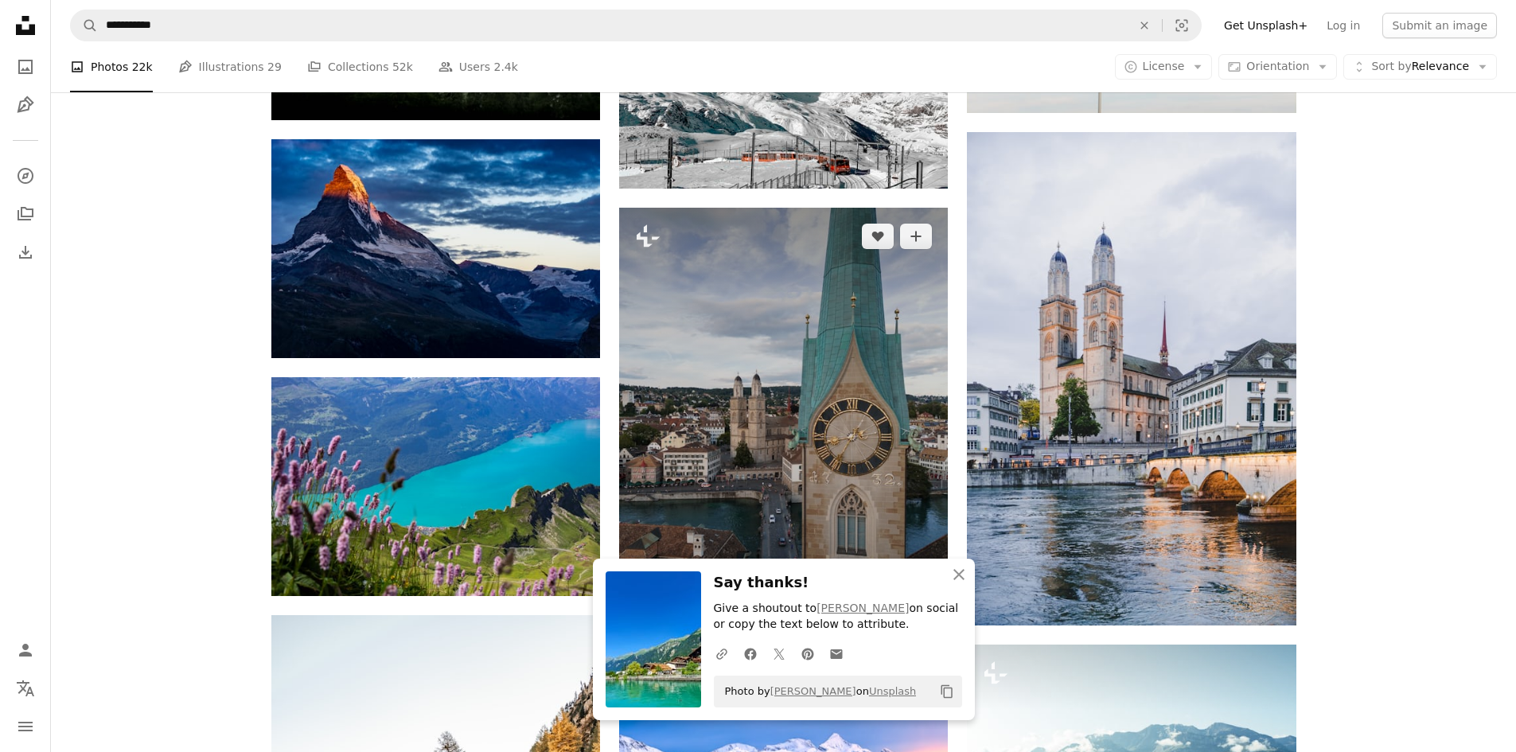
scroll to position [7244, 0]
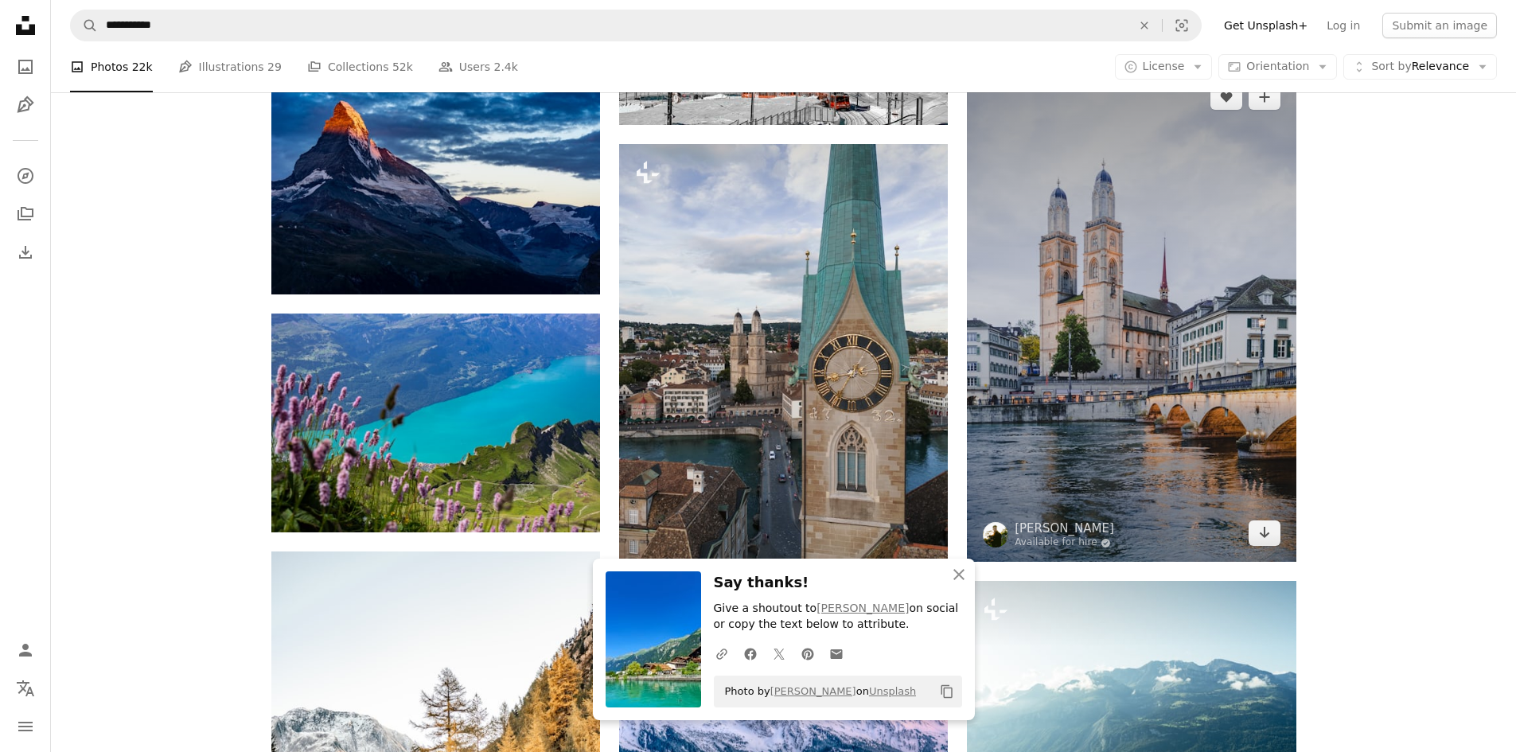
click at [1103, 375] on img at bounding box center [1131, 315] width 329 height 494
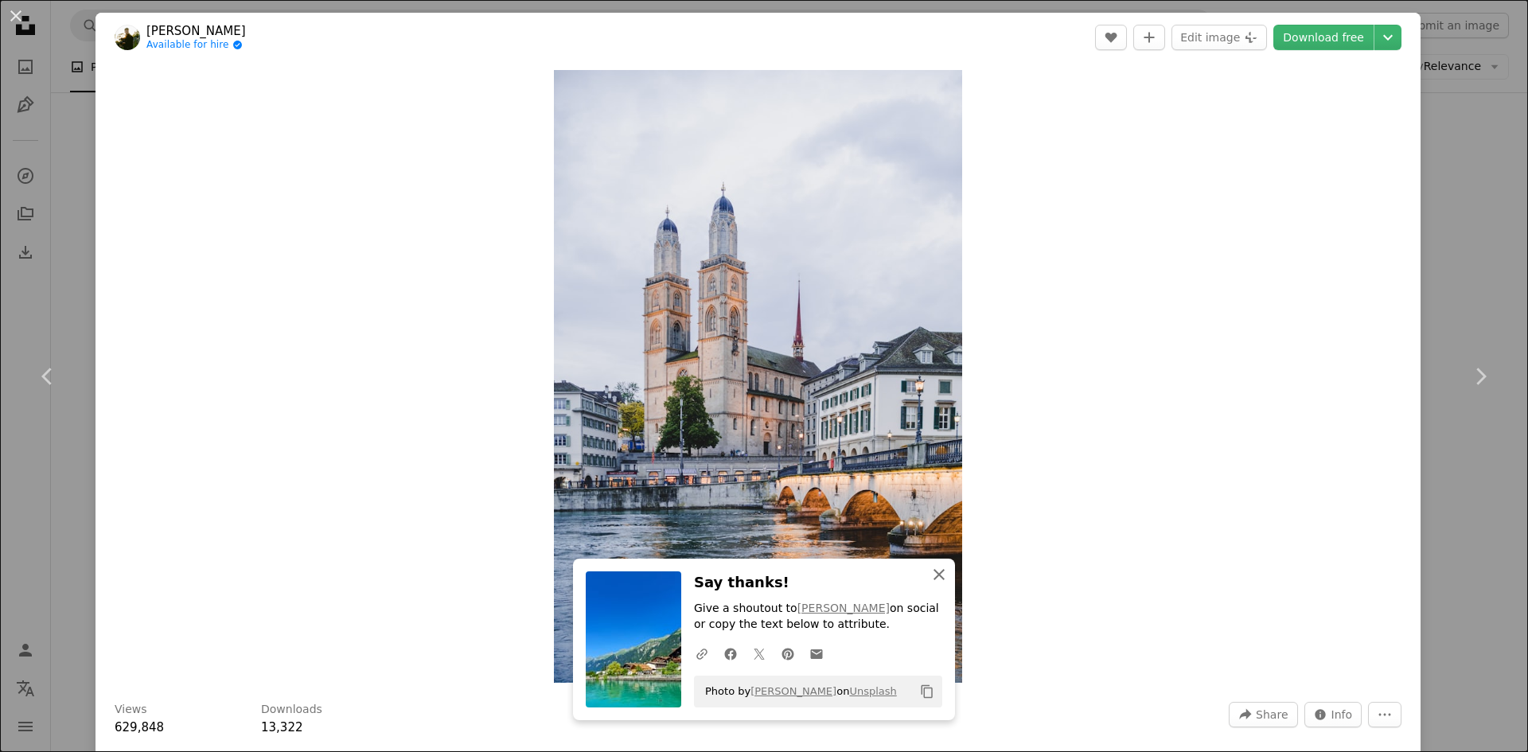
click at [939, 571] on icon "An X shape" at bounding box center [939, 574] width 19 height 19
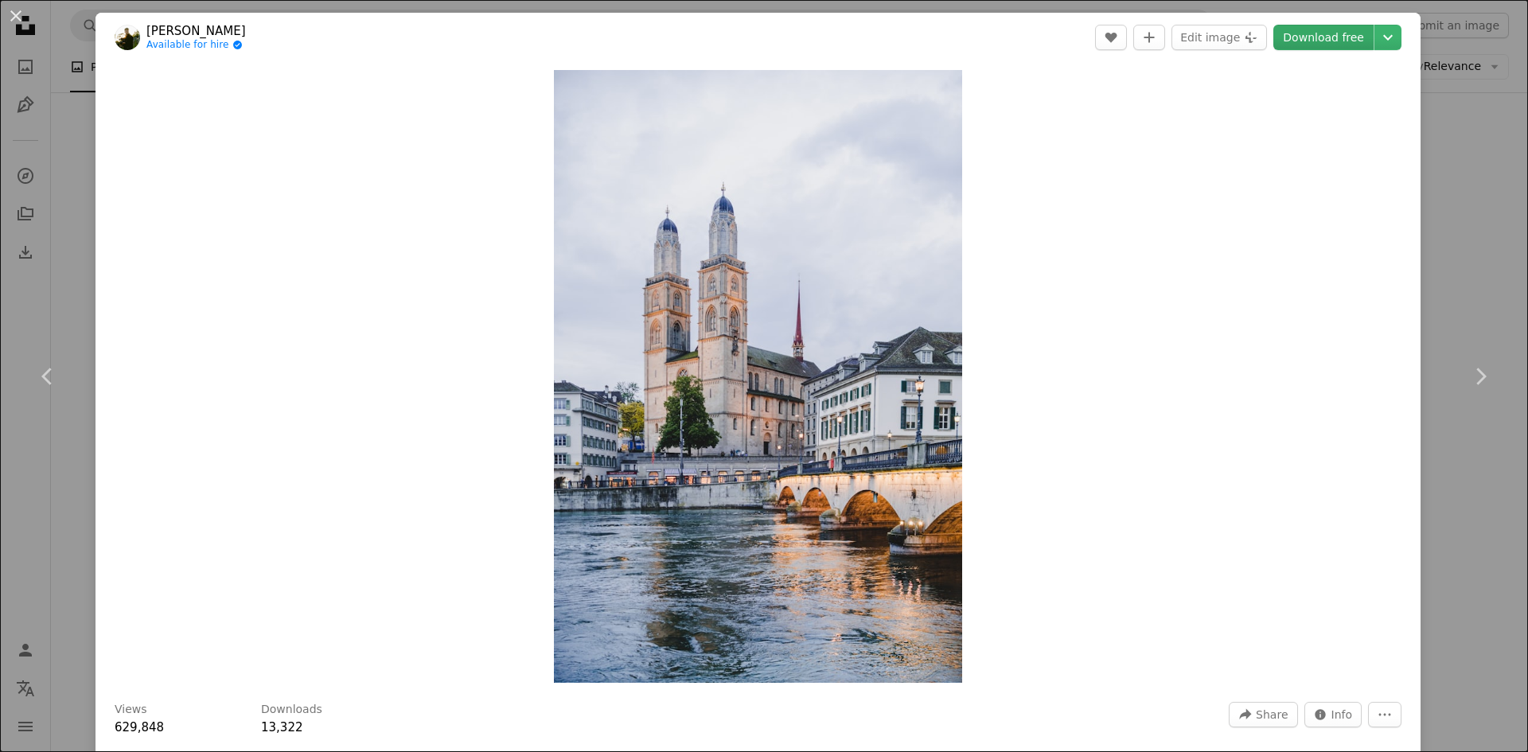
click at [1318, 34] on link "Download free" at bounding box center [1324, 37] width 100 height 25
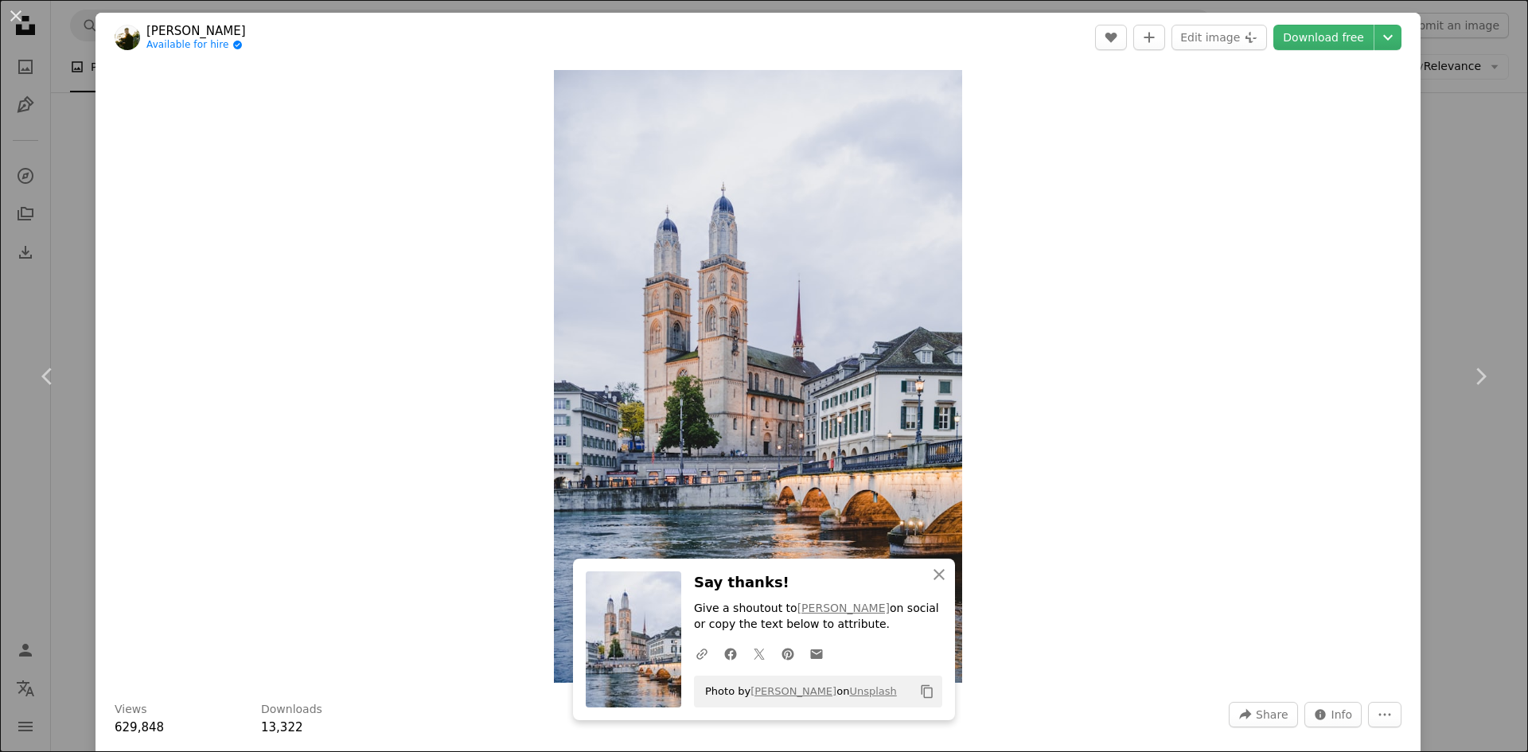
drag, startPoint x: 14, startPoint y: 9, endPoint x: 119, endPoint y: 45, distance: 111.8
click at [14, 10] on button "An X shape" at bounding box center [15, 15] width 19 height 19
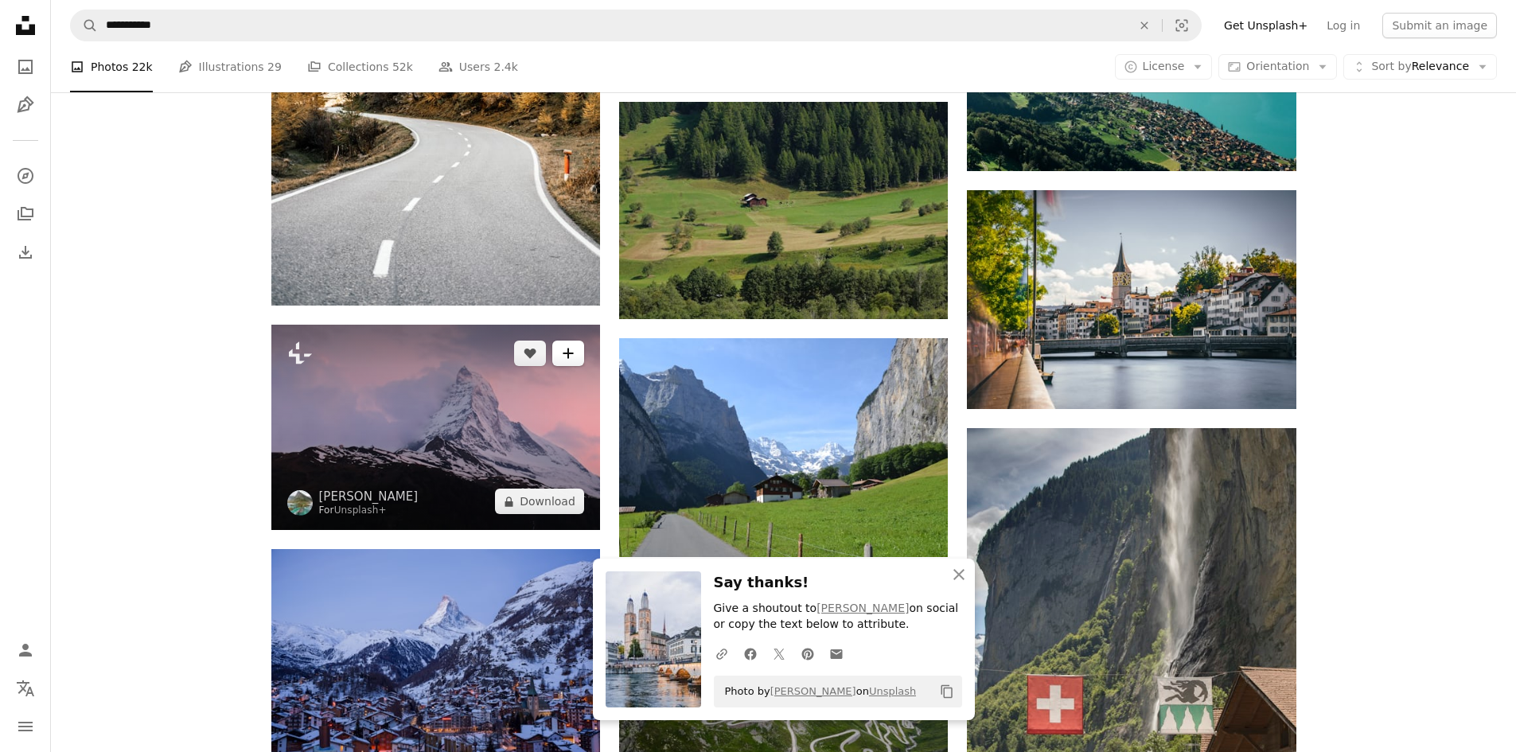
scroll to position [8040, 0]
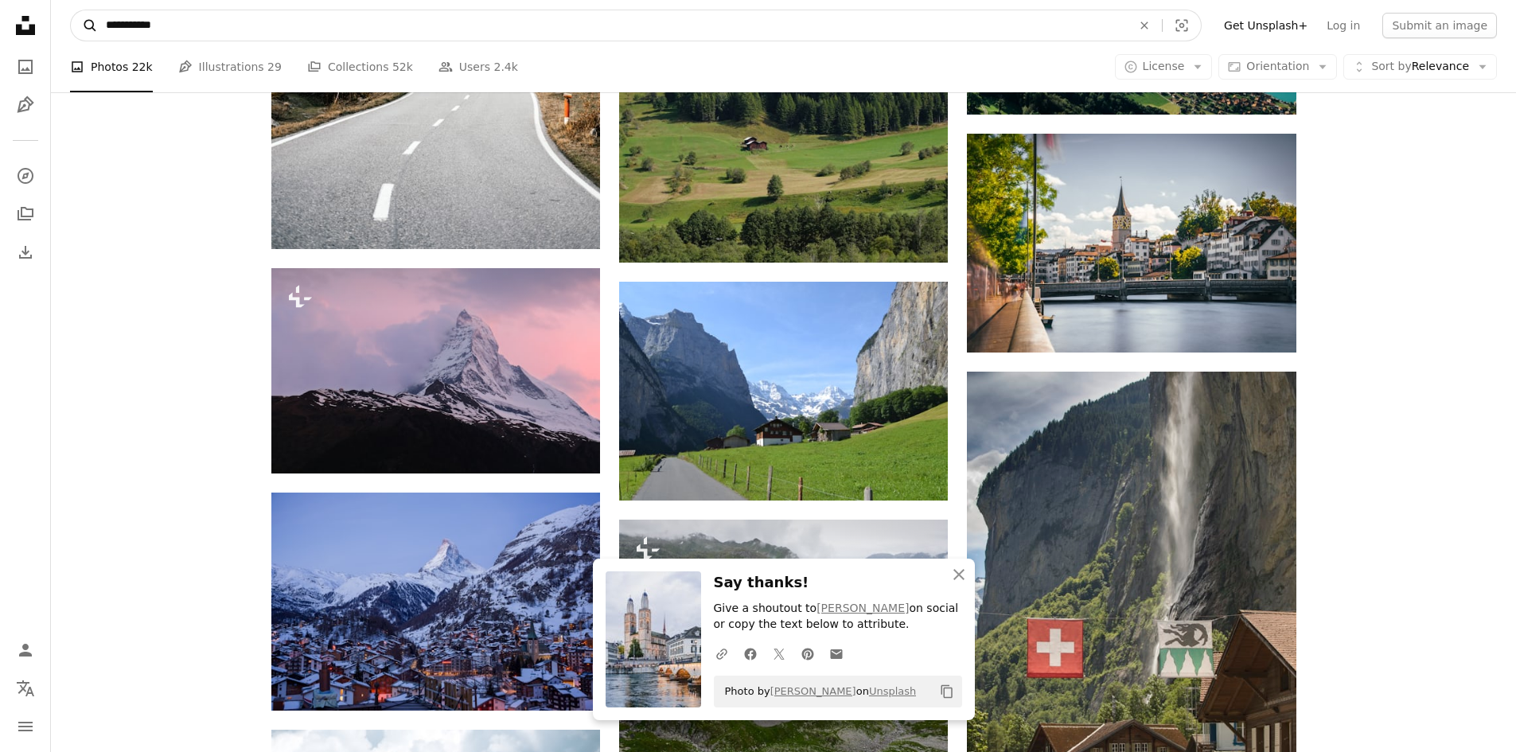
drag, startPoint x: 176, startPoint y: 22, endPoint x: 84, endPoint y: 24, distance: 92.4
click at [87, 25] on form "**********" at bounding box center [636, 26] width 1132 height 32
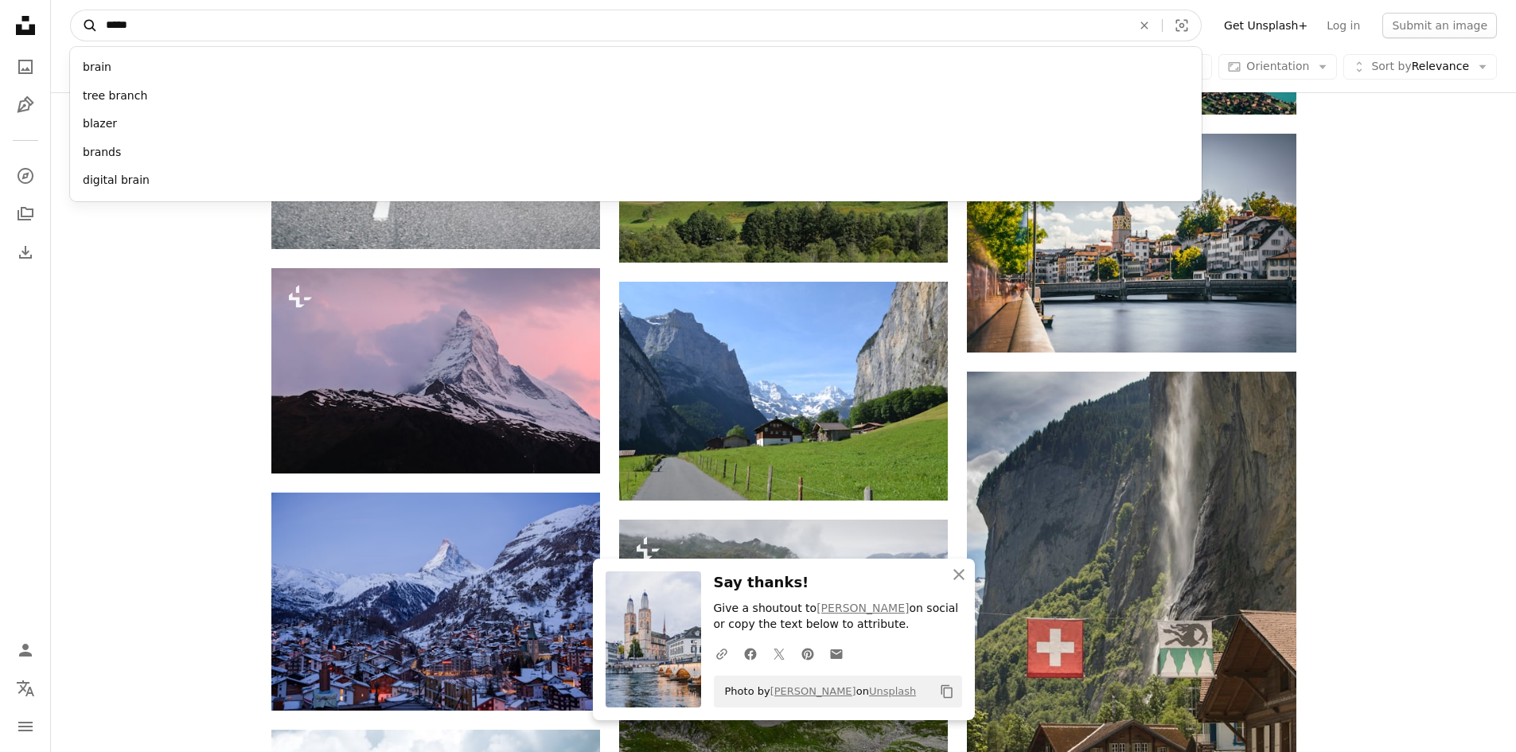
type input "******"
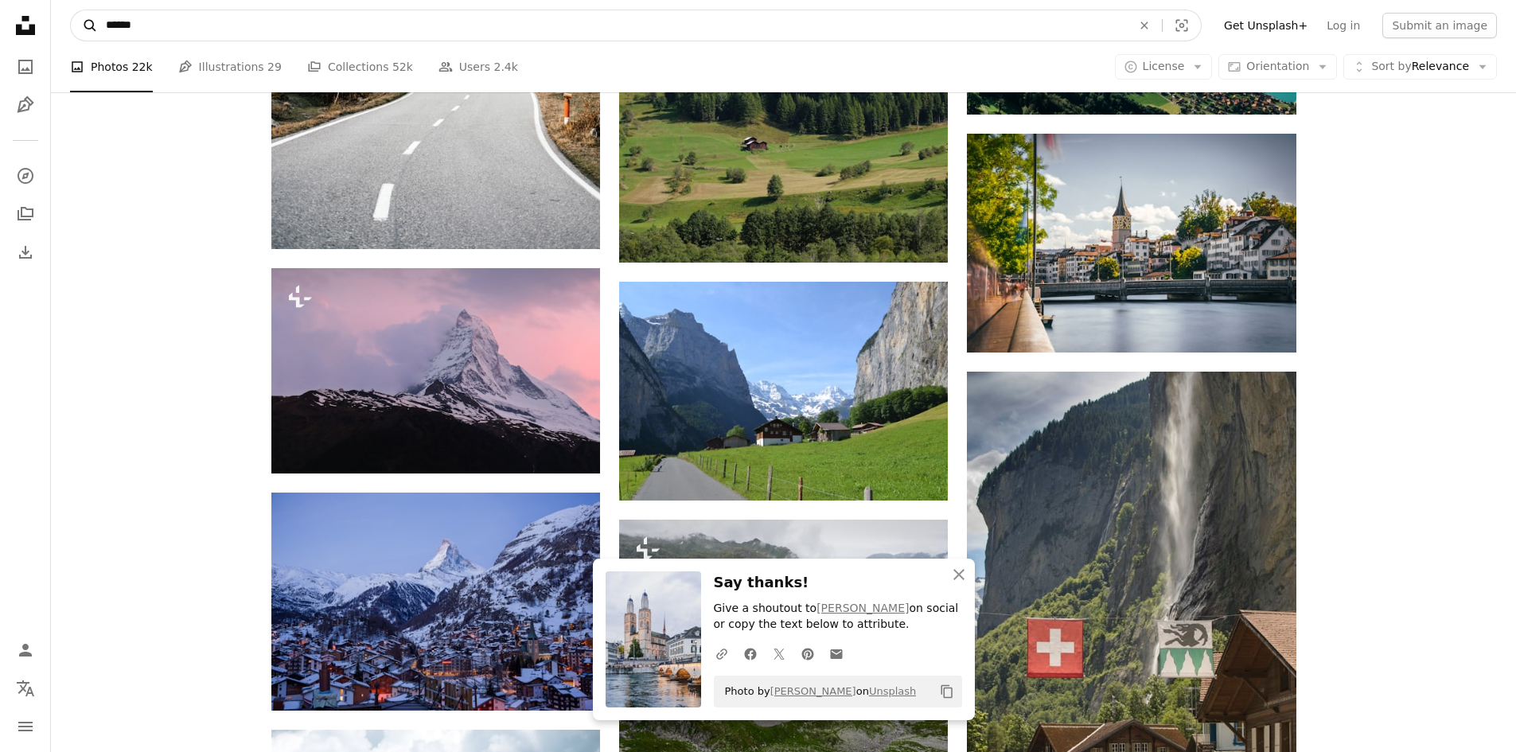
click button "A magnifying glass" at bounding box center [84, 25] width 27 height 30
